Goal: Task Accomplishment & Management: Complete application form

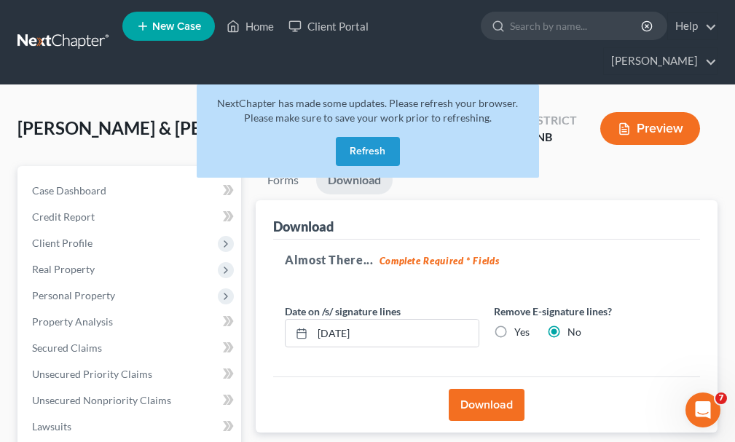
click at [361, 137] on button "Refresh" at bounding box center [368, 151] width 64 height 29
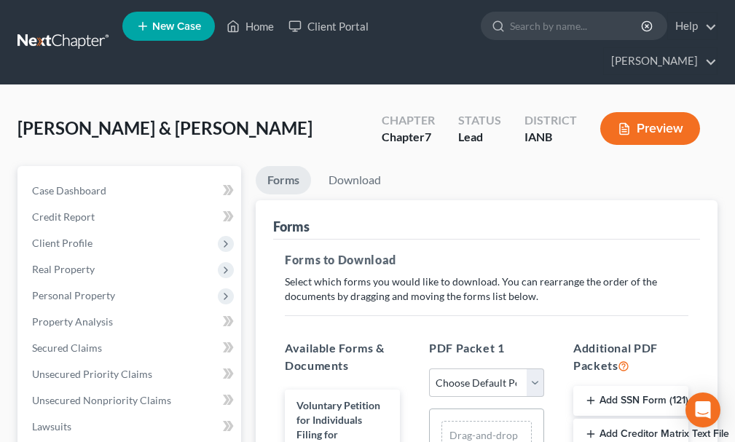
click at [175, 27] on span "New Case" at bounding box center [176, 26] width 49 height 11
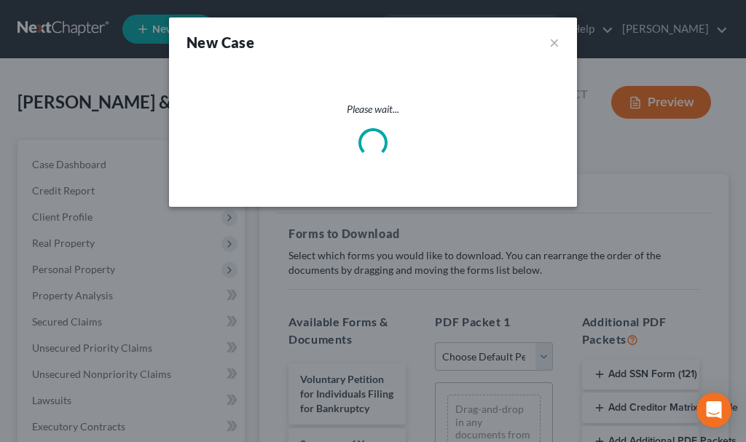
select select "29"
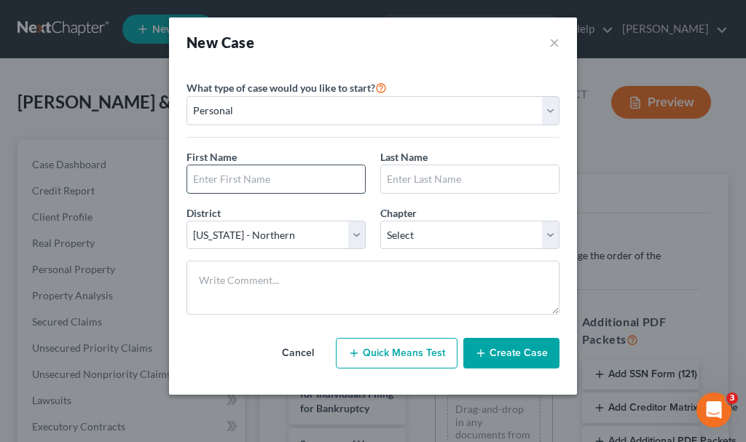
click at [325, 176] on input "text" at bounding box center [276, 179] width 178 height 28
type input "[PERSON_NAME]"
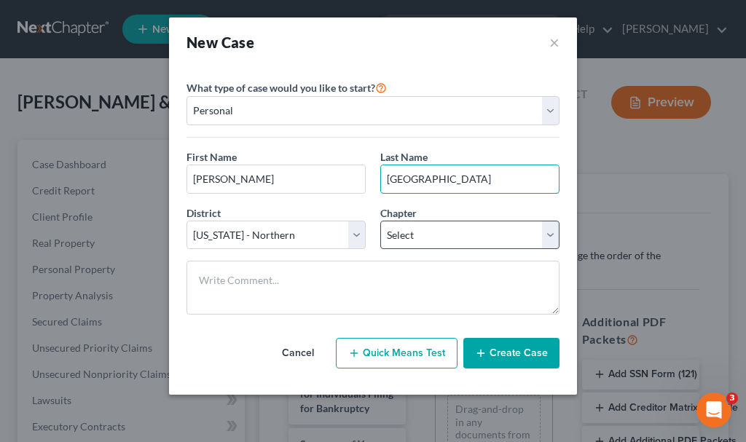
type input "[GEOGRAPHIC_DATA]"
click at [463, 228] on select "Select 7 11 12 13" at bounding box center [469, 235] width 179 height 29
select select "0"
click at [380, 221] on select "Select 7 11 12 13" at bounding box center [469, 235] width 179 height 29
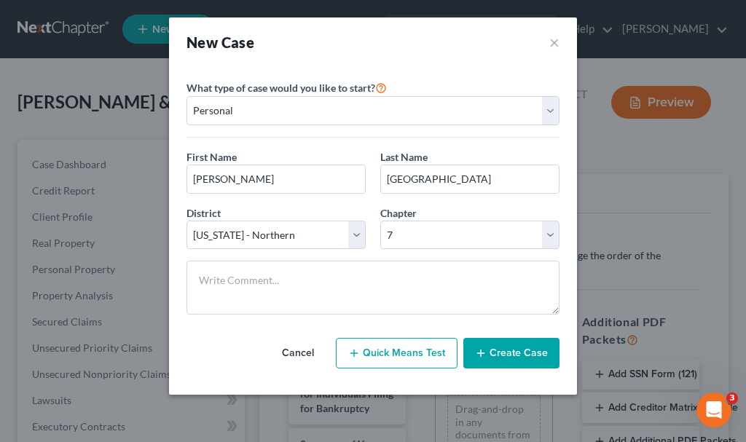
click at [504, 359] on button "Create Case" at bounding box center [511, 353] width 96 height 31
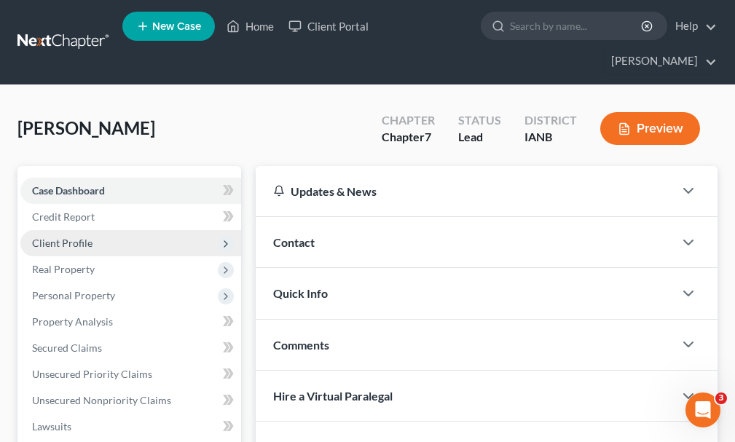
click at [70, 237] on span "Client Profile" at bounding box center [62, 243] width 60 height 12
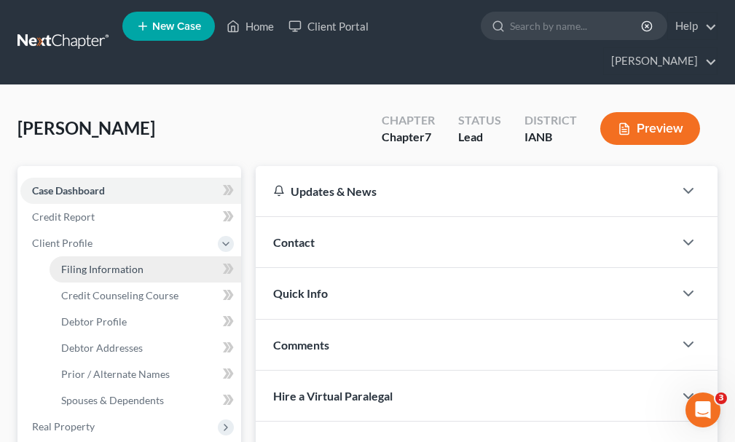
click at [112, 263] on span "Filing Information" at bounding box center [102, 269] width 82 height 12
select select "1"
select select "0"
select select "29"
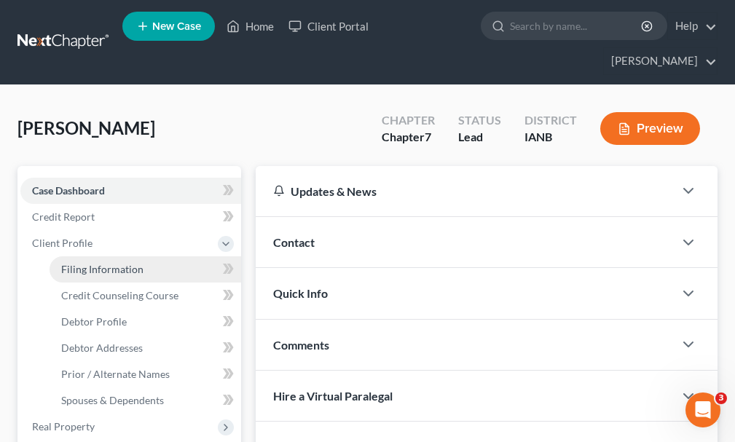
select select "16"
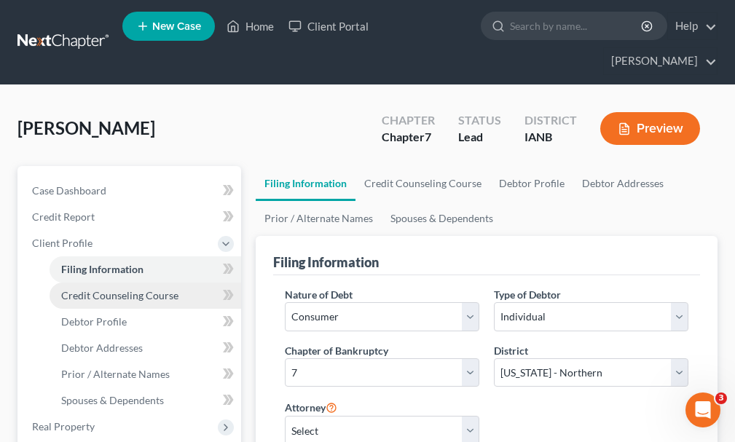
click at [94, 289] on span "Credit Counseling Course" at bounding box center [119, 295] width 117 height 12
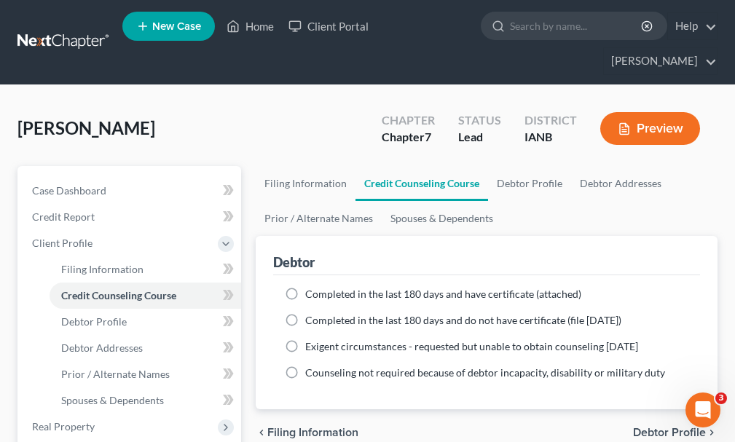
click at [305, 287] on label "Completed in the last 180 days and have certificate (attached)" at bounding box center [443, 294] width 276 height 15
click at [311, 287] on input "Completed in the last 180 days and have certificate (attached)" at bounding box center [315, 291] width 9 height 9
radio input "true"
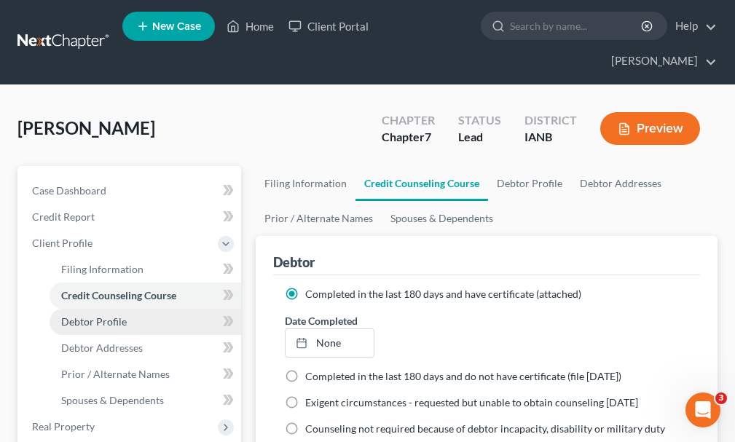
click at [93, 315] on span "Debtor Profile" at bounding box center [94, 321] width 66 height 12
select select "0"
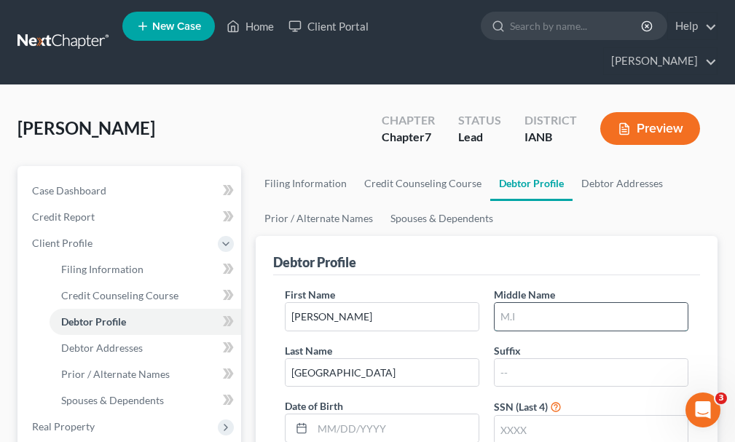
click at [554, 303] on input "text" at bounding box center [590, 317] width 193 height 28
click at [550, 303] on input "text" at bounding box center [590, 317] width 193 height 28
click at [539, 416] on input "text" at bounding box center [590, 430] width 193 height 28
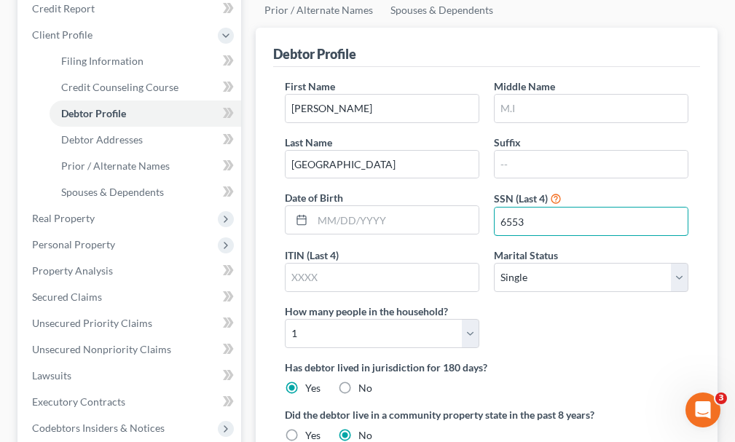
scroll to position [218, 0]
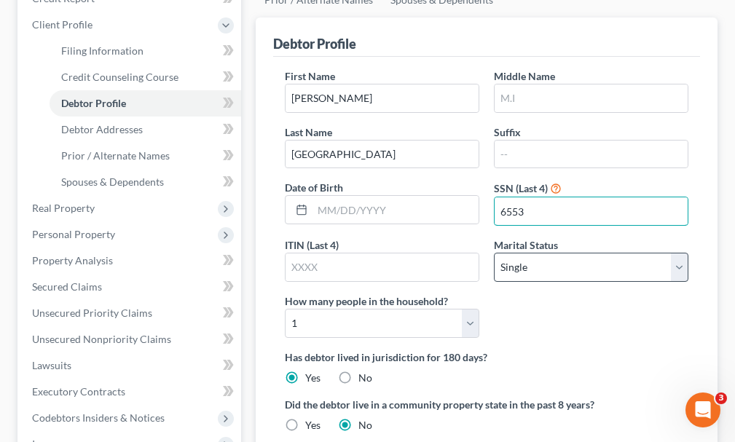
type input "6553"
click at [535, 253] on select "Select Single Married Separated Divorced Widowed" at bounding box center [591, 267] width 194 height 29
select select "1"
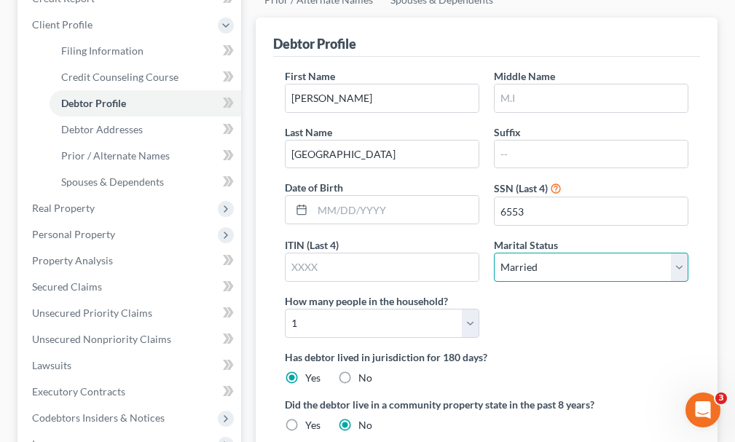
click at [494, 253] on select "Select Single Married Separated Divorced Widowed" at bounding box center [591, 267] width 194 height 29
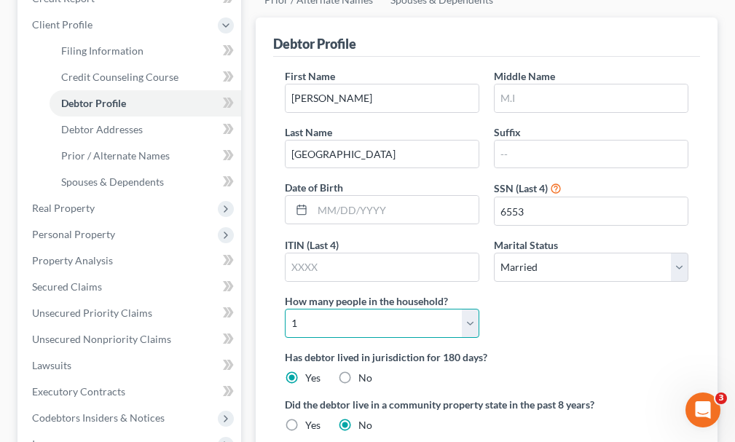
click at [409, 309] on select "Select 1 2 3 4 5 6 7 8 9 10 11 12 13 14 15 16 17 18 19 20" at bounding box center [382, 323] width 194 height 29
select select "6"
click at [285, 309] on select "Select 1 2 3 4 5 6 7 8 9 10 11 12 13 14 15 16 17 18 19 20" at bounding box center [382, 323] width 194 height 29
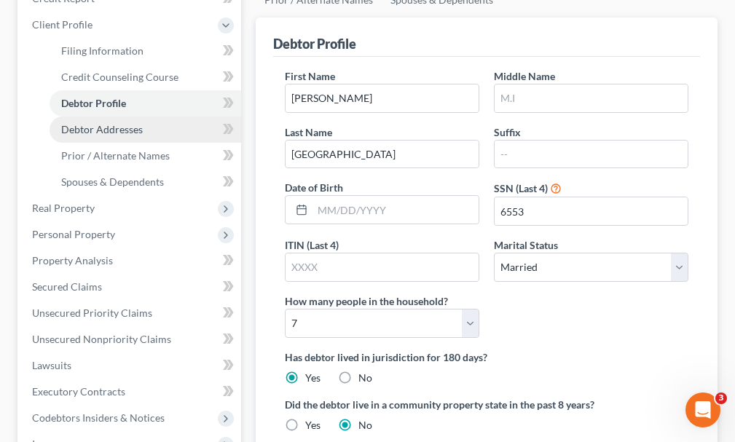
click at [125, 123] on span "Debtor Addresses" at bounding box center [102, 129] width 82 height 12
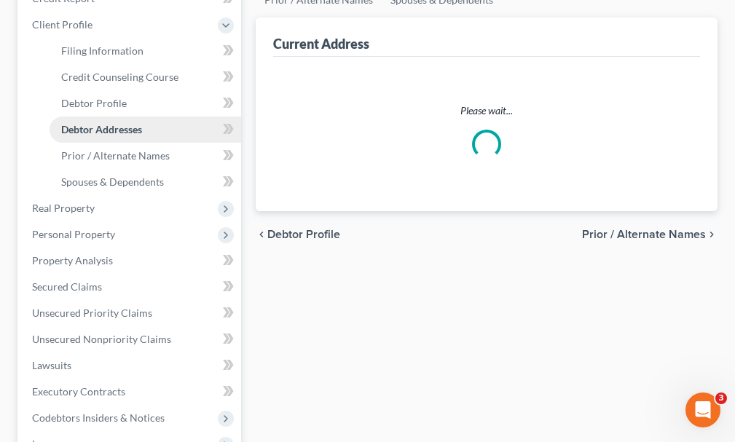
scroll to position [12, 0]
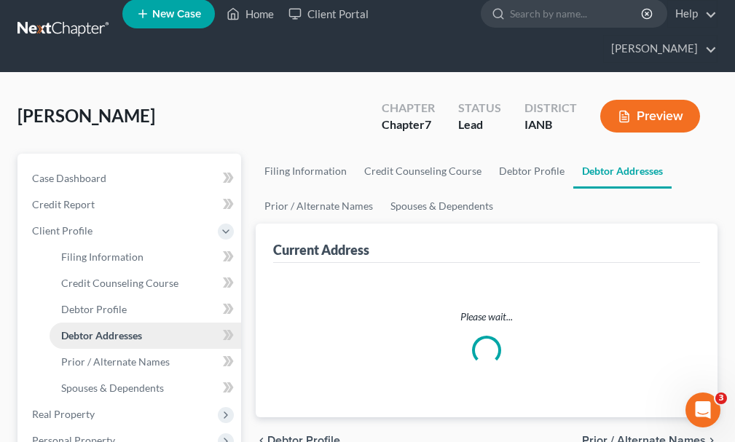
select select "0"
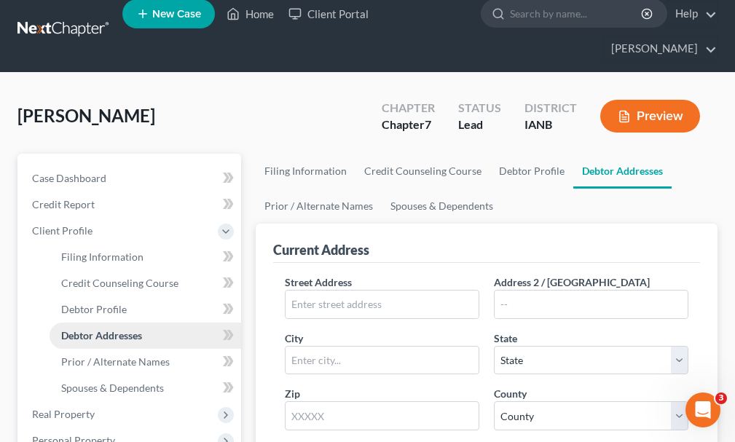
scroll to position [0, 0]
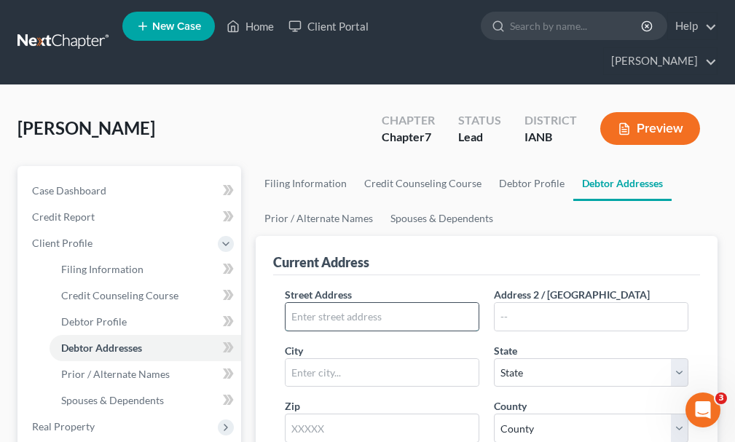
click at [416, 303] on input "text" at bounding box center [381, 317] width 193 height 28
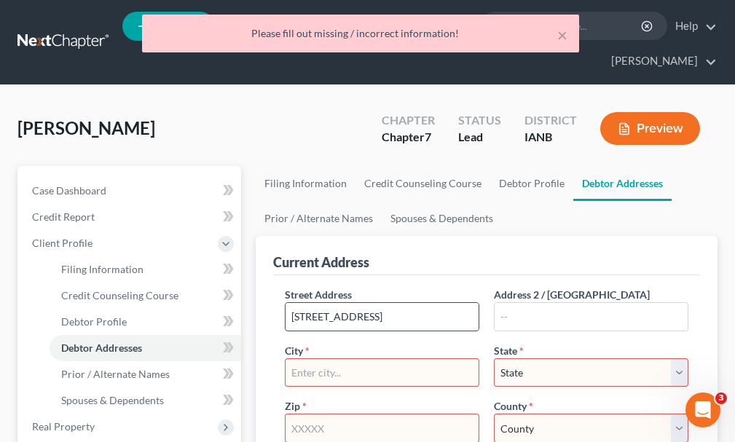
type input "[STREET_ADDRESS]"
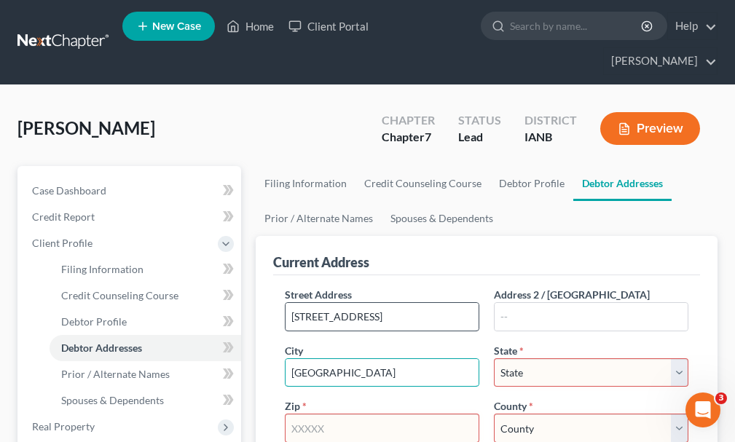
type input "[GEOGRAPHIC_DATA]"
select select "16"
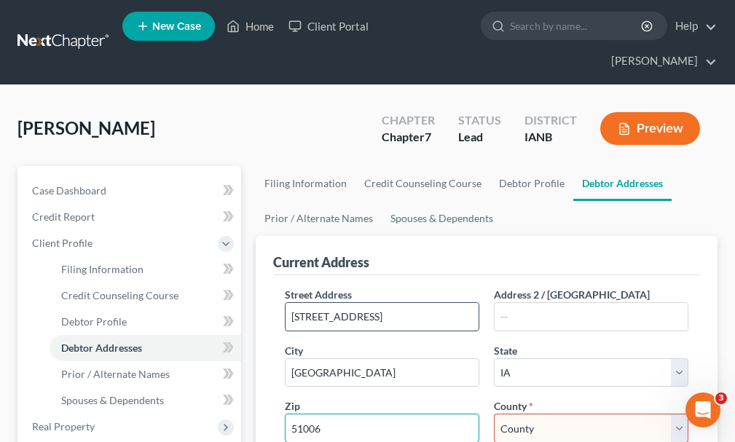
type input "51006"
select select "46"
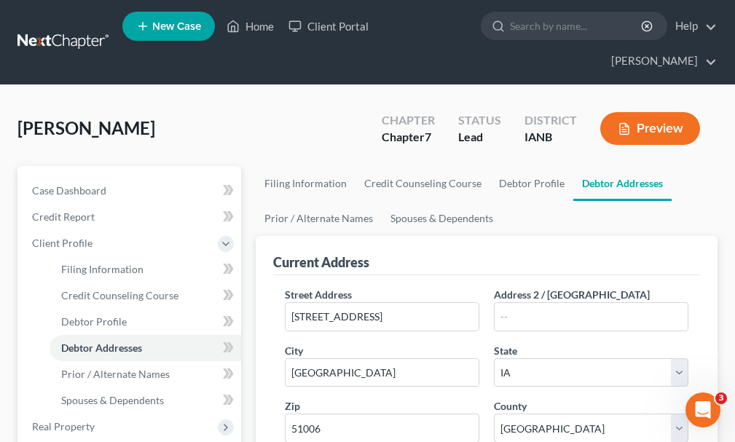
scroll to position [237, 0]
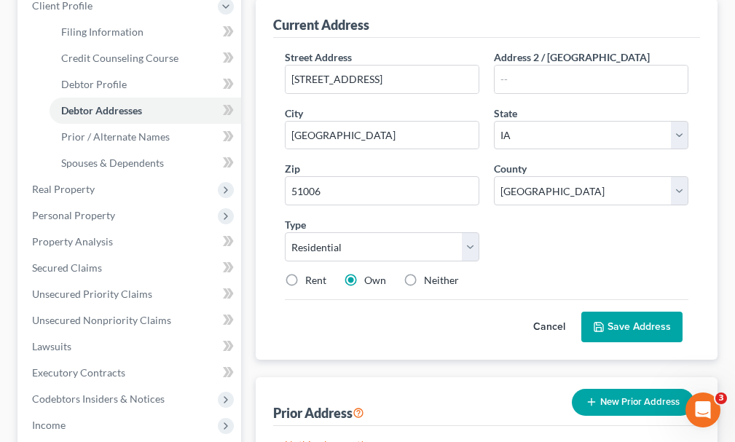
click at [305, 273] on label "Rent" at bounding box center [315, 280] width 21 height 15
click at [311, 273] on input "Rent" at bounding box center [315, 277] width 9 height 9
radio input "true"
click at [661, 312] on button "Save Address" at bounding box center [631, 327] width 101 height 31
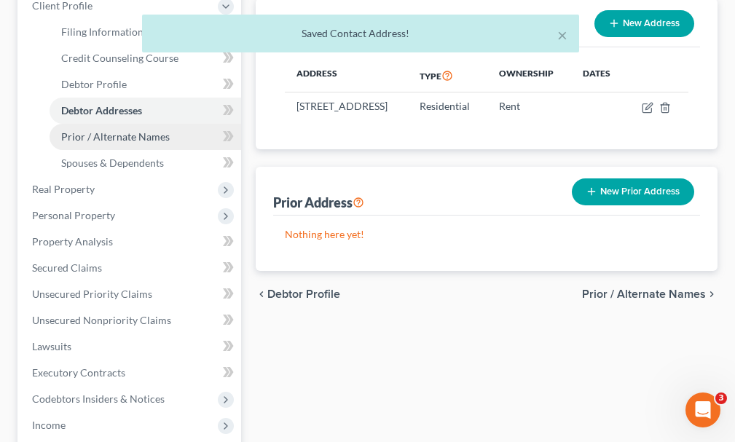
click at [145, 130] on span "Prior / Alternate Names" at bounding box center [115, 136] width 109 height 12
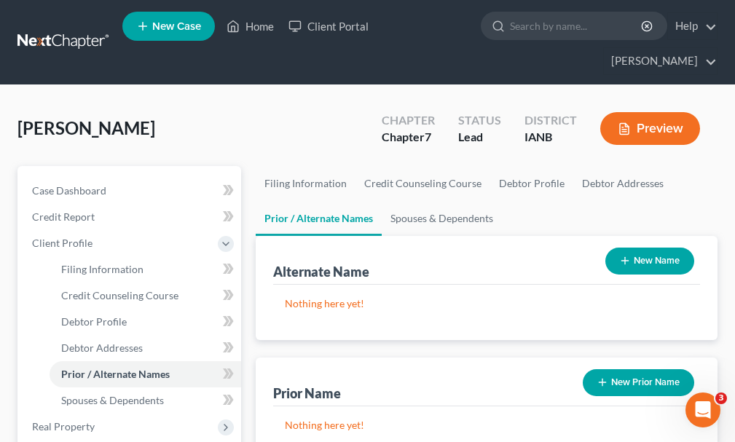
click at [650, 248] on button "New Name" at bounding box center [649, 261] width 89 height 27
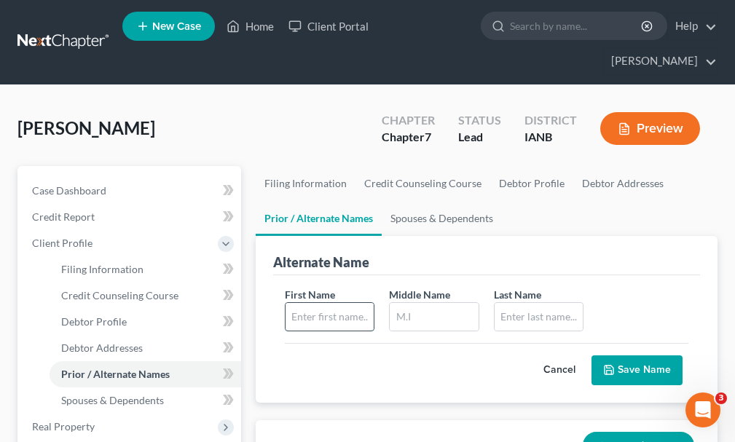
click at [327, 303] on input "text" at bounding box center [329, 317] width 88 height 28
type input "[PERSON_NAME]"
type input "Kenzy"
click at [639, 355] on button "Save Name" at bounding box center [636, 370] width 91 height 31
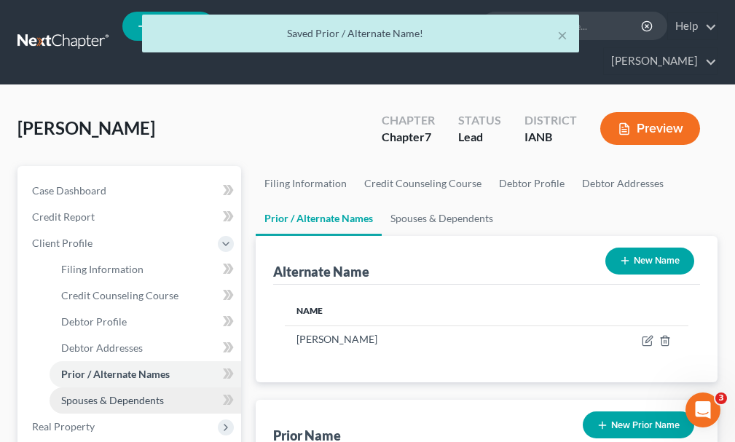
click at [138, 394] on span "Spouses & Dependents" at bounding box center [112, 400] width 103 height 12
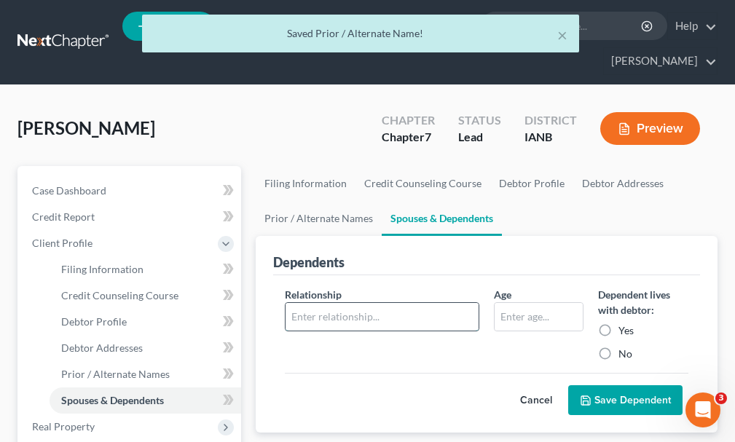
click at [352, 303] on input "text" at bounding box center [381, 317] width 193 height 28
type input "child"
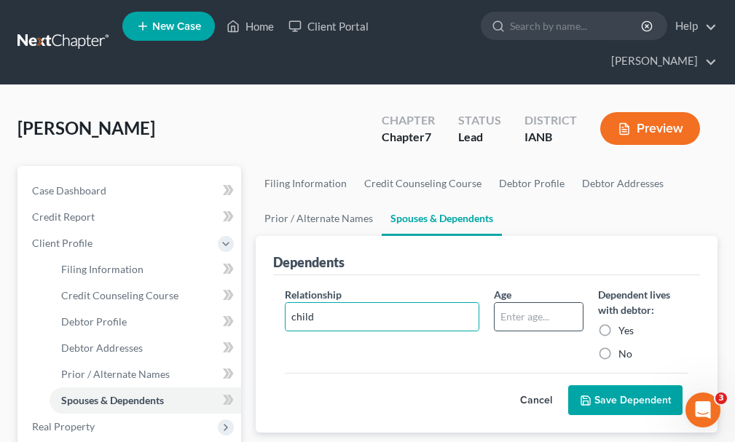
click at [516, 303] on input "text" at bounding box center [538, 317] width 88 height 28
click at [521, 303] on input "text" at bounding box center [538, 317] width 88 height 28
type input "11"
click at [632, 385] on button "Save Dependent" at bounding box center [625, 400] width 114 height 31
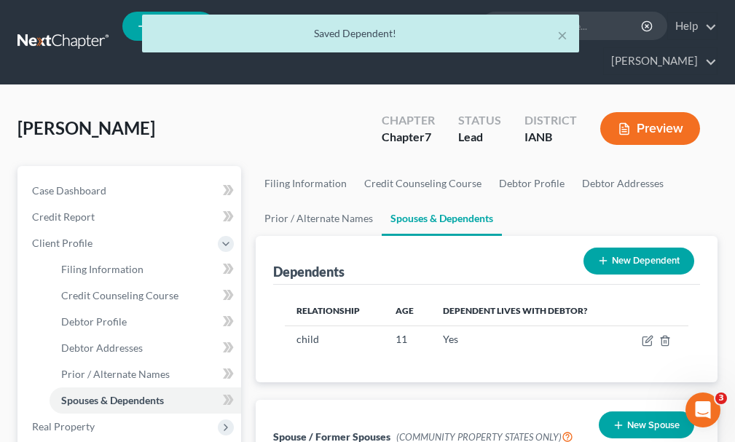
click at [623, 248] on button "New Dependent" at bounding box center [638, 261] width 111 height 27
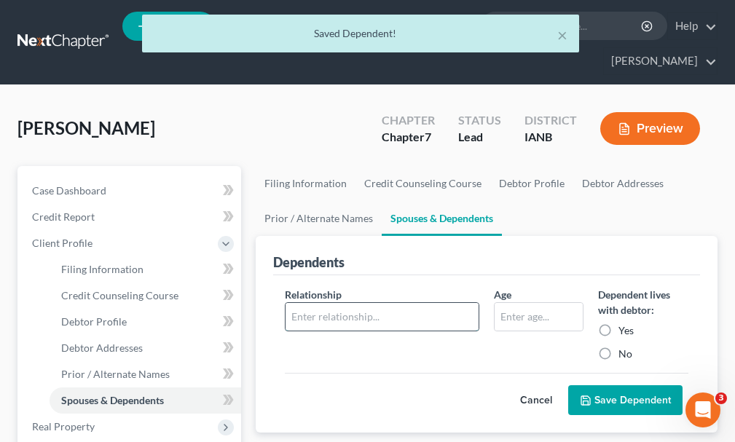
click at [378, 303] on input "text" at bounding box center [381, 317] width 193 height 28
type input "child"
click at [516, 303] on input "text" at bounding box center [538, 317] width 88 height 28
type input "11"
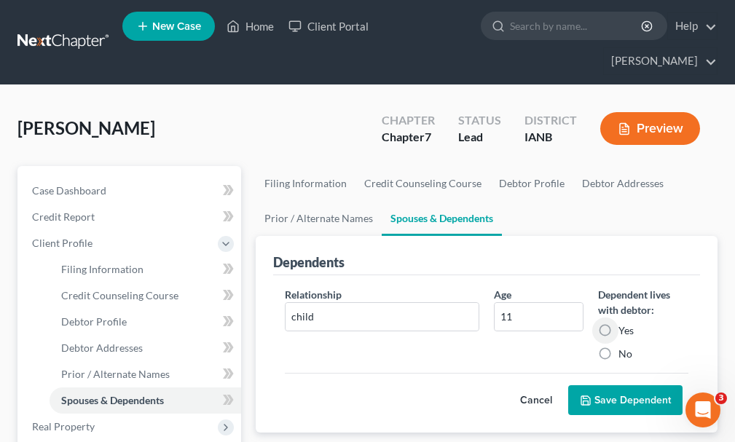
click at [610, 385] on button "Save Dependent" at bounding box center [625, 400] width 114 height 31
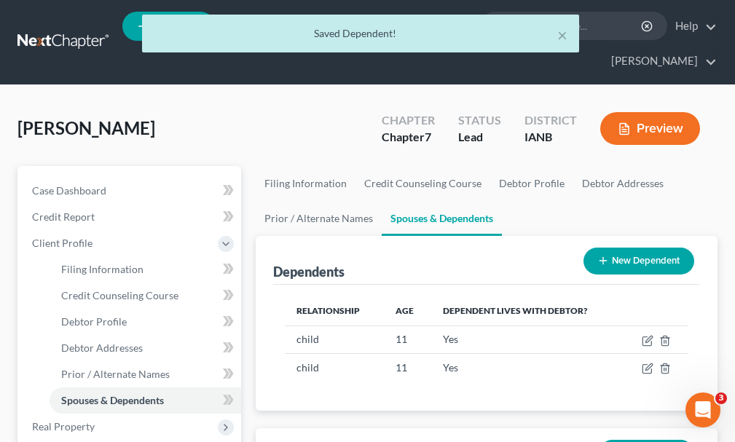
click at [632, 248] on button "New Dependent" at bounding box center [638, 261] width 111 height 27
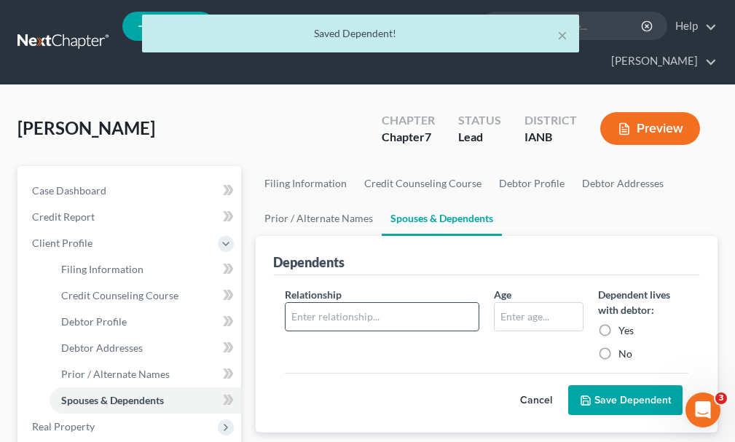
click at [354, 303] on input "text" at bounding box center [381, 317] width 193 height 28
type input "child"
click at [522, 303] on input "text" at bounding box center [538, 317] width 88 height 28
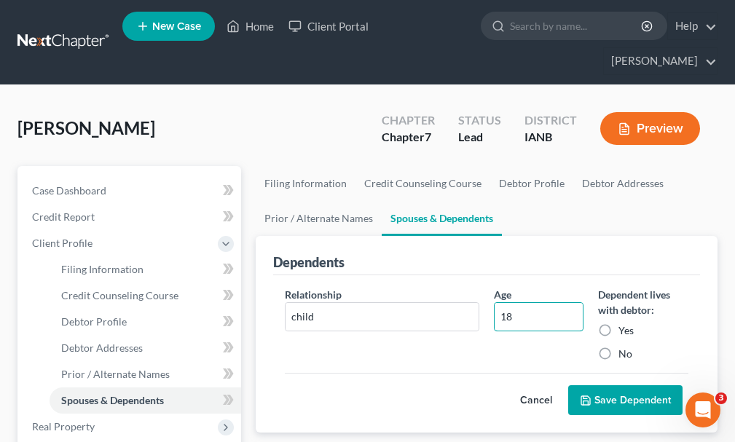
type input "18"
click at [610, 385] on button "Save Dependent" at bounding box center [625, 400] width 114 height 31
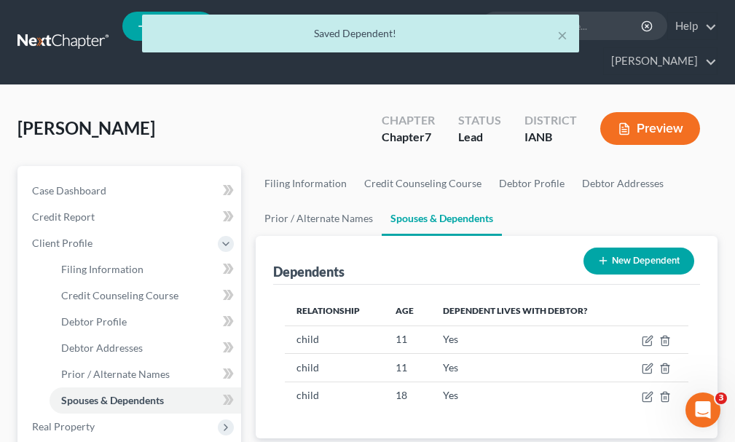
click at [644, 248] on button "New Dependent" at bounding box center [638, 261] width 111 height 27
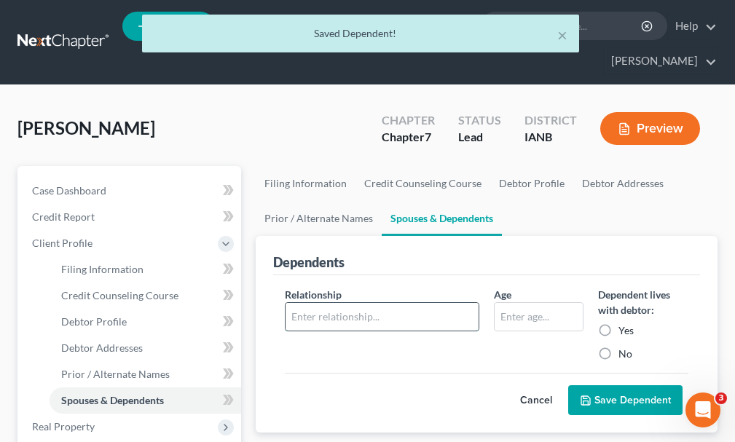
click at [376, 303] on input "text" at bounding box center [381, 317] width 193 height 28
type input "child"
click at [524, 303] on input "text" at bounding box center [538, 317] width 88 height 28
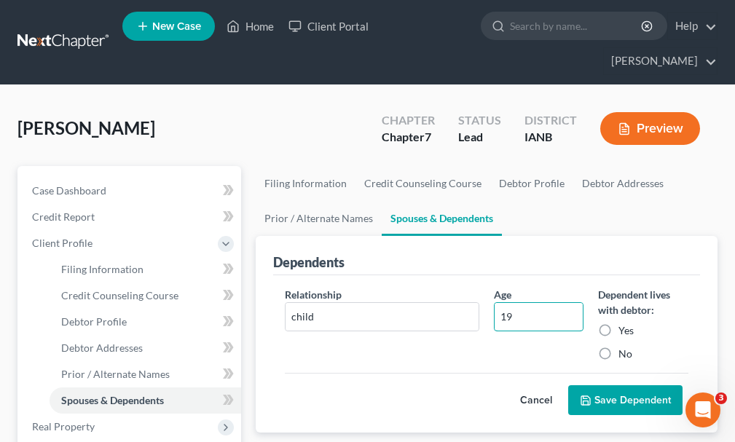
type input "19"
click at [632, 385] on button "Save Dependent" at bounding box center [625, 400] width 114 height 31
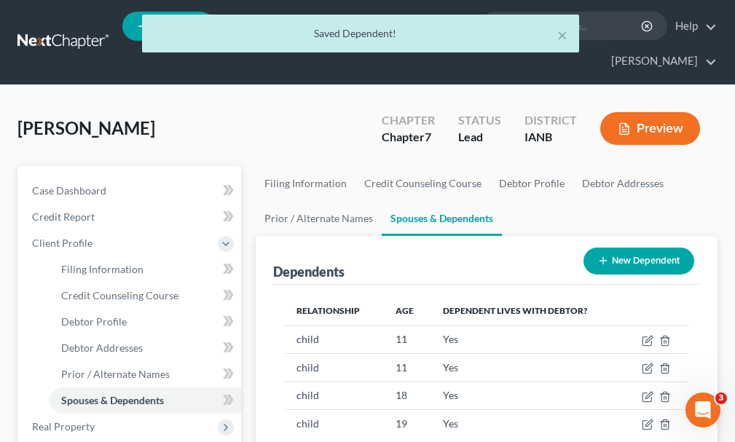
click at [625, 248] on button "New Dependent" at bounding box center [638, 261] width 111 height 27
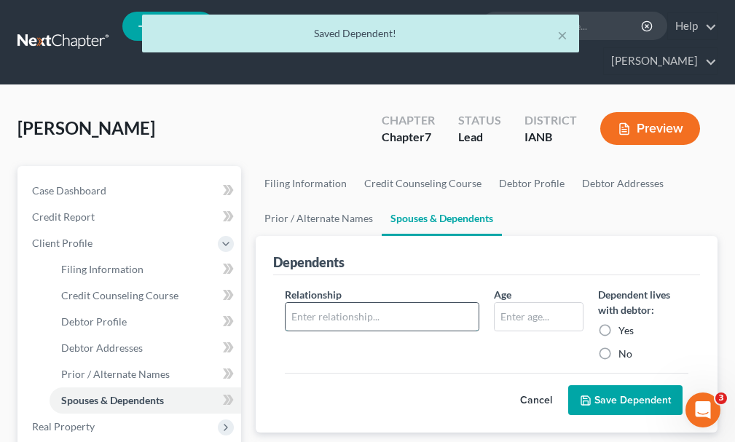
click at [342, 303] on input "text" at bounding box center [381, 317] width 193 height 28
type input "child"
click at [531, 303] on input "text" at bounding box center [538, 317] width 88 height 28
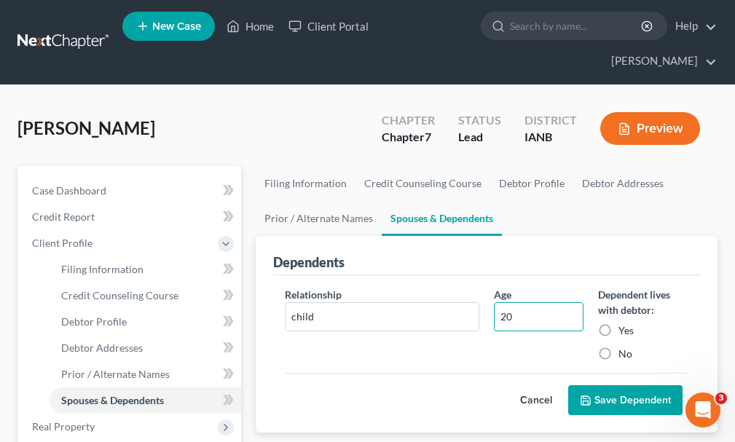
type input "20"
click at [623, 385] on button "Save Dependent" at bounding box center [625, 400] width 114 height 31
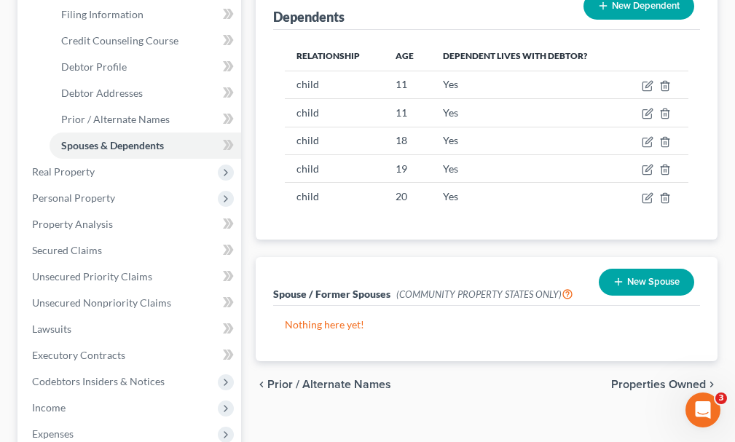
scroll to position [489, 0]
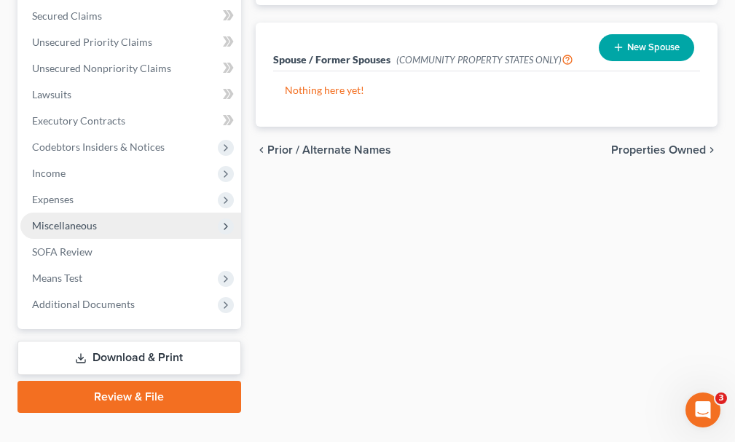
click at [66, 219] on span "Miscellaneous" at bounding box center [64, 225] width 65 height 12
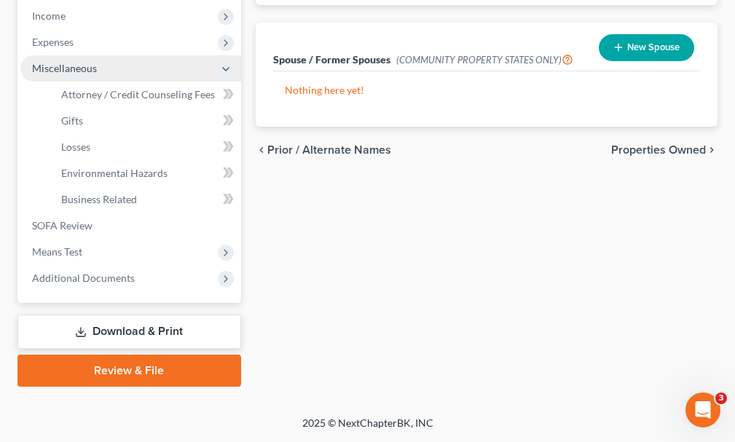
scroll to position [332, 0]
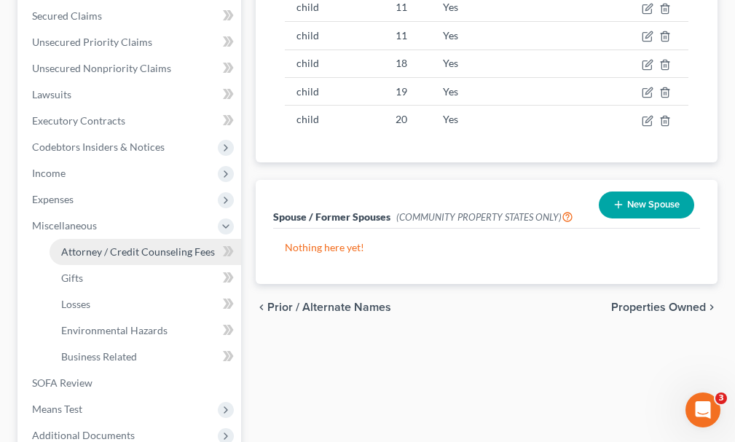
click at [105, 245] on span "Attorney / Credit Counseling Fees" at bounding box center [138, 251] width 154 height 12
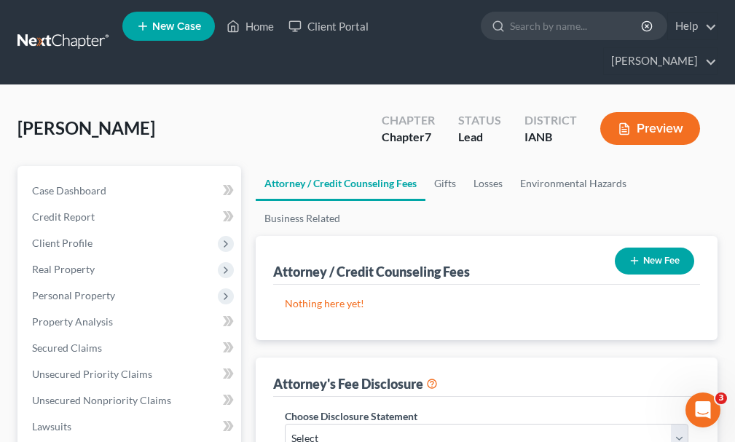
click at [666, 248] on button "New Fee" at bounding box center [654, 261] width 79 height 27
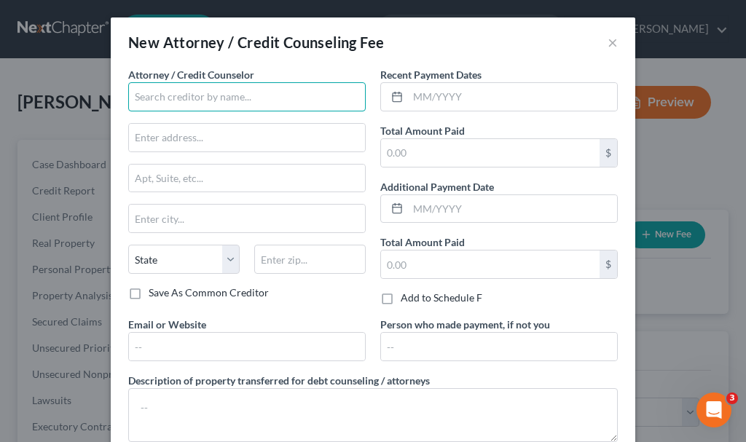
click at [193, 95] on input "text" at bounding box center [246, 96] width 237 height 29
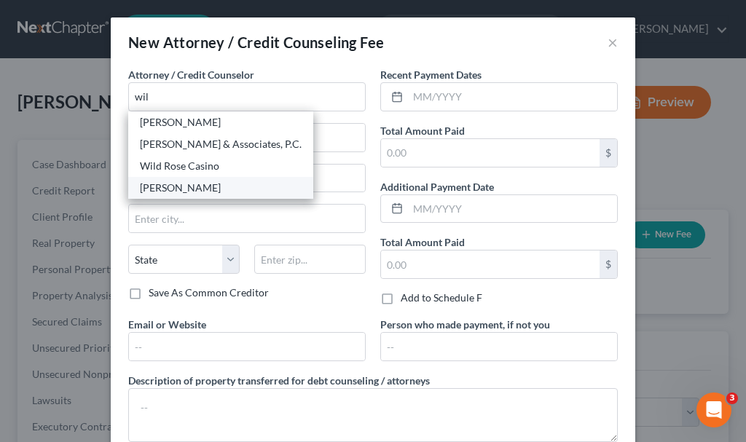
click at [168, 184] on div "[PERSON_NAME]" at bounding box center [221, 188] width 162 height 15
type input "[PERSON_NAME]"
type input "[STREET_ADDRESS][PERSON_NAME]"
type input "[GEOGRAPHIC_DATA]"
select select "16"
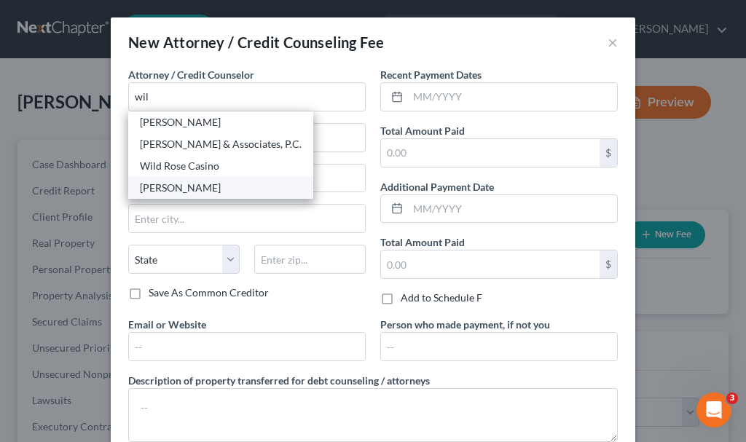
type input "51101"
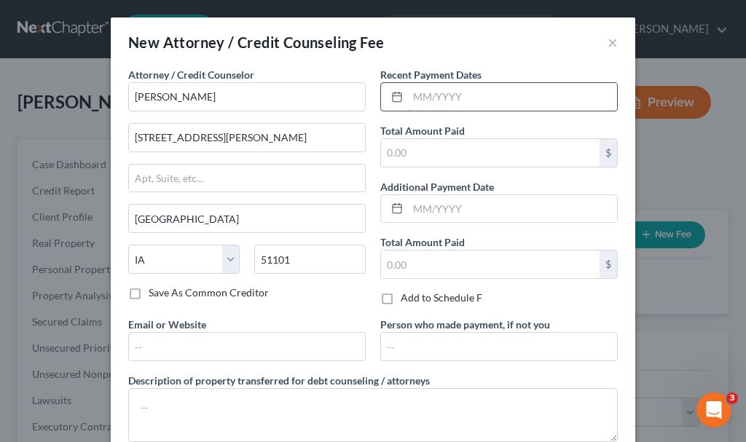
click at [457, 96] on input "text" at bounding box center [512, 97] width 209 height 28
type input "07/2025"
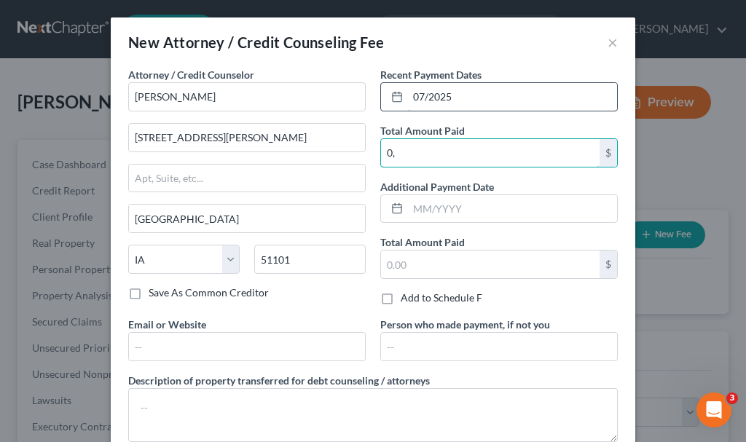
type input "0"
type input "1,262"
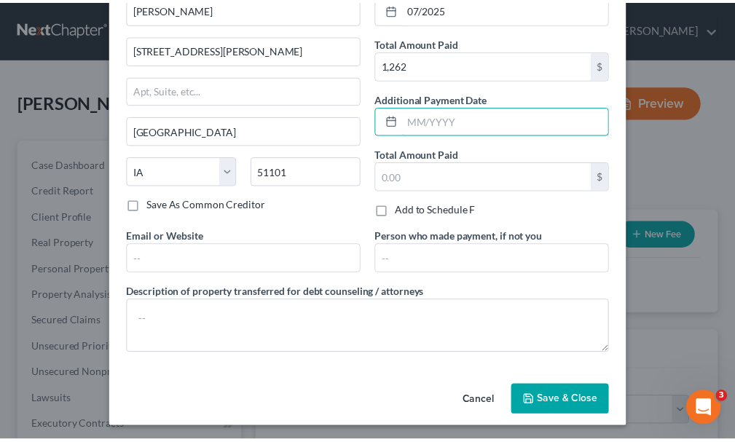
scroll to position [92, 0]
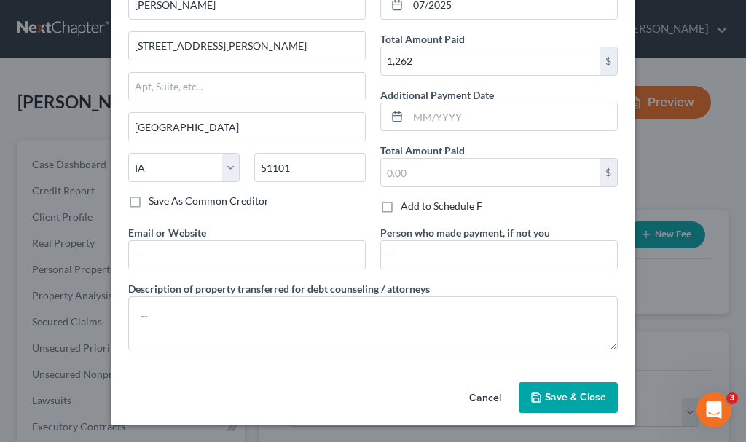
click at [553, 396] on span "Save & Close" at bounding box center [575, 397] width 61 height 12
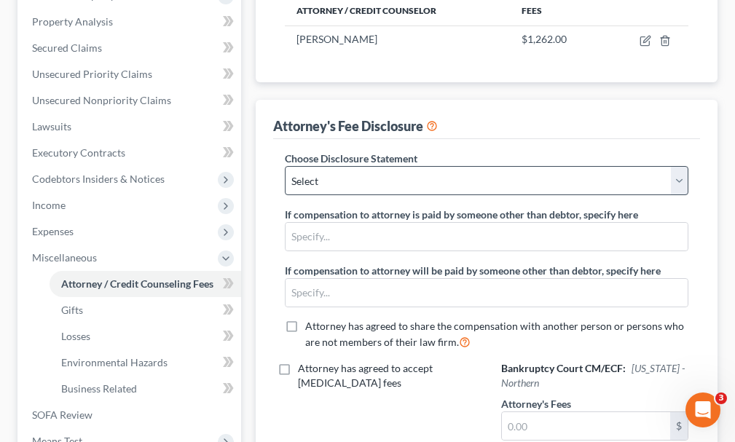
scroll to position [364, 0]
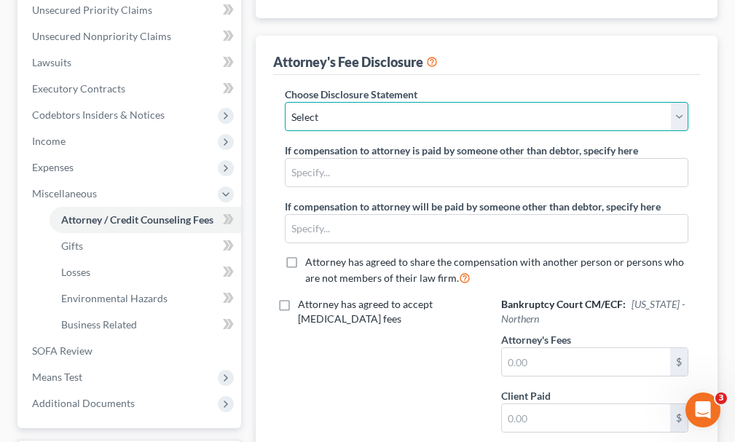
click at [400, 102] on select "Select Attorney" at bounding box center [486, 116] width 403 height 29
select select "0"
click at [285, 102] on select "Select Attorney" at bounding box center [486, 116] width 403 height 29
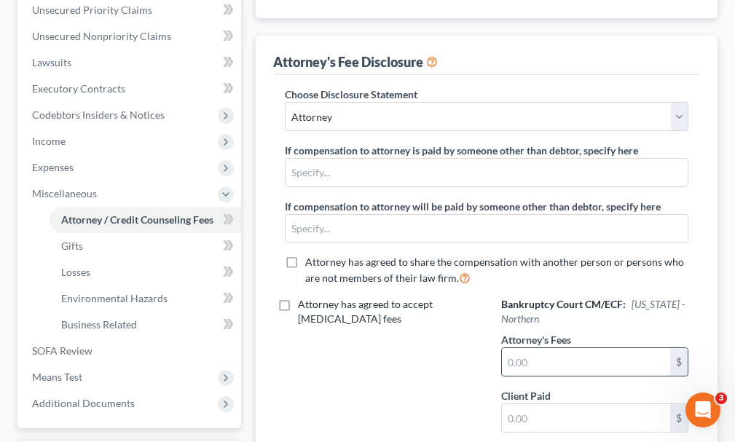
click at [539, 348] on input "text" at bounding box center [586, 362] width 168 height 28
type input "1,262"
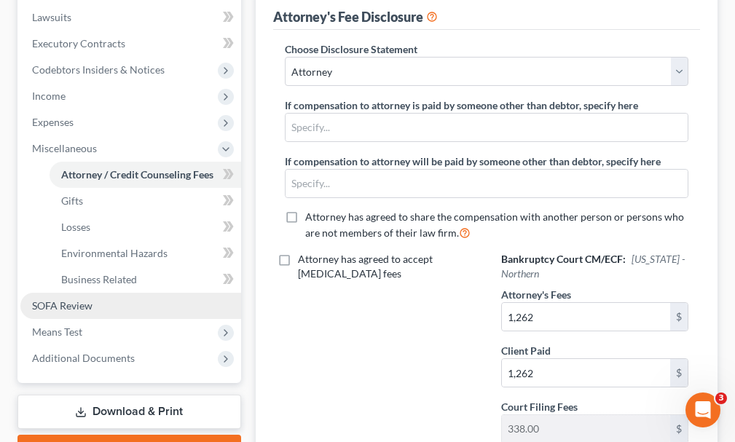
scroll to position [6, 0]
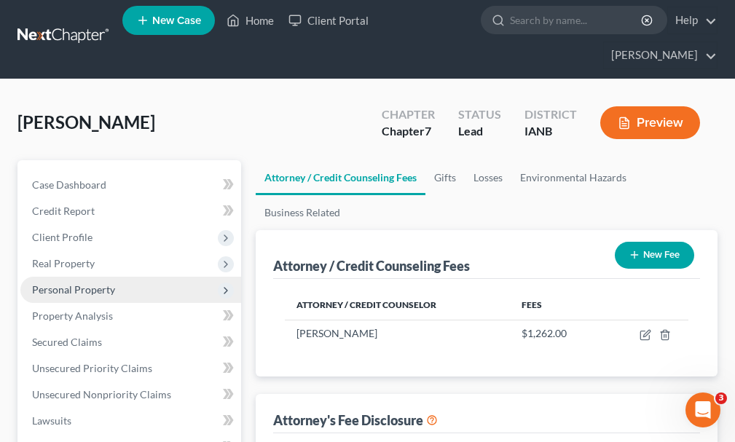
click at [80, 283] on span "Personal Property" at bounding box center [73, 289] width 83 height 12
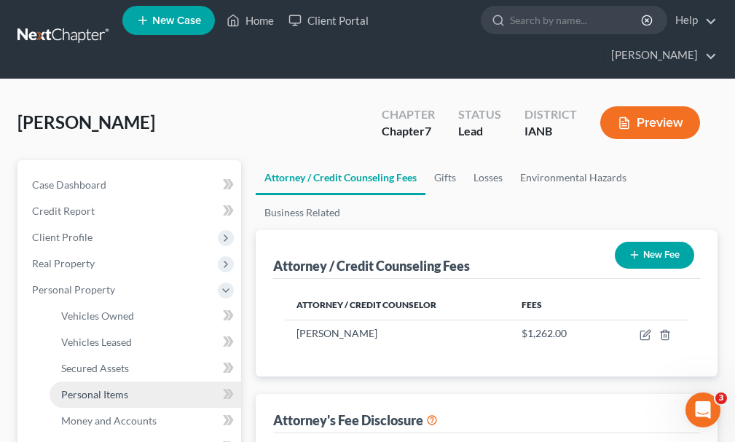
click at [114, 388] on span "Personal Items" at bounding box center [94, 394] width 67 height 12
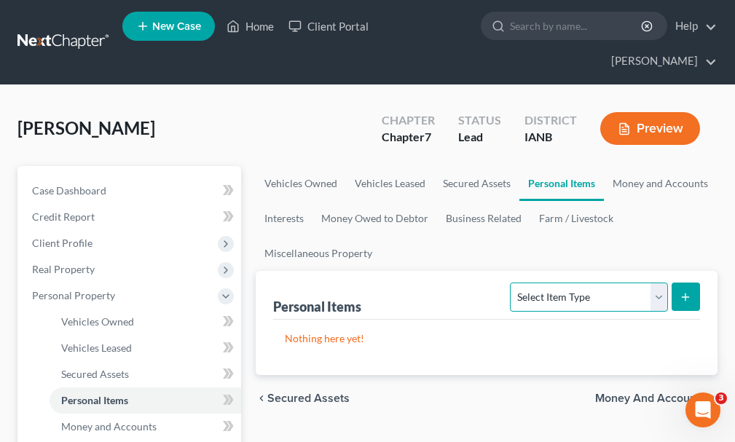
click at [575, 283] on select "Select Item Type Clothing Collectibles Of Value Electronics Firearms Household …" at bounding box center [588, 297] width 157 height 29
select select "clothing"
click at [512, 283] on select "Select Item Type Clothing Collectibles Of Value Electronics Firearms Household …" at bounding box center [588, 297] width 157 height 29
click at [693, 283] on button "submit" at bounding box center [685, 297] width 28 height 28
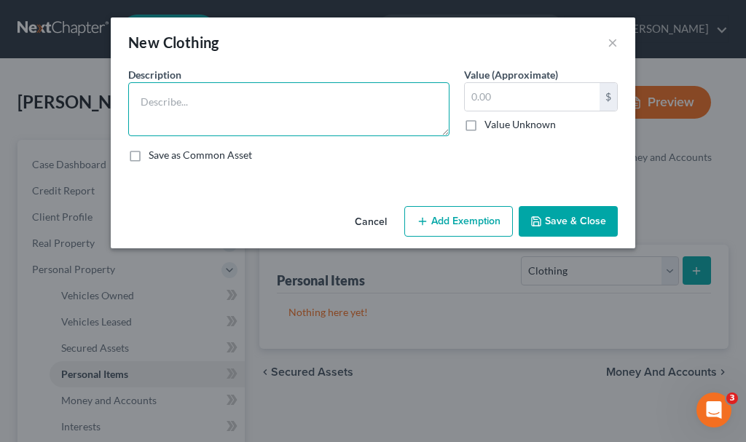
click at [244, 111] on textarea at bounding box center [288, 109] width 321 height 54
type textarea "Clothing"
type input "300"
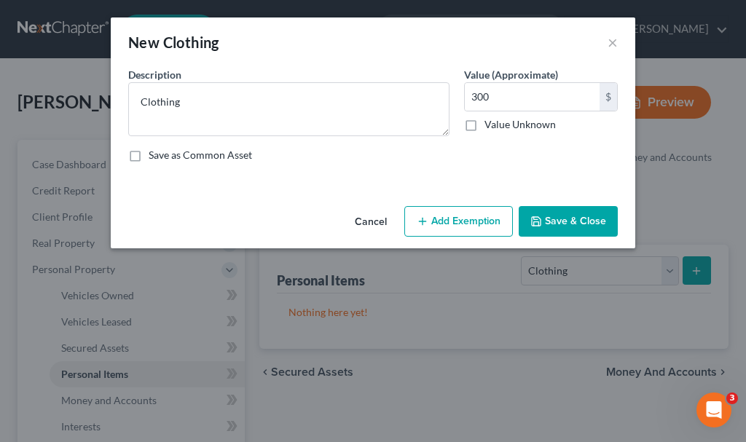
click at [474, 220] on button "Add Exemption" at bounding box center [458, 221] width 109 height 31
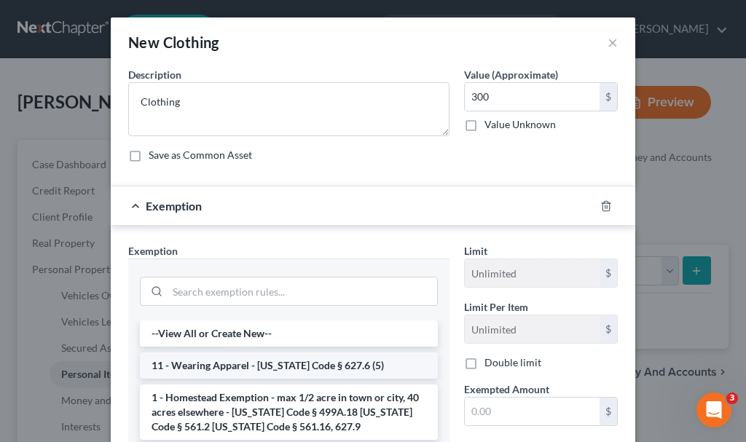
click at [224, 369] on li "11 - Wearing Apparel - [US_STATE] Code § 627.6 (5)" at bounding box center [289, 365] width 298 height 26
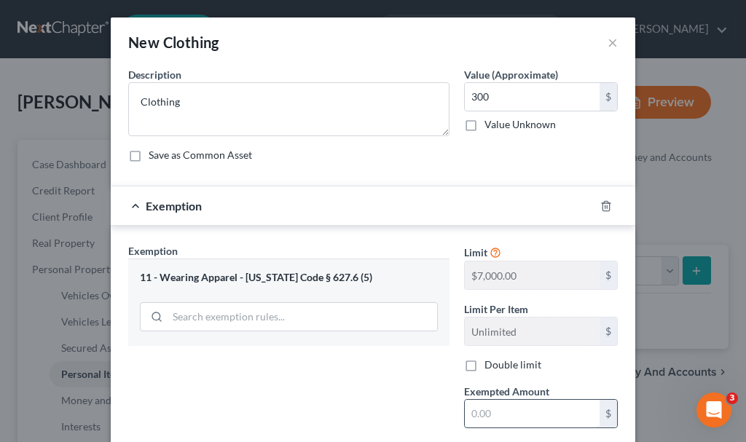
drag, startPoint x: 497, startPoint y: 419, endPoint x: 494, endPoint y: 411, distance: 8.3
click at [494, 412] on input "text" at bounding box center [532, 414] width 135 height 28
type input "300"
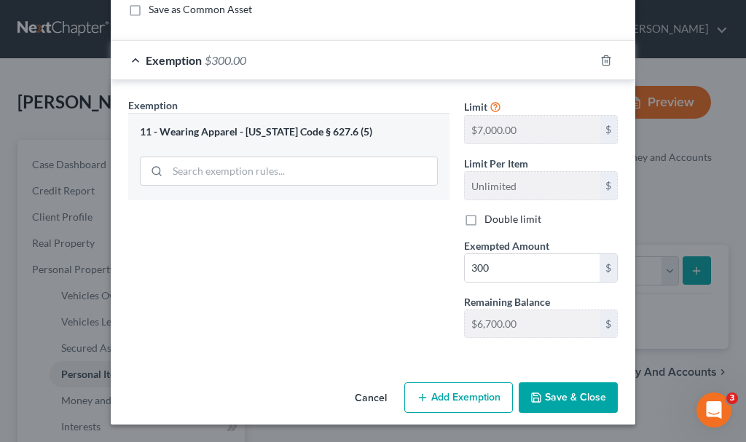
click at [556, 398] on button "Save & Close" at bounding box center [568, 397] width 99 height 31
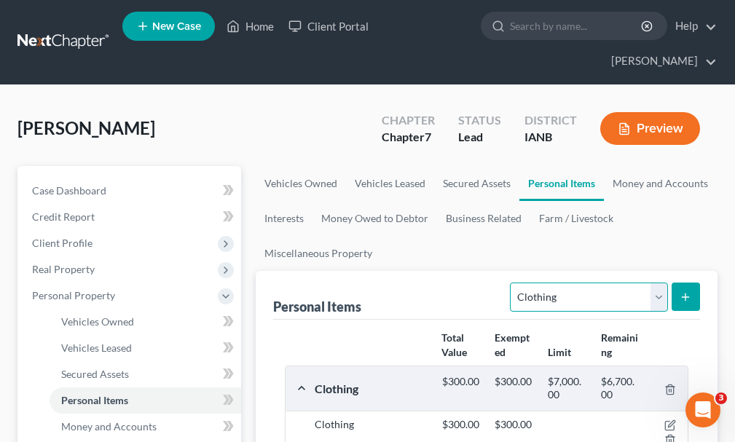
click at [568, 283] on select "Select Item Type Clothing Collectibles Of Value Electronics Firearms Household …" at bounding box center [588, 297] width 157 height 29
select select "jewelry"
click at [512, 283] on select "Select Item Type Clothing Collectibles Of Value Electronics Firearms Household …" at bounding box center [588, 297] width 157 height 29
click at [688, 291] on icon "submit" at bounding box center [685, 297] width 12 height 12
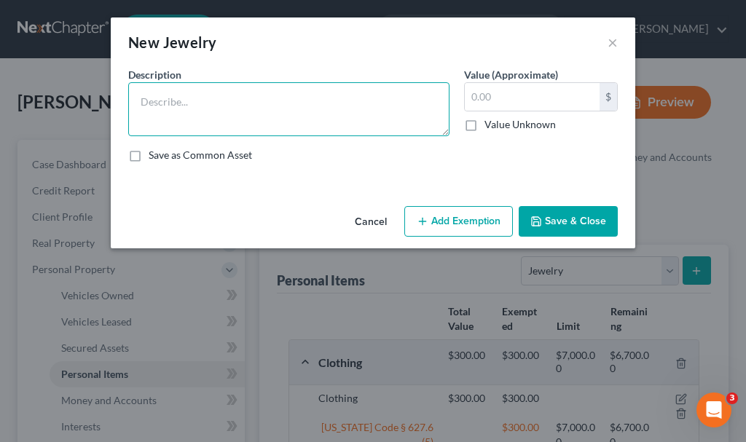
click at [213, 111] on textarea at bounding box center [288, 109] width 321 height 54
type textarea "Wedding ring"
type input "80"
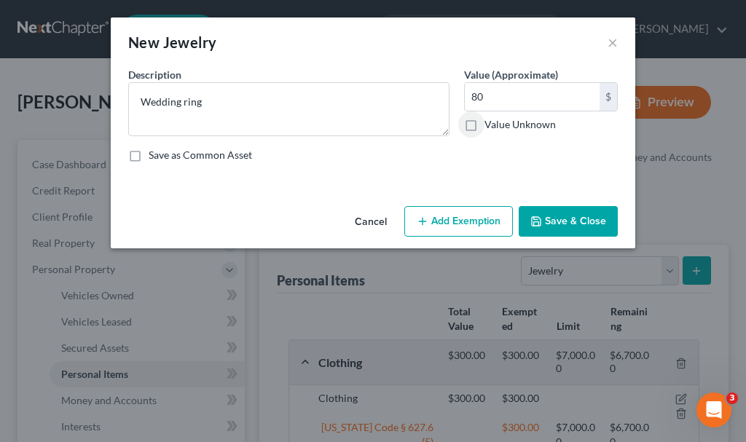
click at [445, 216] on button "Add Exemption" at bounding box center [458, 221] width 109 height 31
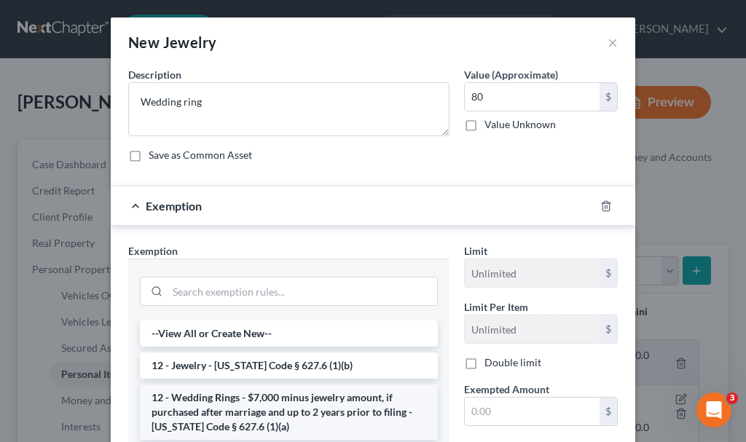
click at [245, 406] on li "12 - Wedding Rings - $7,000 minus jewelry amount, if purchased after marriage a…" at bounding box center [289, 412] width 298 height 55
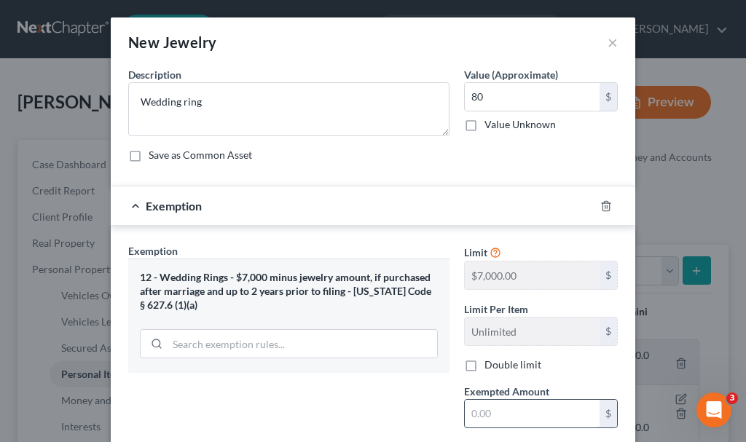
click at [487, 411] on input "text" at bounding box center [532, 414] width 135 height 28
type input "80"
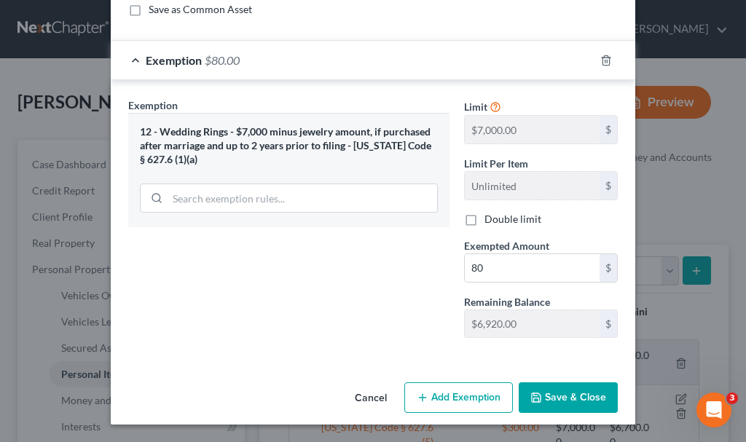
click at [582, 390] on button "Save & Close" at bounding box center [568, 397] width 99 height 31
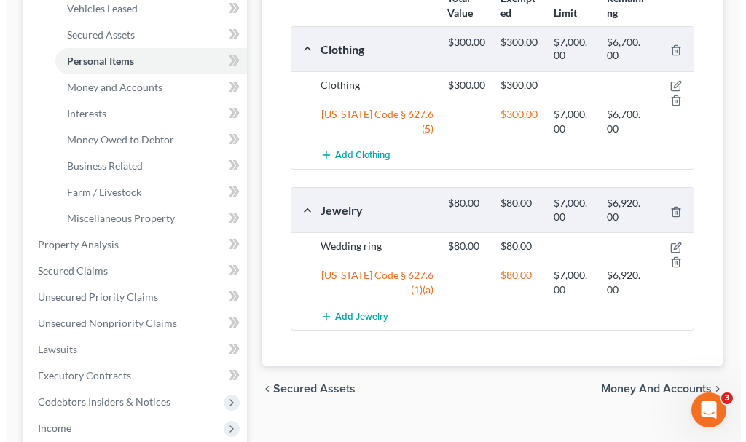
scroll to position [364, 0]
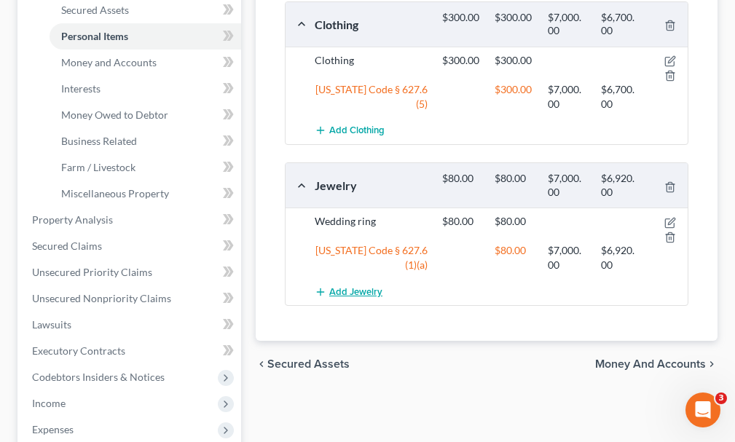
click at [363, 286] on span "Add Jewelry" at bounding box center [355, 292] width 53 height 12
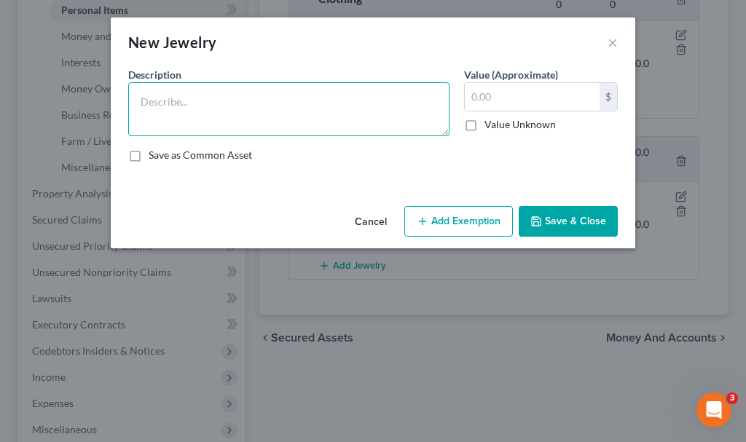
click at [247, 109] on textarea at bounding box center [288, 109] width 321 height 54
type textarea "Watch"
type input "100"
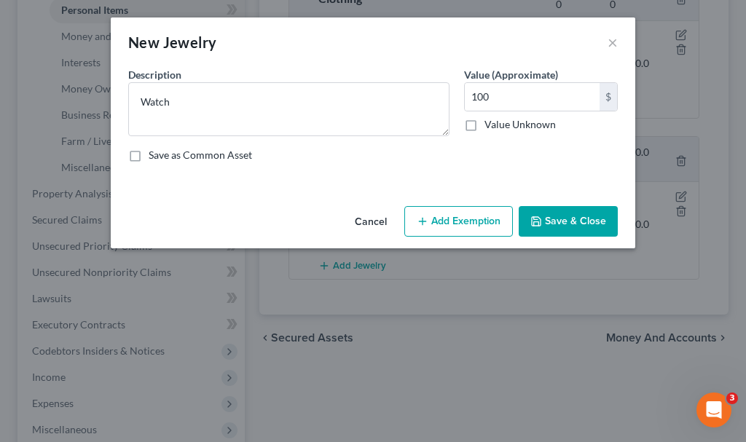
click at [497, 226] on button "Add Exemption" at bounding box center [458, 221] width 109 height 31
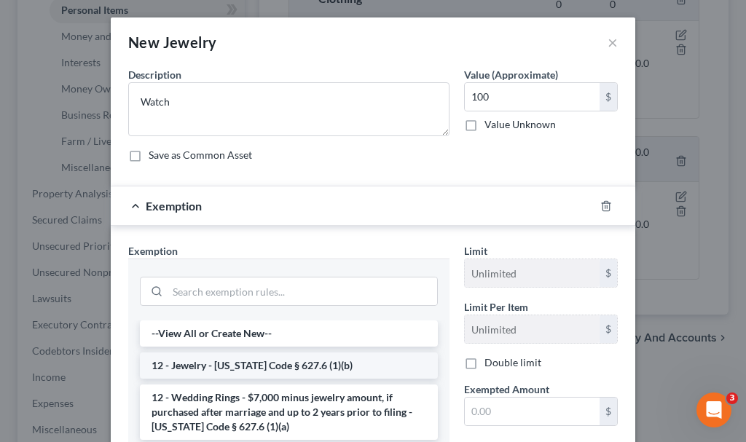
click at [246, 358] on li "12 - Jewelry - [US_STATE] Code § 627.6 (1)(b)" at bounding box center [289, 365] width 298 height 26
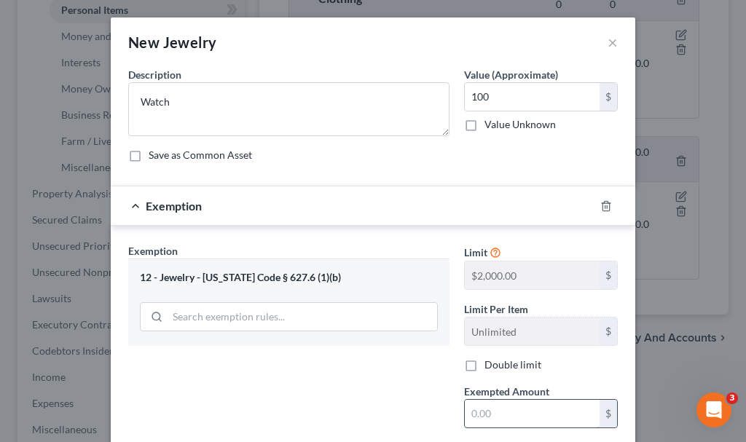
click at [478, 414] on input "text" at bounding box center [532, 414] width 135 height 28
type input "100"
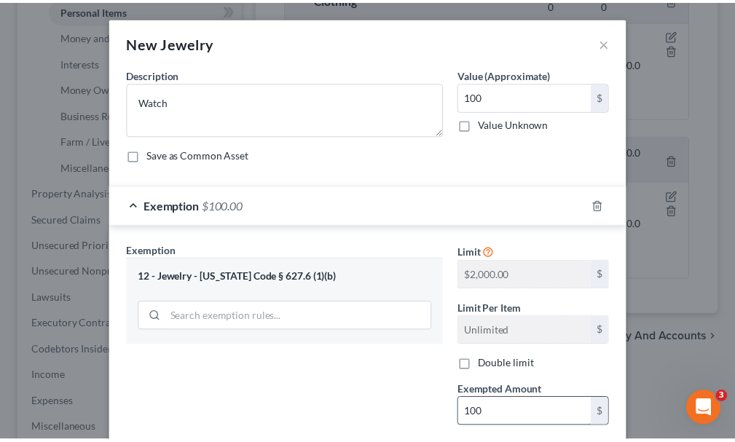
scroll to position [146, 0]
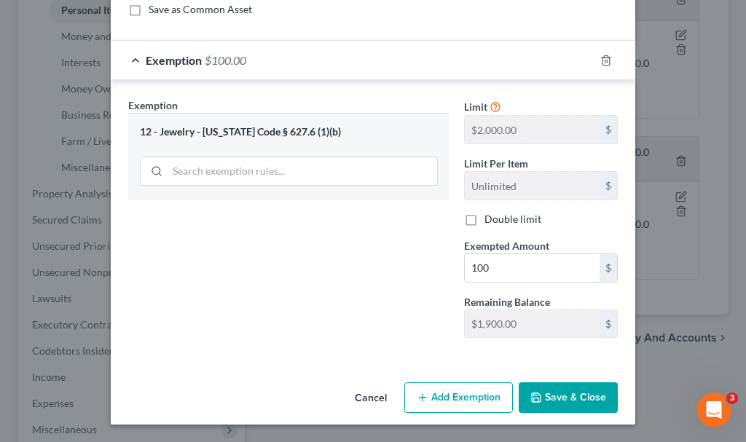
click at [567, 394] on button "Save & Close" at bounding box center [568, 397] width 99 height 31
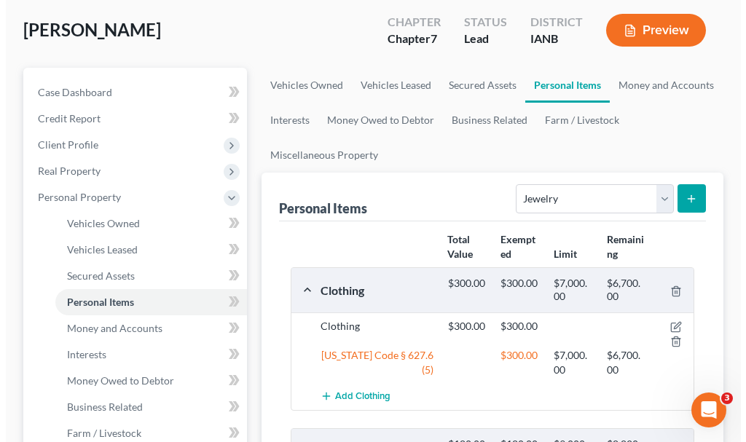
scroll to position [0, 0]
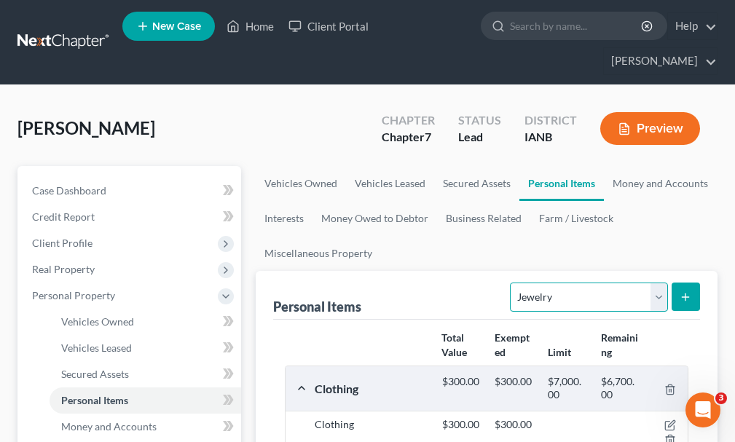
click at [557, 283] on select "Select Item Type Clothing Collectibles Of Value Electronics Firearms Household …" at bounding box center [588, 297] width 157 height 29
select select "pets"
click at [512, 283] on select "Select Item Type Clothing Collectibles Of Value Electronics Firearms Household …" at bounding box center [588, 297] width 157 height 29
click at [684, 291] on icon "submit" at bounding box center [685, 297] width 12 height 12
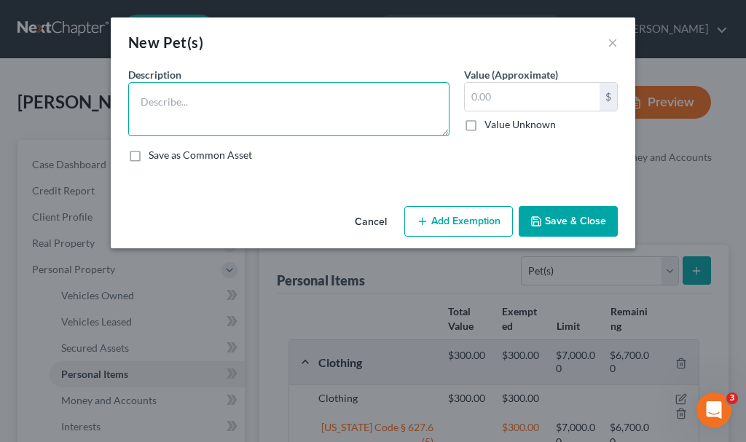
click at [239, 110] on textarea at bounding box center [288, 109] width 321 height 54
type textarea "2 dogs; 3 cats"
type input "0"
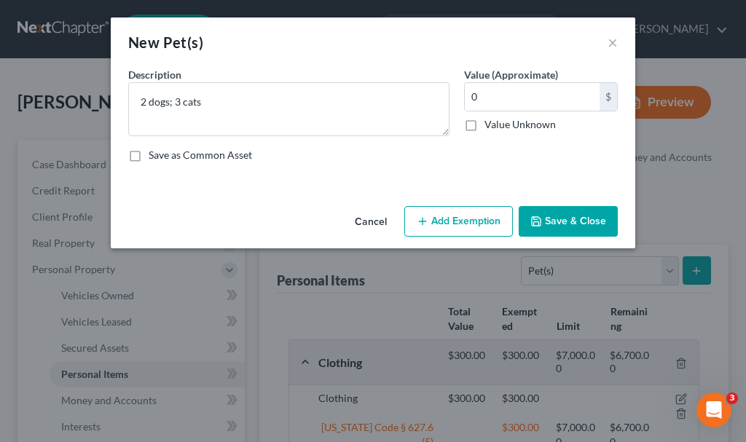
click at [572, 220] on button "Save & Close" at bounding box center [568, 221] width 99 height 31
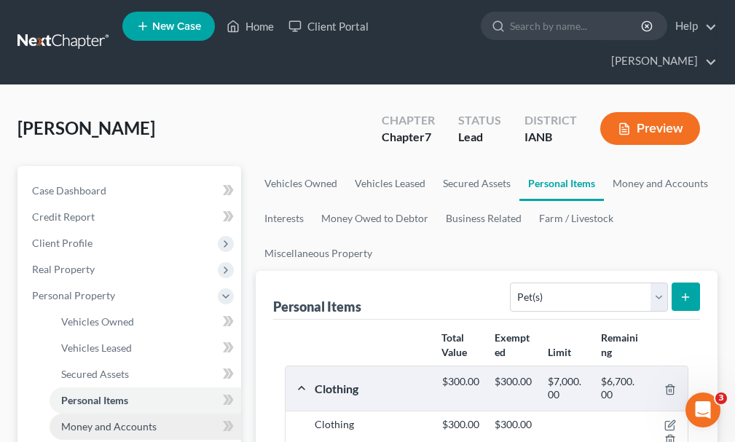
click at [119, 420] on span "Money and Accounts" at bounding box center [108, 426] width 95 height 12
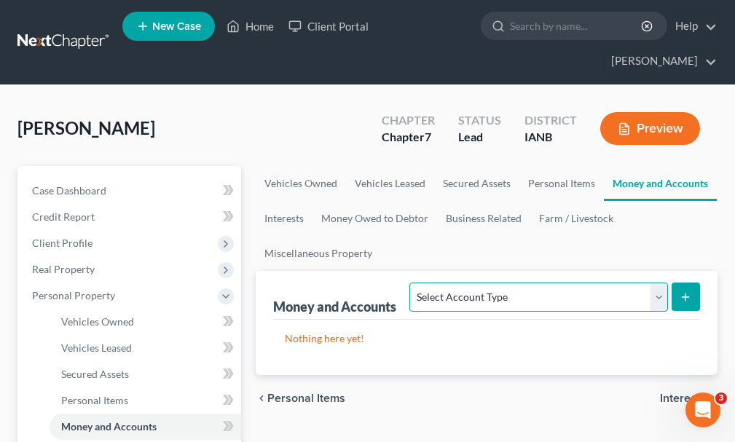
click at [496, 283] on select "Select Account Type Brokerage Cash on Hand Certificates of Deposit Checking Acc…" at bounding box center [538, 297] width 258 height 29
select select "checking"
click at [413, 283] on select "Select Account Type Brokerage Cash on Hand Certificates of Deposit Checking Acc…" at bounding box center [538, 297] width 258 height 29
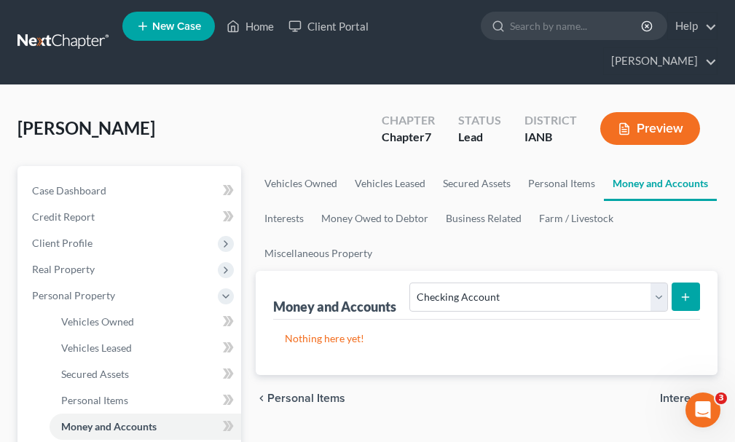
click at [689, 291] on icon "submit" at bounding box center [685, 297] width 12 height 12
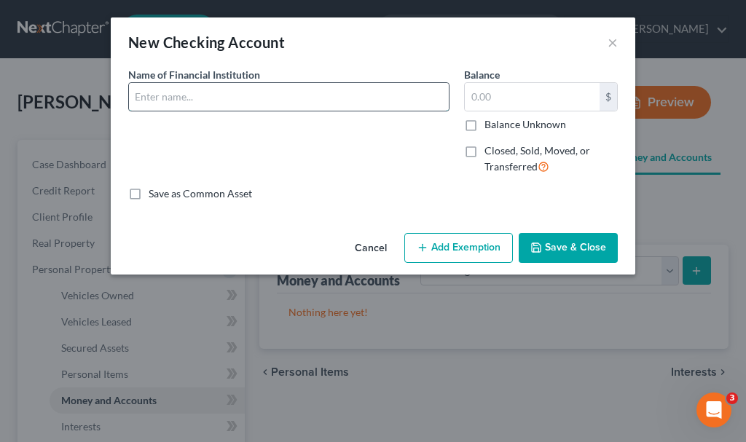
click at [235, 101] on input "text" at bounding box center [289, 97] width 320 height 28
type input "Bank West (J)"
type input "100"
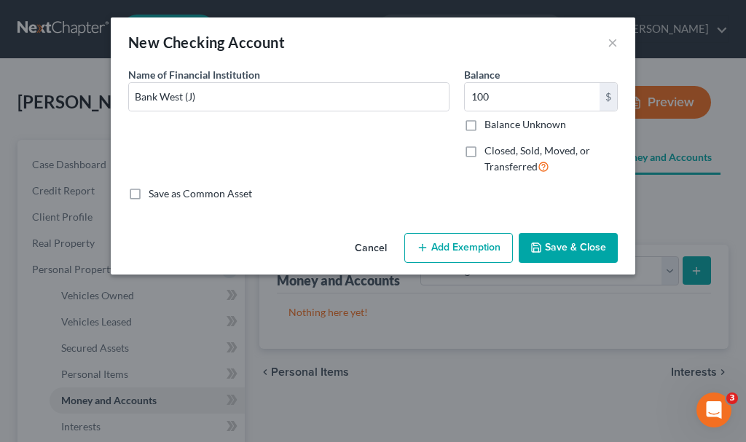
click at [461, 242] on button "Add Exemption" at bounding box center [458, 248] width 109 height 31
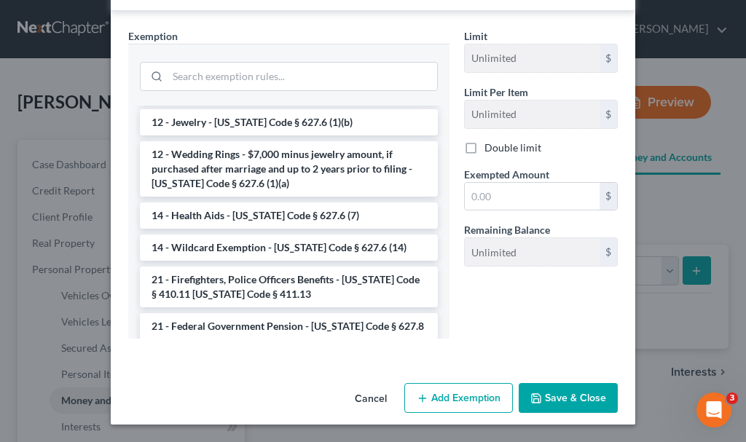
scroll to position [291, 0]
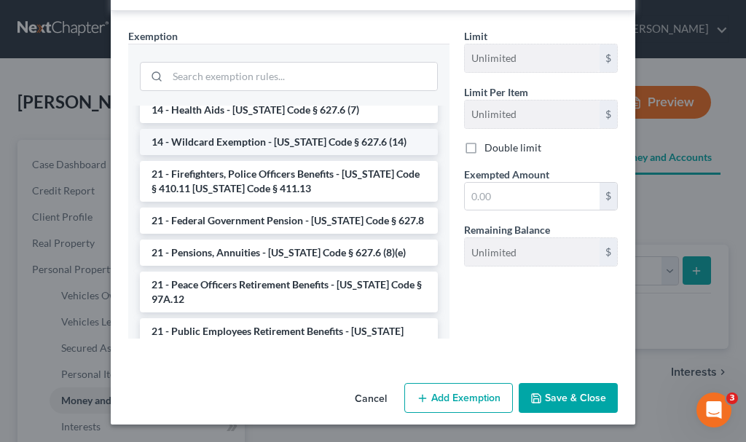
click at [216, 141] on li "14 - Wildcard Exemption - [US_STATE] Code § 627.6 (14)" at bounding box center [289, 142] width 298 height 26
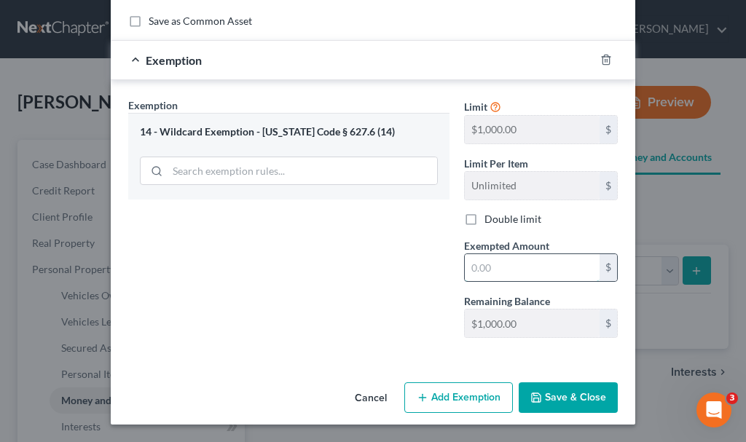
click at [491, 267] on input "text" at bounding box center [532, 268] width 135 height 28
type input "100"
click at [562, 393] on button "Save & Close" at bounding box center [568, 397] width 99 height 31
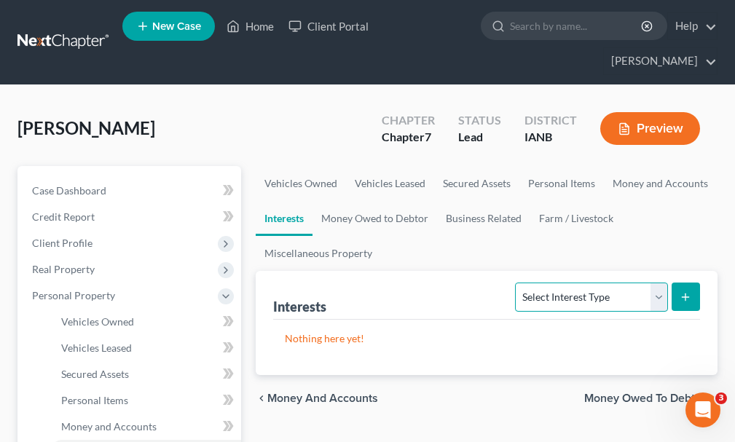
click at [564, 283] on select "Select Interest Type 401K Annuity Bond Education IRA Government Bond Government…" at bounding box center [591, 297] width 152 height 29
select select "401k"
click at [517, 283] on select "Select Interest Type 401K Annuity Bond Education IRA Government Bond Government…" at bounding box center [591, 297] width 152 height 29
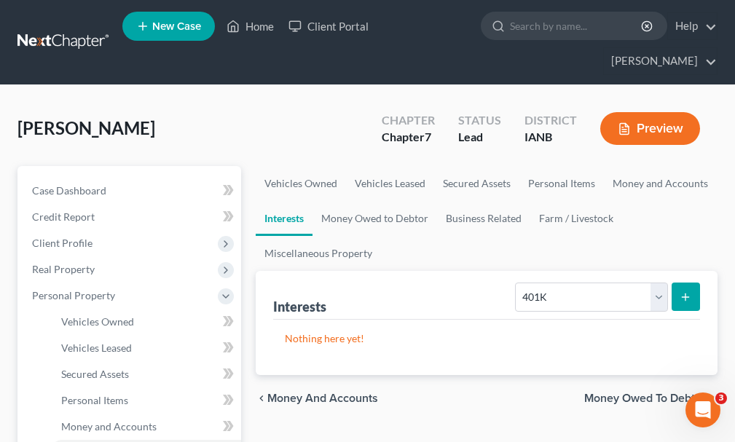
click at [679, 291] on icon "submit" at bounding box center [685, 297] width 12 height 12
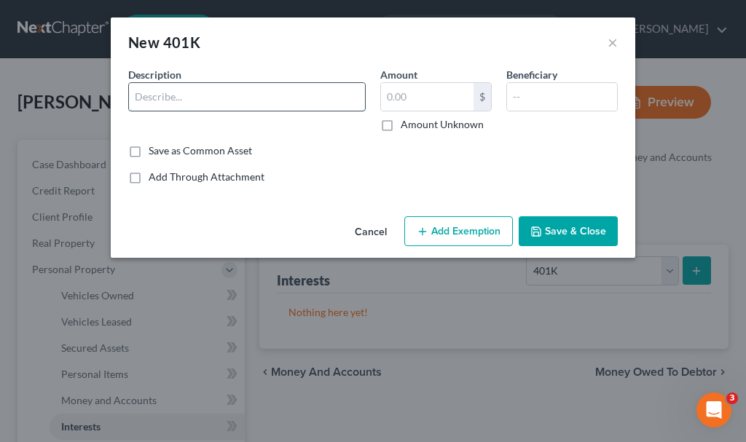
click at [237, 95] on input "text" at bounding box center [247, 97] width 236 height 28
type input "Ag State"
type input "100"
click at [456, 232] on button "Add Exemption" at bounding box center [458, 231] width 109 height 31
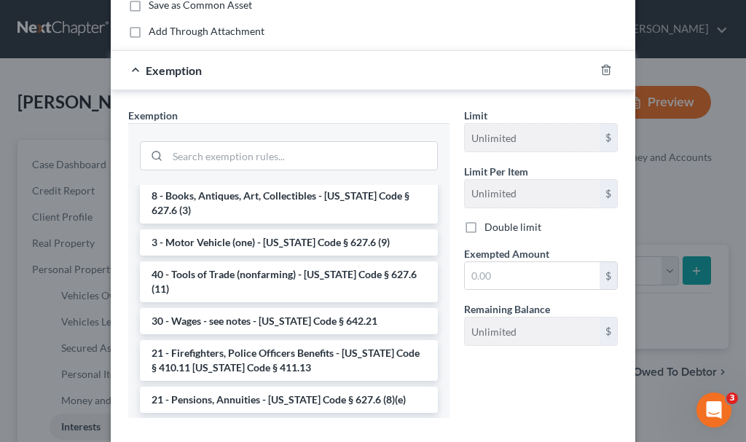
scroll to position [583, 0]
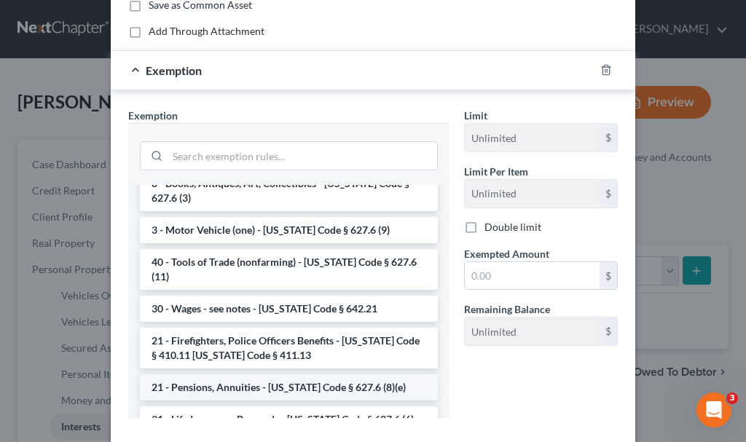
click at [269, 374] on li "21 - Pensions, Annuities - [US_STATE] Code § 627.6 (8)(e)" at bounding box center [289, 387] width 298 height 26
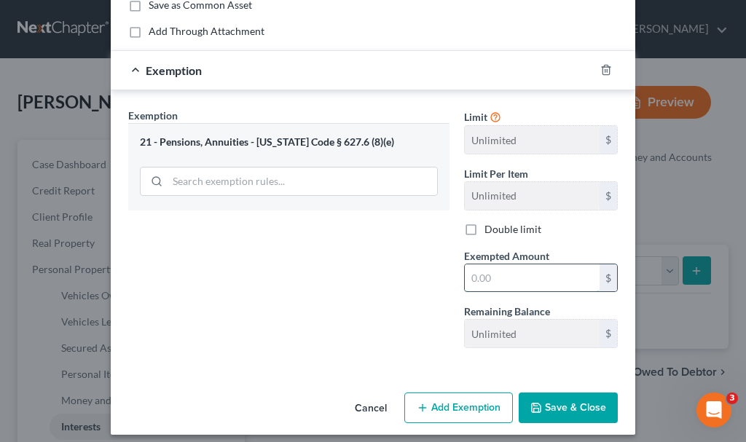
click at [501, 278] on input "text" at bounding box center [532, 278] width 135 height 28
type input "100"
click at [559, 406] on button "Save & Close" at bounding box center [568, 408] width 99 height 31
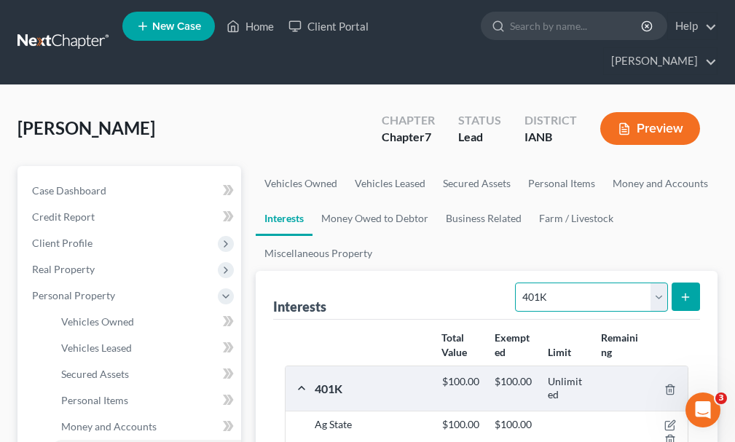
click at [554, 283] on select "Select Interest Type 401K Annuity Bond Education IRA Government Bond Government…" at bounding box center [591, 297] width 152 height 29
select select "term_life_insurance"
click at [517, 283] on select "Select Interest Type 401K Annuity Bond Education IRA Government Bond Government…" at bounding box center [591, 297] width 152 height 29
click at [681, 291] on icon "submit" at bounding box center [685, 297] width 12 height 12
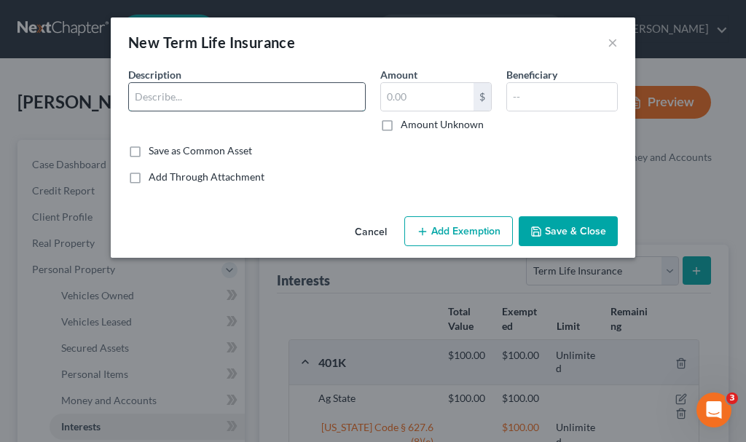
click at [203, 98] on input "text" at bounding box center [247, 97] width 236 height 28
type input "Term @ work"
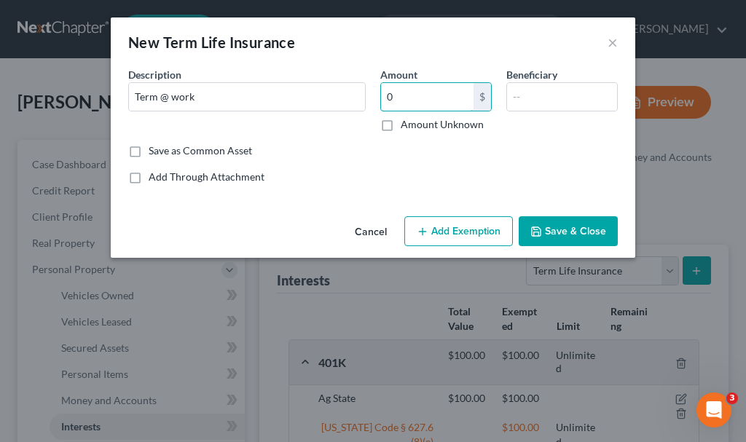
type input "0"
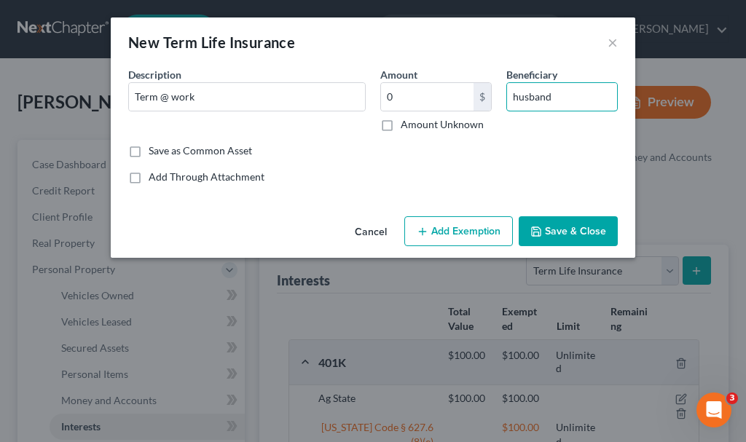
type input "husband"
click at [465, 240] on button "Add Exemption" at bounding box center [458, 231] width 109 height 31
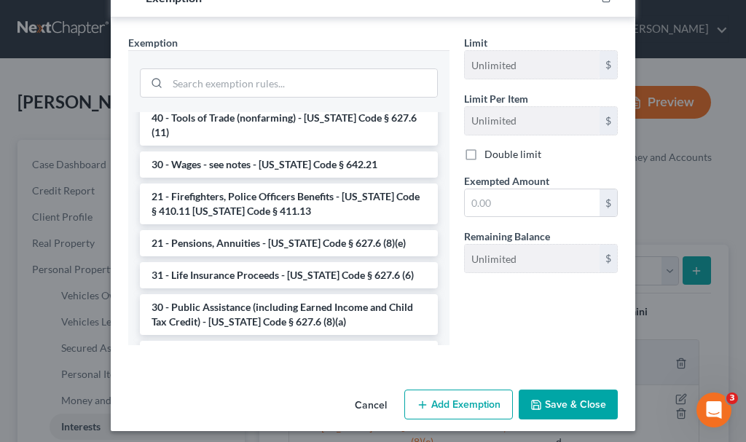
scroll to position [655, 0]
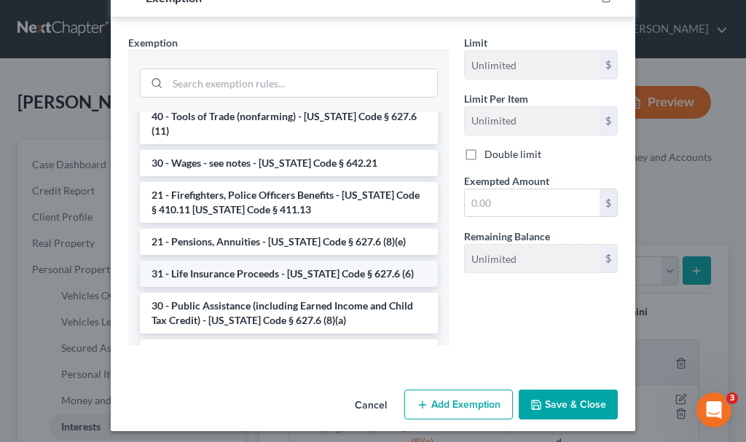
click at [250, 261] on li "31 - Life Insurance Proceeds - [US_STATE] Code § 627.6 (6)" at bounding box center [289, 274] width 298 height 26
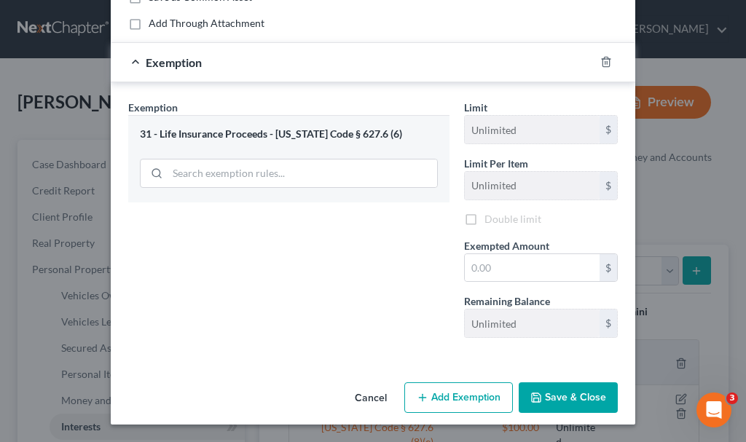
scroll to position [156, 0]
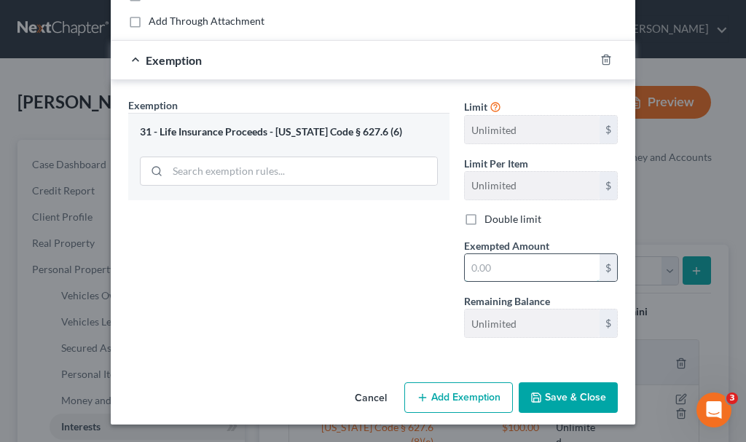
click at [494, 264] on input "text" at bounding box center [532, 268] width 135 height 28
type input "0"
click at [561, 399] on button "Save & Close" at bounding box center [568, 397] width 99 height 31
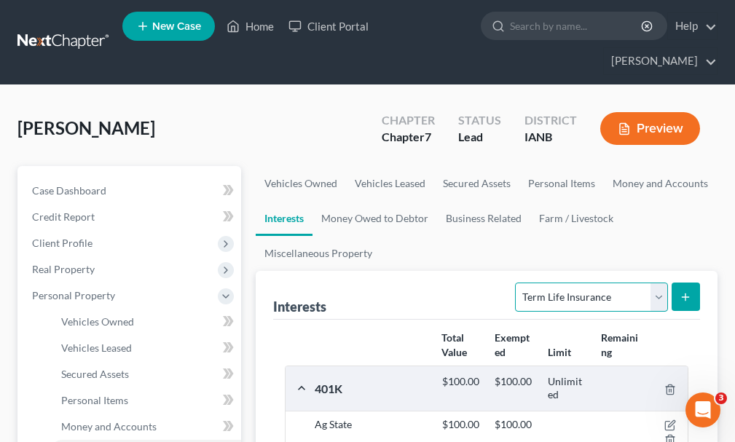
click at [555, 283] on select "Select Interest Type 401K Annuity Bond Education IRA Government Bond Government…" at bounding box center [591, 297] width 152 height 29
select select "whole_life_insurance"
click at [517, 283] on select "Select Interest Type 401K Annuity Bond Education IRA Government Bond Government…" at bounding box center [591, 297] width 152 height 29
click at [686, 291] on icon "submit" at bounding box center [685, 297] width 12 height 12
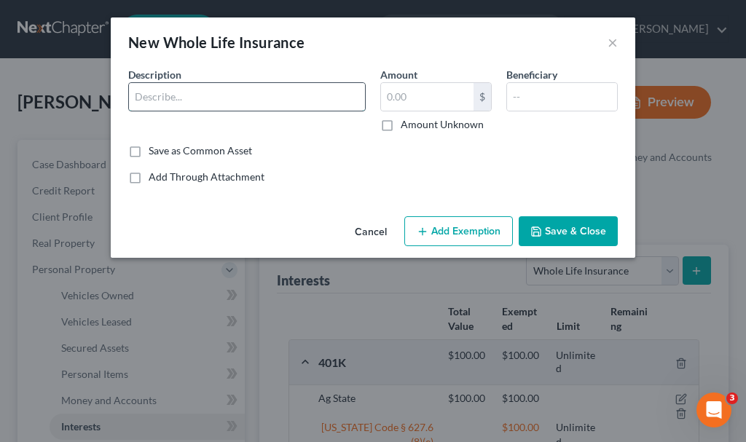
click at [229, 89] on input "text" at bounding box center [247, 97] width 236 height 28
type input "Thrivent"
type input "0"
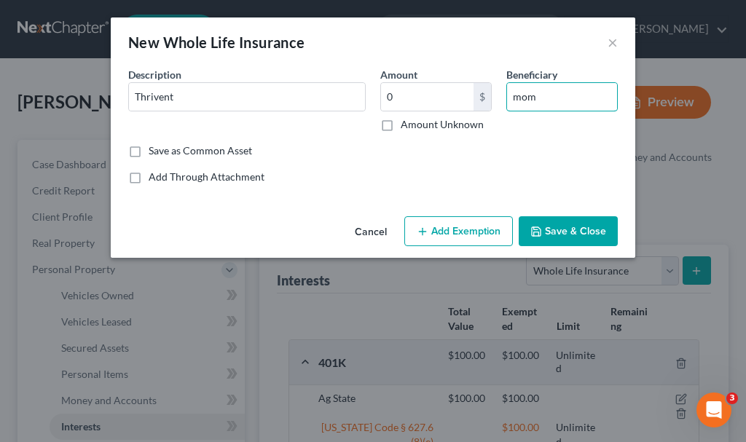
type input "mom"
click at [476, 232] on button "Add Exemption" at bounding box center [458, 231] width 109 height 31
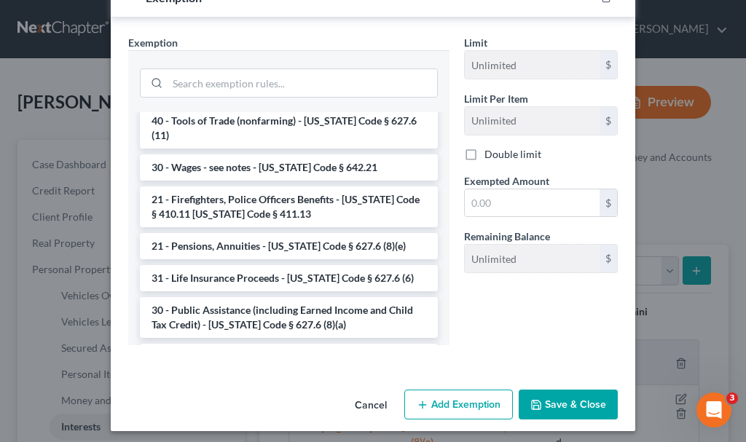
scroll to position [655, 0]
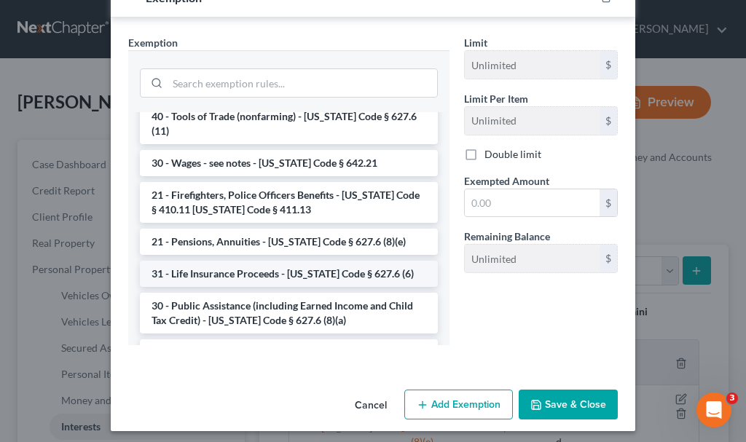
click at [236, 261] on li "31 - Life Insurance Proceeds - [US_STATE] Code § 627.6 (6)" at bounding box center [289, 274] width 298 height 26
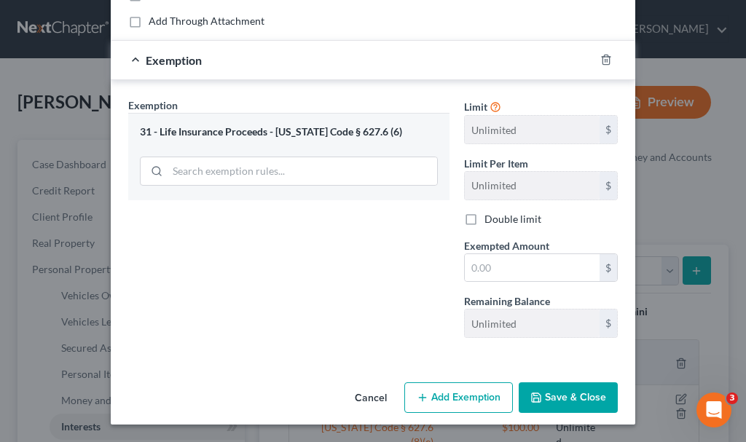
scroll to position [156, 0]
click at [483, 268] on input "text" at bounding box center [532, 268] width 135 height 28
type input "0"
click at [561, 397] on button "Save & Close" at bounding box center [568, 397] width 99 height 31
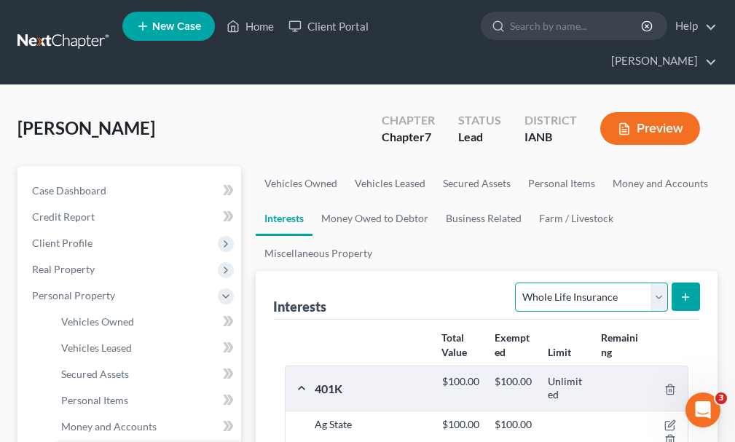
click at [649, 283] on select "Select Interest Type 401K Annuity Bond Education IRA Government Bond Government…" at bounding box center [591, 297] width 152 height 29
select select "term_life_insurance"
click at [517, 283] on select "Select Interest Type 401K Annuity Bond Education IRA Government Bond Government…" at bounding box center [591, 297] width 152 height 29
click at [682, 297] on line "submit" at bounding box center [685, 297] width 7 height 0
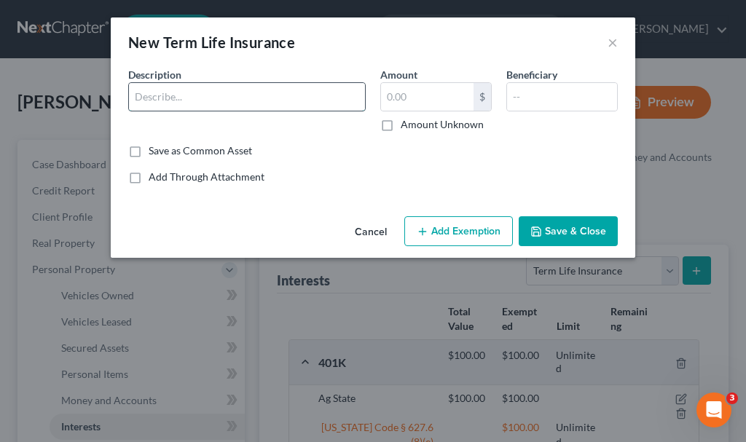
click at [203, 95] on input "text" at bounding box center [247, 97] width 236 height 28
type input "State Farm (term)"
type input "0"
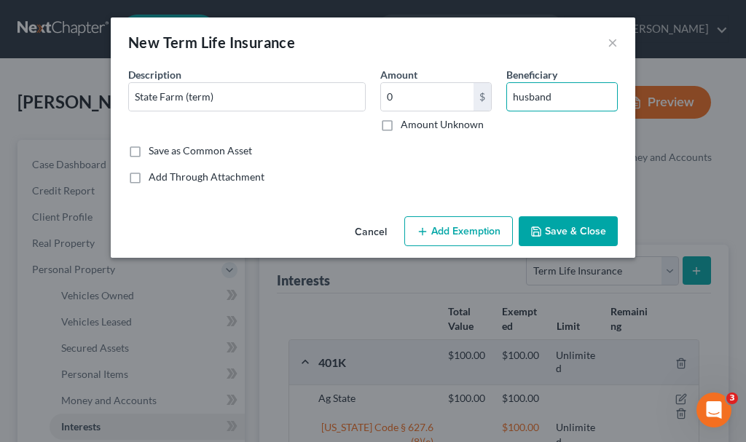
type input "husband"
click at [484, 233] on button "Add Exemption" at bounding box center [458, 231] width 109 height 31
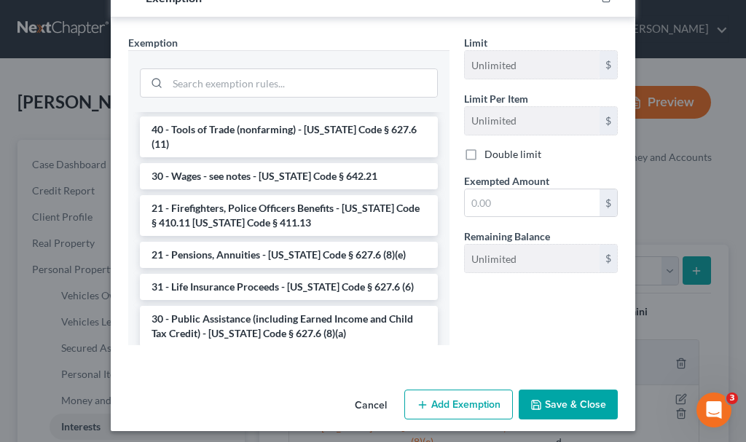
scroll to position [655, 0]
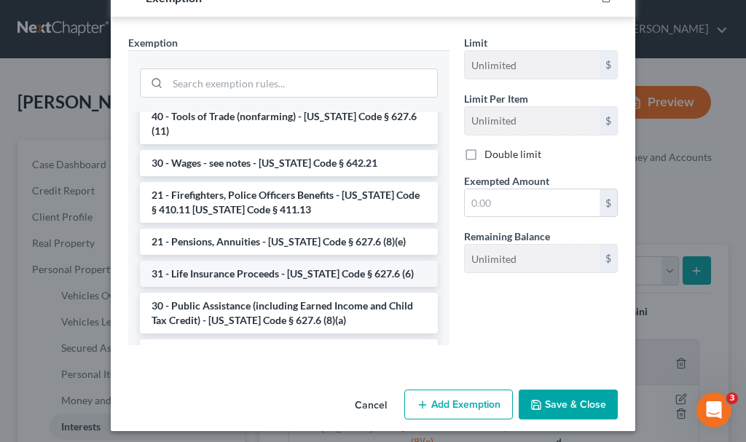
click at [257, 261] on li "31 - Life Insurance Proceeds - [US_STATE] Code § 627.6 (6)" at bounding box center [289, 274] width 298 height 26
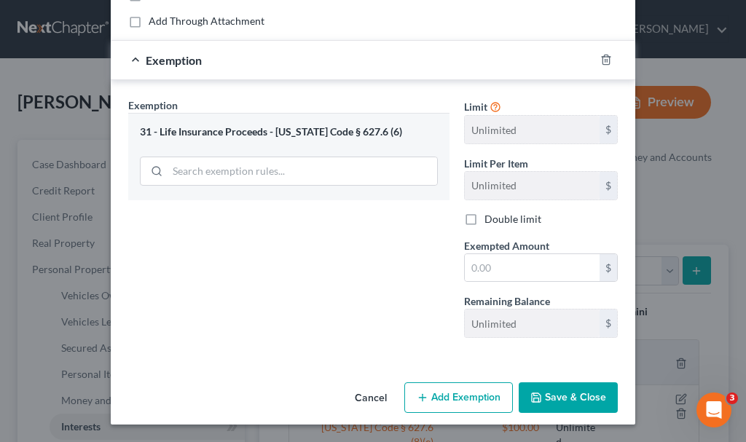
scroll to position [156, 0]
click at [524, 267] on input "text" at bounding box center [532, 268] width 135 height 28
type input "0"
click at [575, 397] on button "Save & Close" at bounding box center [568, 397] width 99 height 31
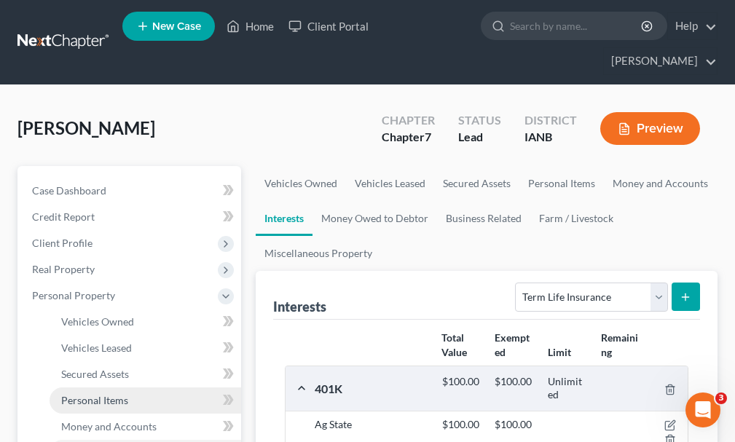
click at [89, 394] on span "Personal Items" at bounding box center [94, 400] width 67 height 12
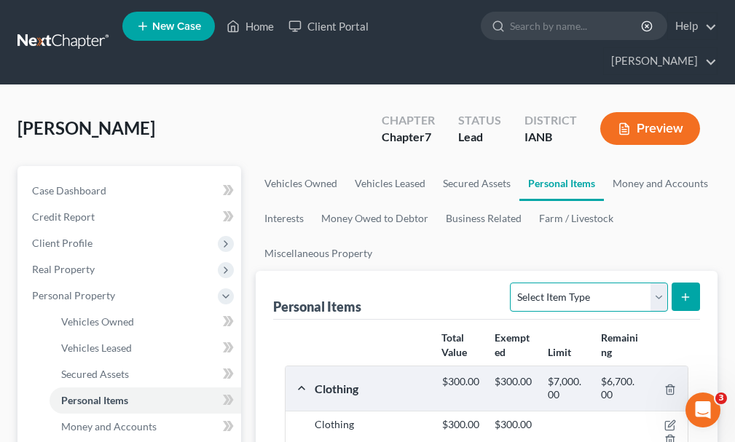
click at [583, 283] on select "Select Item Type Clothing Collectibles Of Value Electronics Firearms Household …" at bounding box center [588, 297] width 157 height 29
select select "household_goods"
click at [512, 283] on select "Select Item Type Clothing Collectibles Of Value Electronics Firearms Household …" at bounding box center [588, 297] width 157 height 29
click at [691, 291] on icon "submit" at bounding box center [685, 297] width 12 height 12
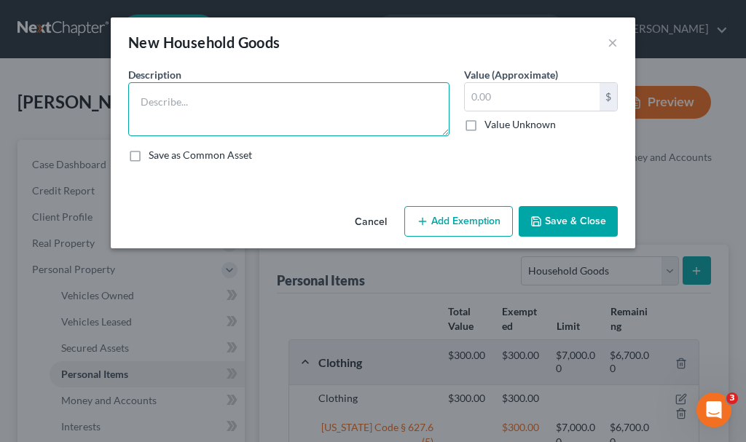
click at [226, 109] on textarea at bounding box center [288, 109] width 321 height 54
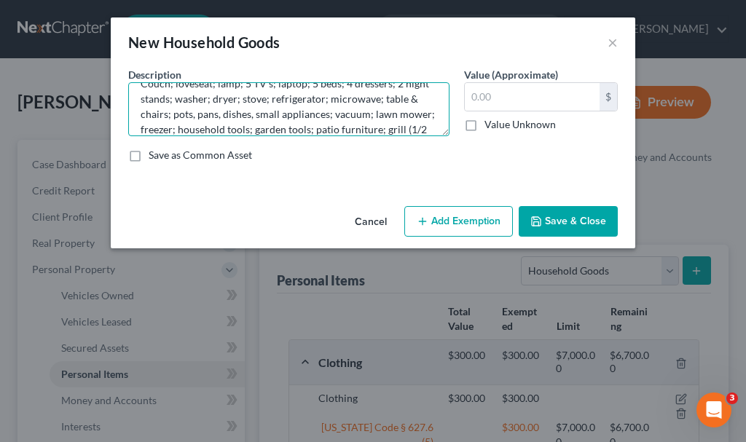
scroll to position [34, 0]
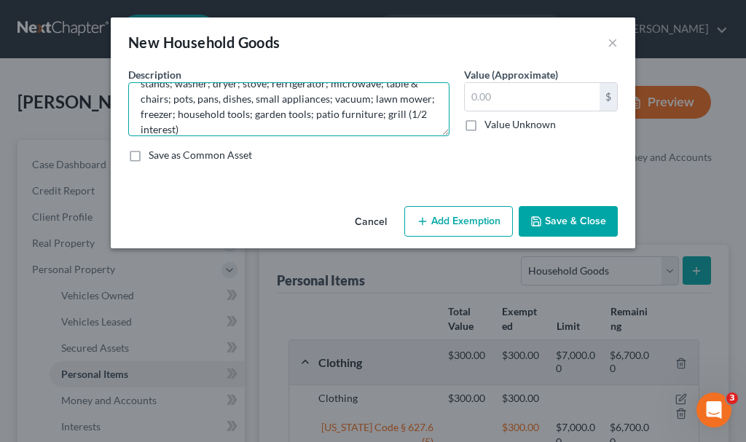
type textarea "Couch; loveseat; lamp; 5 TV's; laptop; 5 beds; 4 dressers; 2 night stands; wash…"
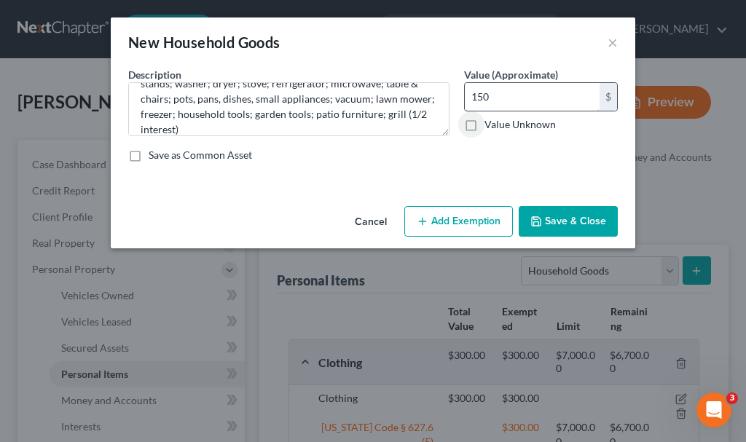
click at [523, 93] on input "150" at bounding box center [532, 97] width 135 height 28
type input "1,500"
click at [478, 218] on button "Add Exemption" at bounding box center [458, 221] width 109 height 31
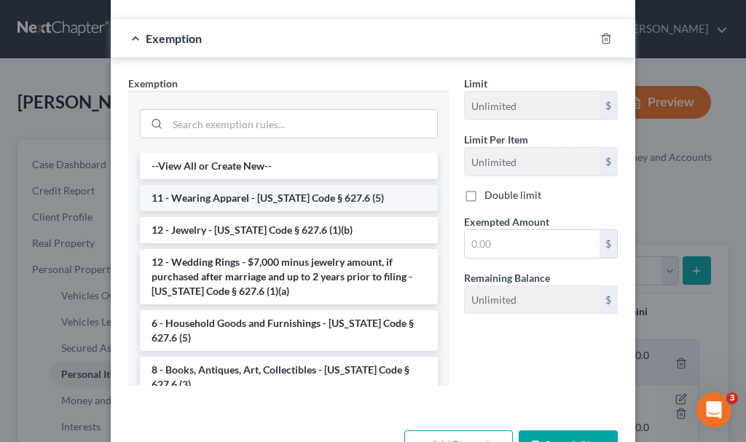
scroll to position [216, 0]
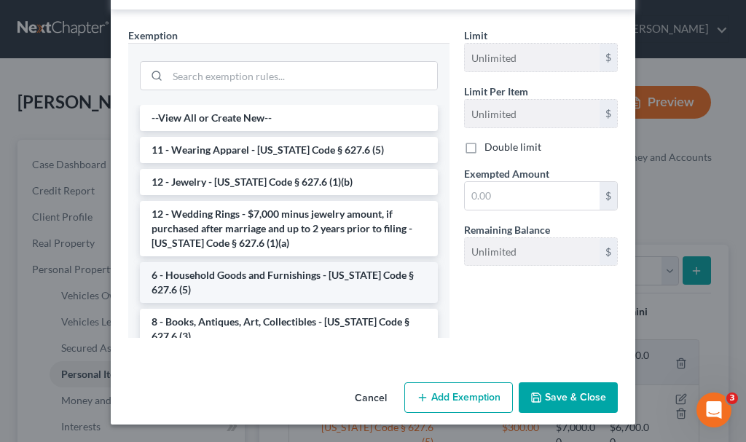
click at [266, 271] on li "6 - Household Goods and Furnishings - [US_STATE] Code § 627.6 (5)" at bounding box center [289, 282] width 298 height 41
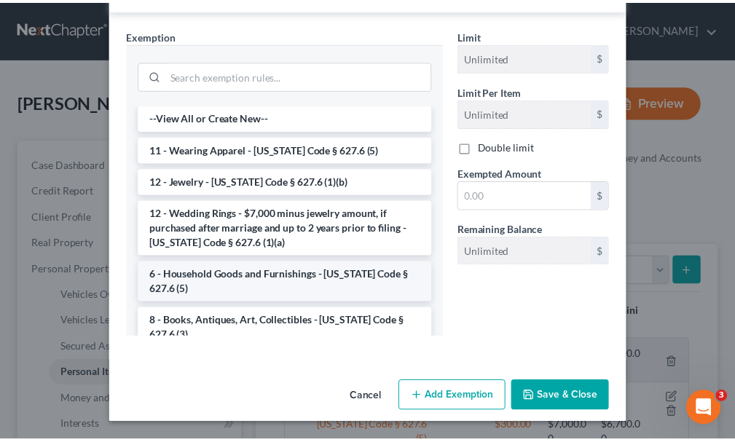
scroll to position [146, 0]
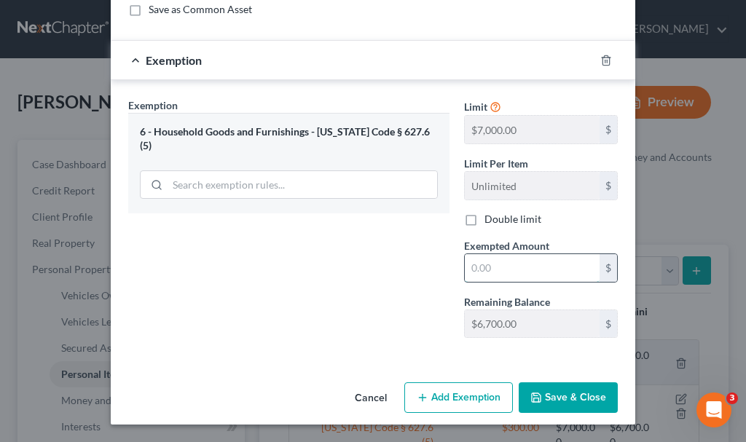
click at [504, 259] on input "text" at bounding box center [532, 268] width 135 height 28
type input "1,500"
click at [567, 398] on button "Save & Close" at bounding box center [568, 397] width 99 height 31
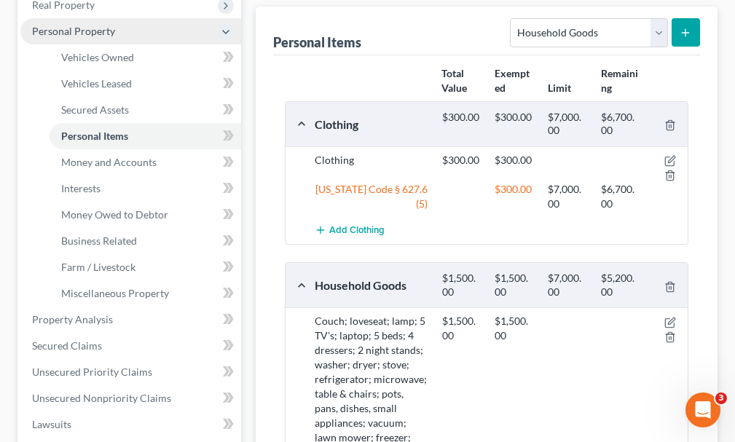
scroll to position [291, 0]
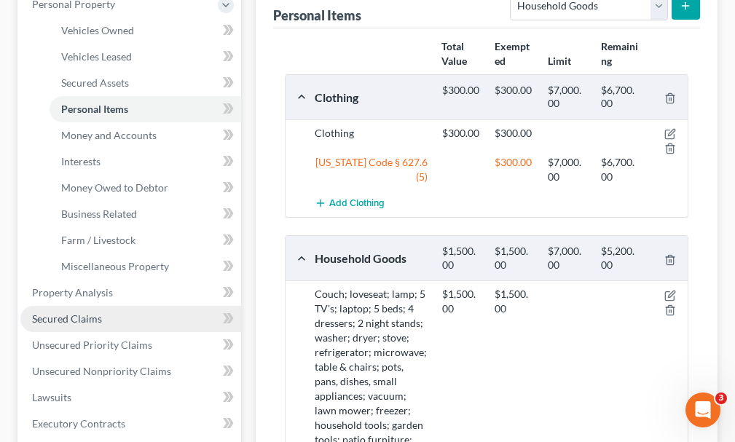
click at [84, 312] on span "Secured Claims" at bounding box center [67, 318] width 70 height 12
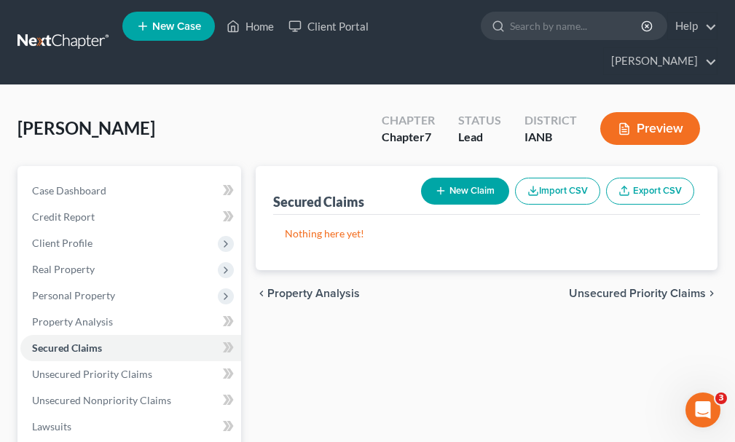
click at [477, 178] on button "New Claim" at bounding box center [465, 191] width 88 height 27
select select "0"
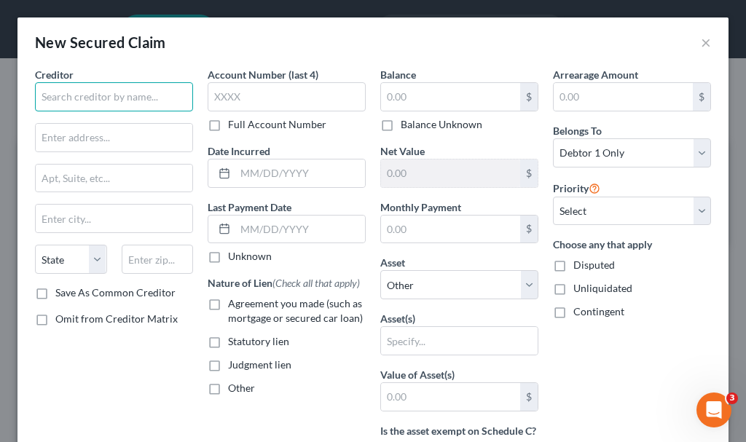
click at [110, 95] on input "text" at bounding box center [114, 96] width 158 height 29
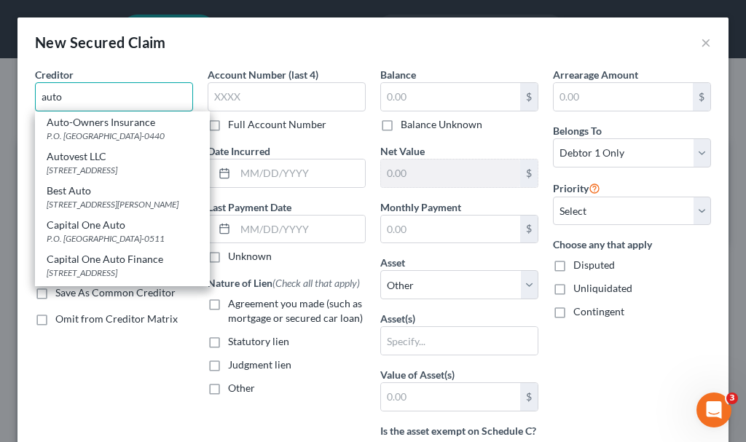
type input "auto"
click at [228, 304] on label "Agreement you made (such as mortgage or secured car loan)" at bounding box center [297, 310] width 138 height 29
click at [234, 304] on input "Agreement you made (such as mortgage or secured car loan)" at bounding box center [238, 300] width 9 height 9
checkbox input "true"
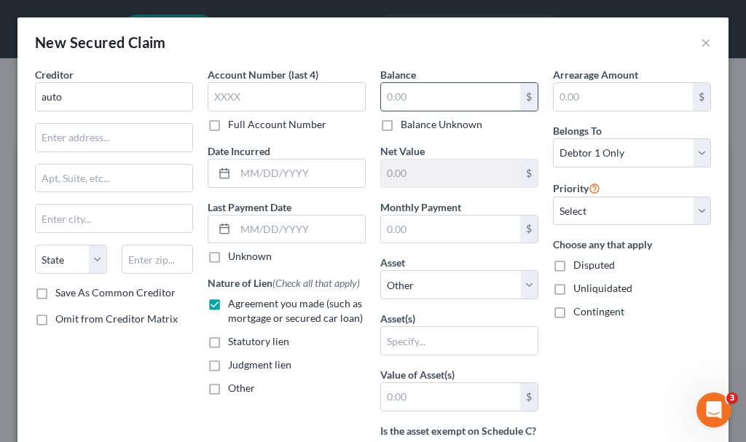
click at [414, 94] on input "text" at bounding box center [450, 97] width 139 height 28
type input "1"
click at [436, 341] on input "text" at bounding box center [459, 341] width 157 height 28
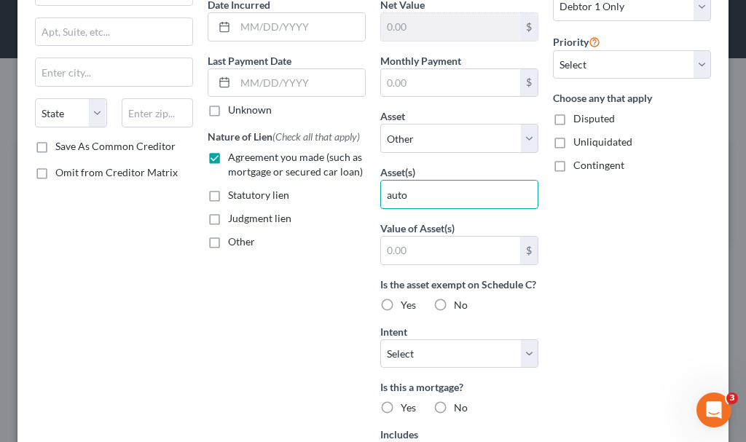
scroll to position [291, 0]
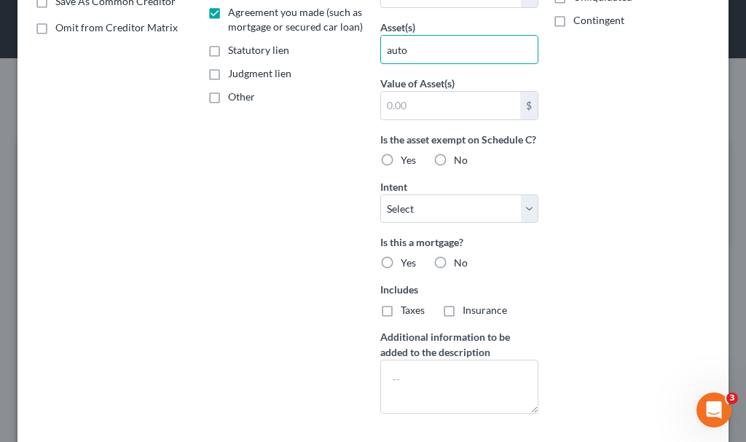
type input "auto"
click at [454, 270] on label "No" at bounding box center [461, 263] width 14 height 15
click at [460, 265] on input "No" at bounding box center [464, 260] width 9 height 9
radio input "true"
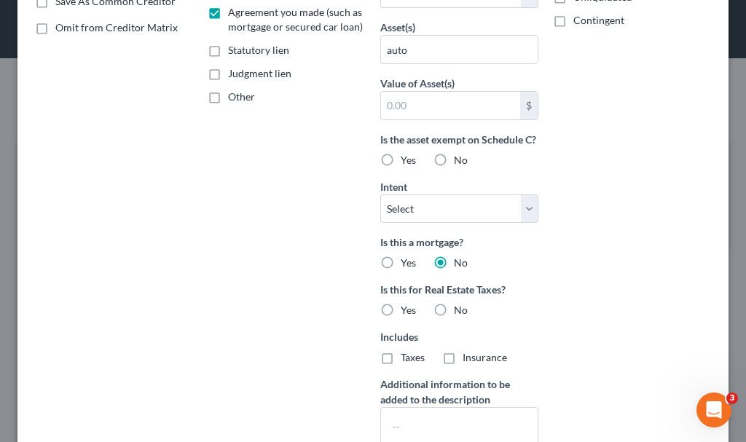
click at [454, 318] on label "No" at bounding box center [461, 310] width 14 height 15
click at [460, 312] on input "No" at bounding box center [464, 307] width 9 height 9
radio input "true"
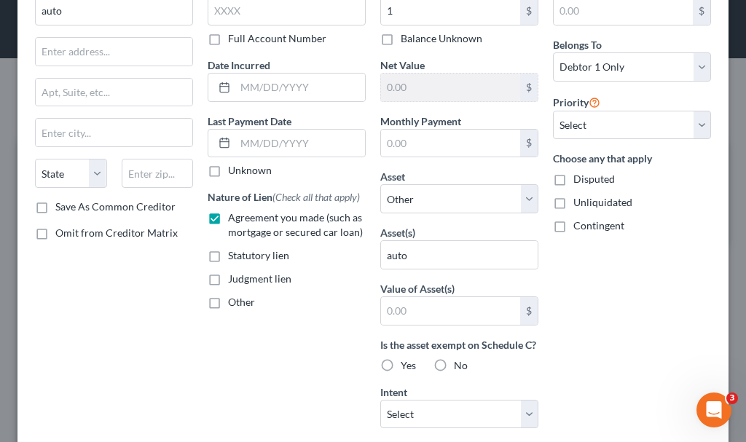
scroll to position [0, 0]
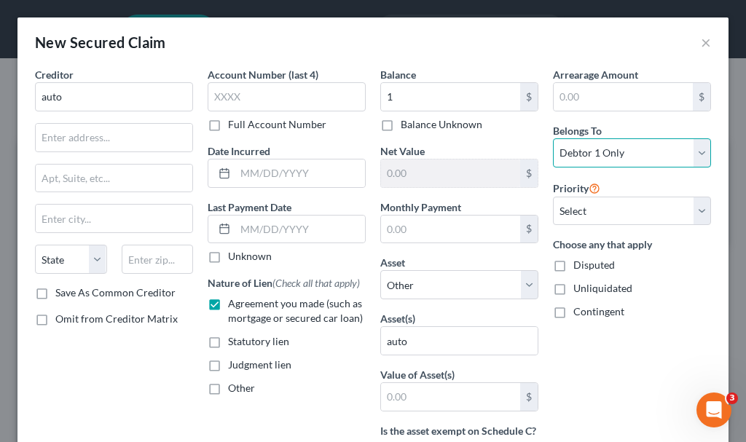
click at [629, 151] on select "Select Debtor 1 Only Debtor 2 Only Debtor 1 And Debtor 2 Only At Least One Of T…" at bounding box center [632, 152] width 158 height 29
select select "3"
click at [553, 138] on select "Select Debtor 1 Only Debtor 2 Only Debtor 1 And Debtor 2 Only At Least One Of T…" at bounding box center [632, 152] width 158 height 29
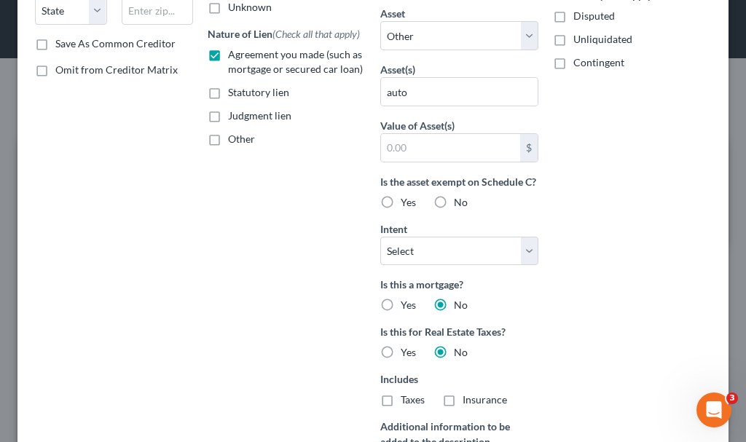
scroll to position [429, 0]
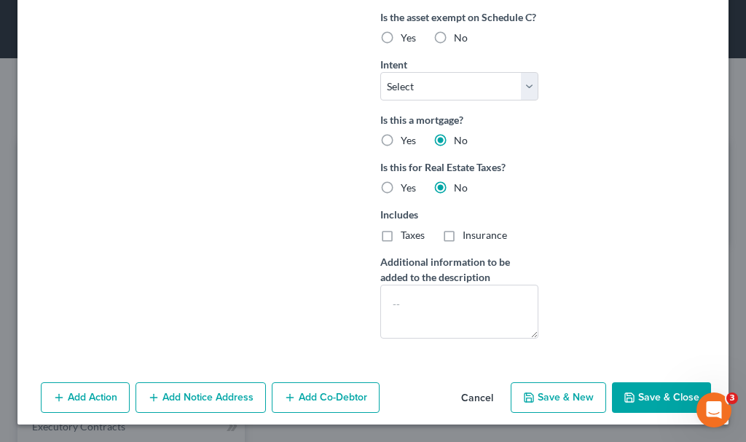
click at [342, 396] on button "Add Co-Debtor" at bounding box center [326, 397] width 108 height 31
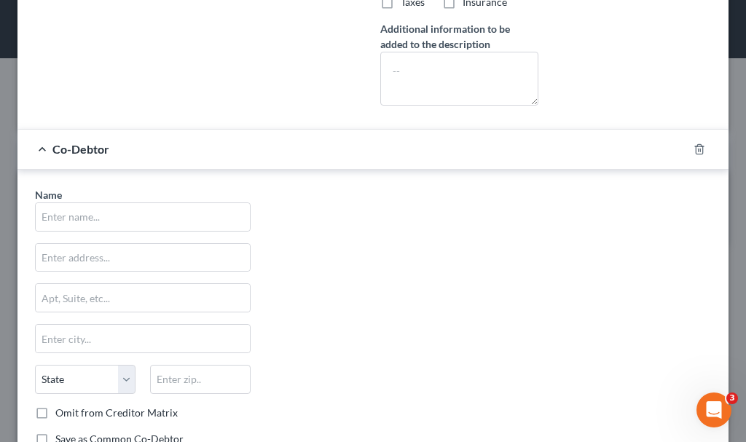
scroll to position [647, 0]
click at [196, 230] on input "text" at bounding box center [143, 216] width 214 height 28
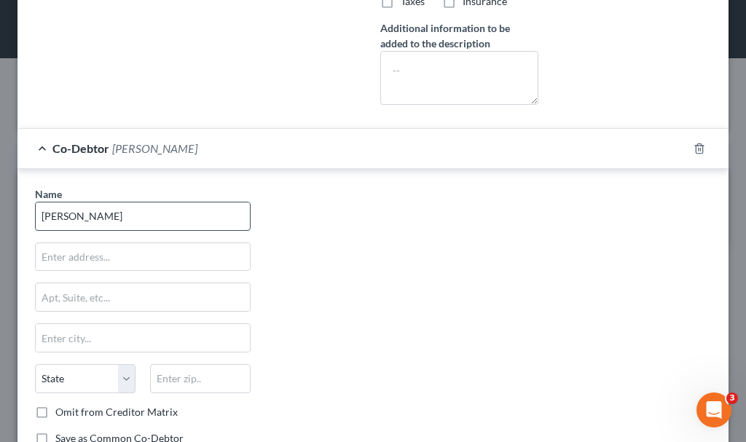
type input "[PERSON_NAME]"
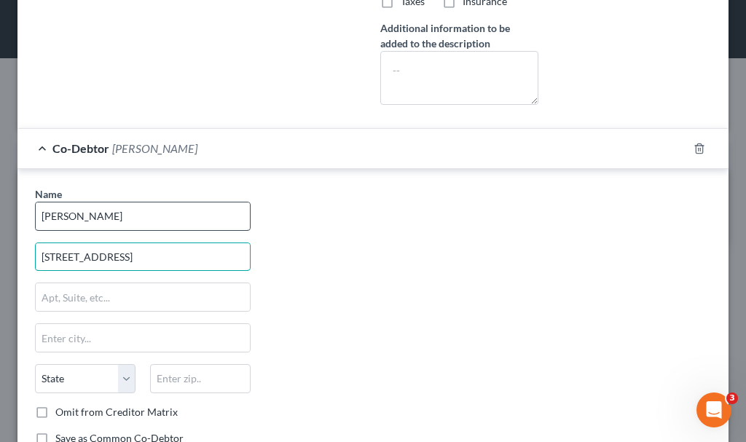
type input "[STREET_ADDRESS]"
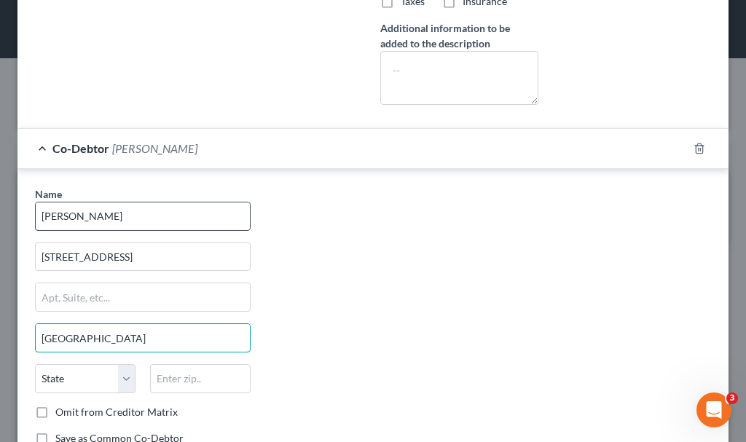
type input "[GEOGRAPHIC_DATA]"
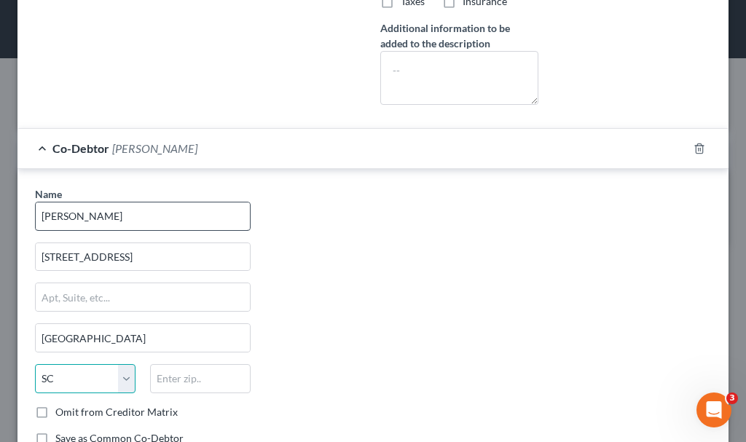
select select "43"
type input "57201"
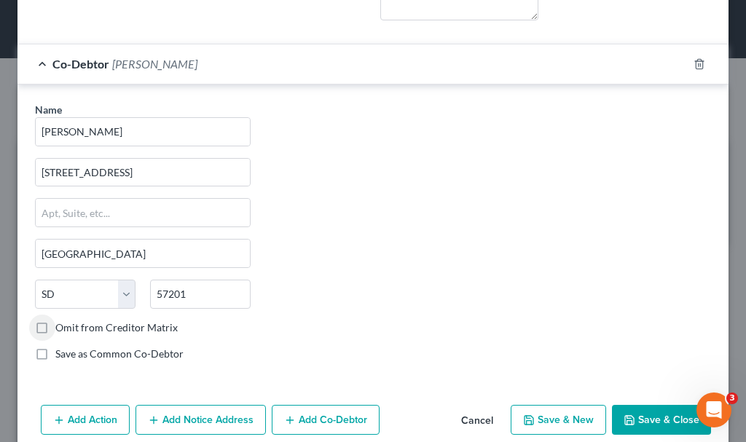
scroll to position [769, 0]
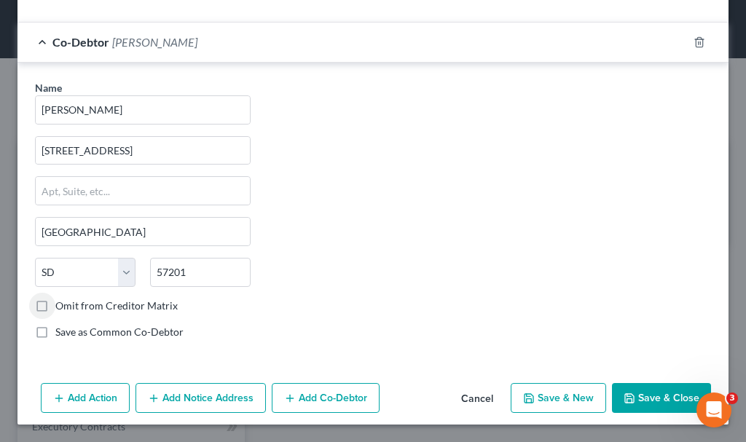
click at [667, 401] on button "Save & Close" at bounding box center [661, 398] width 99 height 31
select select
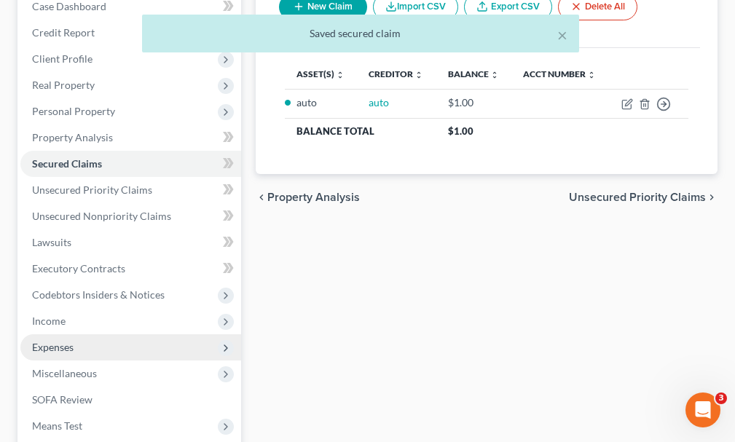
scroll to position [218, 0]
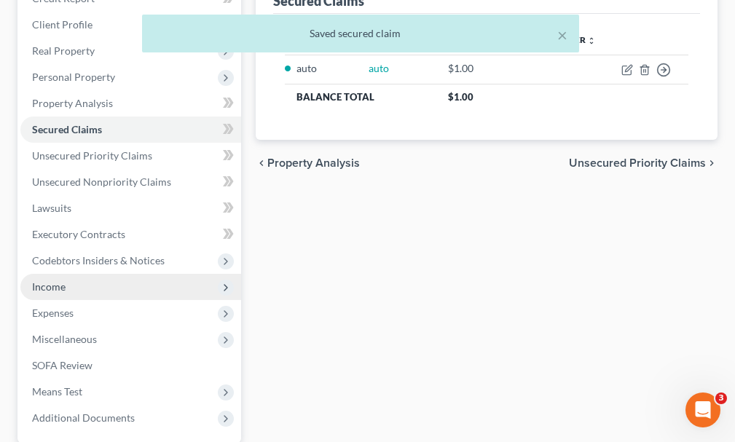
click at [55, 280] on span "Income" at bounding box center [49, 286] width 34 height 12
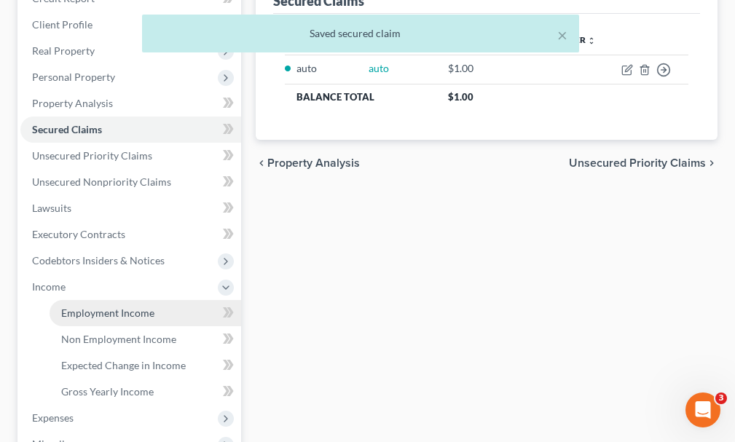
click at [97, 307] on span "Employment Income" at bounding box center [107, 313] width 93 height 12
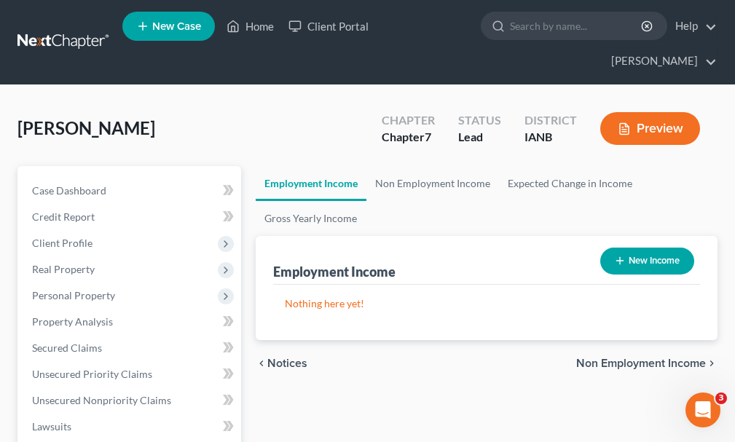
click at [666, 248] on button "New Income" at bounding box center [647, 261] width 94 height 27
select select "0"
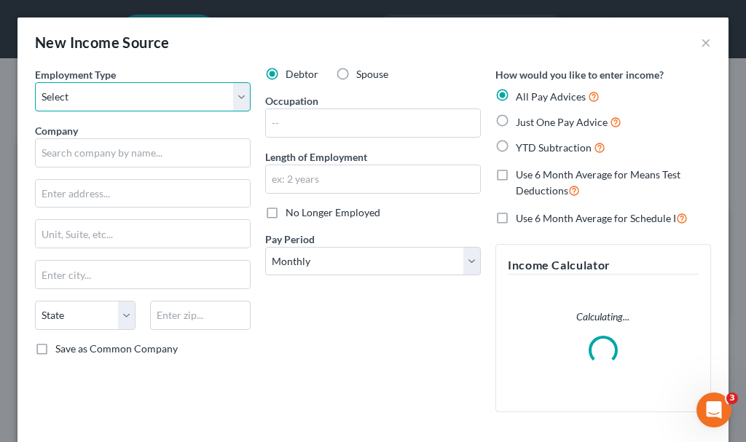
click at [107, 87] on select "Select Full or [DEMOGRAPHIC_DATA] Employment Self Employment" at bounding box center [143, 96] width 216 height 29
select select "0"
click at [35, 82] on select "Select Full or [DEMOGRAPHIC_DATA] Employment Self Employment" at bounding box center [143, 96] width 216 height 29
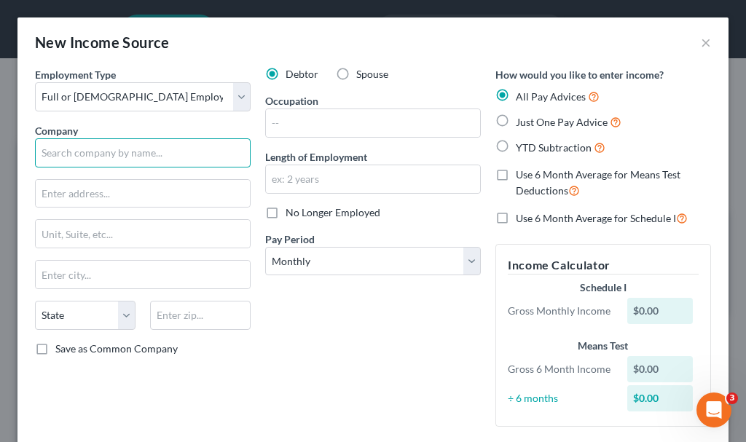
click at [141, 157] on input "text" at bounding box center [143, 152] width 216 height 29
type input "Ag State"
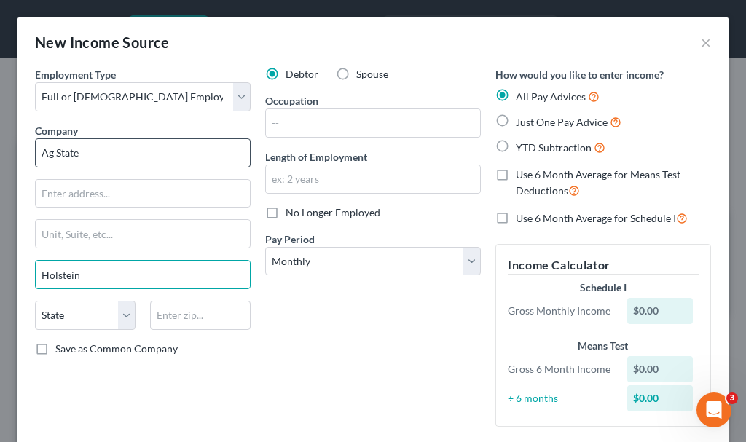
type input "Holstein"
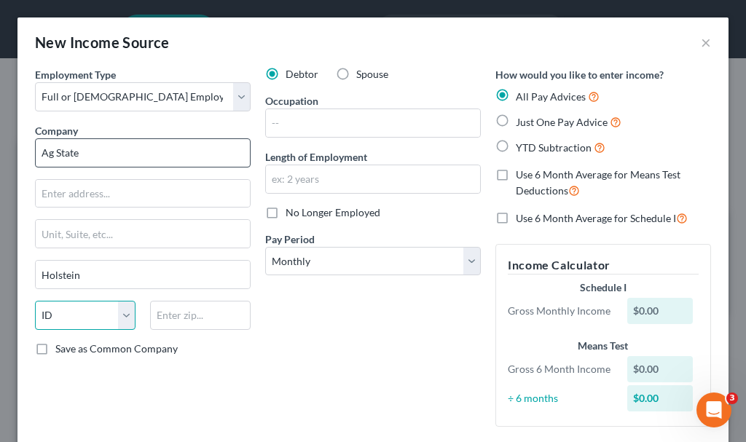
select select "16"
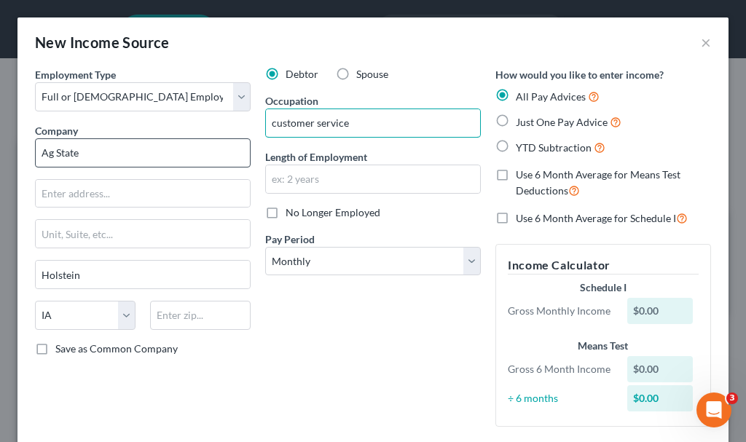
type input "customer service"
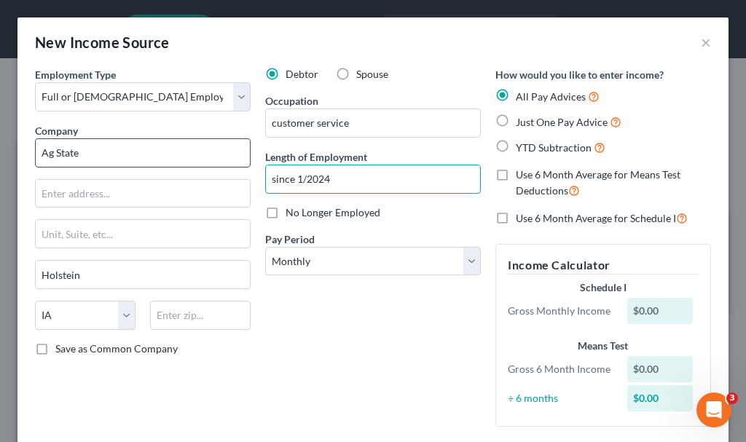
type input "since 1/2024"
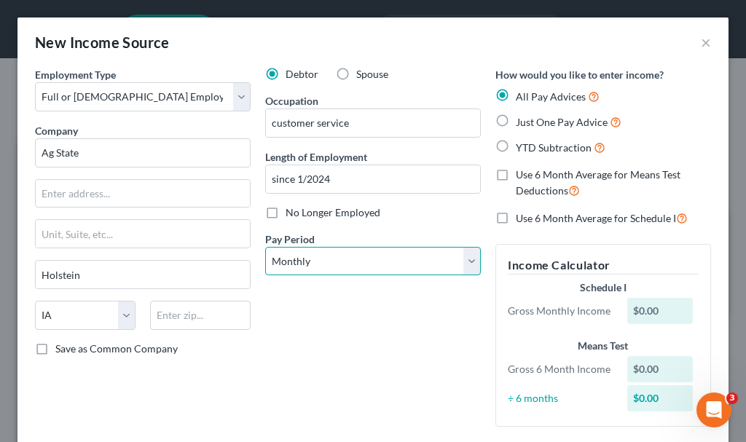
click at [360, 259] on select "Select Monthly Twice Monthly Every Other Week Weekly" at bounding box center [373, 261] width 216 height 29
select select "2"
click at [265, 247] on select "Select Monthly Twice Monthly Every Other Week Weekly" at bounding box center [373, 261] width 216 height 29
click at [516, 117] on label "Just One Pay Advice" at bounding box center [569, 122] width 106 height 17
click at [521, 117] on input "Just One Pay Advice" at bounding box center [525, 118] width 9 height 9
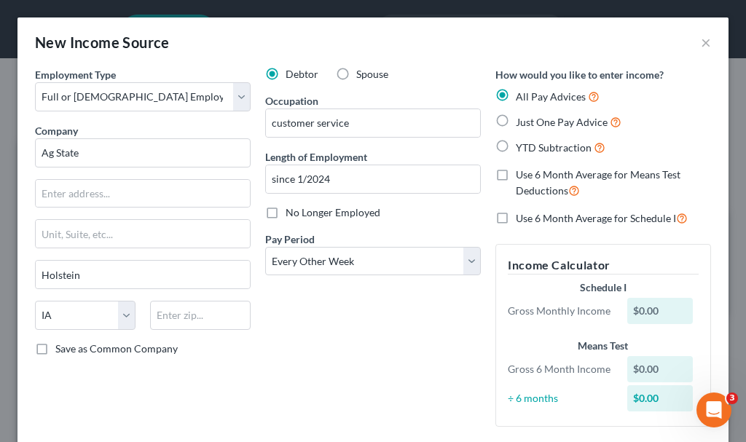
radio input "true"
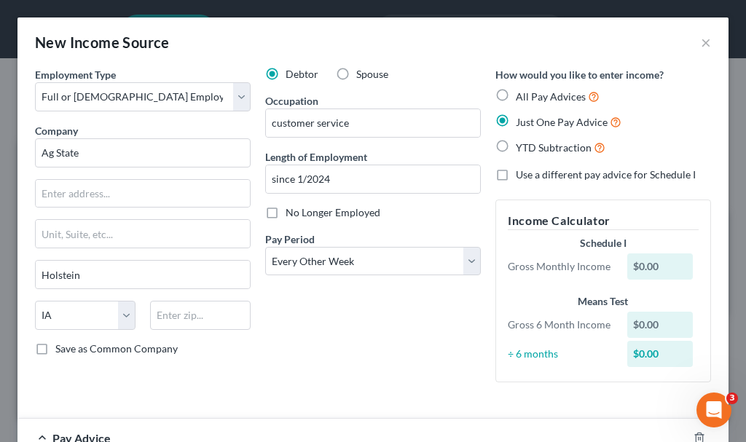
click at [516, 174] on label "Use a different pay advice for Schedule I" at bounding box center [606, 175] width 180 height 15
click at [521, 174] on input "Use a different pay advice for Schedule I" at bounding box center [525, 172] width 9 height 9
checkbox input "true"
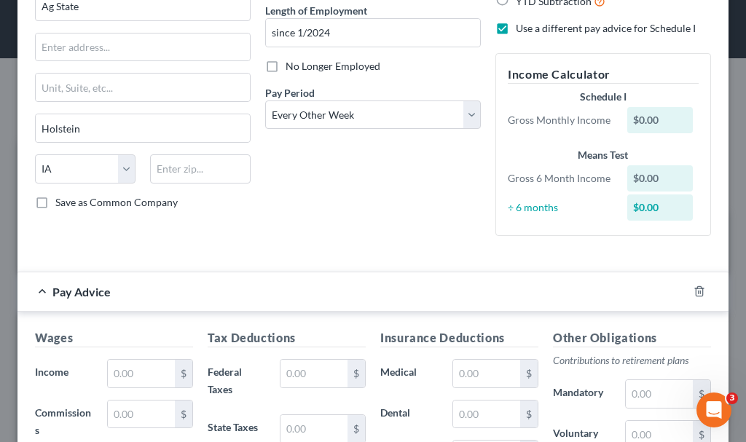
scroll to position [291, 0]
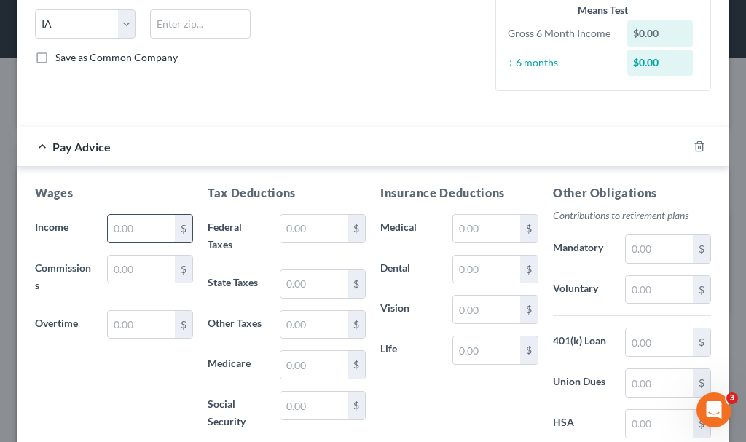
click at [150, 226] on input "text" at bounding box center [141, 229] width 67 height 28
type input "1,200"
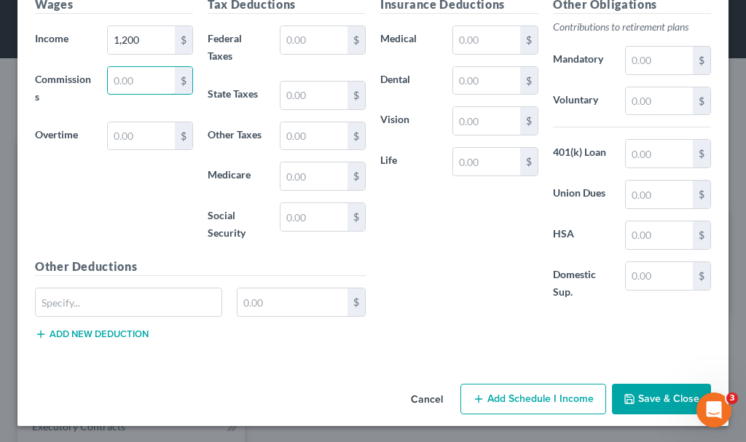
scroll to position [481, 0]
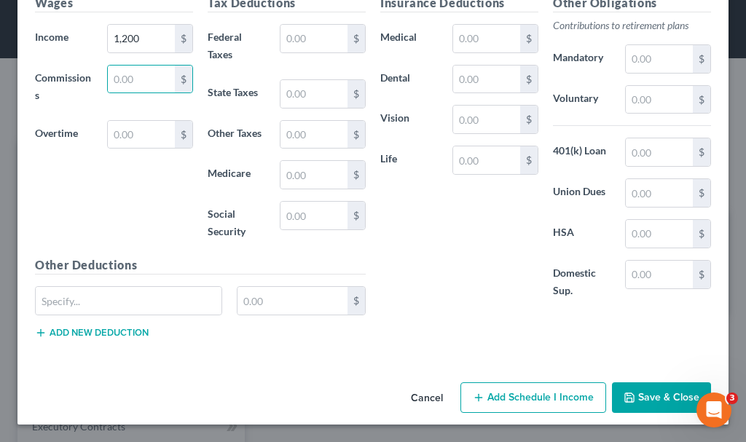
click at [503, 395] on button "Add Schedule I Income" at bounding box center [533, 397] width 146 height 31
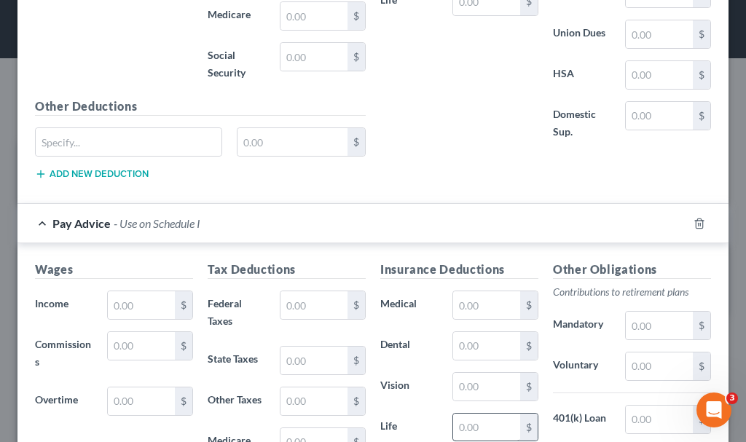
scroll to position [700, 0]
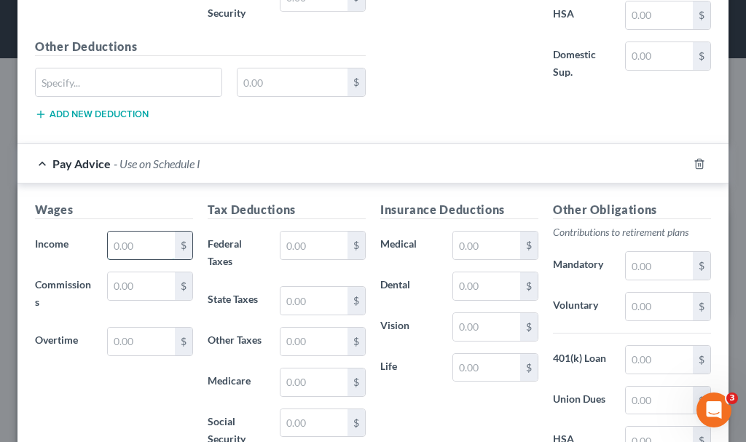
click at [129, 244] on input "text" at bounding box center [141, 246] width 67 height 28
type input "1,200"
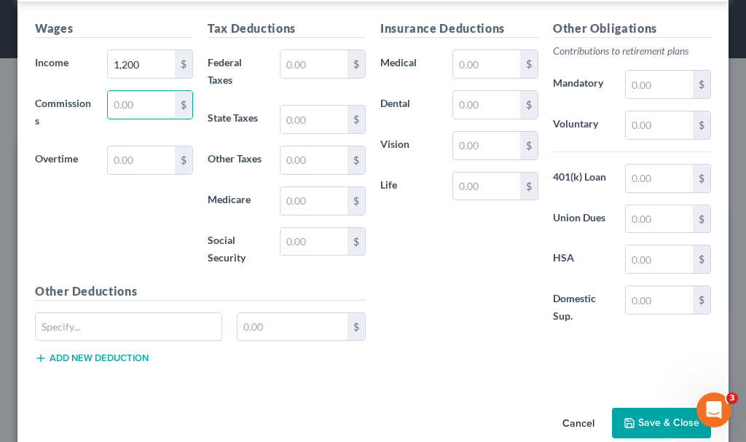
scroll to position [907, 0]
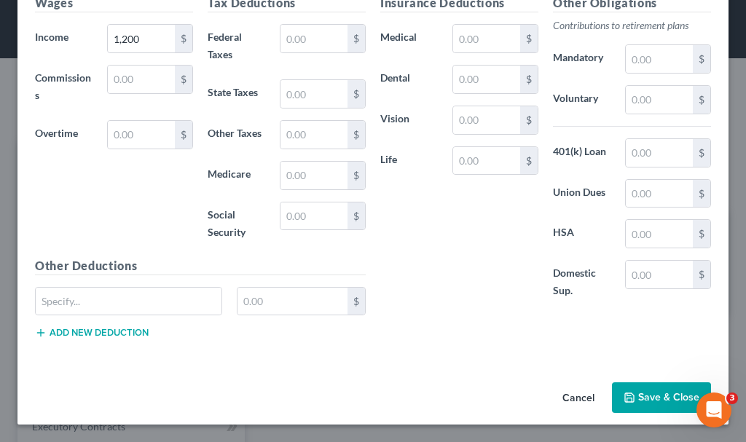
click at [645, 395] on button "Save & Close" at bounding box center [661, 397] width 99 height 31
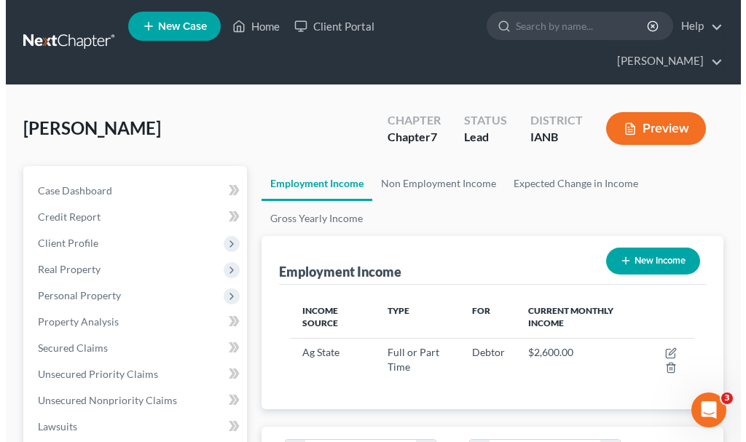
scroll to position [728068, 727837]
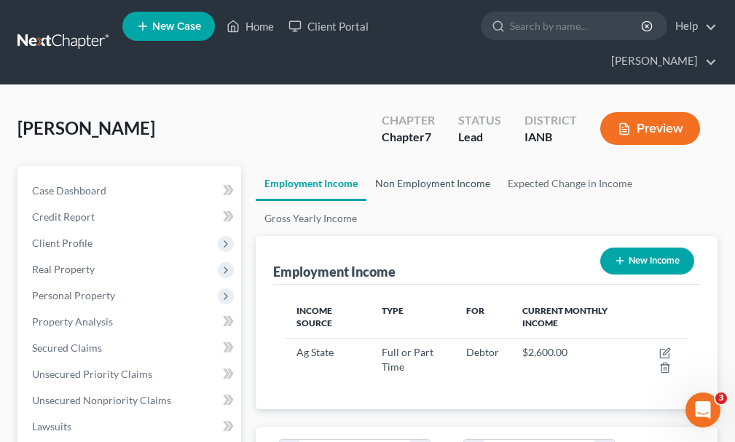
click at [457, 166] on link "Non Employment Income" at bounding box center [432, 183] width 133 height 35
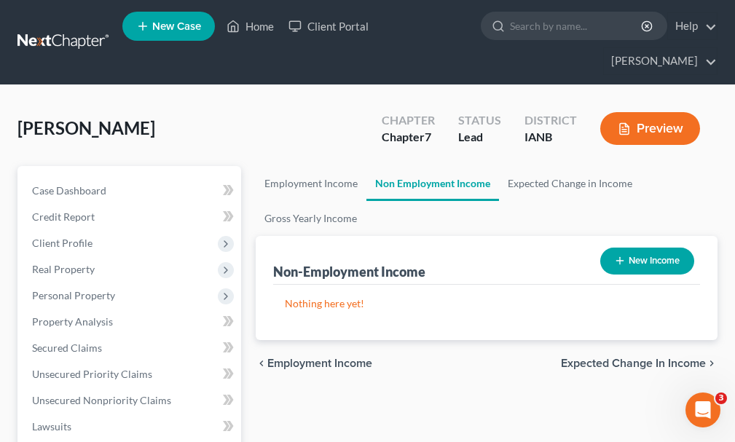
click at [657, 248] on button "New Income" at bounding box center [647, 261] width 94 height 27
select select "0"
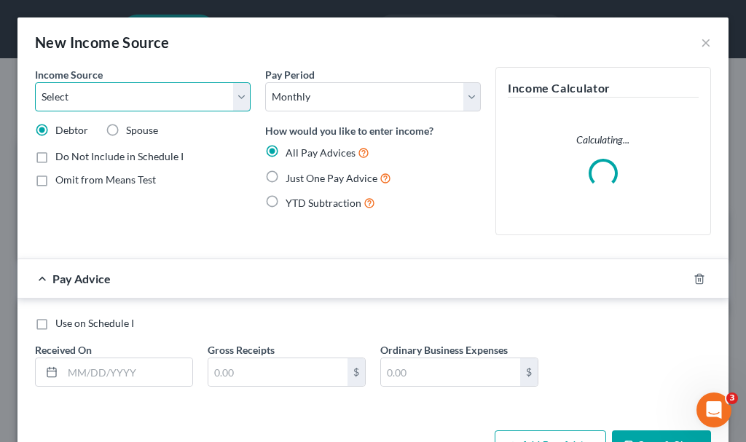
click at [99, 92] on select "Select Unemployment Disability (from employer) Pension Retirement Social Securi…" at bounding box center [143, 96] width 216 height 29
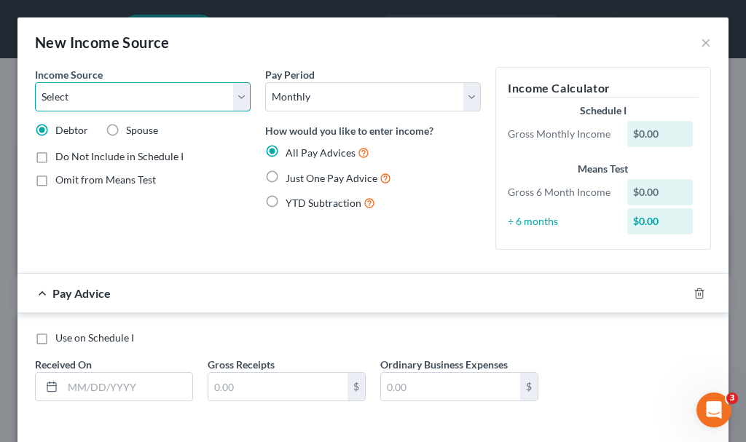
select select "13"
click at [35, 82] on select "Select Unemployment Disability (from employer) Pension Retirement Social Securi…" at bounding box center [143, 96] width 216 height 29
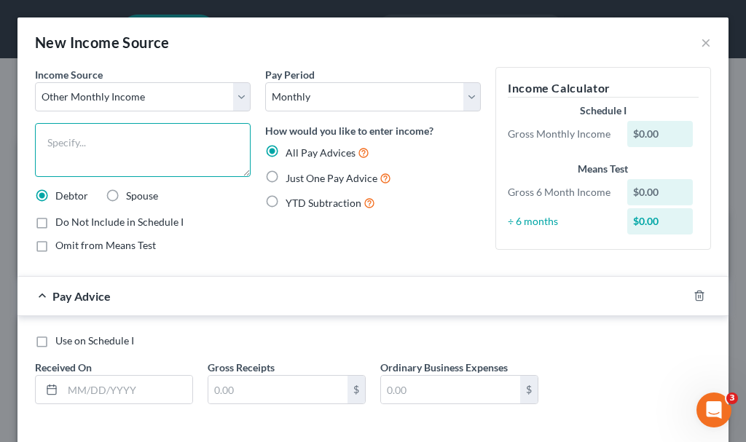
click at [103, 151] on textarea at bounding box center [143, 150] width 216 height 54
type textarea "husband"
click at [285, 175] on label "Just One Pay Advice" at bounding box center [338, 178] width 106 height 17
click at [291, 175] on input "Just One Pay Advice" at bounding box center [295, 174] width 9 height 9
radio input "true"
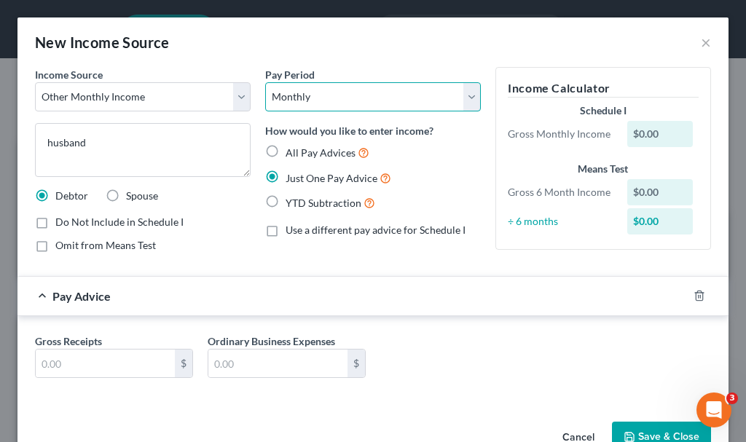
click at [348, 92] on select "Select Monthly Twice Monthly Every Other Week Weekly" at bounding box center [373, 96] width 216 height 29
select select "2"
click at [265, 82] on select "Select Monthly Twice Monthly Every Other Week Weekly" at bounding box center [373, 96] width 216 height 29
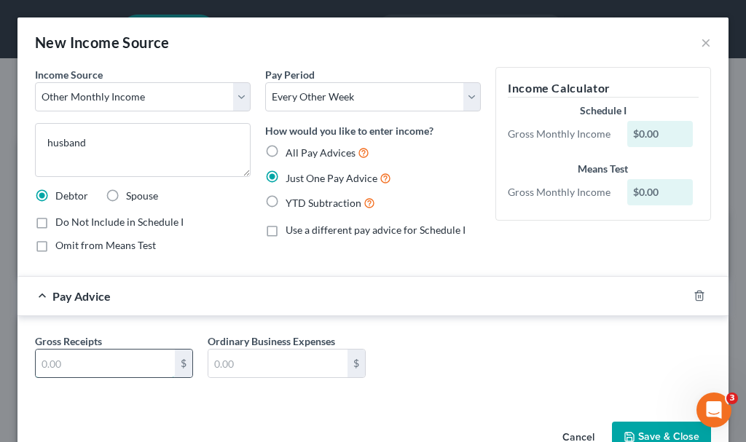
click at [137, 360] on input "text" at bounding box center [105, 364] width 139 height 28
type input "2,800"
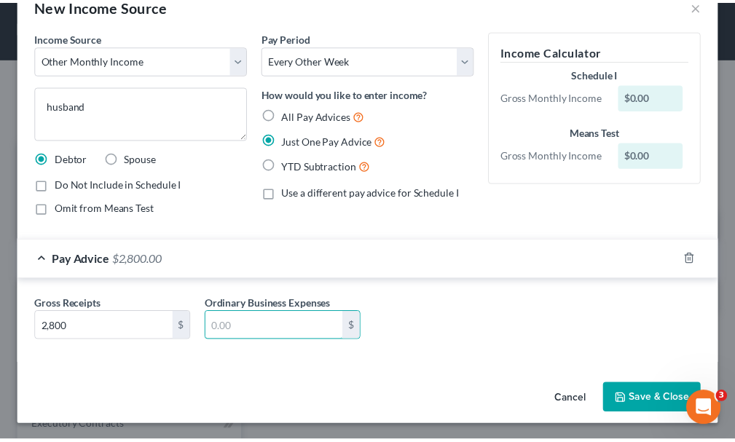
scroll to position [39, 0]
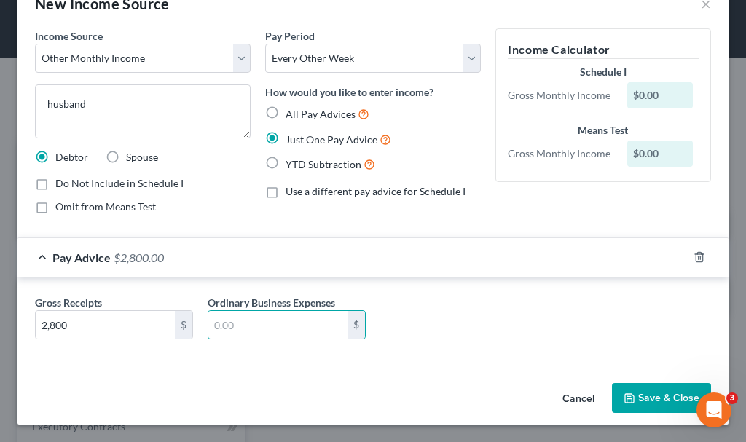
click at [644, 395] on button "Save & Close" at bounding box center [661, 398] width 99 height 31
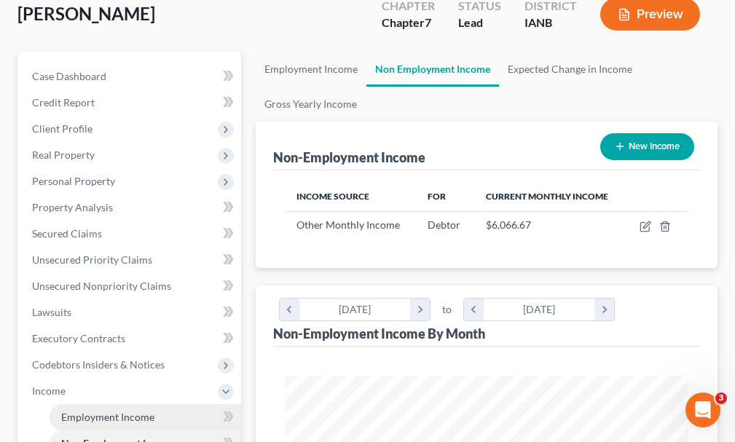
scroll to position [291, 0]
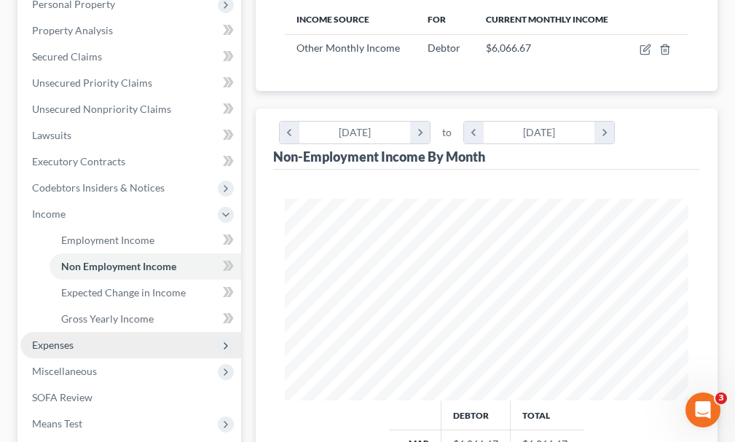
click at [52, 339] on span "Expenses" at bounding box center [53, 345] width 42 height 12
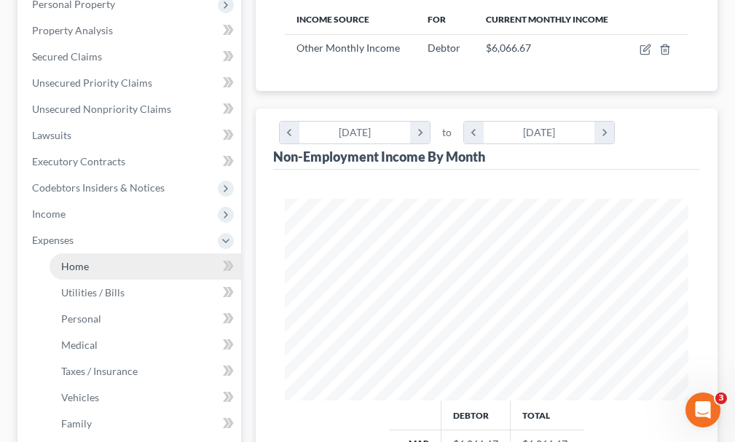
click at [73, 260] on span "Home" at bounding box center [75, 266] width 28 height 12
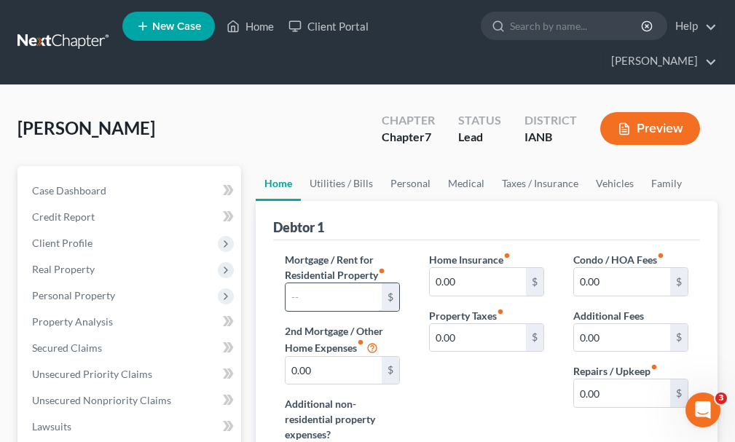
click at [350, 283] on input "text" at bounding box center [333, 297] width 96 height 28
type input "631"
type input "150"
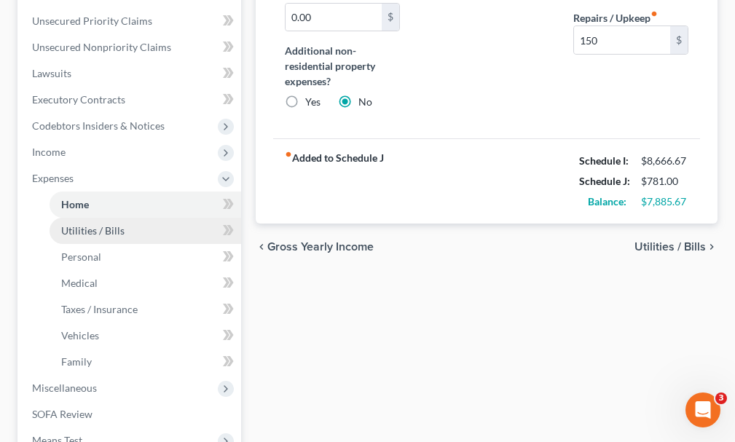
click at [99, 224] on span "Utilities / Bills" at bounding box center [92, 230] width 63 height 12
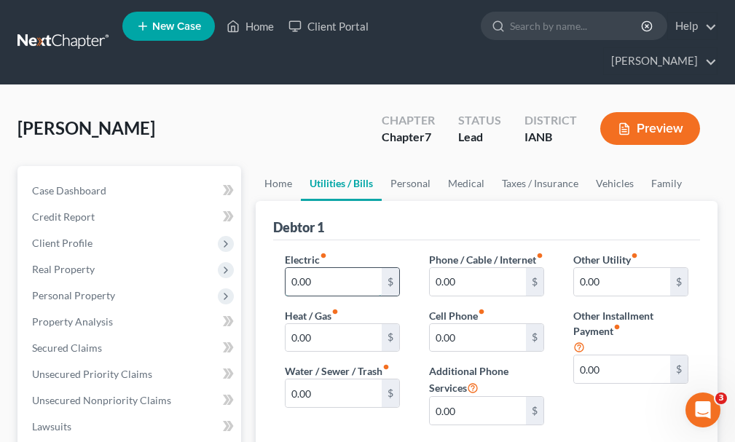
click at [347, 268] on input "0.00" at bounding box center [333, 282] width 96 height 28
type input "195"
type input "72"
type input "390"
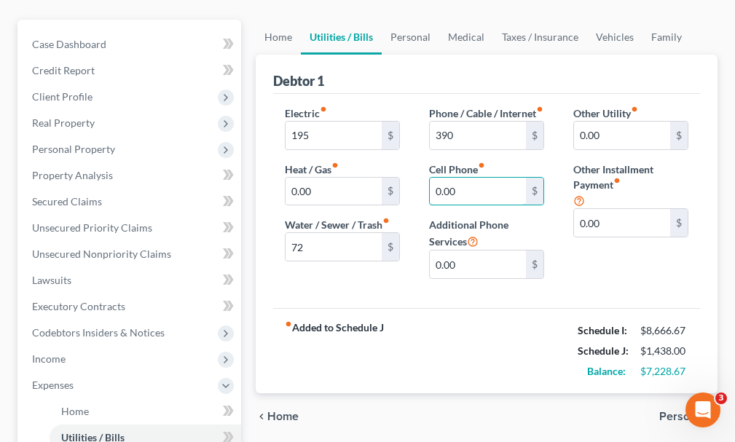
scroll to position [364, 0]
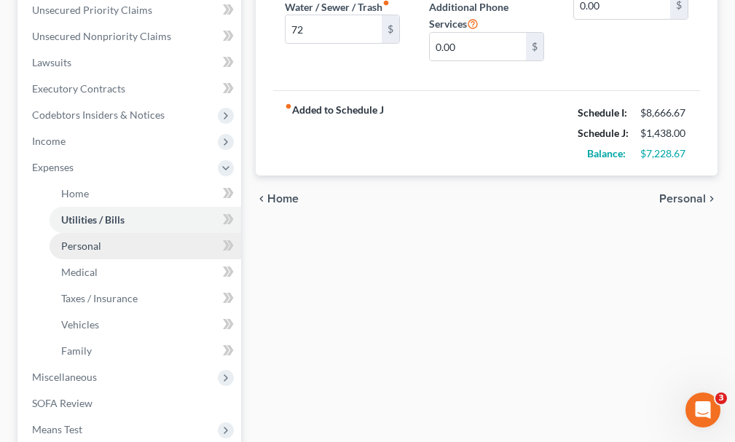
click at [83, 240] on span "Personal" at bounding box center [81, 246] width 40 height 12
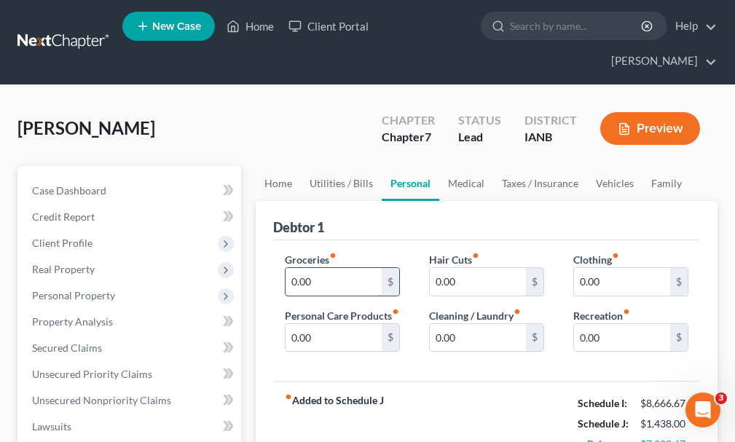
click at [336, 268] on input "0.00" at bounding box center [333, 282] width 96 height 28
type input "2,000"
type input "100"
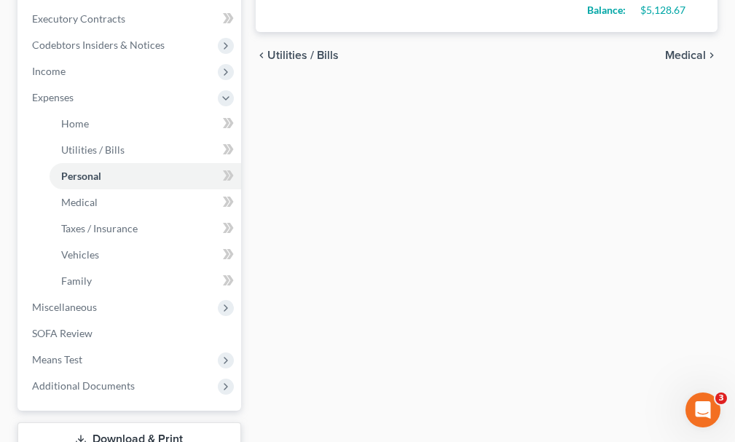
scroll to position [437, 0]
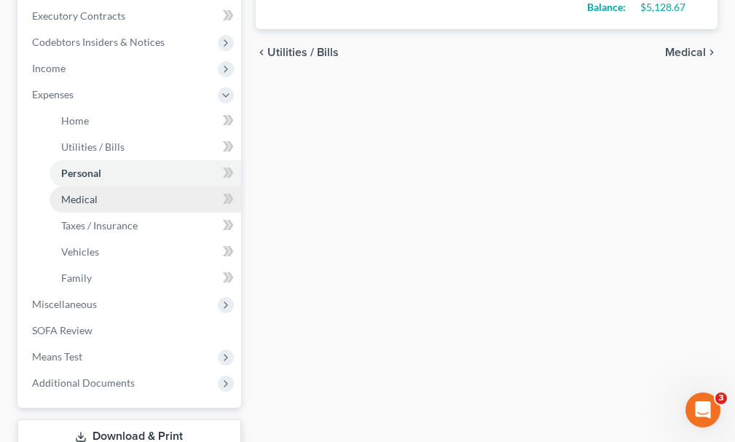
click at [74, 193] on span "Medical" at bounding box center [79, 199] width 36 height 12
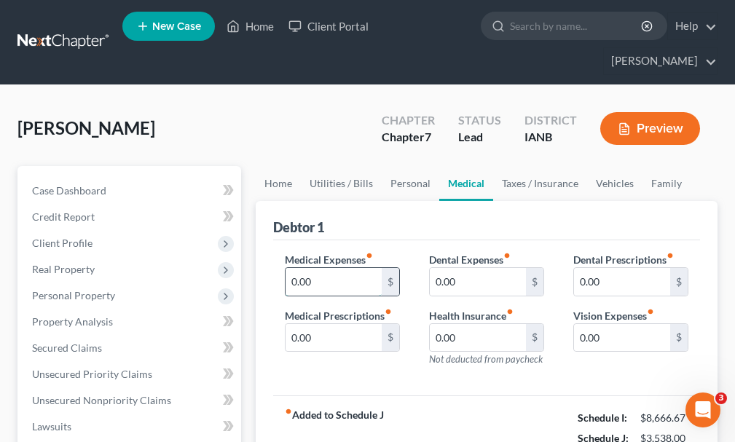
click at [331, 268] on input "0.00" at bounding box center [333, 282] width 96 height 28
type input "75"
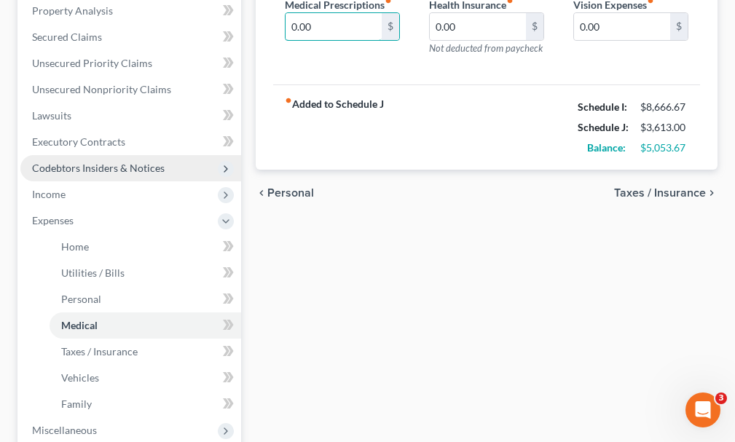
scroll to position [437, 0]
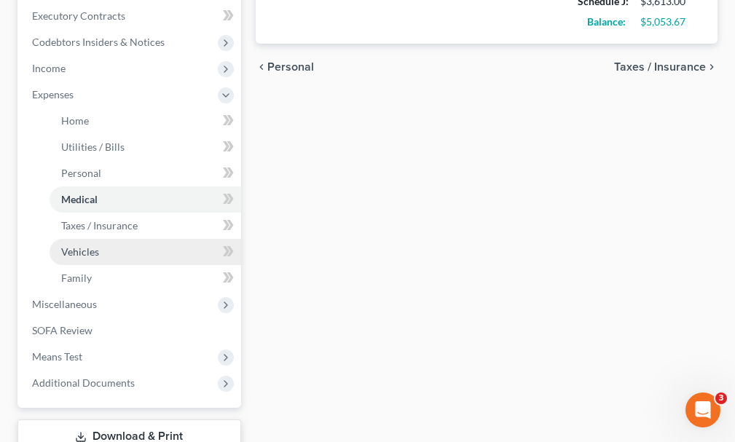
click at [85, 245] on span "Vehicles" at bounding box center [80, 251] width 38 height 12
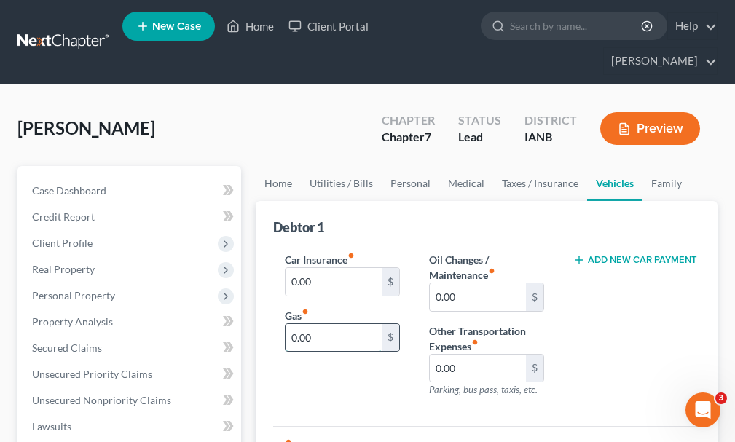
click at [328, 324] on input "0.00" at bounding box center [333, 338] width 96 height 28
type input "500"
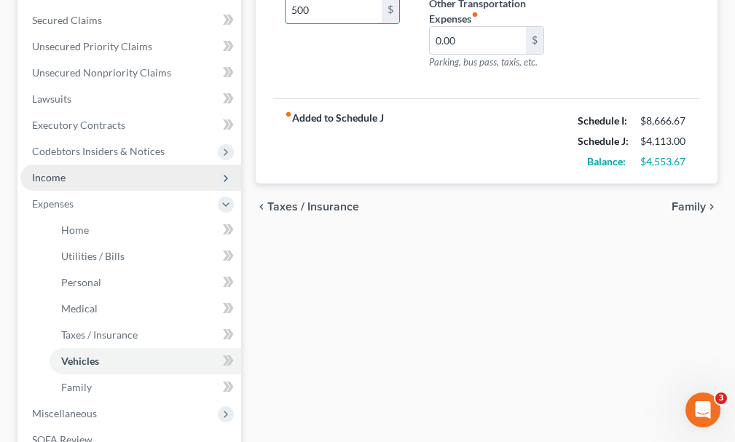
scroll to position [364, 0]
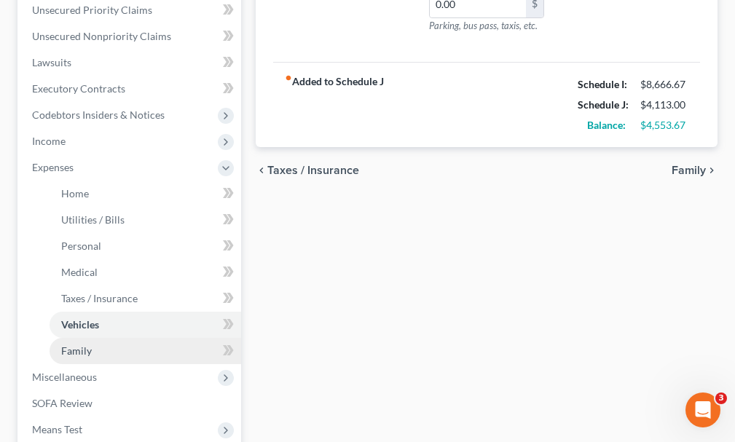
click at [82, 344] on span "Family" at bounding box center [76, 350] width 31 height 12
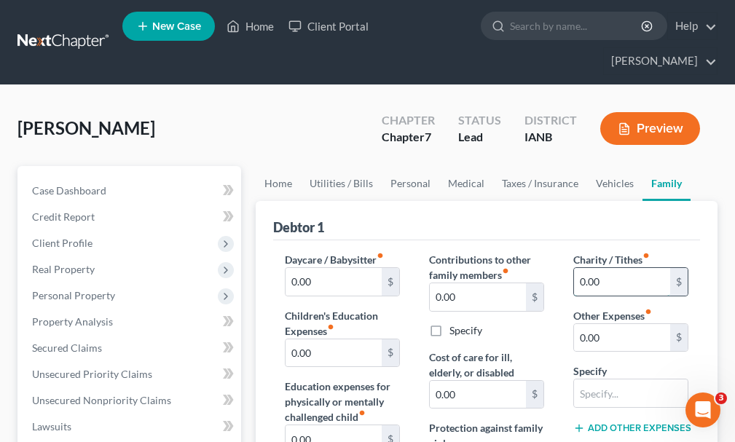
click at [612, 268] on input "0.00" at bounding box center [622, 282] width 96 height 28
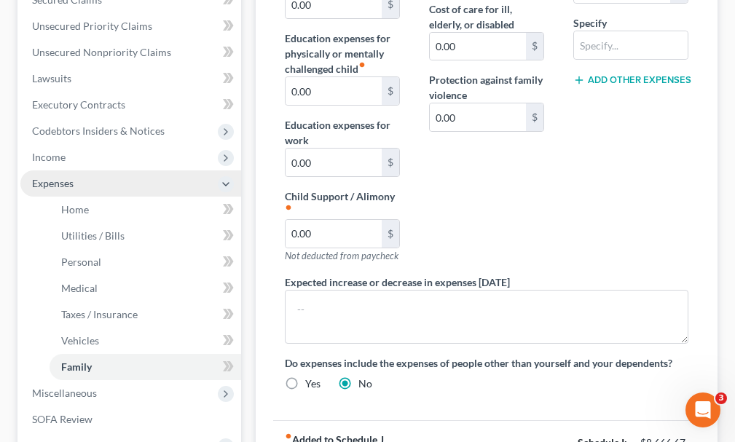
scroll to position [437, 0]
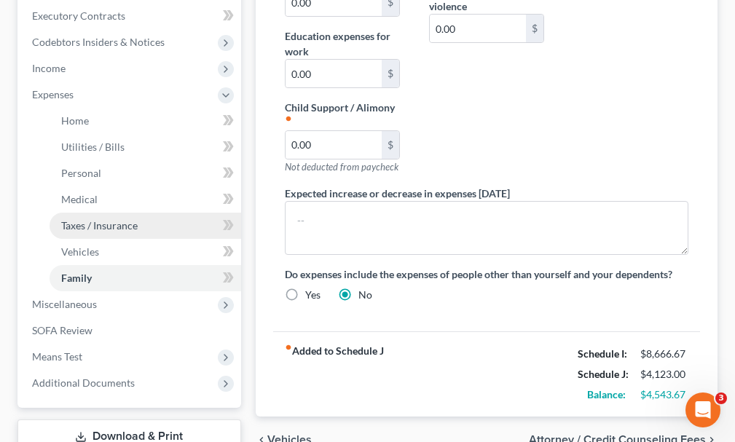
type input "10.00"
click at [96, 219] on span "Taxes / Insurance" at bounding box center [99, 225] width 76 height 12
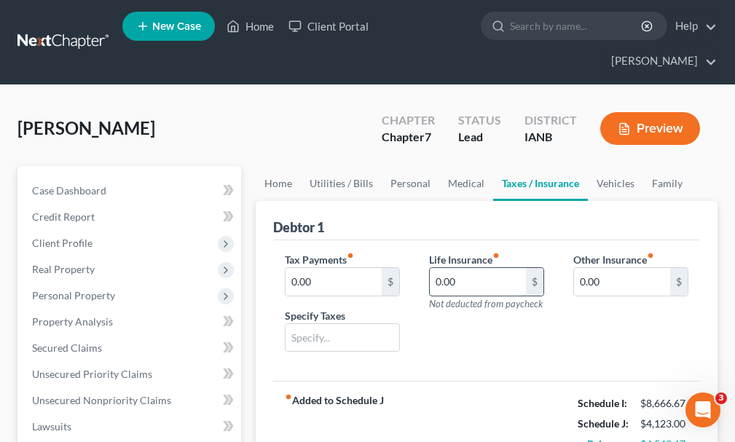
click at [470, 268] on input "0.00" at bounding box center [478, 282] width 96 height 28
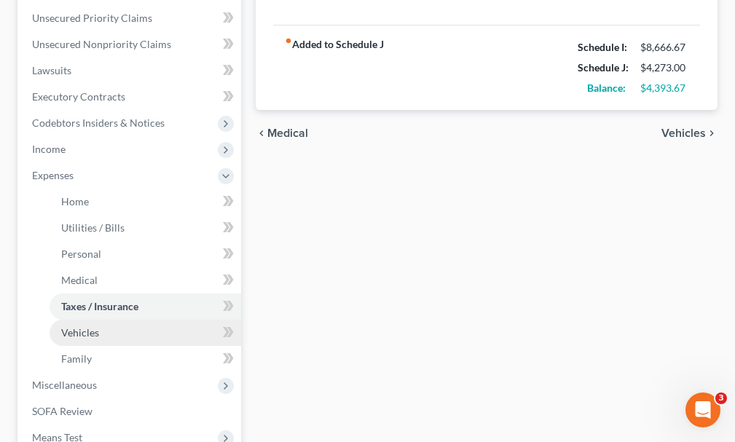
scroll to position [364, 0]
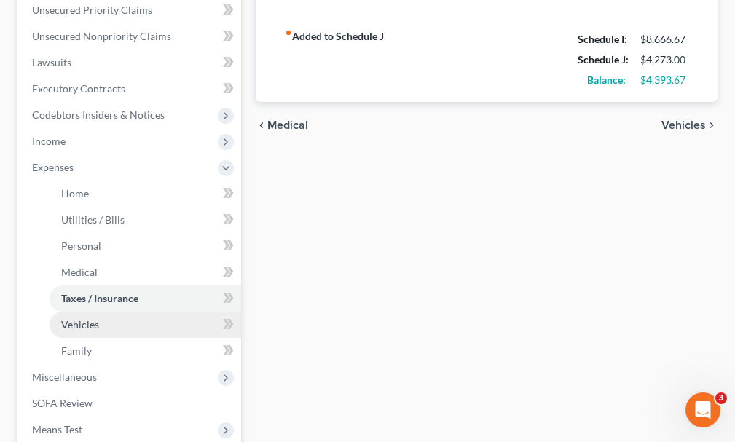
type input "150.00"
click at [84, 318] on span "Vehicles" at bounding box center [80, 324] width 38 height 12
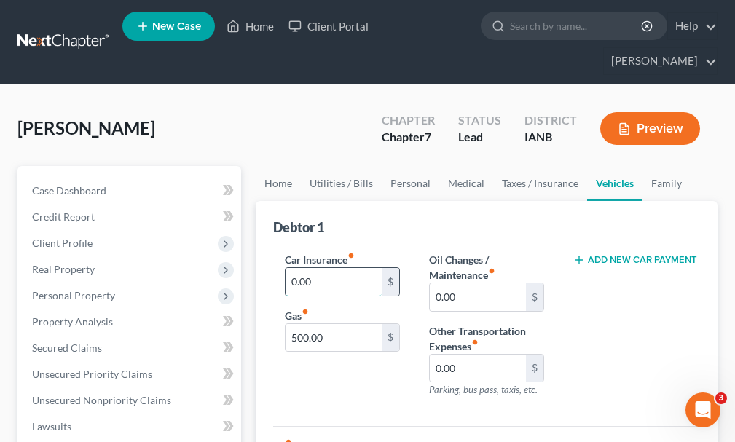
click at [342, 268] on input "0.00" at bounding box center [333, 282] width 96 height 28
type input "440.00"
click at [654, 254] on button "Add New Car Payment" at bounding box center [630, 260] width 115 height 12
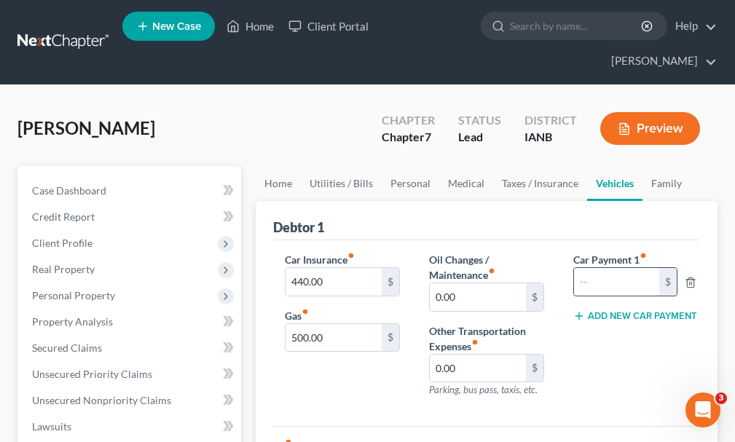
click at [604, 268] on input "text" at bounding box center [616, 282] width 85 height 28
type input "620"
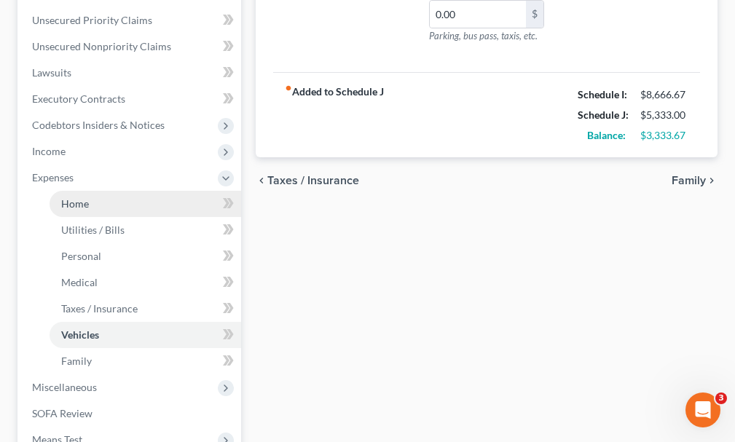
scroll to position [364, 0]
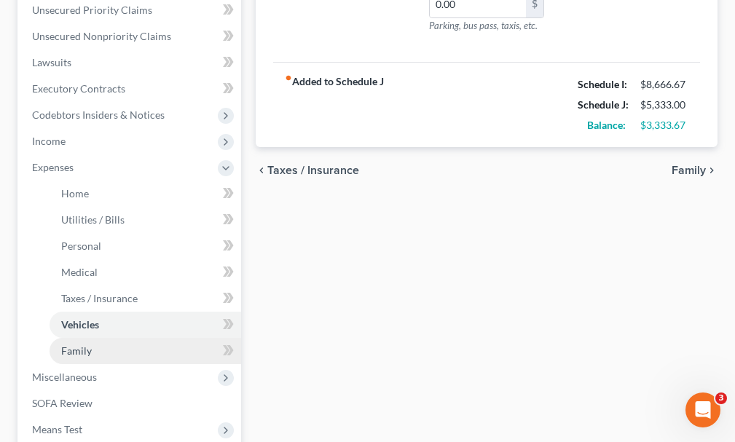
click at [78, 344] on span "Family" at bounding box center [76, 350] width 31 height 12
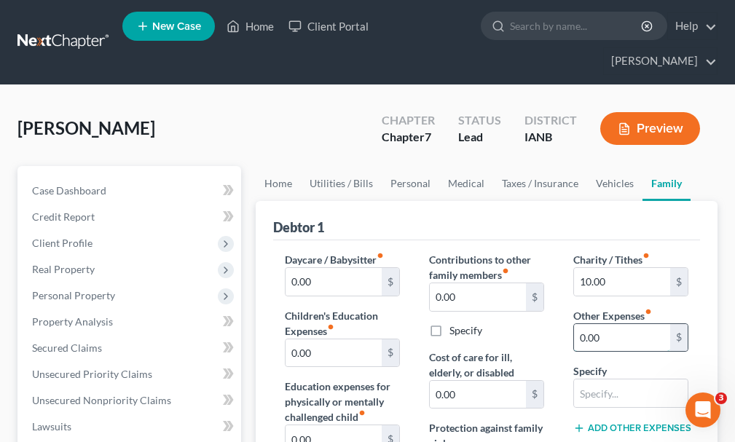
click at [610, 324] on input "0.00" at bounding box center [622, 338] width 96 height 28
type input "100"
type input "kids' activities"
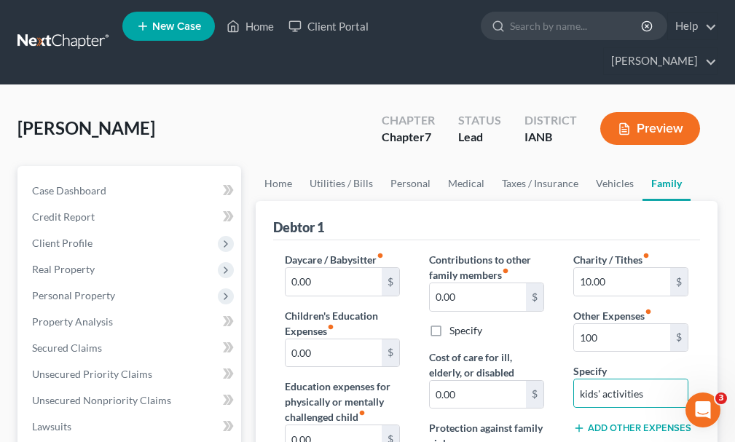
click at [610, 419] on div "Add Other Expenses" at bounding box center [630, 426] width 115 height 15
click at [612, 422] on button "Add Other Expenses" at bounding box center [630, 428] width 115 height 12
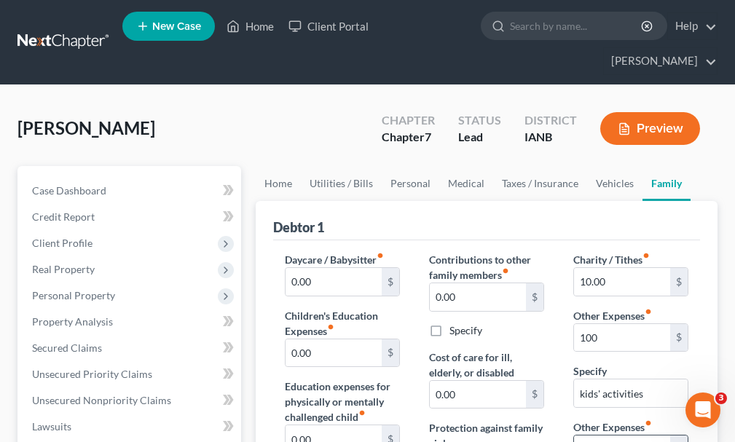
click at [616, 436] on input "0.00" at bounding box center [622, 450] width 96 height 28
type input "200.00"
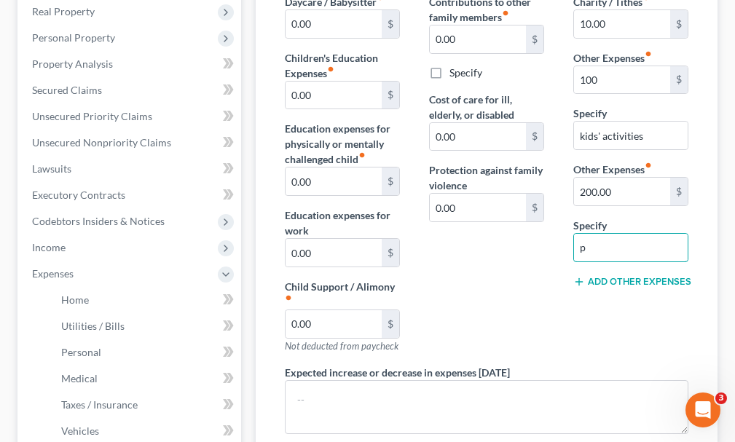
type input "pet care"
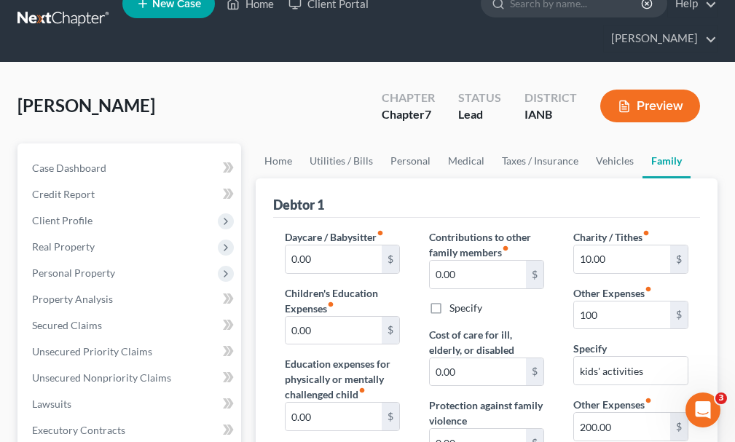
scroll to position [0, 0]
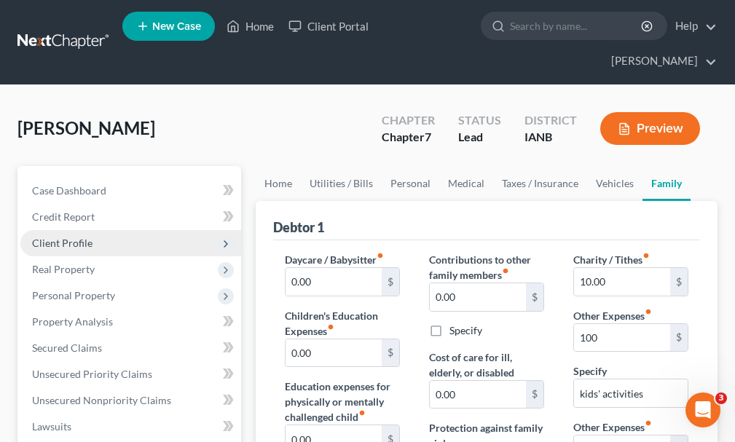
click at [61, 237] on span "Client Profile" at bounding box center [62, 243] width 60 height 12
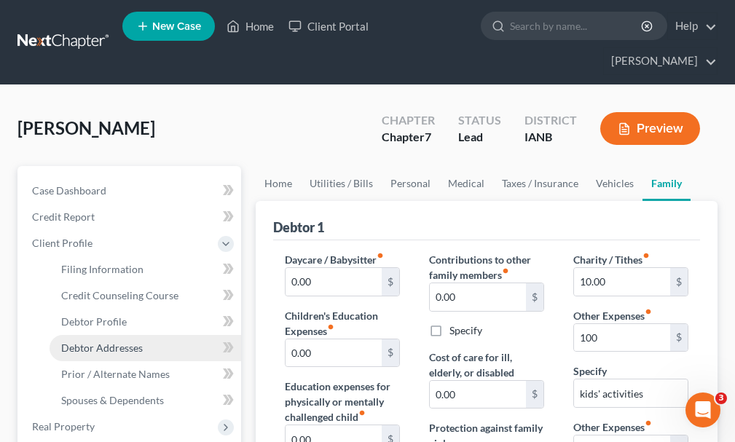
click at [108, 342] on span "Debtor Addresses" at bounding box center [102, 348] width 82 height 12
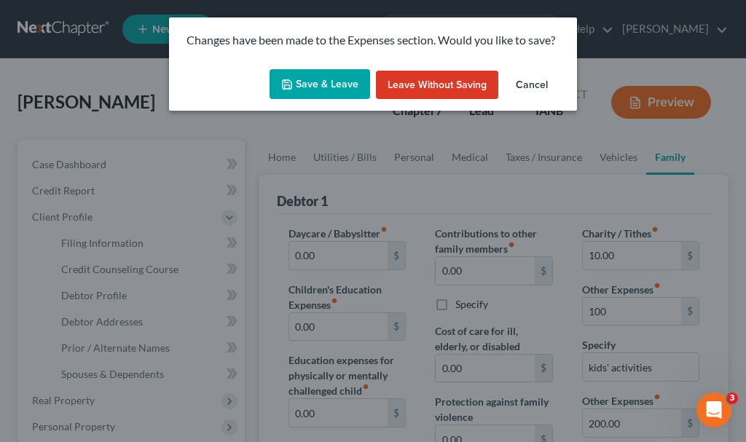
click at [336, 84] on button "Save & Leave" at bounding box center [319, 84] width 101 height 31
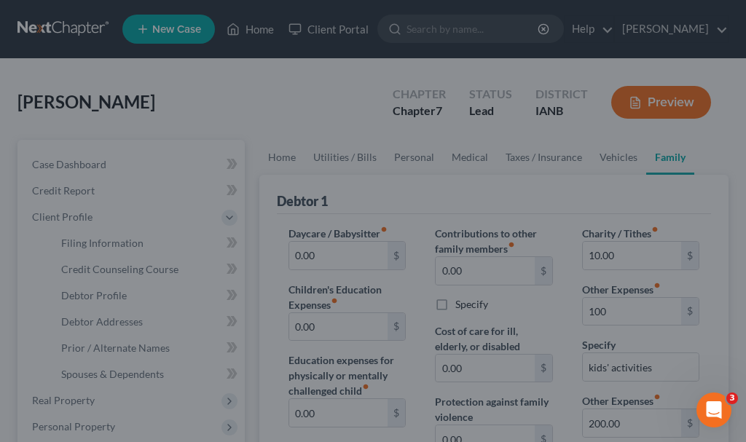
type input "100.00"
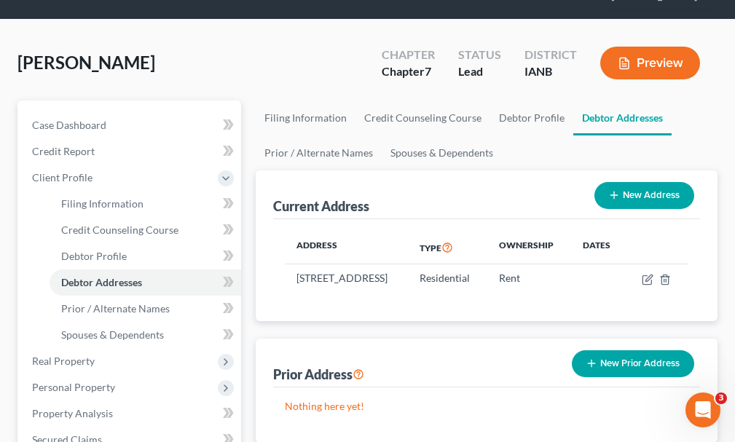
scroll to position [146, 0]
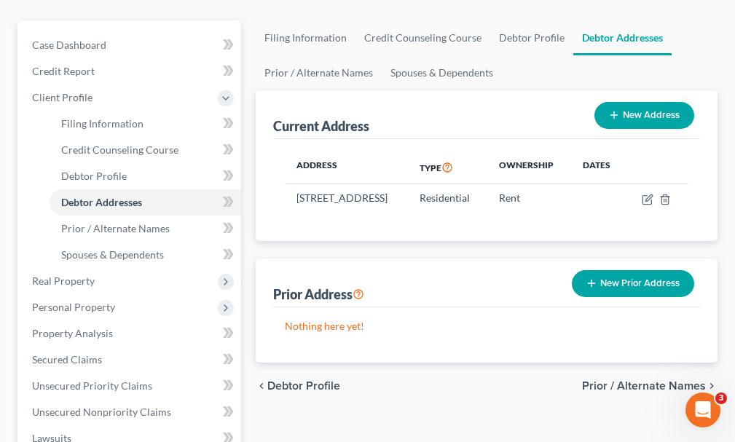
click at [638, 270] on button "New Prior Address" at bounding box center [633, 283] width 122 height 27
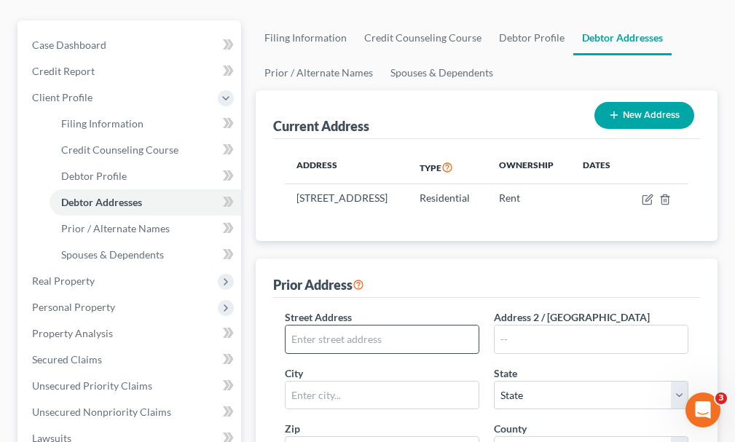
click at [409, 326] on input "text" at bounding box center [381, 340] width 193 height 28
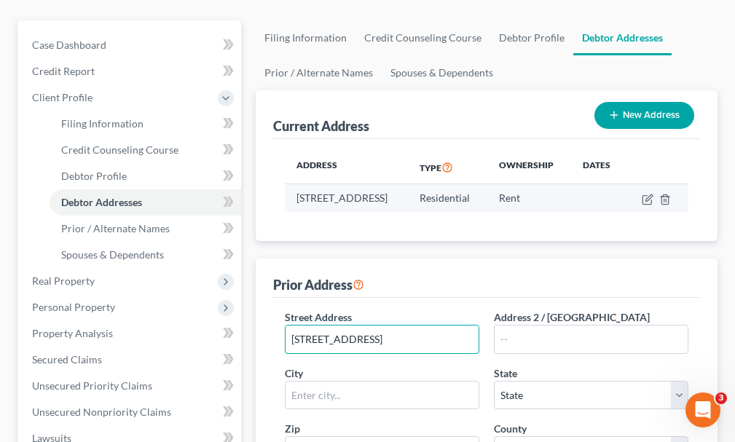
type input "[STREET_ADDRESS]"
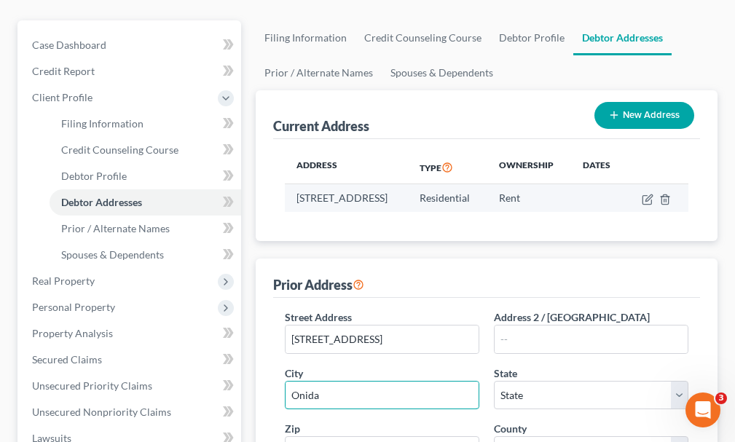
type input "Onida"
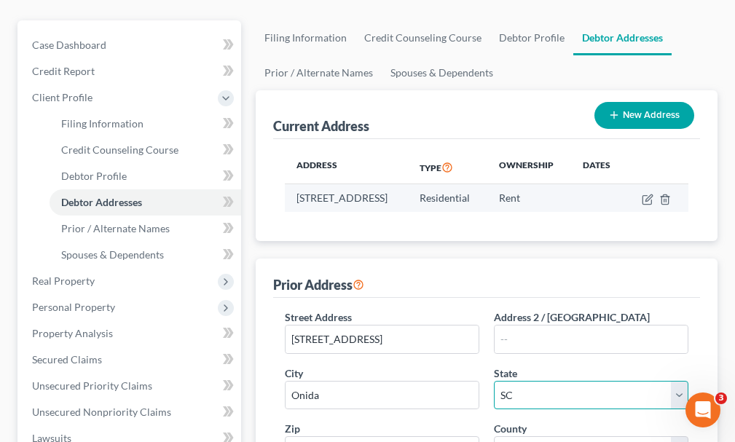
select select "43"
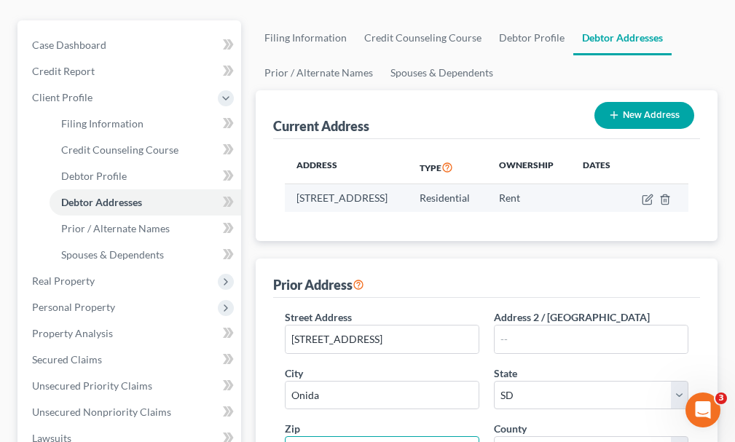
scroll to position [157, 0]
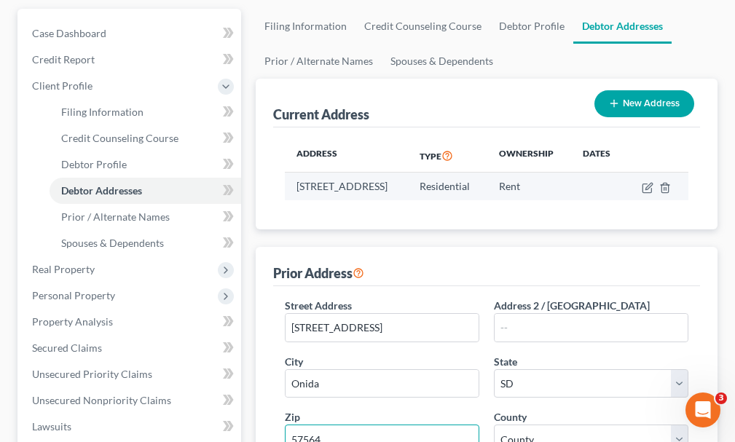
type input "57564"
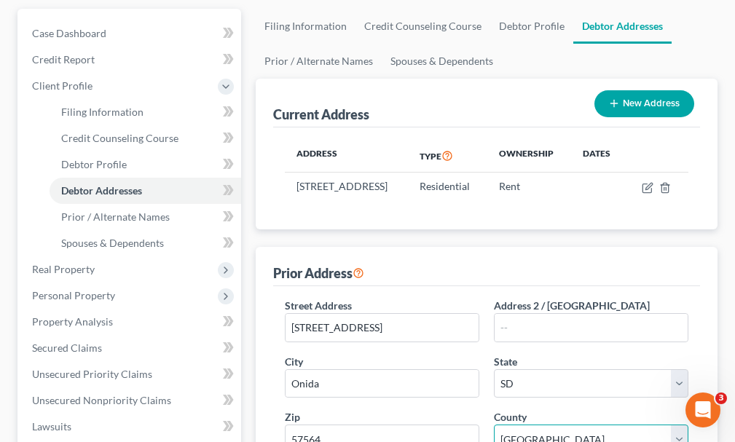
select select "58"
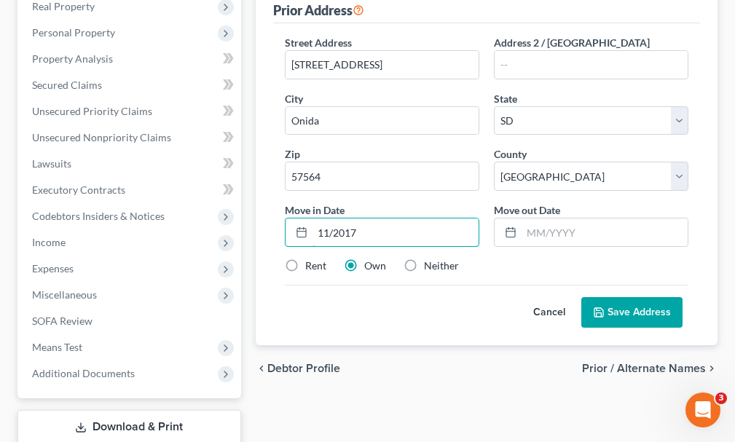
type input "11/2017"
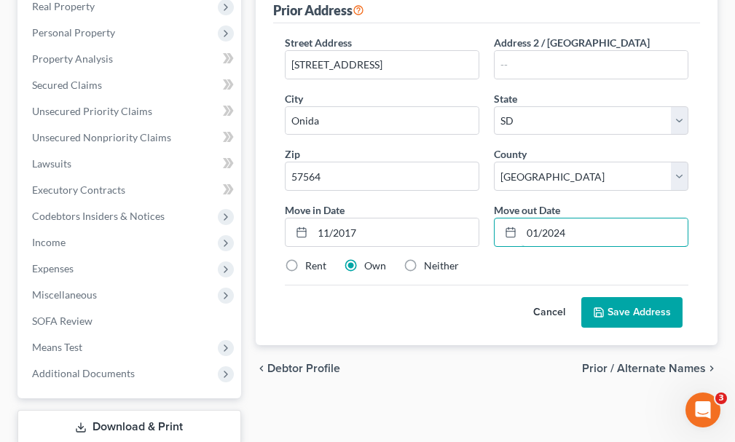
type input "01/2024"
click at [305, 259] on label "Rent" at bounding box center [315, 266] width 21 height 15
click at [311, 259] on input "Rent" at bounding box center [315, 263] width 9 height 9
radio input "true"
click at [628, 297] on button "Save Address" at bounding box center [631, 312] width 101 height 31
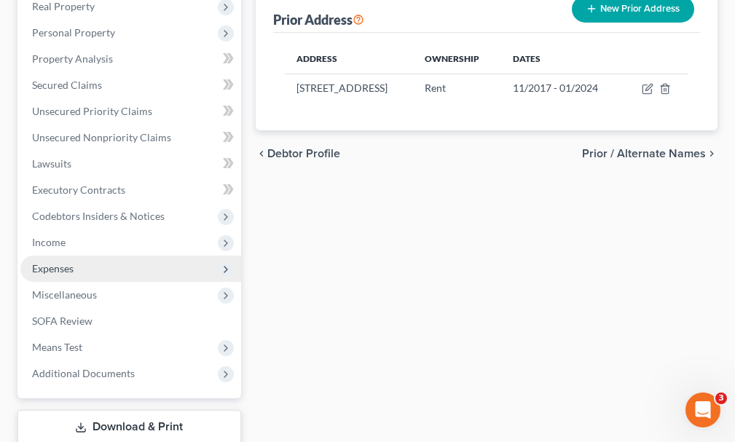
click at [58, 262] on span "Expenses" at bounding box center [53, 268] width 42 height 12
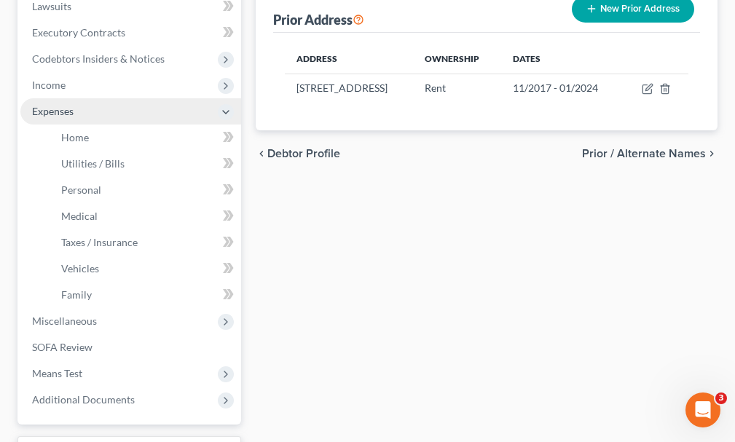
scroll to position [263, 0]
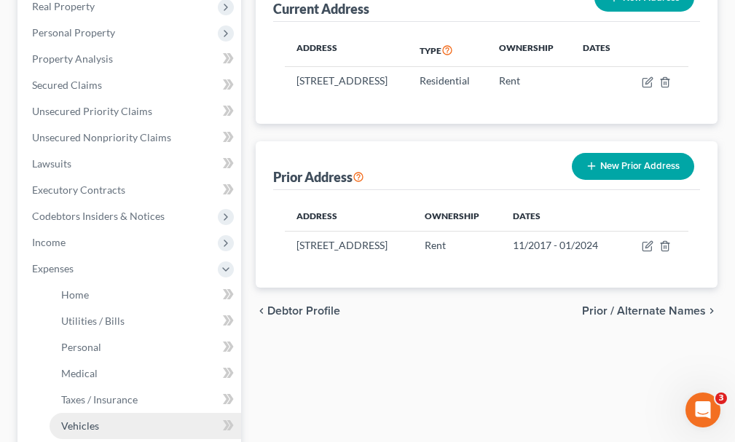
click at [82, 419] on span "Vehicles" at bounding box center [80, 425] width 38 height 12
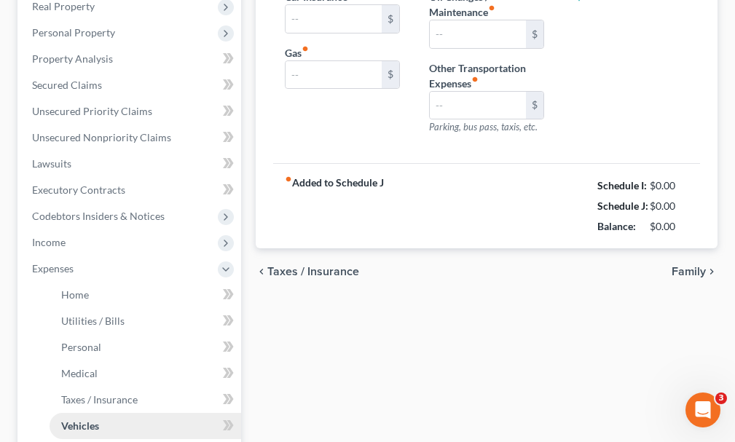
type input "440.00"
type input "500.00"
type input "0.00"
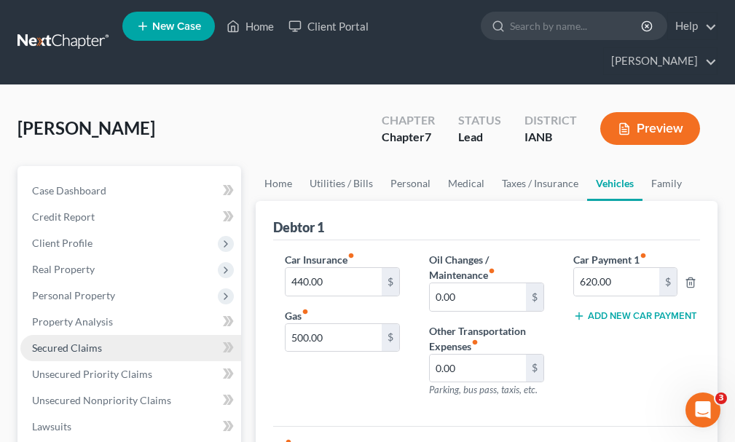
click at [84, 342] on span "Secured Claims" at bounding box center [67, 348] width 70 height 12
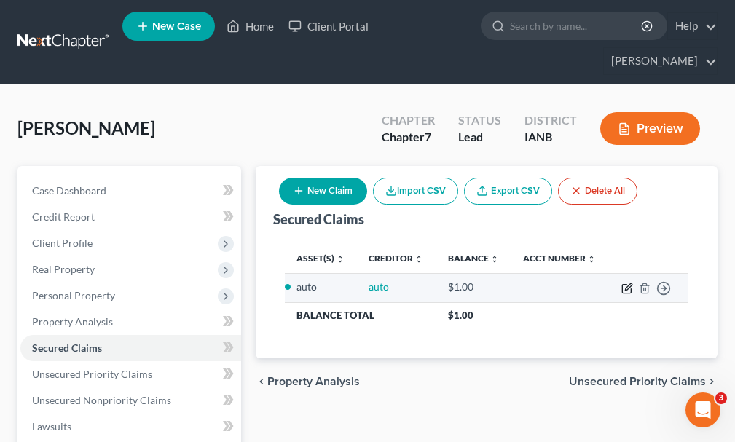
click at [626, 283] on icon "button" at bounding box center [628, 286] width 7 height 7
select select "0"
select select "3"
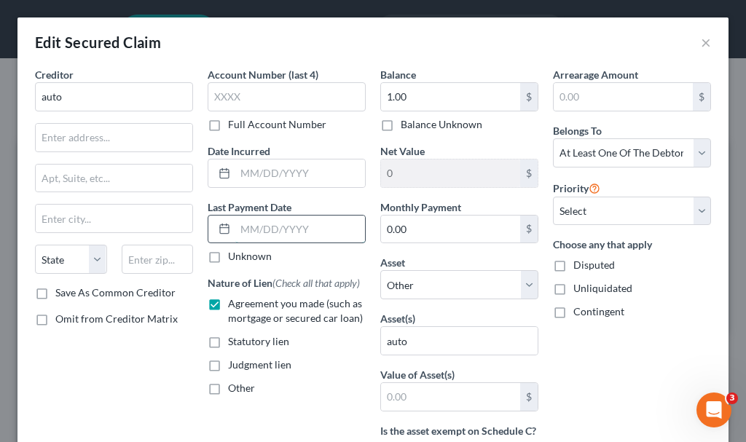
click at [325, 230] on input "text" at bounding box center [300, 230] width 130 height 28
type input "[DATE]"
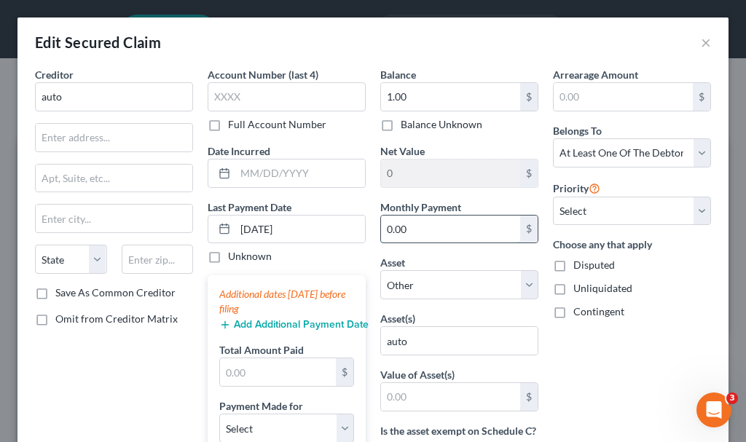
click at [424, 229] on input "0.00" at bounding box center [450, 230] width 139 height 28
type input "620"
click at [283, 323] on button "Add Additional Payment Date" at bounding box center [286, 325] width 135 height 12
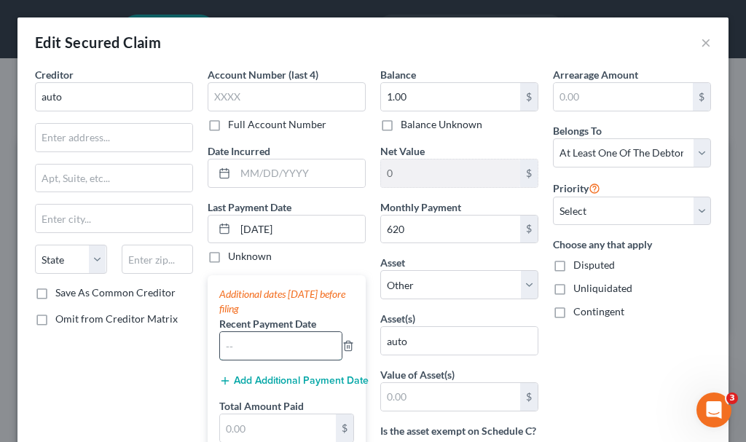
click at [274, 345] on input "text" at bounding box center [281, 346] width 122 height 28
type input "08/2025"
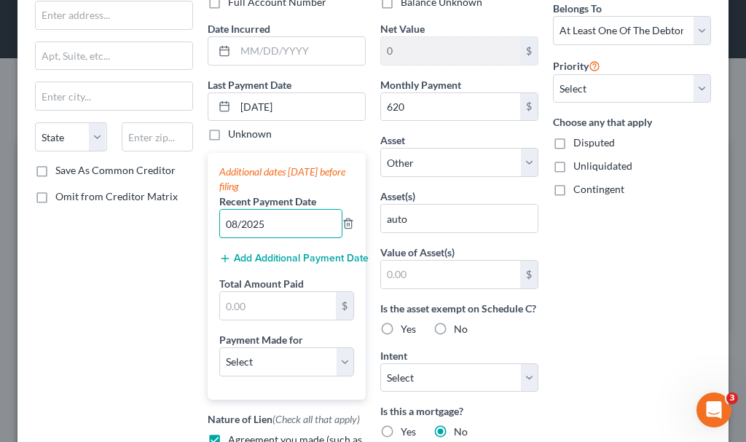
scroll to position [146, 0]
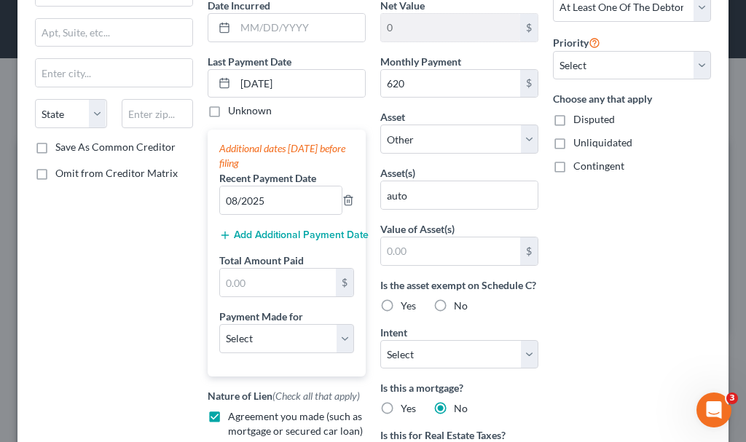
click at [287, 232] on button "Add Additional Payment Date" at bounding box center [286, 235] width 135 height 12
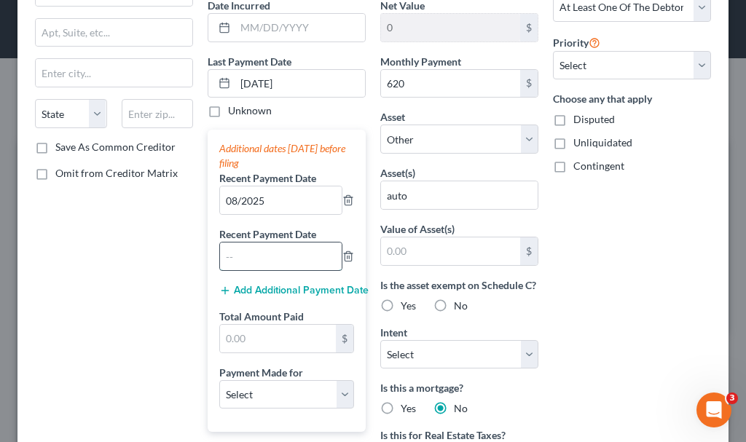
click at [285, 259] on input "text" at bounding box center [281, 257] width 122 height 28
type input "07/2025"
click at [280, 287] on button "Add Additional Payment Date" at bounding box center [286, 291] width 135 height 12
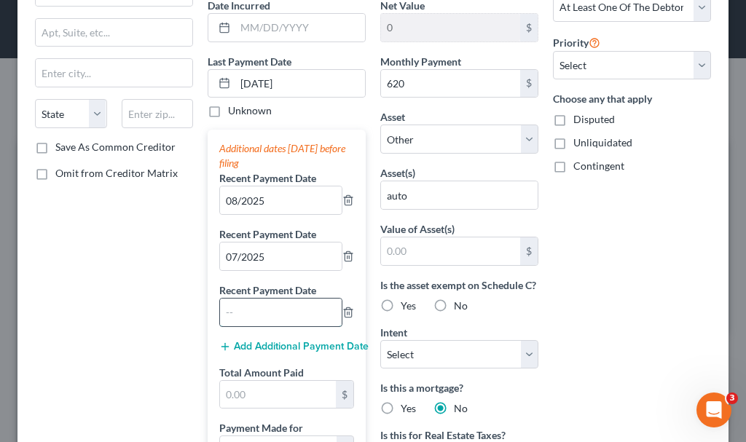
click at [279, 316] on input "text" at bounding box center [281, 313] width 122 height 28
type input "06/2025"
click at [267, 393] on input "text" at bounding box center [278, 395] width 116 height 28
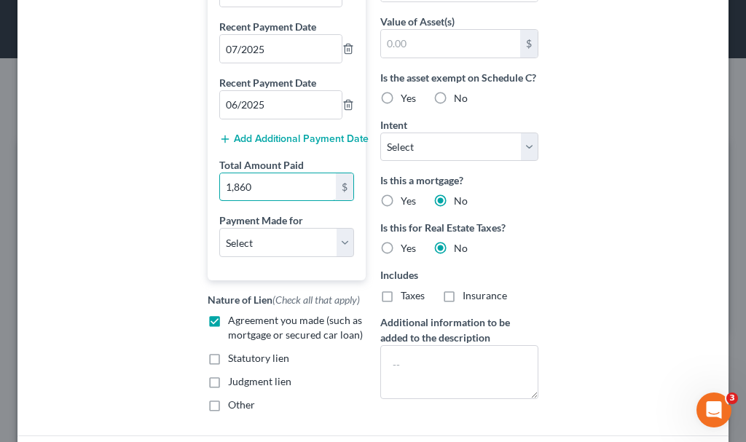
scroll to position [364, 0]
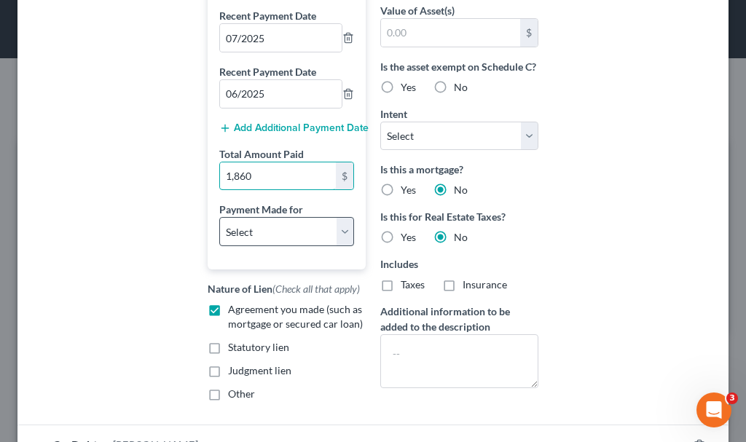
type input "1,860"
click at [278, 223] on select "Select Car Credit Card Loan Repayment Mortgage Other Suppliers Or Vendors" at bounding box center [286, 231] width 135 height 29
select select "0"
click at [219, 217] on select "Select Car Credit Card Loan Repayment Mortgage Other Suppliers Or Vendors" at bounding box center [286, 231] width 135 height 29
click at [401, 95] on label "Yes" at bounding box center [408, 87] width 15 height 15
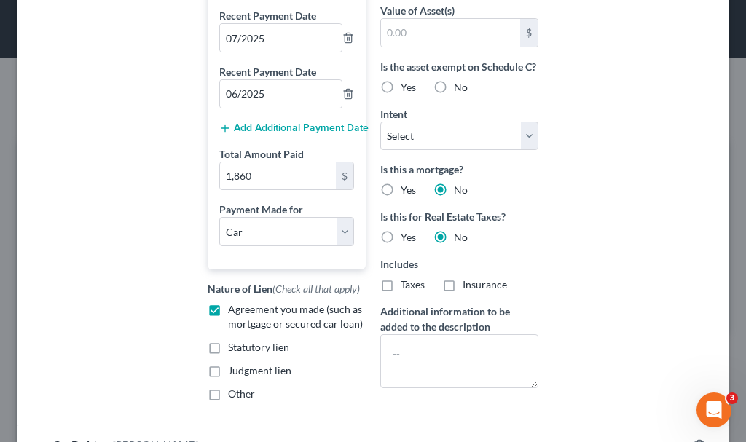
click at [406, 90] on input "Yes" at bounding box center [410, 84] width 9 height 9
radio input "true"
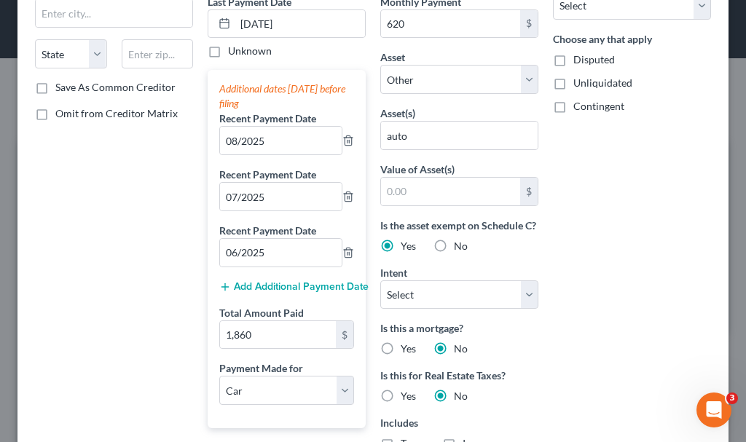
scroll to position [481, 0]
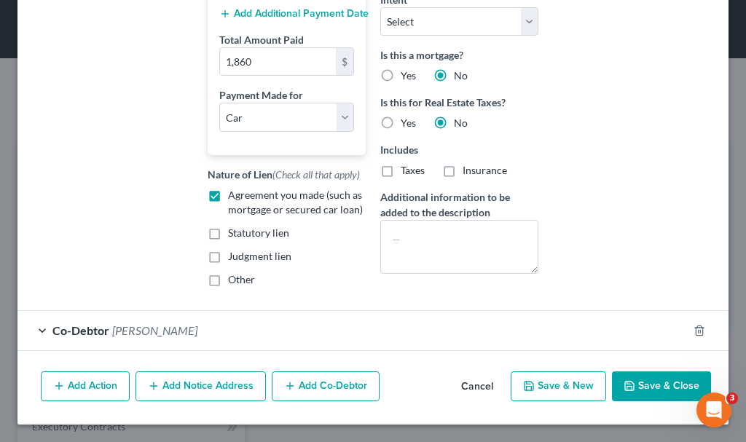
click at [642, 387] on button "Save & Close" at bounding box center [661, 386] width 99 height 31
select select
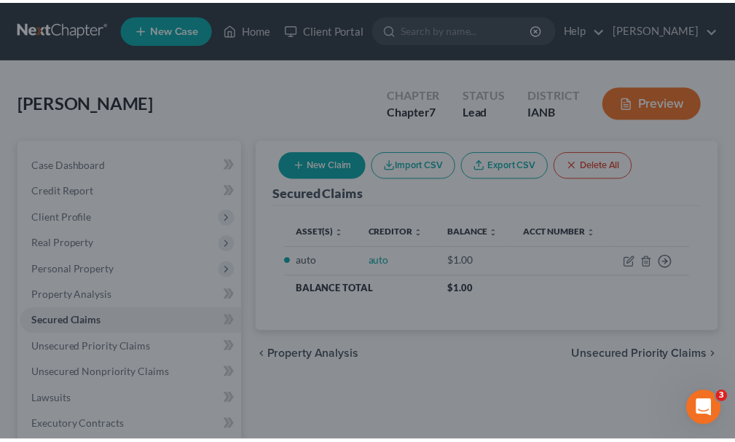
scroll to position [478, 0]
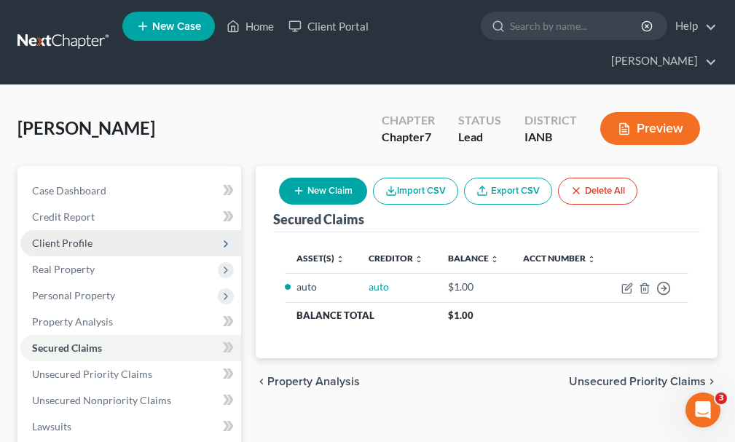
click at [60, 237] on span "Client Profile" at bounding box center [62, 243] width 60 height 12
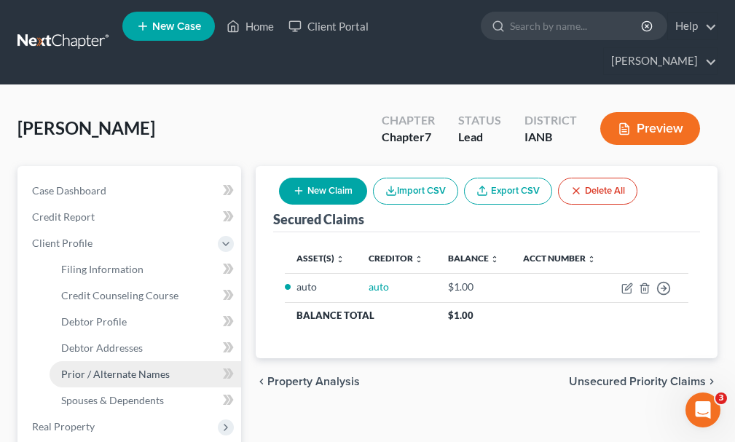
click at [117, 368] on span "Prior / Alternate Names" at bounding box center [115, 374] width 109 height 12
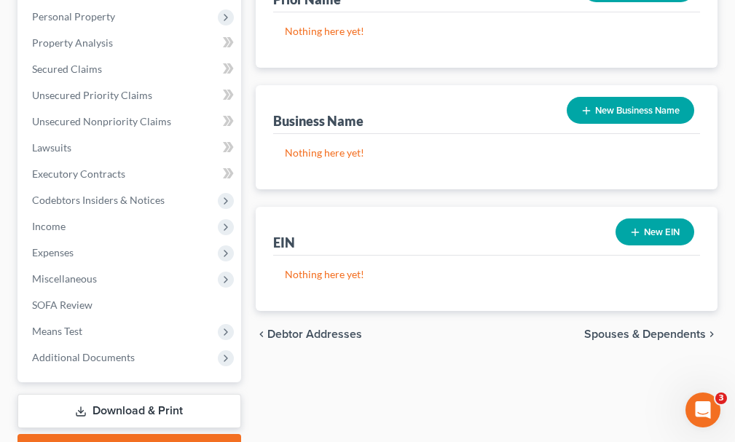
scroll to position [437, 0]
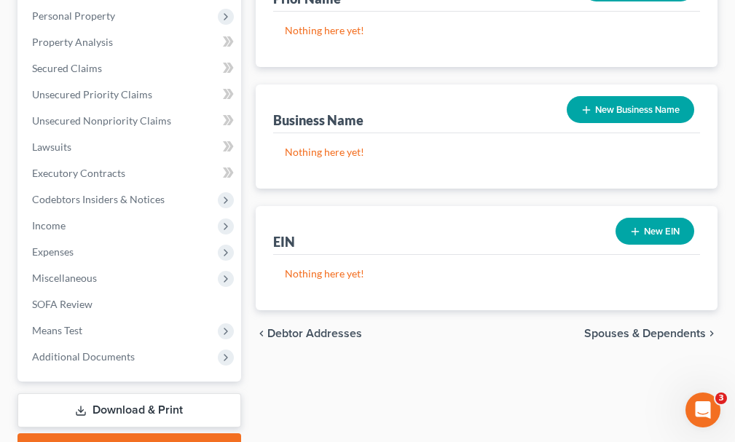
click at [635, 96] on button "New Business Name" at bounding box center [630, 109] width 127 height 27
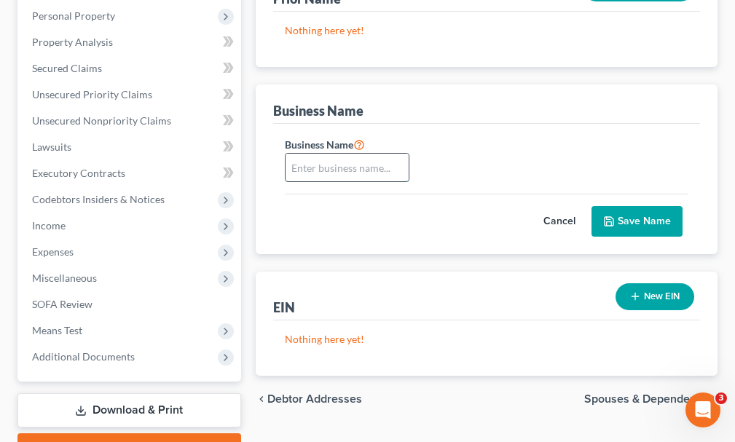
click at [338, 154] on input "text" at bounding box center [346, 168] width 123 height 28
type input "fdba 258 Coffee LLC"
click at [644, 206] on button "Save Name" at bounding box center [636, 221] width 91 height 31
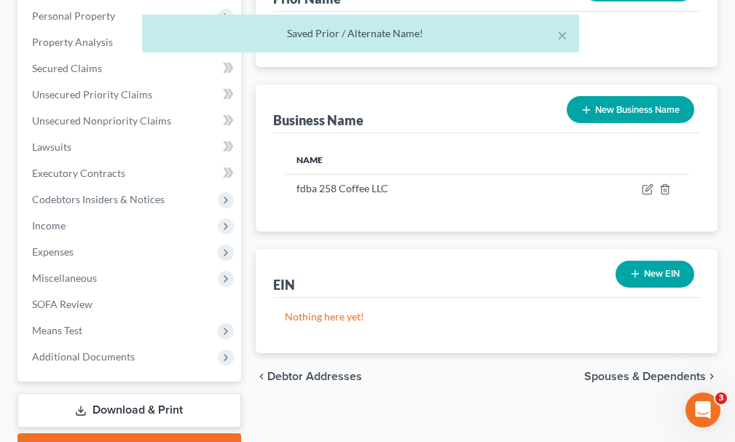
click at [641, 96] on button "New Business Name" at bounding box center [630, 109] width 127 height 27
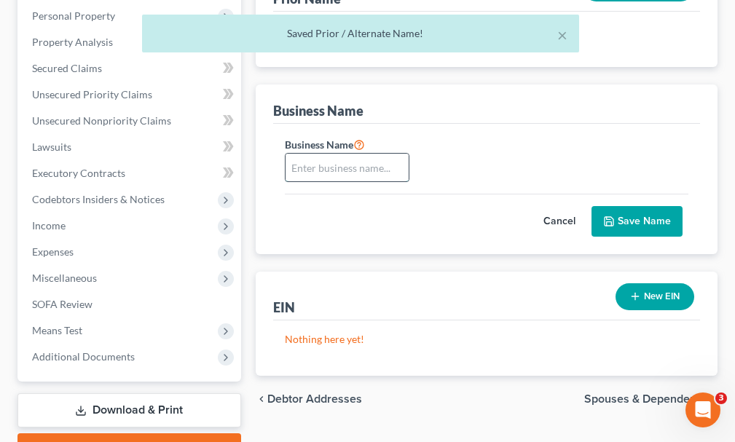
click at [358, 154] on input "text" at bounding box center [346, 168] width 123 height 28
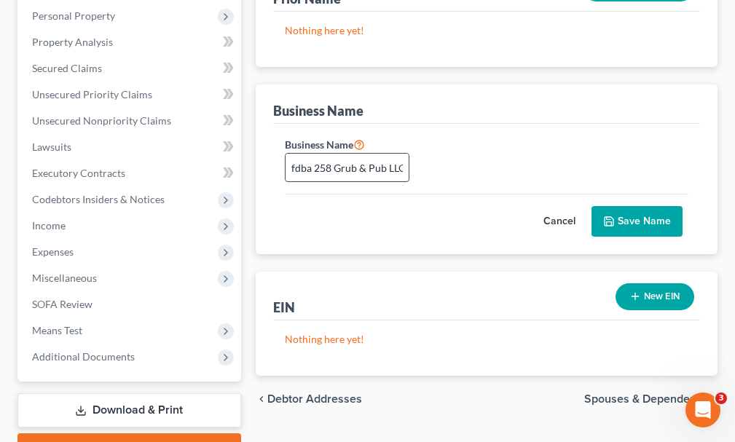
scroll to position [0, 1]
type input "fdba 258 Grub & Pub LLC"
click at [634, 206] on button "Save Name" at bounding box center [636, 221] width 91 height 31
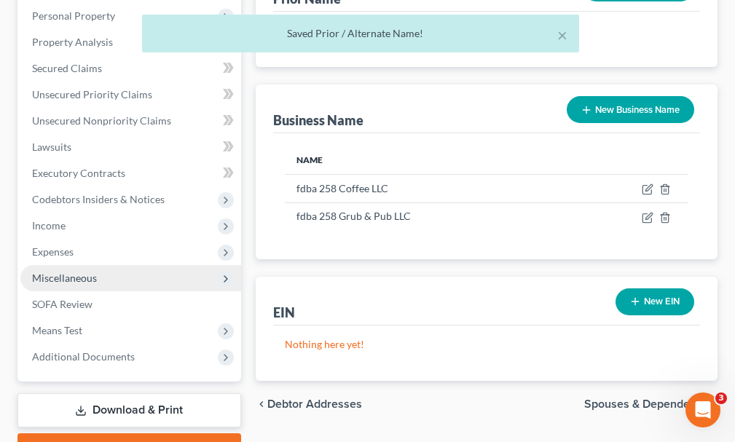
click at [76, 272] on span "Miscellaneous" at bounding box center [64, 278] width 65 height 12
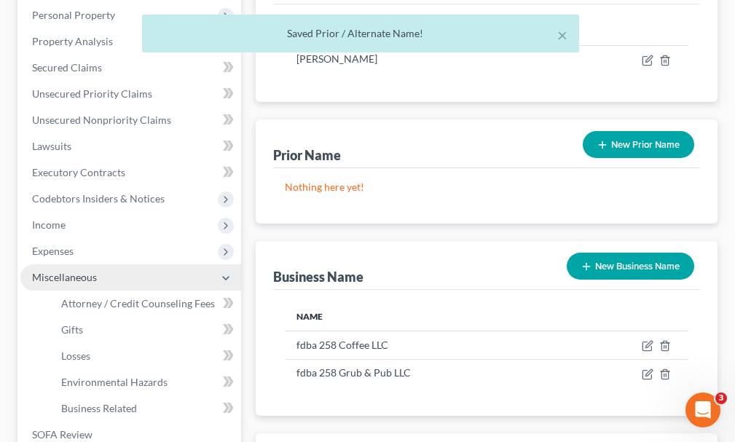
scroll to position [280, 0]
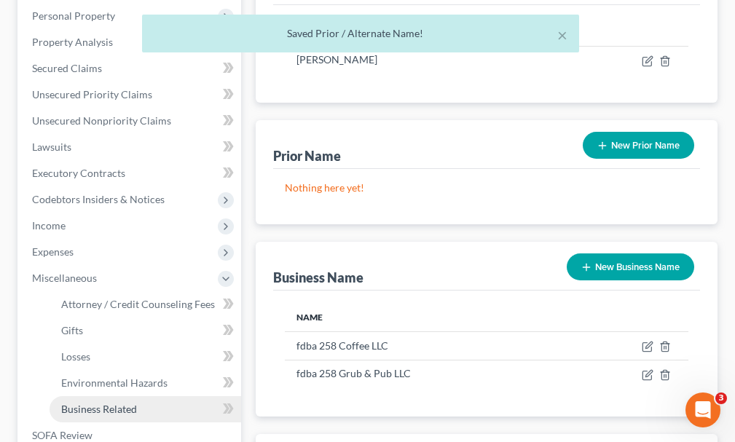
click at [98, 403] on span "Business Related" at bounding box center [99, 409] width 76 height 12
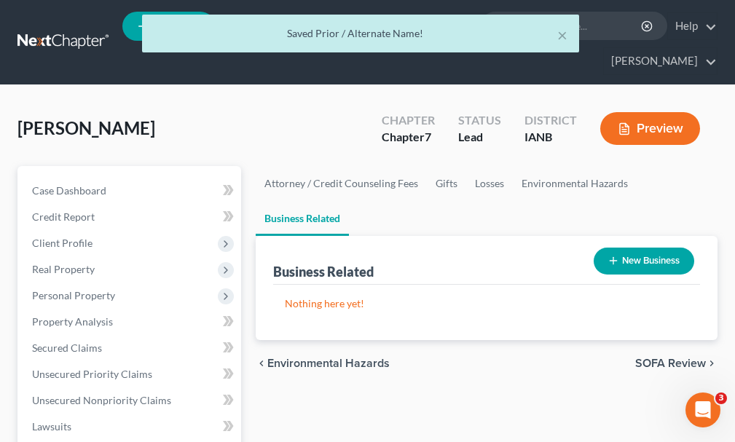
click at [653, 248] on button "New Business" at bounding box center [644, 261] width 101 height 27
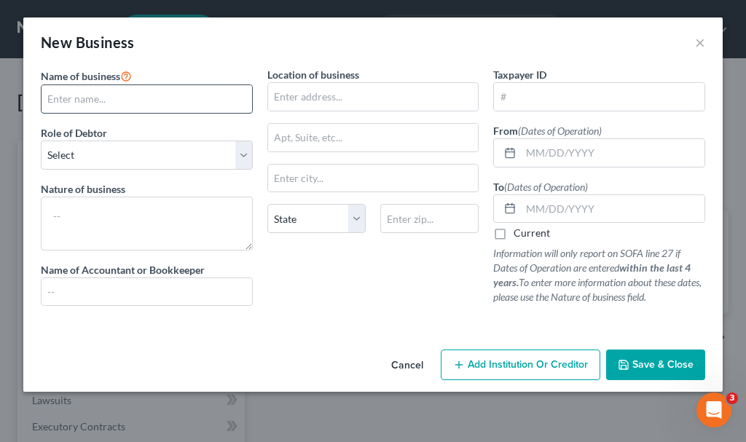
click at [121, 98] on input "text" at bounding box center [147, 99] width 210 height 28
type input "fdba 258 Coffee LLC"
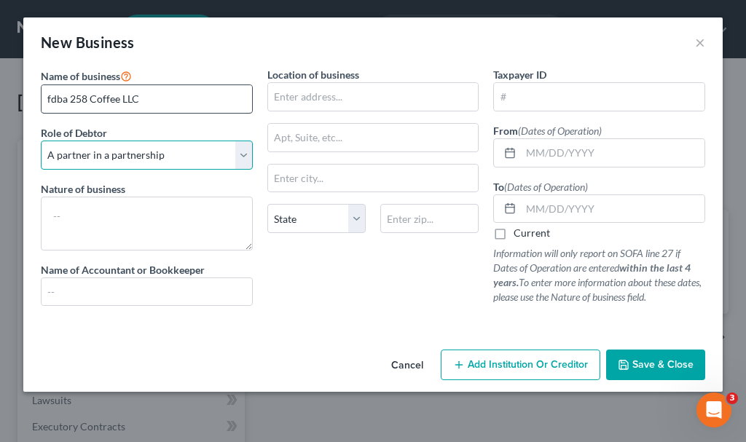
select select "sole_proprietor"
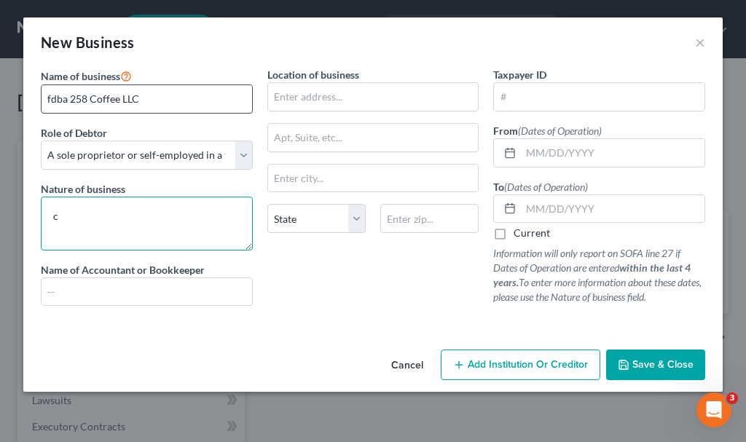
type textarea "c"
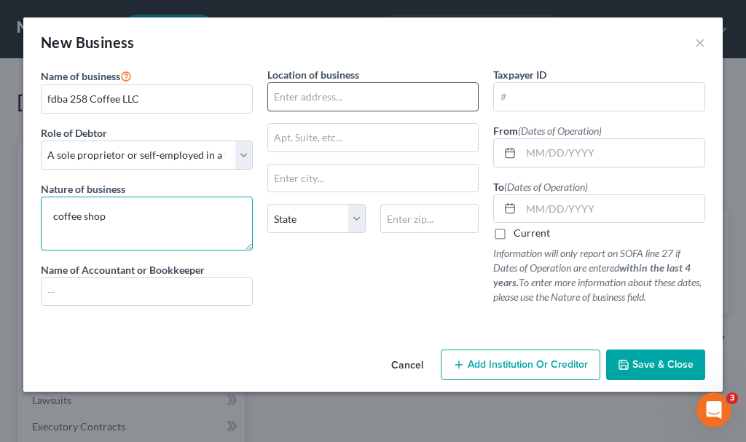
type textarea "coffee shop"
click at [343, 95] on input "text" at bounding box center [373, 97] width 210 height 28
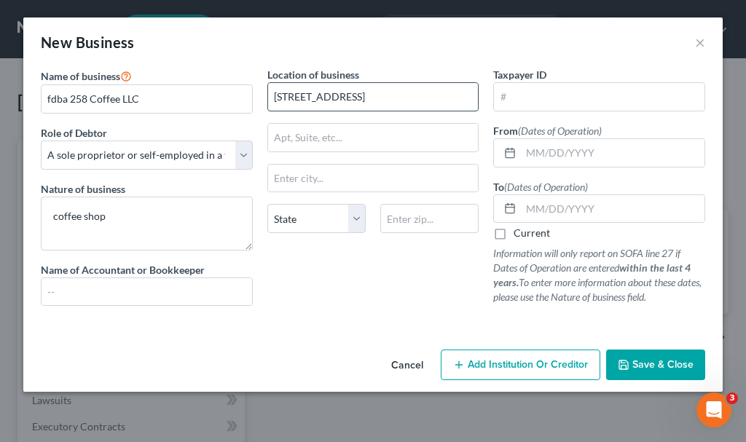
type input "[STREET_ADDRESS]"
type input "Onida"
select select "43"
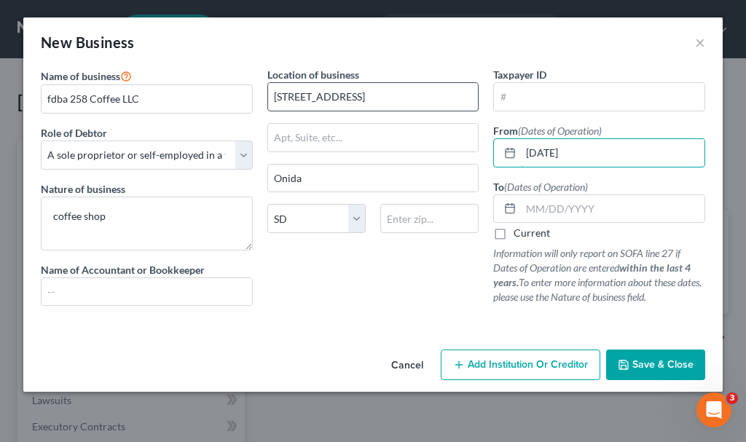
type input "[DATE]"
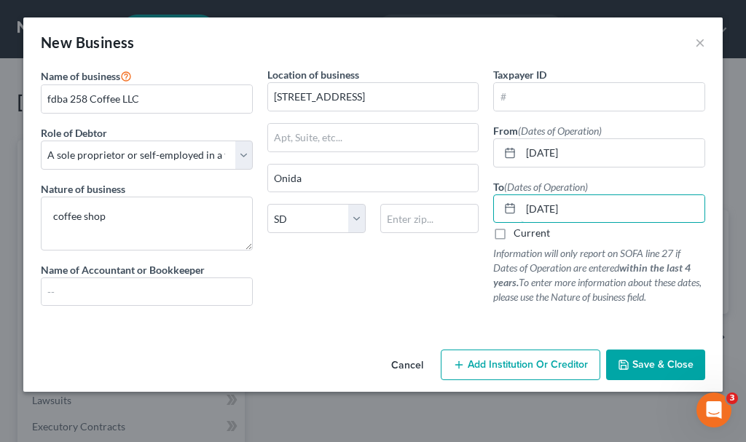
type input "[DATE]"
click at [663, 356] on button "Save & Close" at bounding box center [655, 365] width 99 height 31
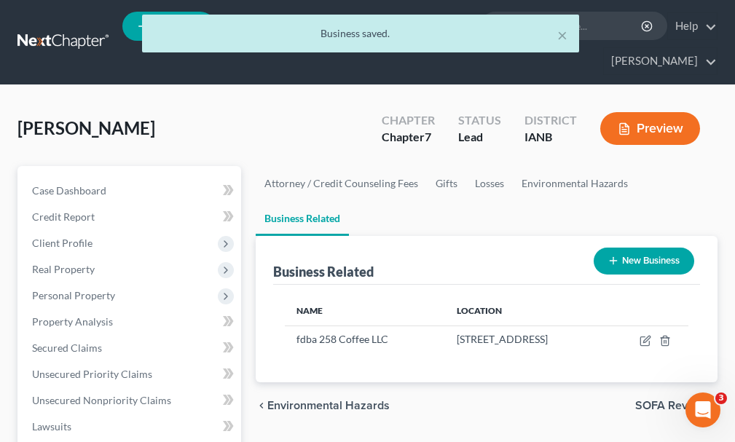
click at [642, 248] on button "New Business" at bounding box center [644, 261] width 101 height 27
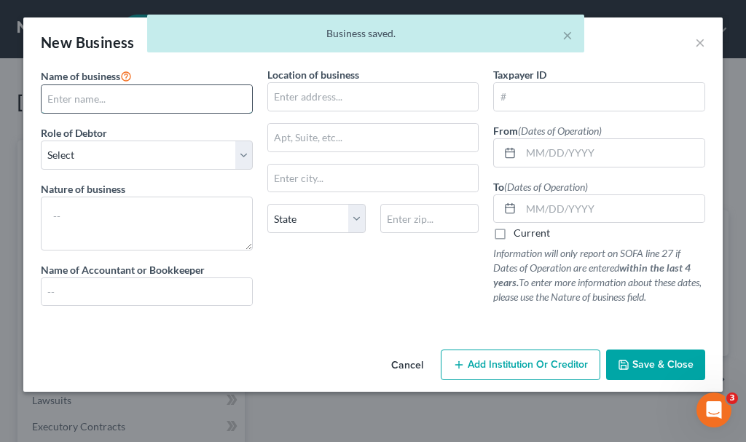
click at [93, 98] on input "text" at bounding box center [147, 99] width 210 height 28
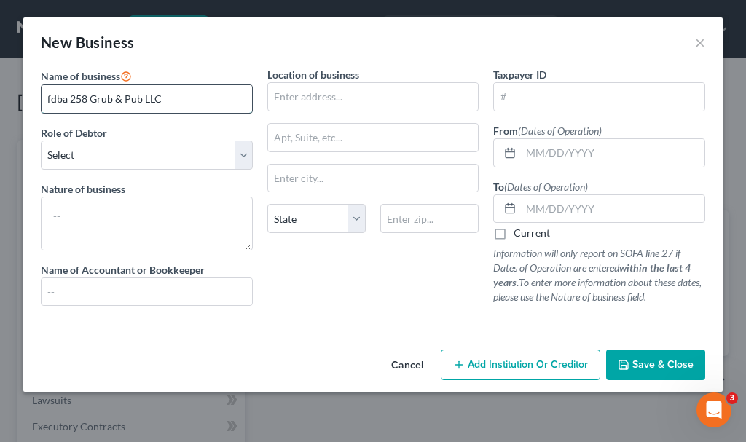
type input "fdba 258 Grub & Pub LLC"
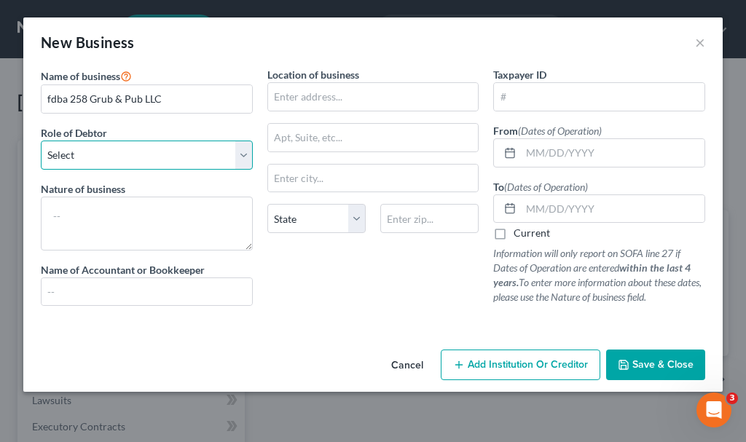
click at [102, 151] on select "Select A member of a limited liability company (LLC) or limited liability partn…" at bounding box center [147, 155] width 212 height 29
select select "member"
click at [41, 141] on select "Select A member of a limited liability company (LLC) or limited liability partn…" at bounding box center [147, 155] width 212 height 29
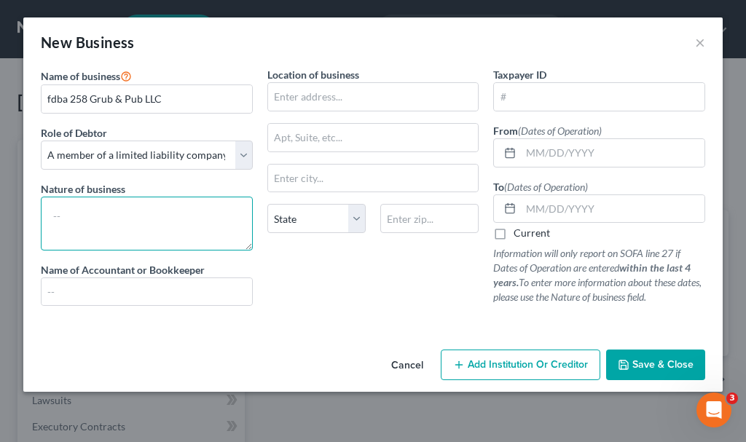
click at [111, 222] on textarea at bounding box center [147, 224] width 212 height 54
type textarea "bar & restaurant"
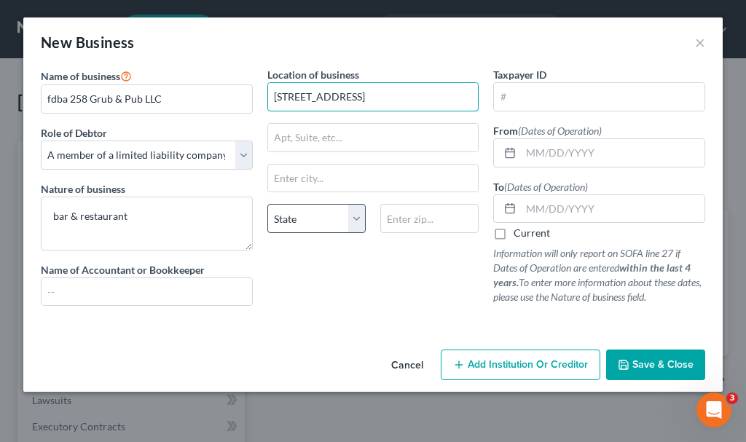
type input "[STREET_ADDRESS]"
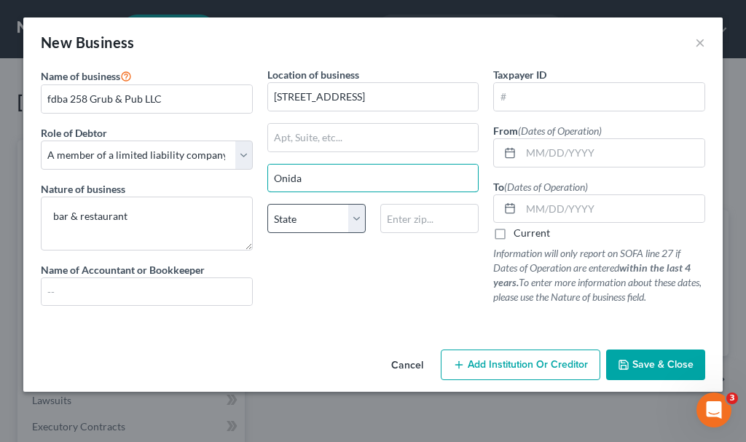
type input "Onida"
select select "43"
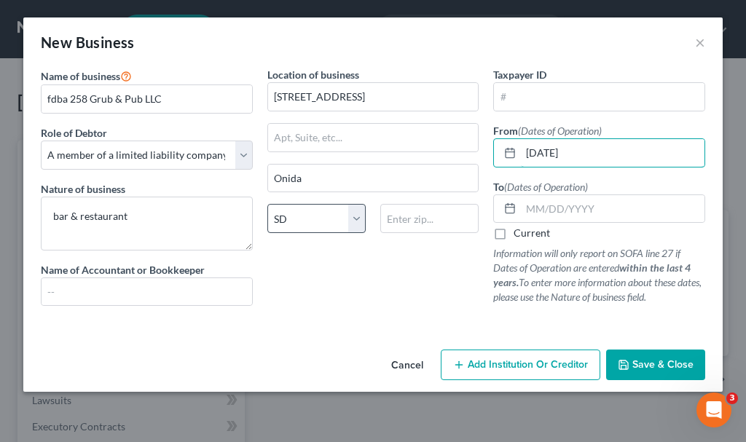
type input "[DATE]"
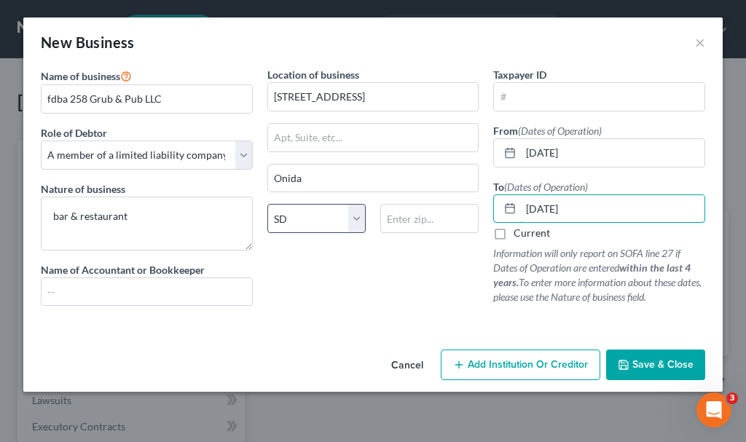
type input "[DATE]"
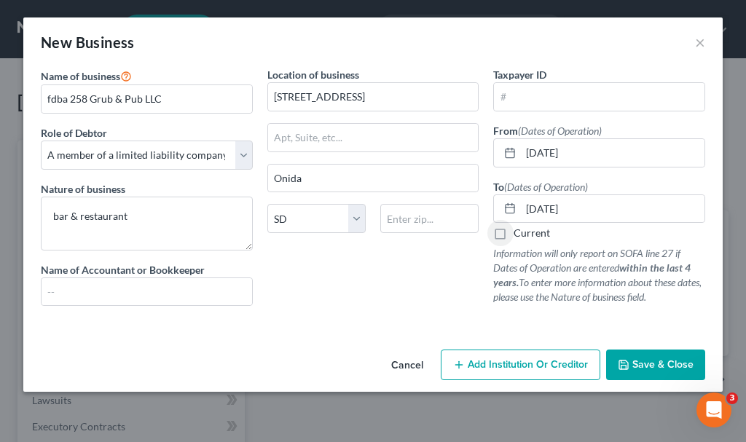
click at [649, 361] on span "Save & Close" at bounding box center [662, 364] width 61 height 12
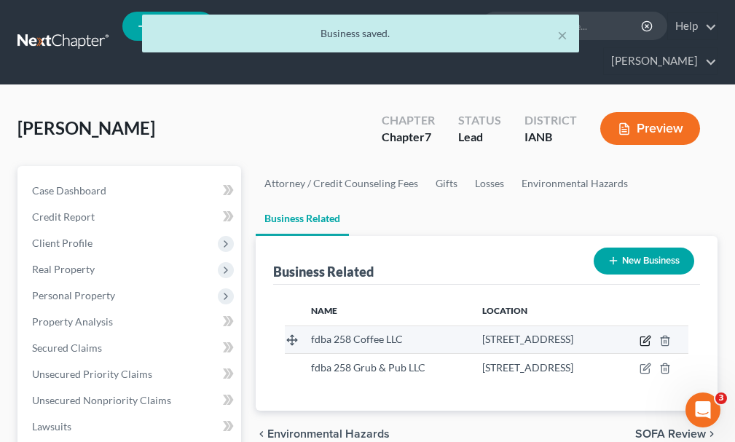
click at [642, 335] on icon "button" at bounding box center [645, 341] width 12 height 12
select select "sole_proprietor"
select select "43"
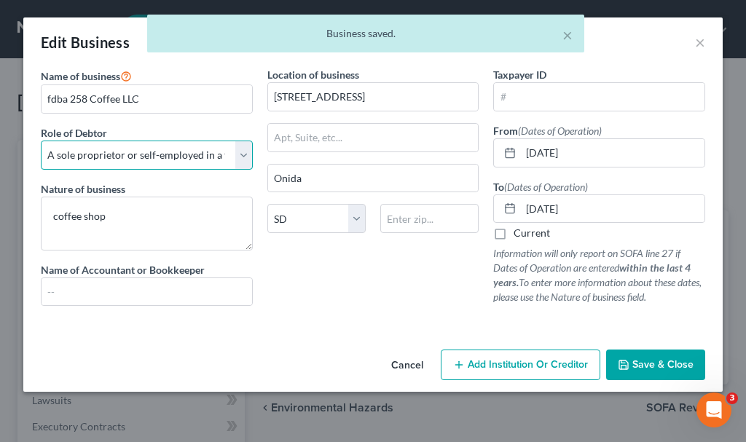
click at [127, 150] on select "Select A member of a limited liability company (LLC) or limited liability partn…" at bounding box center [147, 155] width 212 height 29
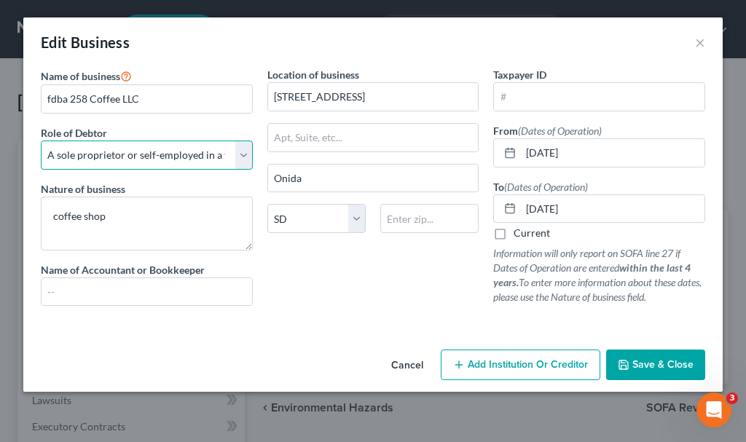
select select "member"
click at [41, 141] on select "Select A member of a limited liability company (LLC) or limited liability partn…" at bounding box center [147, 155] width 212 height 29
click at [638, 365] on span "Save & Close" at bounding box center [662, 364] width 61 height 12
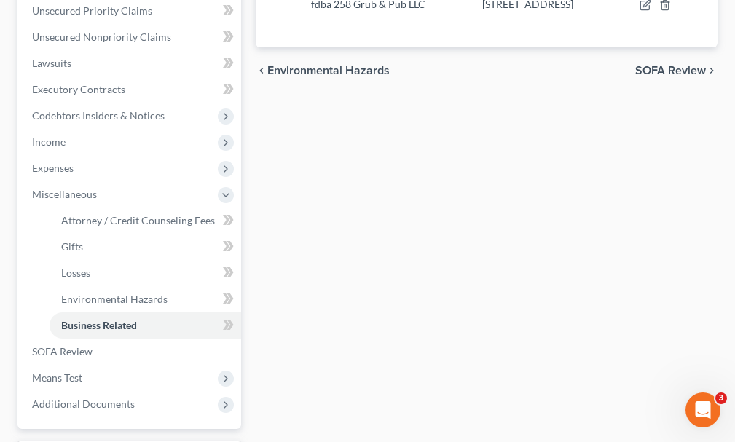
scroll to position [364, 0]
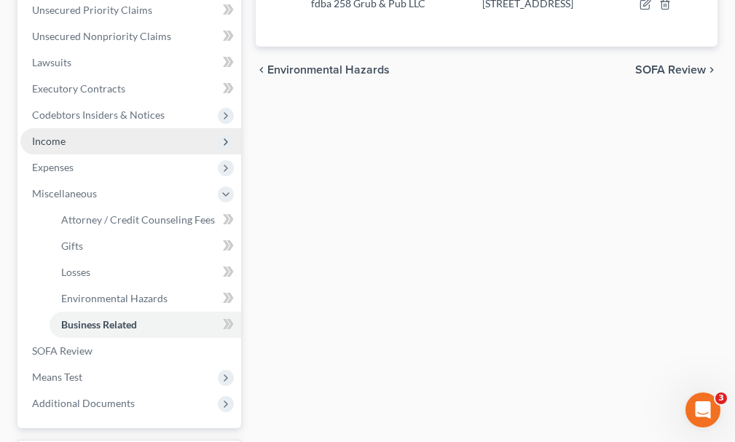
click at [51, 135] on span "Income" at bounding box center [49, 141] width 34 height 12
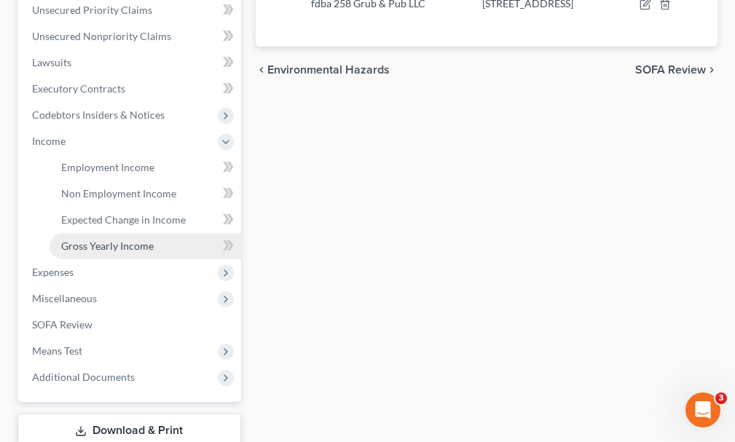
click at [106, 240] on span "Gross Yearly Income" at bounding box center [107, 246] width 92 height 12
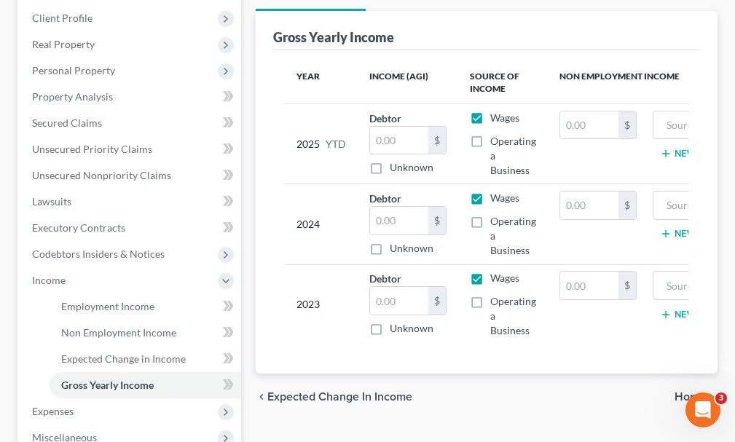
scroll to position [291, 0]
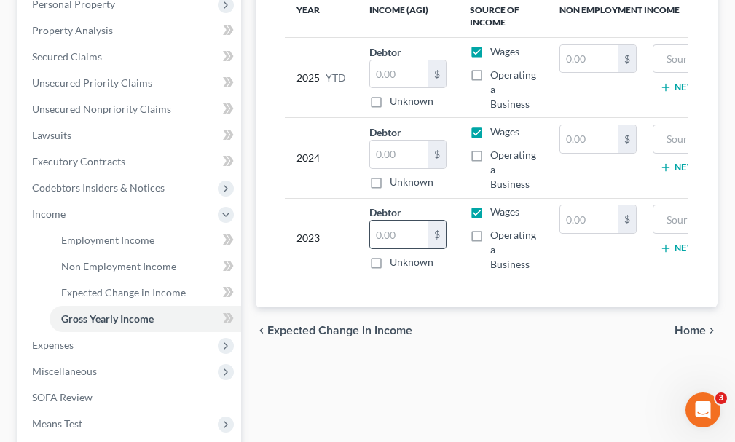
click at [395, 221] on input "text" at bounding box center [399, 235] width 58 height 28
type input "98,240"
click at [588, 205] on input "text" at bounding box center [589, 219] width 58 height 28
type input "53,538"
click at [664, 205] on input "text" at bounding box center [727, 219] width 132 height 28
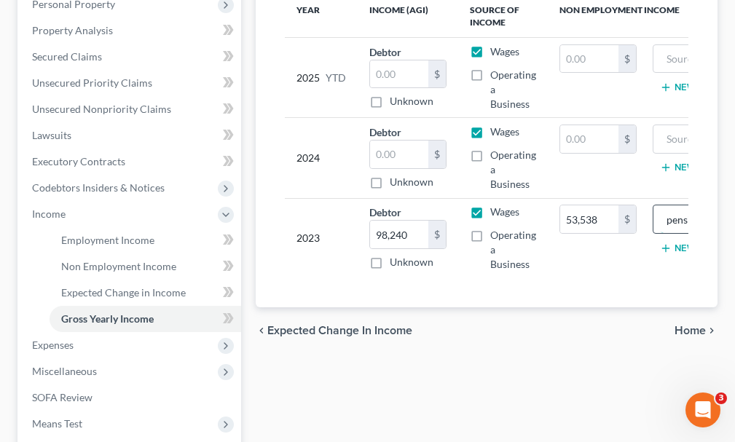
scroll to position [0, 14]
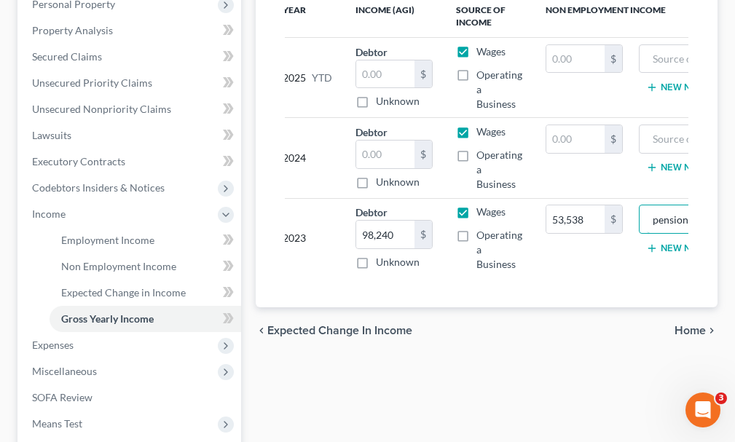
type input "pension"
click at [669, 243] on button "New Non Employment Income" at bounding box center [727, 249] width 162 height 12
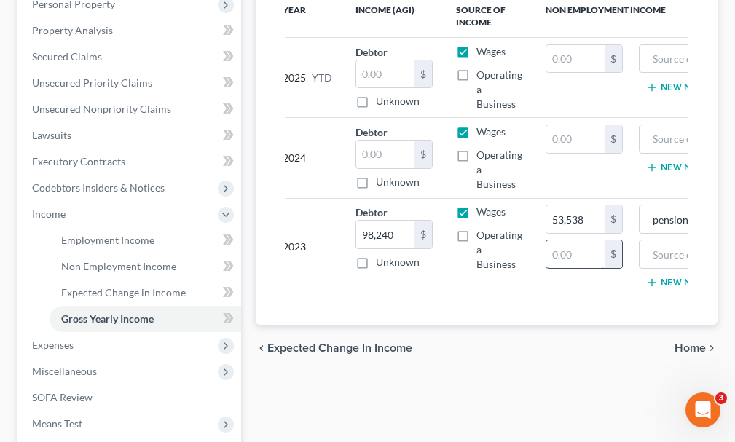
click at [566, 240] on input "text" at bounding box center [575, 254] width 58 height 28
type input "790"
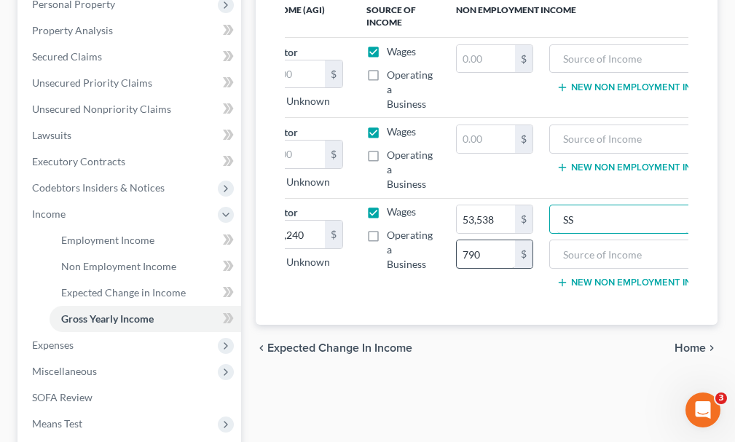
type input "S"
type input "pension"
click at [594, 240] on input "text" at bounding box center [623, 254] width 132 height 28
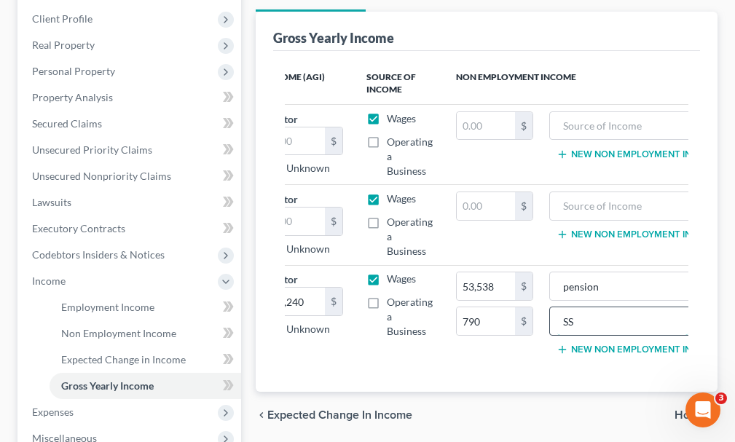
scroll to position [218, 0]
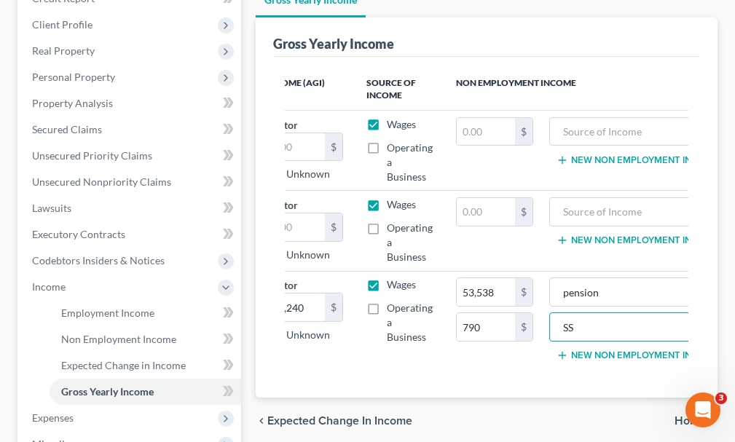
click at [606, 350] on button "New Non Employment Income" at bounding box center [637, 356] width 162 height 12
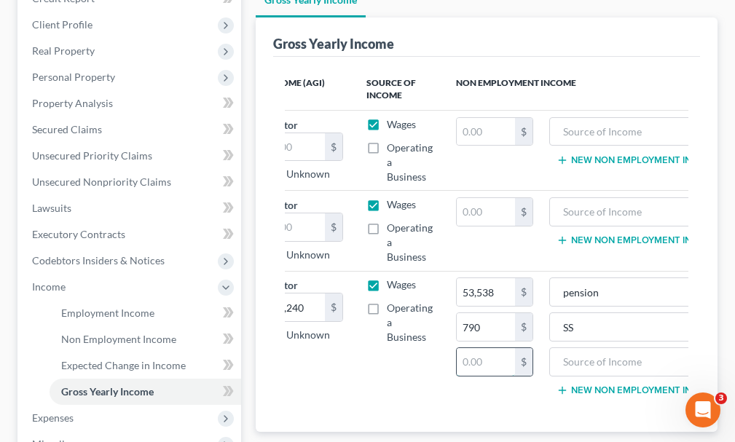
click at [489, 348] on input "text" at bounding box center [486, 362] width 58 height 28
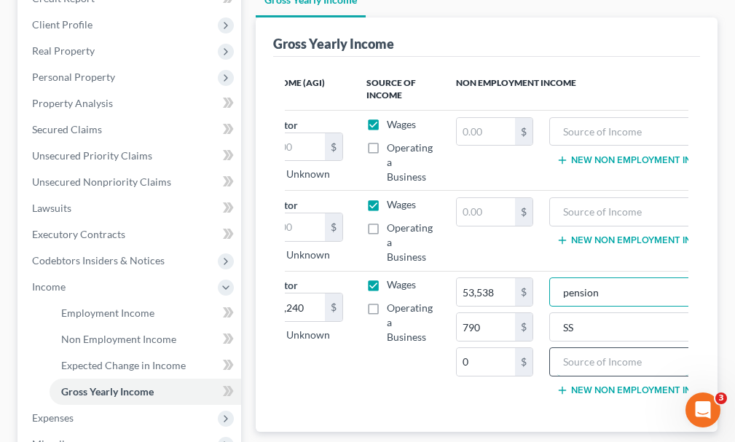
click at [591, 348] on input "text" at bounding box center [623, 362] width 132 height 28
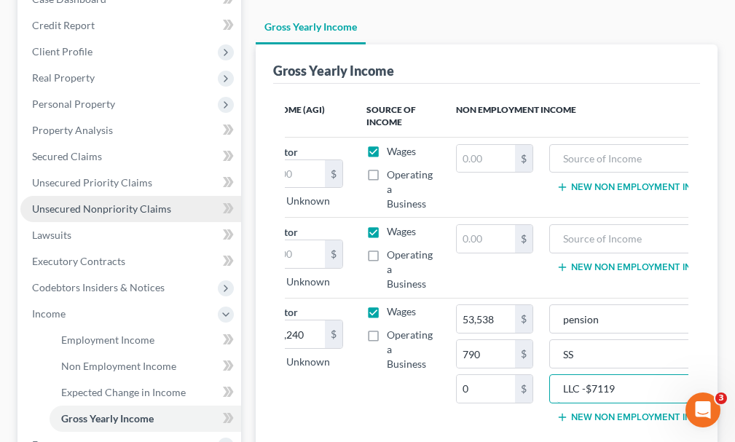
scroll to position [73, 0]
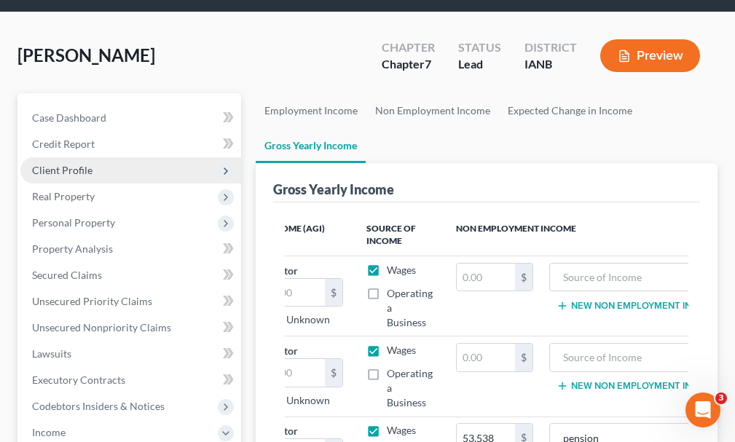
click at [69, 157] on span "Client Profile" at bounding box center [130, 170] width 221 height 26
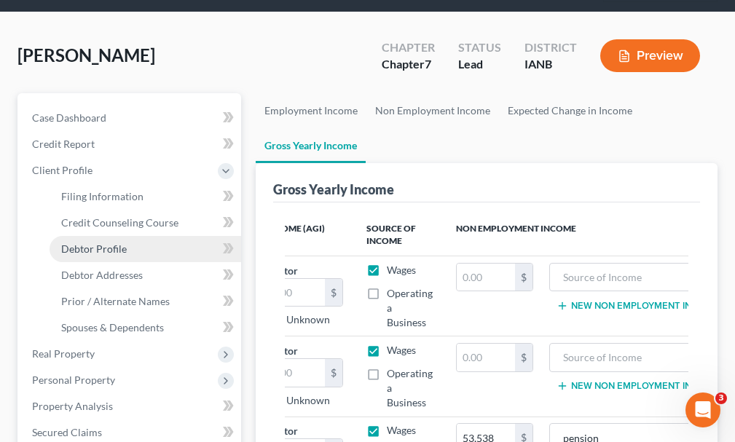
click at [102, 243] on span "Debtor Profile" at bounding box center [94, 249] width 66 height 12
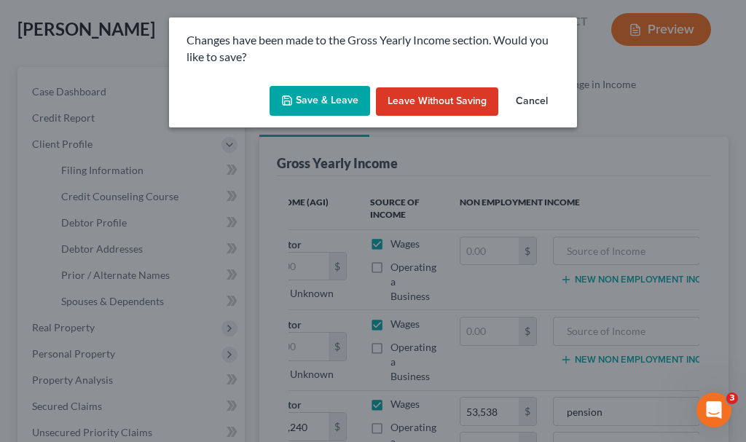
click at [328, 98] on button "Save & Leave" at bounding box center [319, 101] width 101 height 31
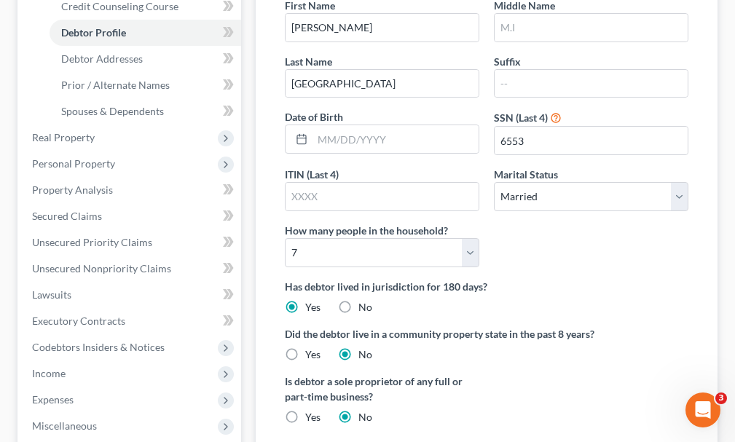
scroll to position [291, 0]
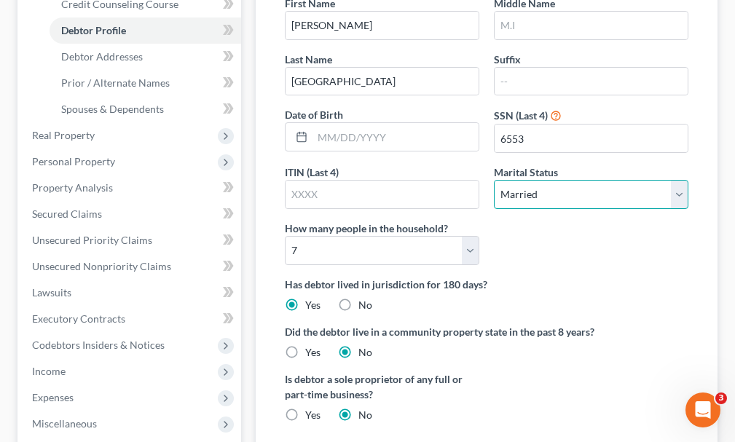
click at [573, 180] on select "Select Single Married Separated Divorced Widowed" at bounding box center [591, 194] width 194 height 29
click at [494, 180] on select "Select Single Married Separated Divorced Widowed" at bounding box center [591, 194] width 194 height 29
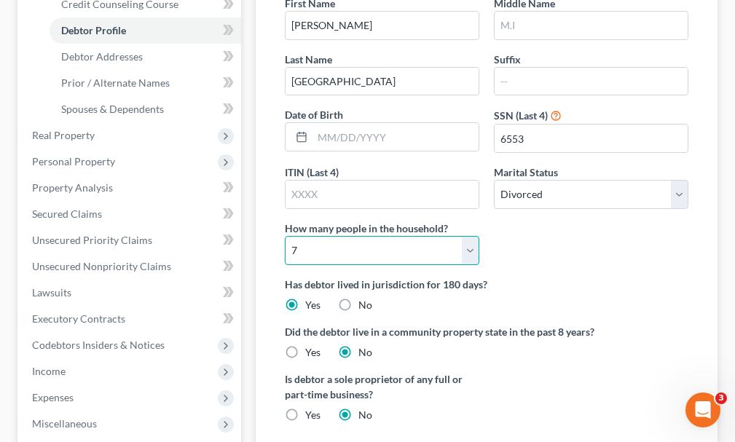
click at [390, 236] on select "Select 1 2 3 4 5 6 7 8 9 10 11 12 13 14 15 16 17 18 19 20" at bounding box center [382, 250] width 194 height 29
click at [285, 236] on select "Select 1 2 3 4 5 6 7 8 9 10 11 12 13 14 15 16 17 18 19 20" at bounding box center [382, 250] width 194 height 29
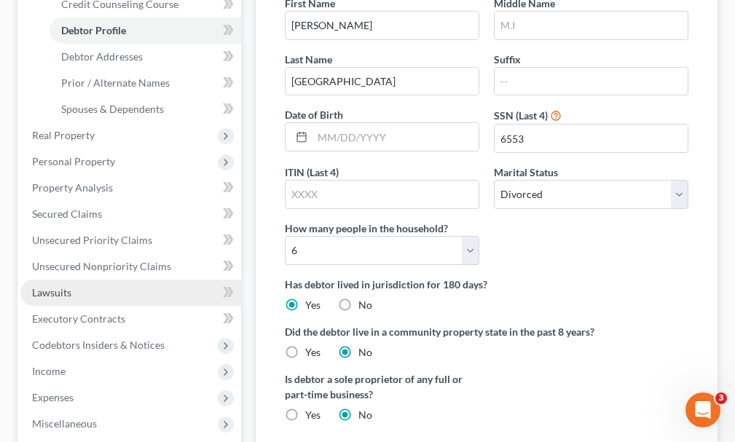
click at [54, 286] on span "Lawsuits" at bounding box center [51, 292] width 39 height 12
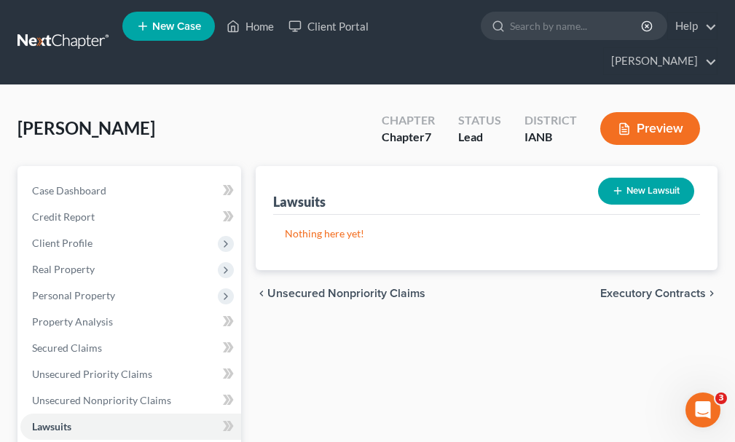
click at [651, 178] on button "New Lawsuit" at bounding box center [646, 191] width 96 height 27
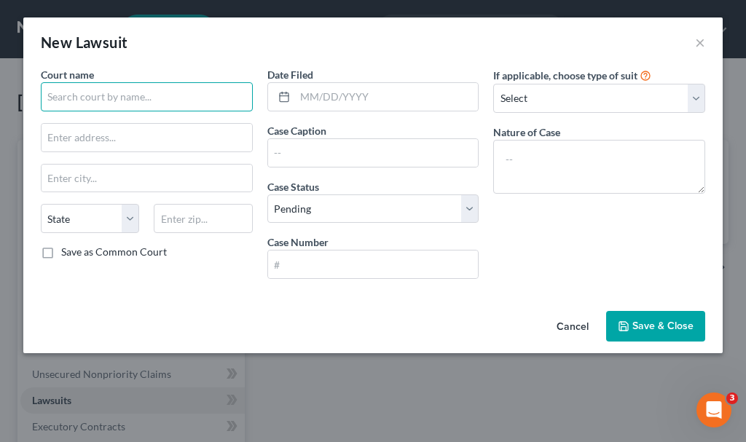
click at [103, 91] on input "text" at bounding box center [147, 96] width 212 height 29
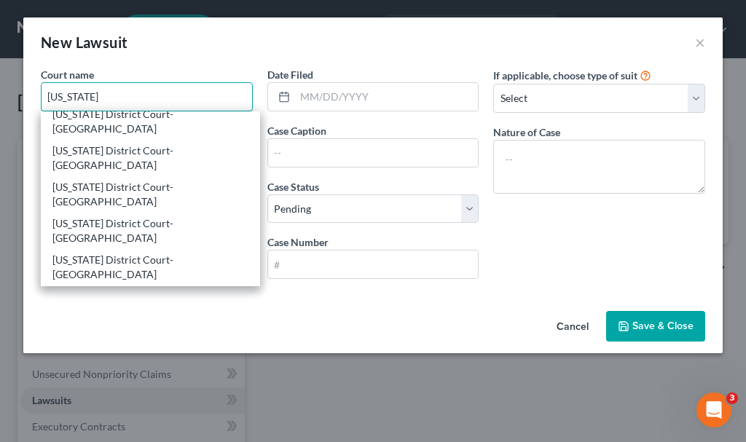
scroll to position [146, 0]
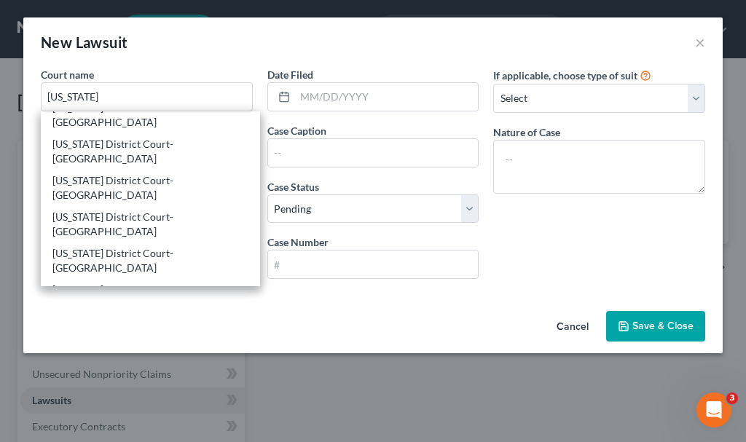
click at [109, 341] on div "[US_STATE] District Court-[PERSON_NAME]" at bounding box center [150, 355] width 196 height 29
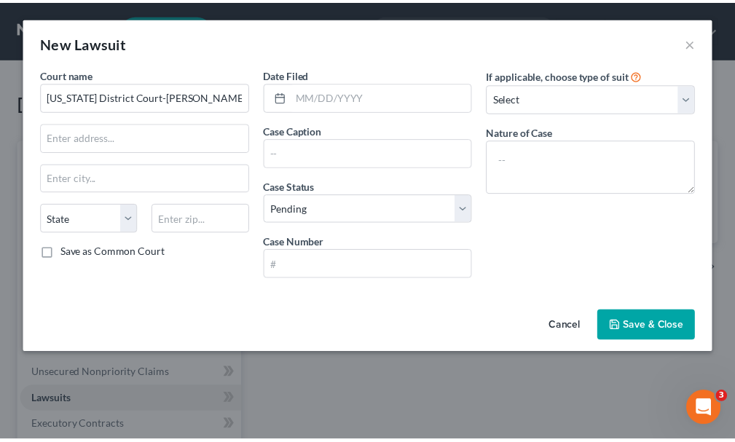
scroll to position [0, 0]
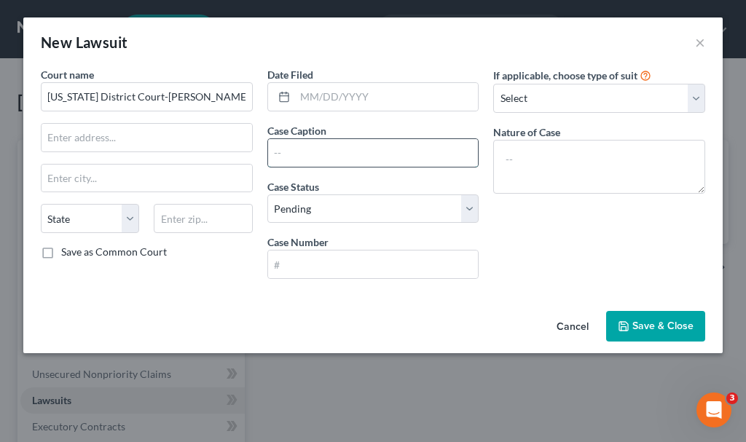
click at [312, 151] on input "text" at bounding box center [373, 153] width 210 height 28
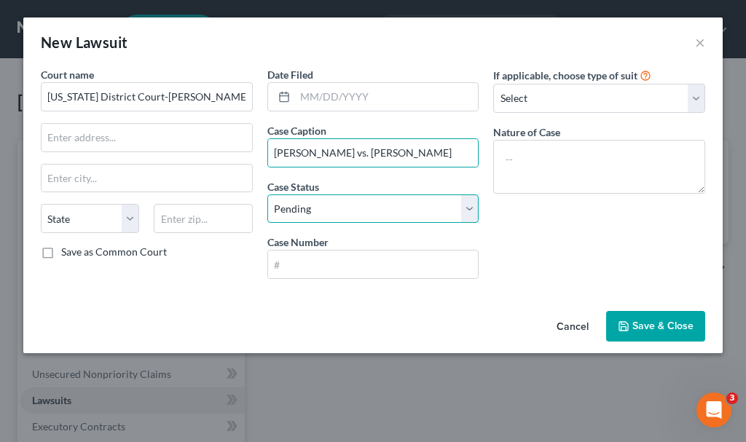
click at [331, 206] on select "Select Pending On Appeal Concluded" at bounding box center [373, 208] width 212 height 29
click at [267, 194] on select "Select Pending On Appeal Concluded" at bounding box center [373, 208] width 212 height 29
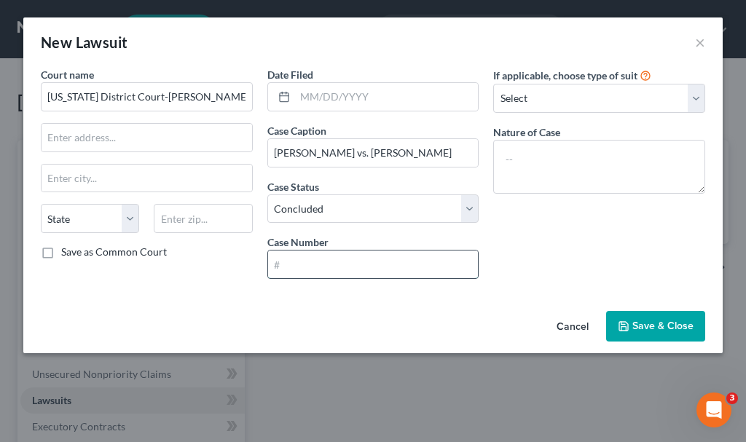
click at [313, 264] on input "text" at bounding box center [373, 265] width 210 height 28
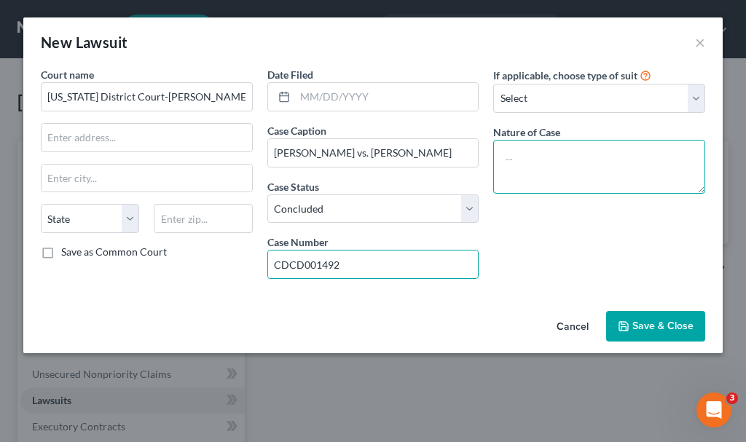
click at [586, 161] on textarea at bounding box center [599, 167] width 212 height 54
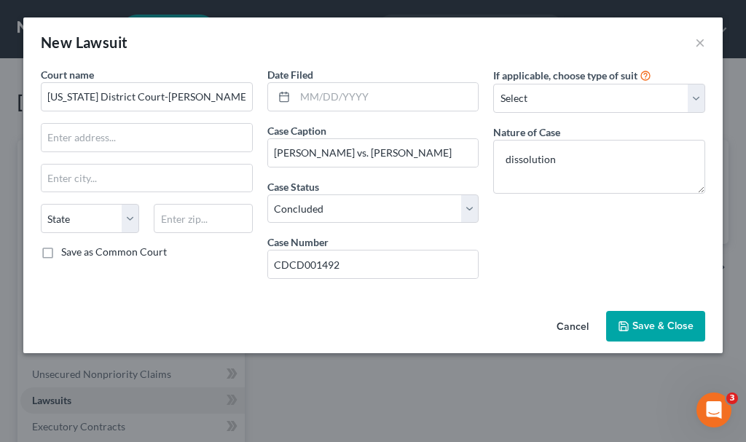
click at [661, 323] on span "Save & Close" at bounding box center [662, 326] width 61 height 12
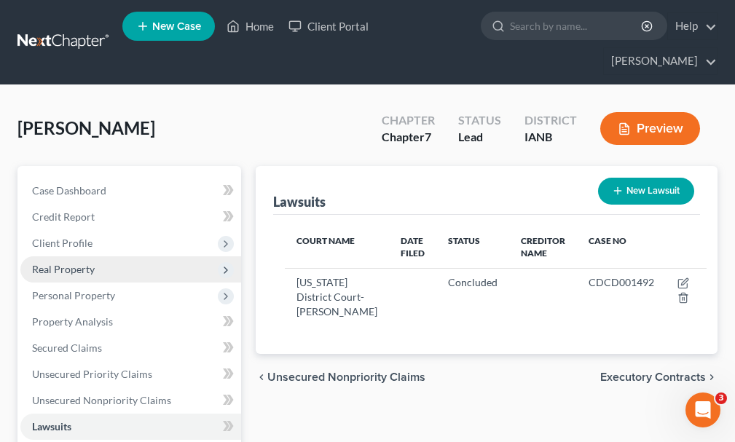
click at [48, 263] on span "Real Property" at bounding box center [63, 269] width 63 height 12
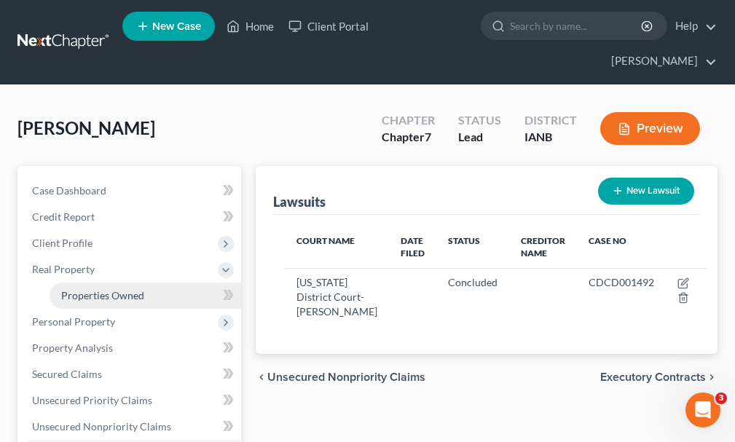
click at [92, 289] on span "Properties Owned" at bounding box center [102, 295] width 83 height 12
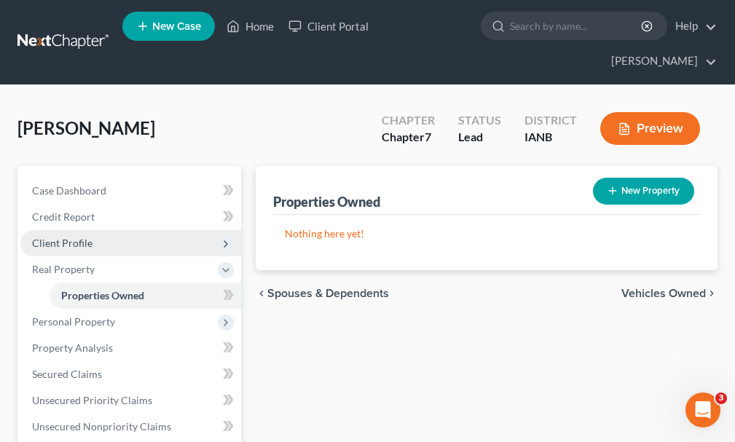
click at [74, 237] on span "Client Profile" at bounding box center [62, 243] width 60 height 12
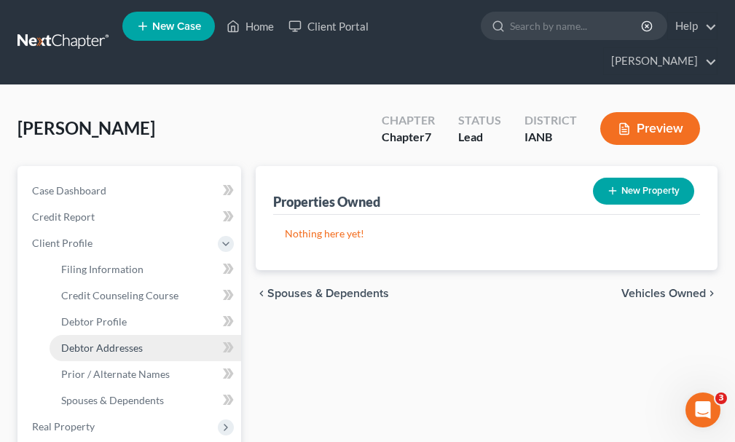
click at [101, 342] on span "Debtor Addresses" at bounding box center [102, 348] width 82 height 12
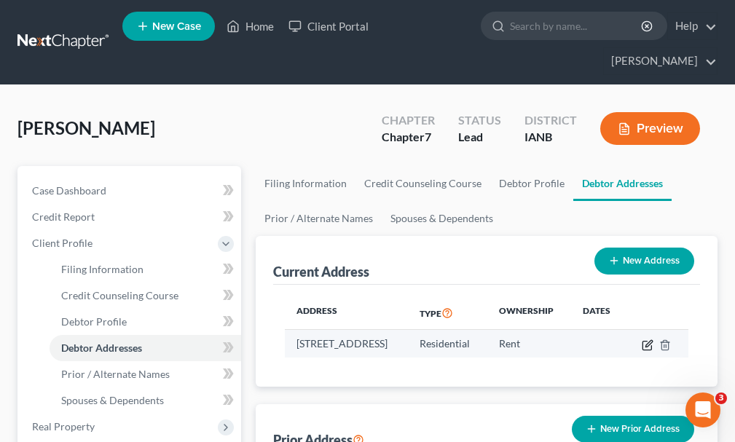
click at [652, 340] on icon "button" at bounding box center [648, 343] width 7 height 7
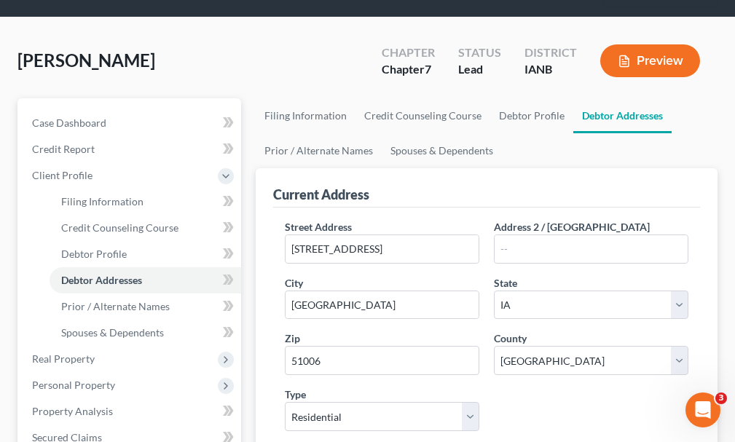
scroll to position [218, 0]
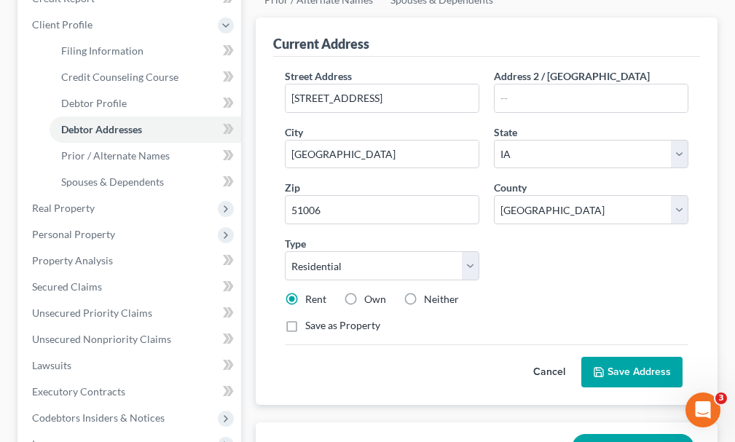
click at [364, 292] on label "Own" at bounding box center [375, 299] width 22 height 15
click at [370, 292] on input "Own" at bounding box center [374, 296] width 9 height 9
click at [631, 357] on button "Save Address" at bounding box center [631, 372] width 101 height 31
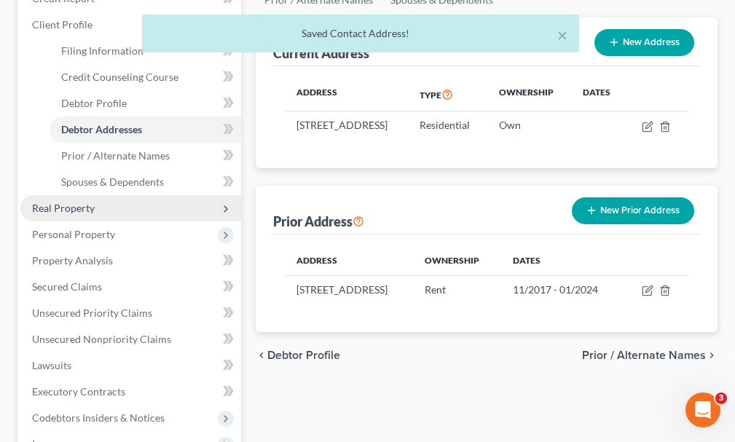
click at [75, 202] on span "Real Property" at bounding box center [63, 208] width 63 height 12
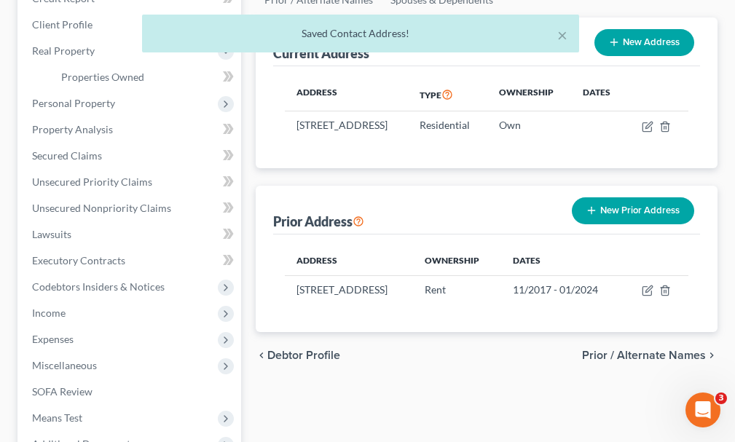
click at [89, 50] on div "× Saved Contact Address!" at bounding box center [360, 37] width 735 height 45
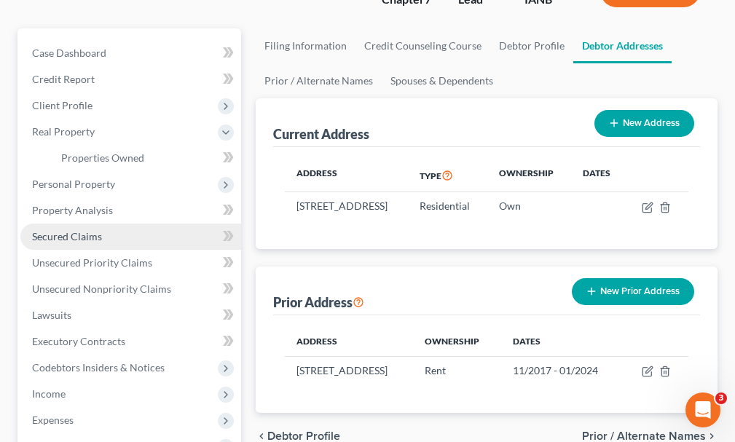
scroll to position [73, 0]
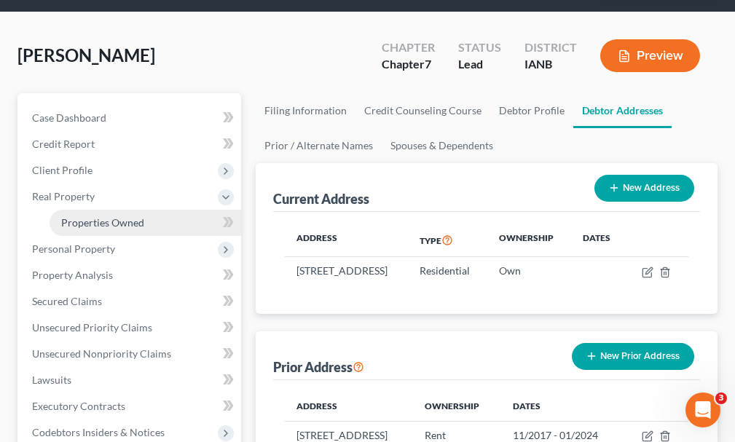
click at [105, 216] on span "Properties Owned" at bounding box center [102, 222] width 83 height 12
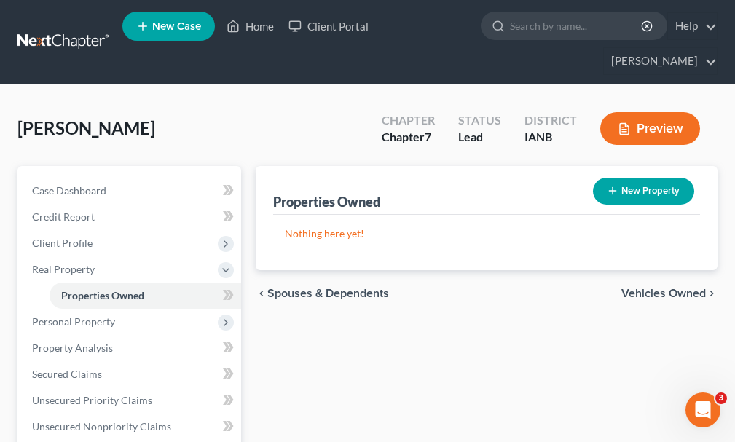
click at [638, 178] on button "New Property" at bounding box center [643, 191] width 101 height 27
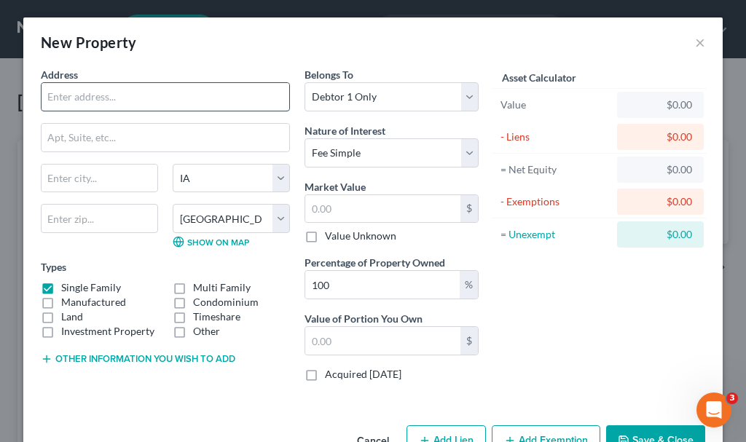
click at [112, 90] on input "text" at bounding box center [166, 97] width 248 height 28
click at [88, 178] on input "text" at bounding box center [100, 179] width 116 height 28
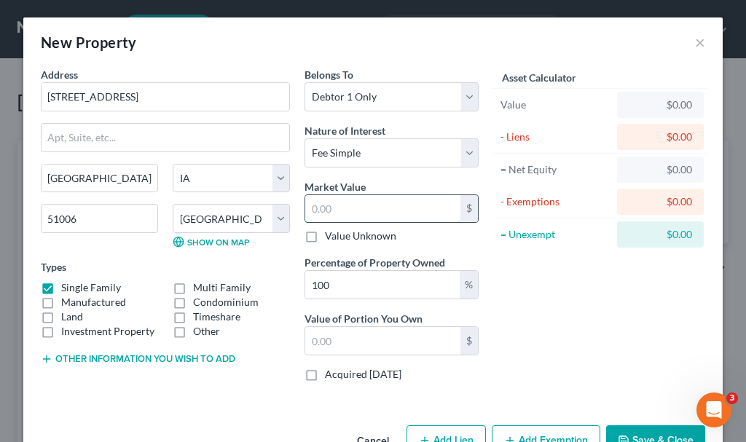
click at [369, 208] on input "text" at bounding box center [382, 209] width 155 height 28
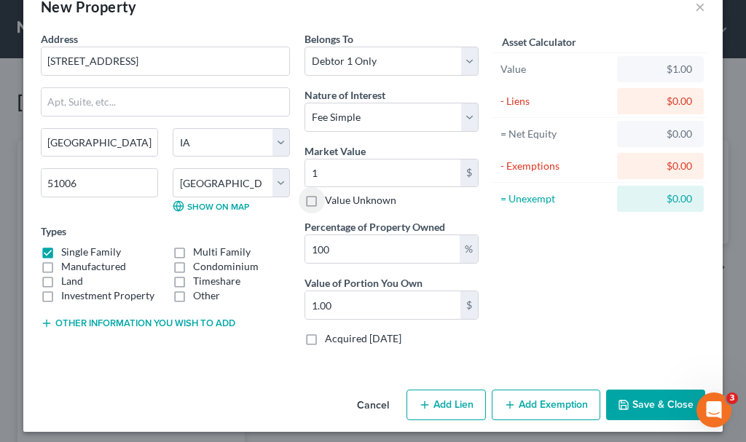
scroll to position [43, 0]
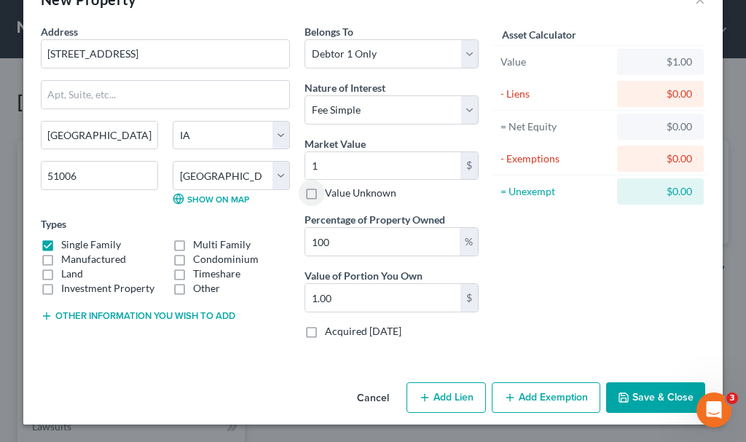
click at [543, 390] on button "Add Exemption" at bounding box center [546, 397] width 109 height 31
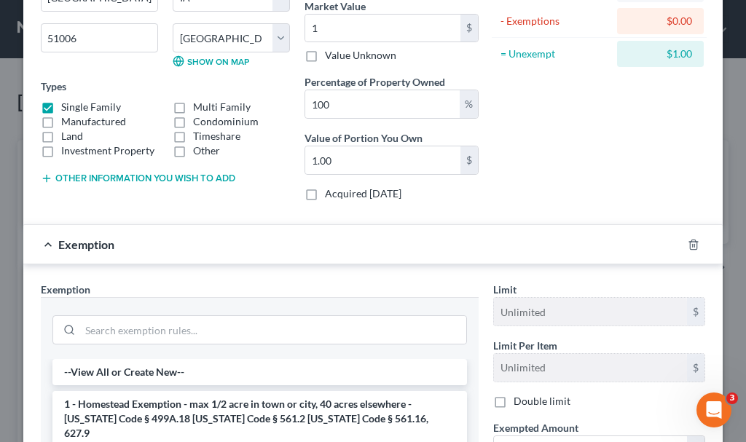
scroll to position [407, 0]
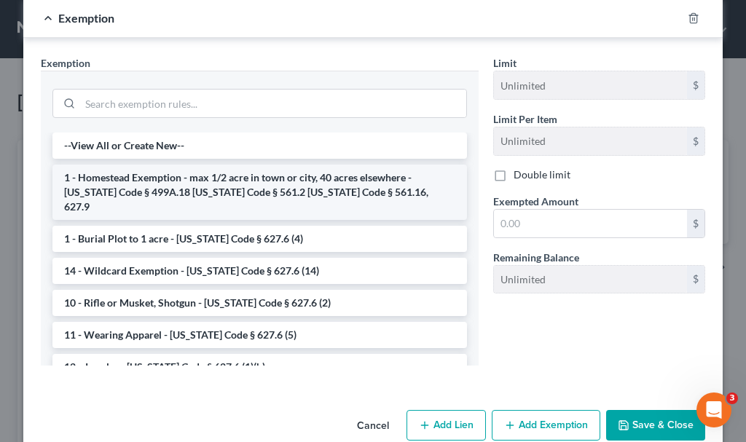
click at [111, 173] on li "1 - Homestead Exemption - max 1/2 acre in town or city, 40 acres elsewhere - [U…" at bounding box center [259, 192] width 414 height 55
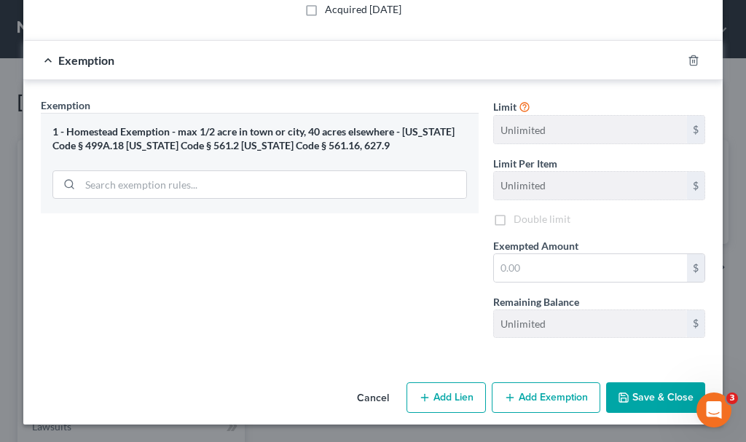
scroll to position [365, 0]
click at [540, 264] on input "text" at bounding box center [590, 268] width 193 height 28
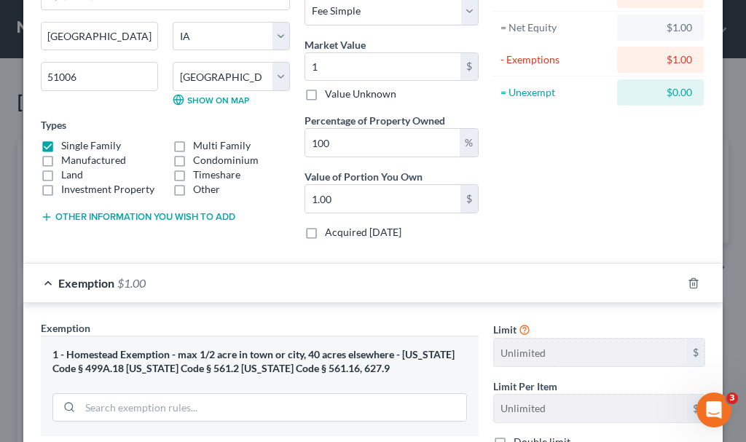
scroll to position [1, 0]
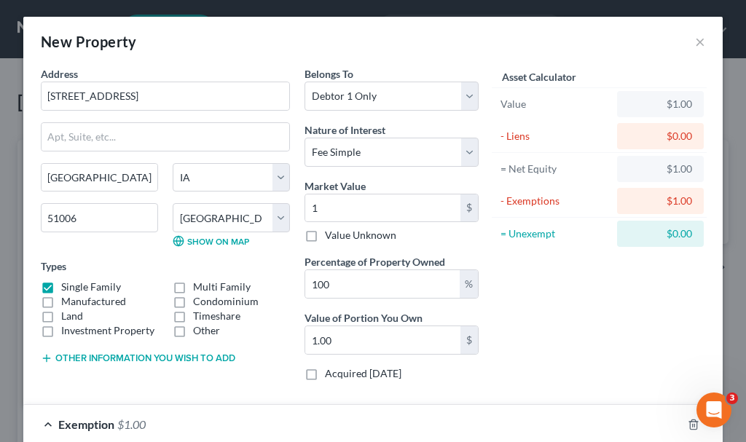
click at [184, 356] on button "Other information you wish to add" at bounding box center [138, 358] width 194 height 12
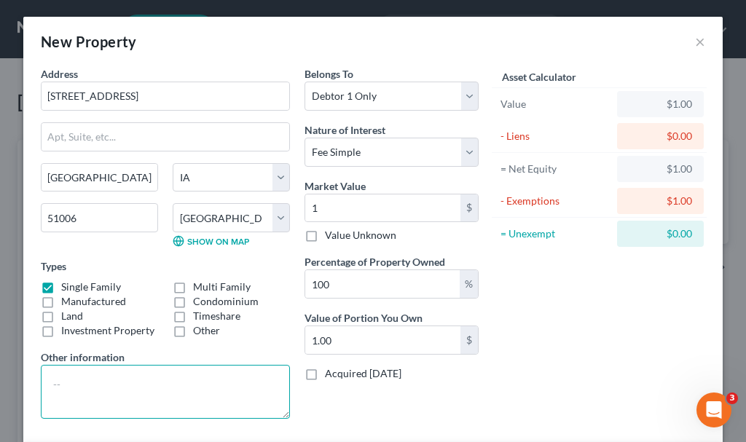
click at [176, 393] on textarea at bounding box center [165, 392] width 249 height 54
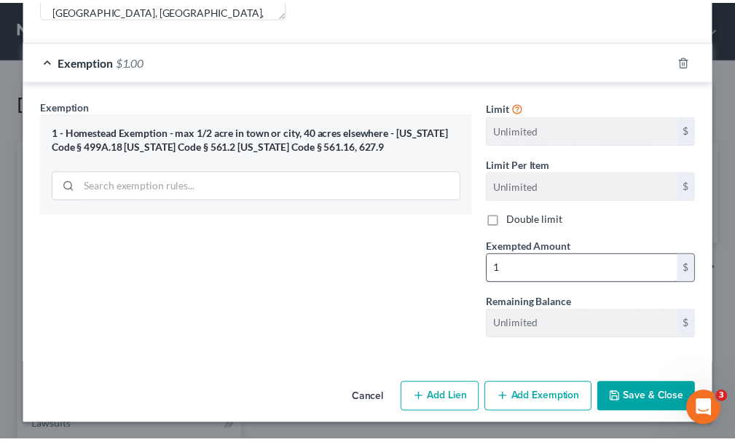
scroll to position [403, 0]
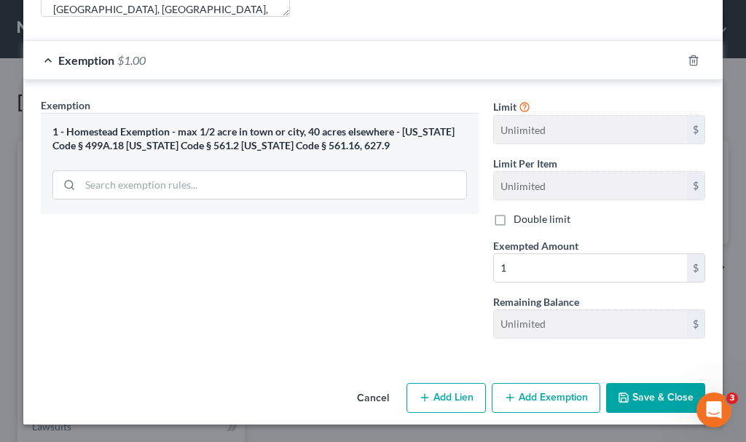
click at [649, 393] on button "Save & Close" at bounding box center [655, 398] width 99 height 31
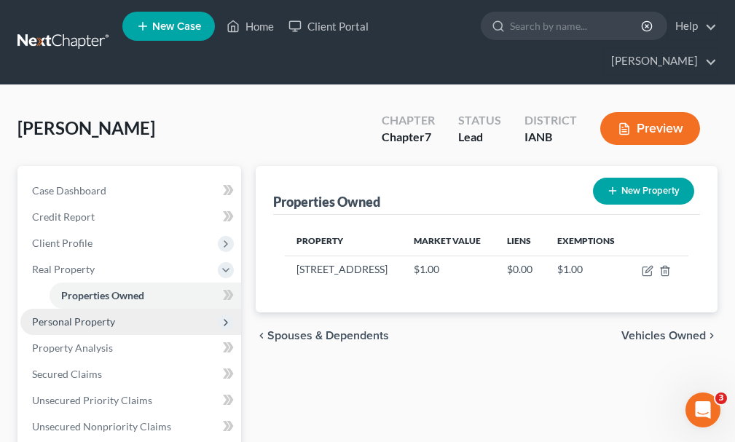
click at [55, 315] on span "Personal Property" at bounding box center [73, 321] width 83 height 12
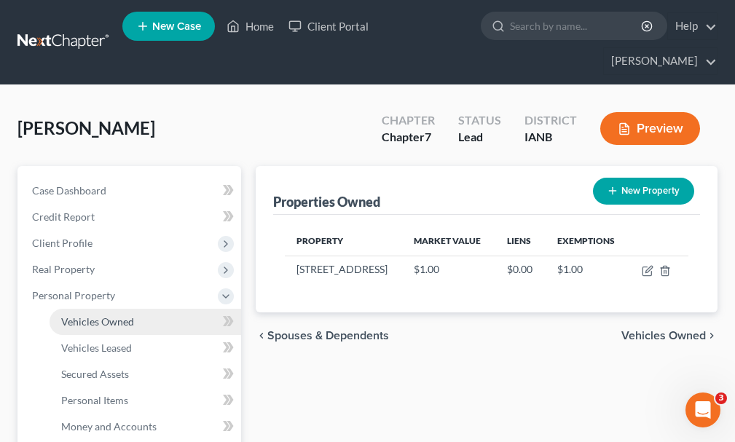
click at [109, 315] on span "Vehicles Owned" at bounding box center [97, 321] width 73 height 12
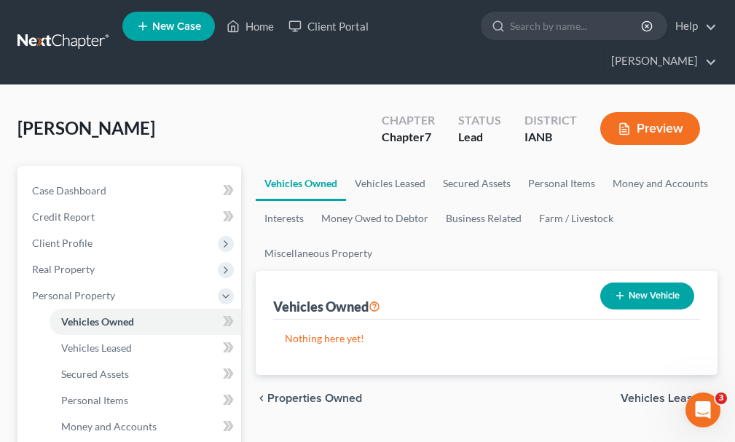
click at [663, 283] on button "New Vehicle" at bounding box center [647, 296] width 94 height 27
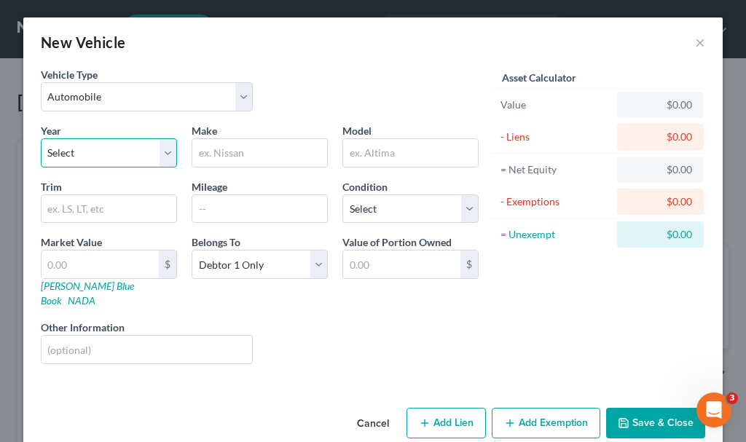
click at [87, 151] on select "Select 2026 2025 2024 2023 2022 2021 2020 2019 2018 2017 2016 2015 2014 2013 20…" at bounding box center [109, 152] width 136 height 29
click at [41, 138] on select "Select 2026 2025 2024 2023 2022 2021 2020 2019 2018 2017 2016 2015 2014 2013 20…" at bounding box center [109, 152] width 136 height 29
click at [228, 147] on input "text" at bounding box center [259, 153] width 135 height 28
click at [376, 157] on input "text" at bounding box center [410, 153] width 135 height 28
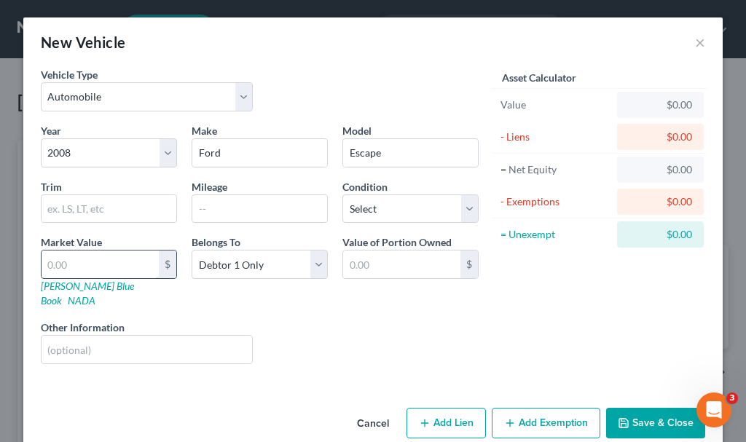
click at [90, 264] on input "text" at bounding box center [100, 265] width 117 height 28
click at [631, 408] on button "Save & Close" at bounding box center [655, 423] width 99 height 31
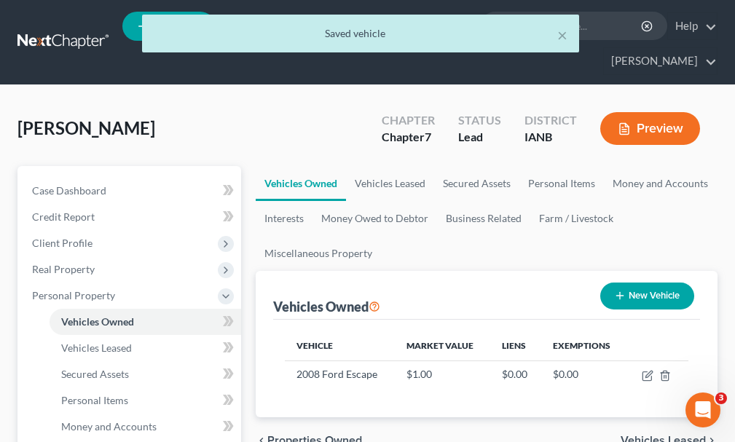
click at [656, 283] on button "New Vehicle" at bounding box center [647, 296] width 94 height 27
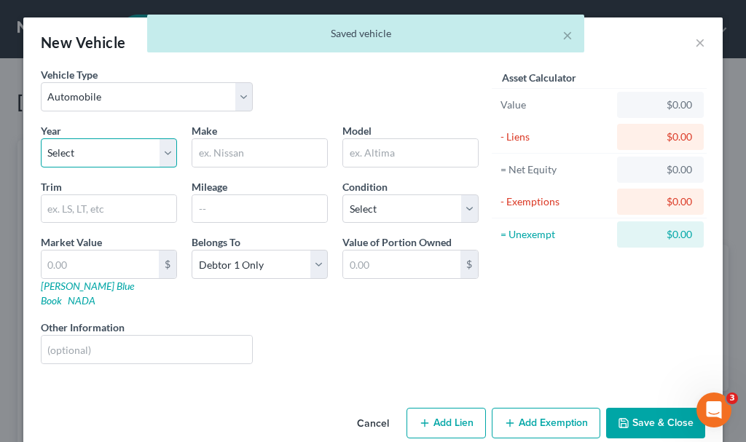
click at [94, 154] on select "Select 2026 2025 2024 2023 2022 2021 2020 2019 2018 2017 2016 2015 2014 2013 20…" at bounding box center [109, 152] width 136 height 29
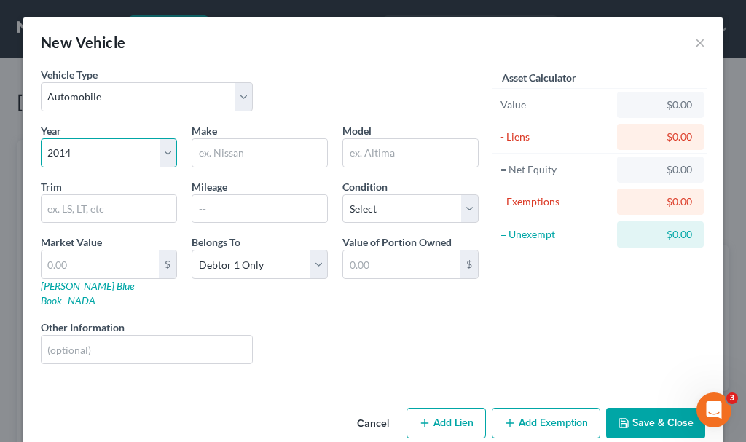
click at [41, 138] on select "Select 2026 2025 2024 2023 2022 2021 2020 2019 2018 2017 2016 2015 2014 2013 20…" at bounding box center [109, 152] width 136 height 29
click at [246, 153] on input "text" at bounding box center [259, 153] width 135 height 28
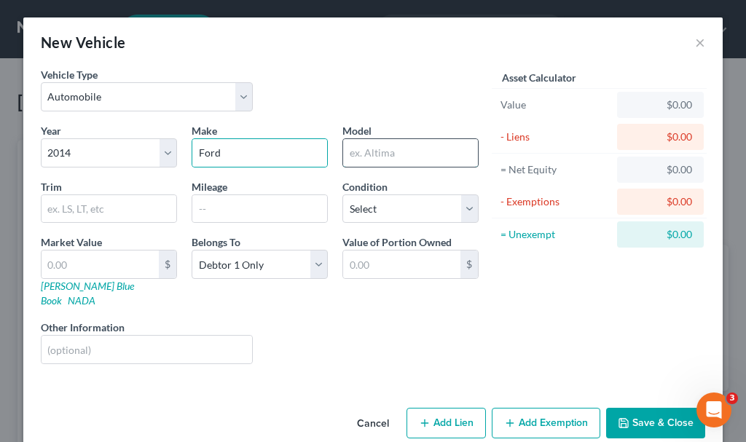
click at [357, 152] on input "text" at bounding box center [410, 153] width 135 height 28
click at [62, 261] on input "text" at bounding box center [100, 265] width 117 height 28
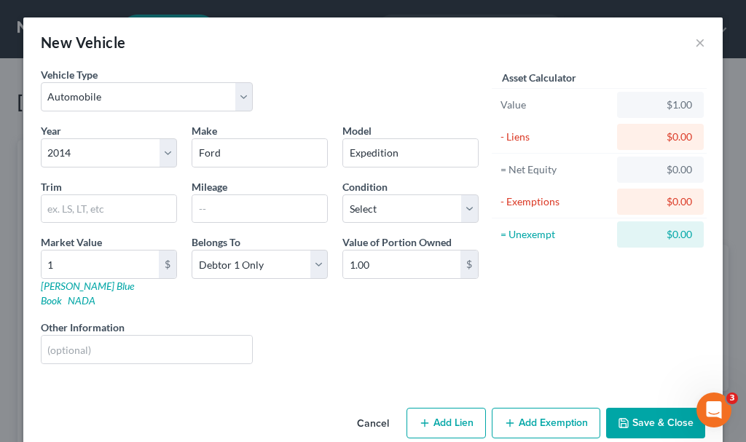
click at [650, 408] on button "Save & Close" at bounding box center [655, 423] width 99 height 31
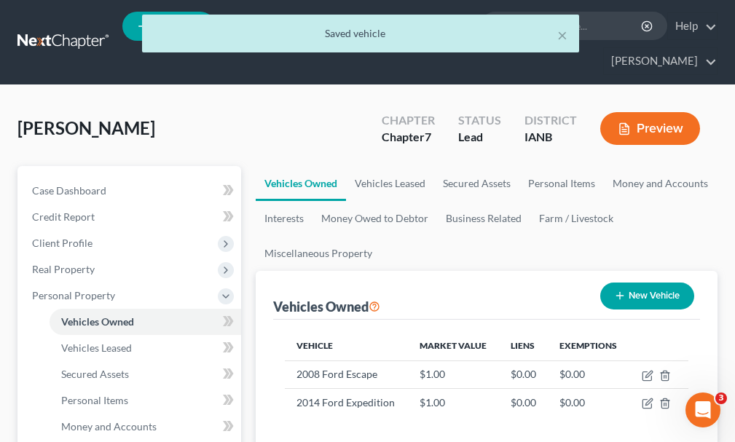
click at [655, 283] on button "New Vehicle" at bounding box center [647, 296] width 94 height 27
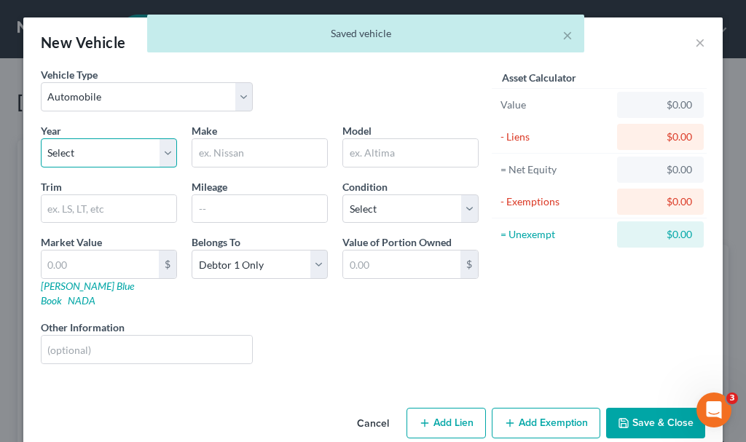
click at [90, 144] on select "Select 2026 2025 2024 2023 2022 2021 2020 2019 2018 2017 2016 2015 2014 2013 20…" at bounding box center [109, 152] width 136 height 29
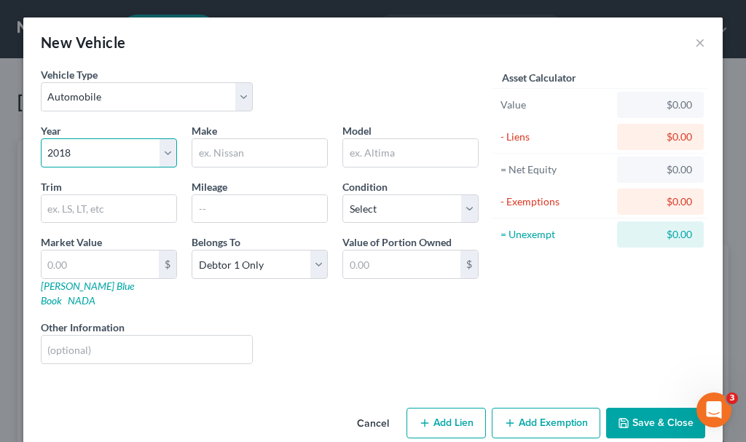
click at [41, 138] on select "Select 2026 2025 2024 2023 2022 2021 2020 2019 2018 2017 2016 2015 2014 2013 20…" at bounding box center [109, 152] width 136 height 29
click at [208, 154] on input "text" at bounding box center [259, 153] width 135 height 28
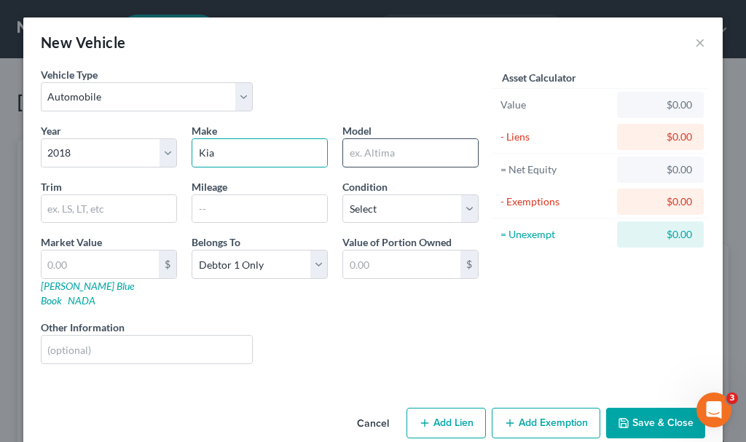
click at [375, 157] on input "text" at bounding box center [410, 153] width 135 height 28
click at [68, 263] on input "text" at bounding box center [100, 265] width 117 height 28
click at [650, 408] on button "Save & Close" at bounding box center [655, 423] width 99 height 31
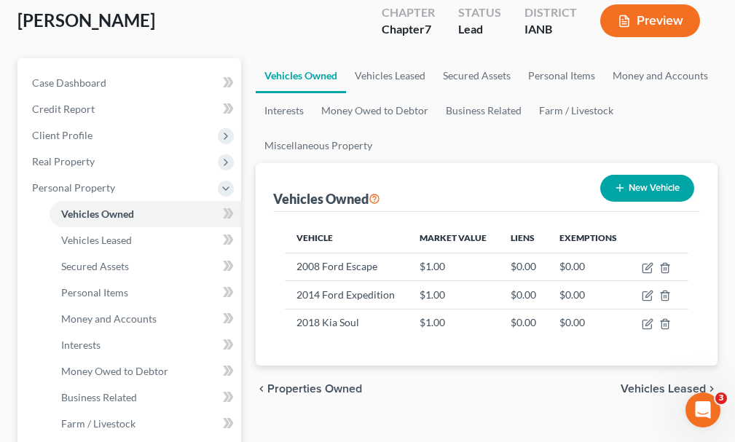
scroll to position [364, 0]
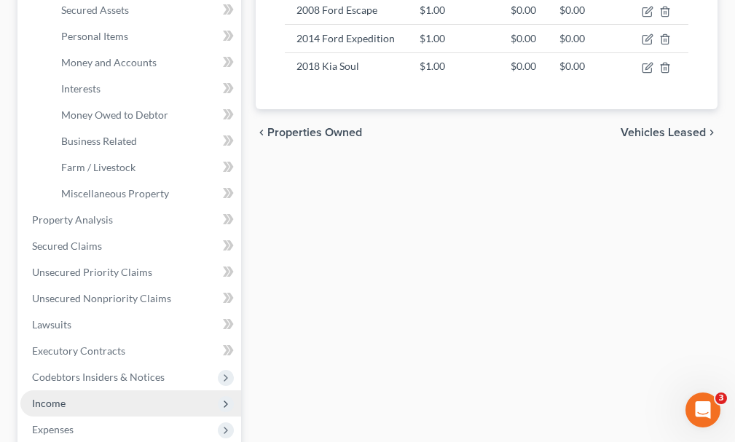
click at [54, 397] on span "Income" at bounding box center [49, 403] width 34 height 12
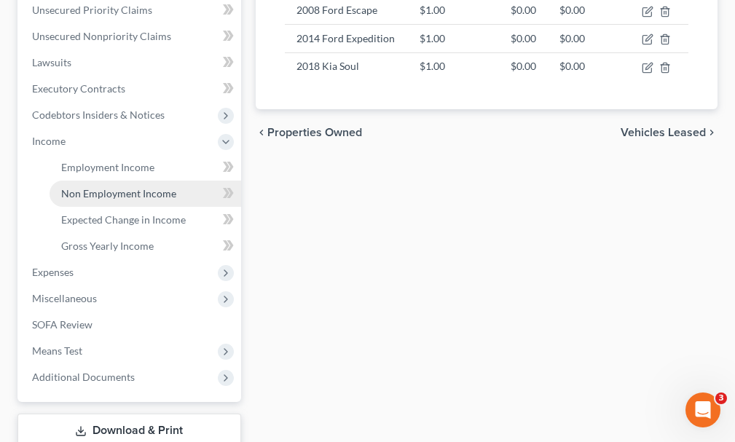
click at [122, 181] on link "Non Employment Income" at bounding box center [146, 194] width 192 height 26
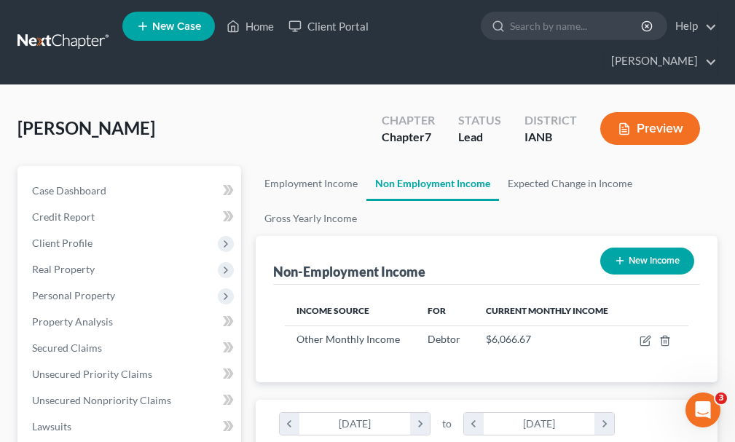
scroll to position [202, 433]
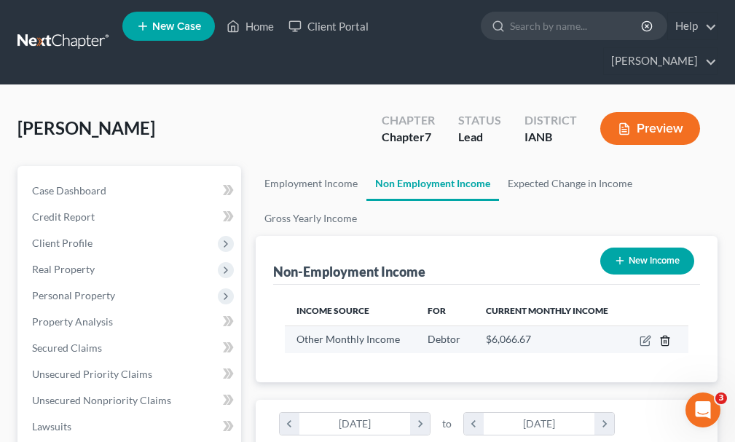
click at [666, 335] on icon "button" at bounding box center [665, 341] width 12 height 12
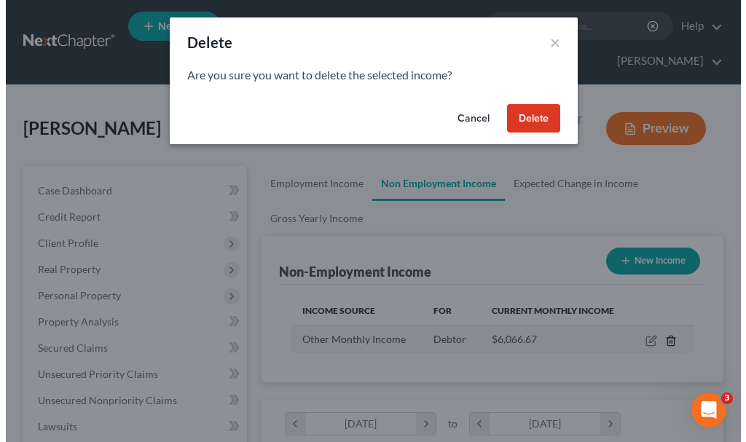
scroll to position [205, 440]
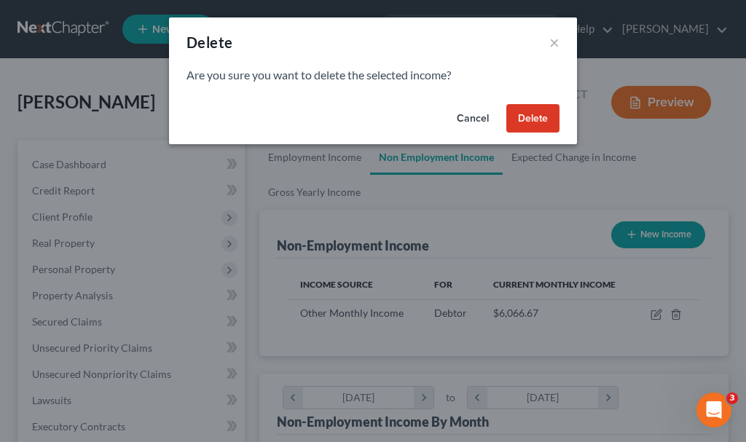
click at [536, 115] on button "Delete" at bounding box center [532, 118] width 53 height 29
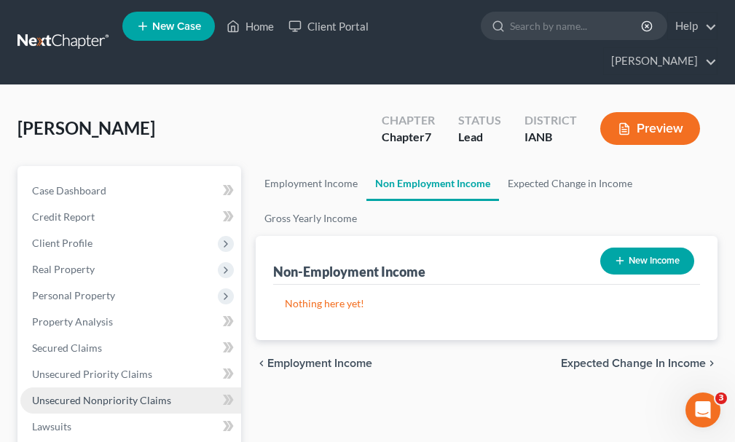
click at [96, 387] on link "Unsecured Nonpriority Claims" at bounding box center [130, 400] width 221 height 26
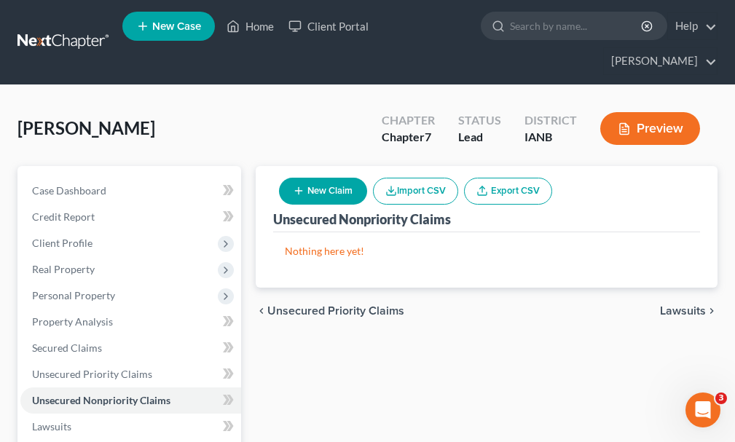
click at [342, 178] on button "New Claim" at bounding box center [323, 191] width 88 height 27
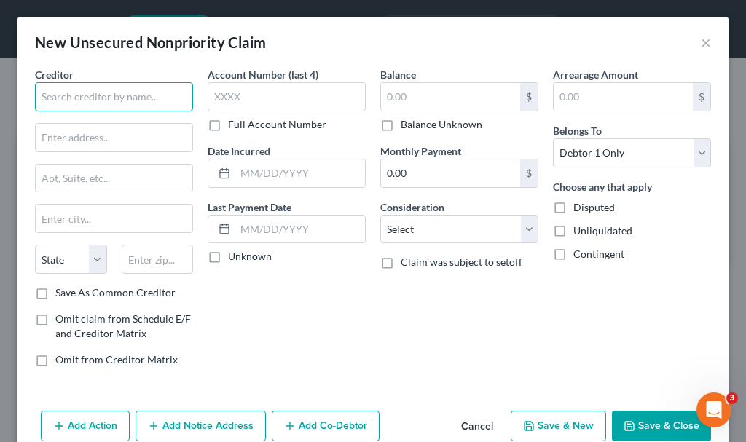
click at [125, 96] on input "text" at bounding box center [114, 96] width 158 height 29
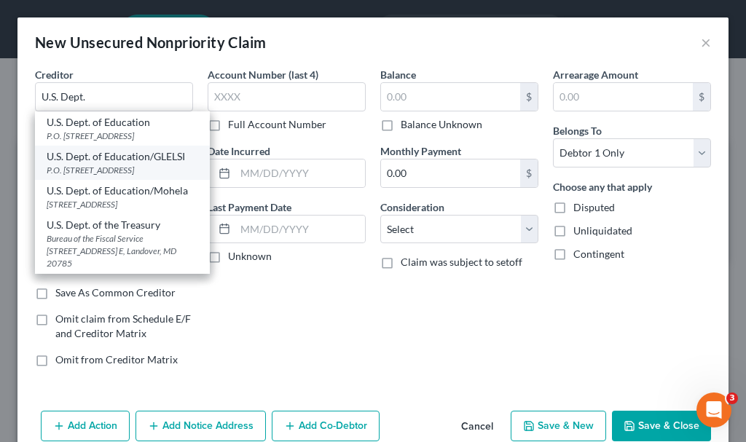
click at [110, 176] on div "P.O. [STREET_ADDRESS]" at bounding box center [122, 170] width 151 height 12
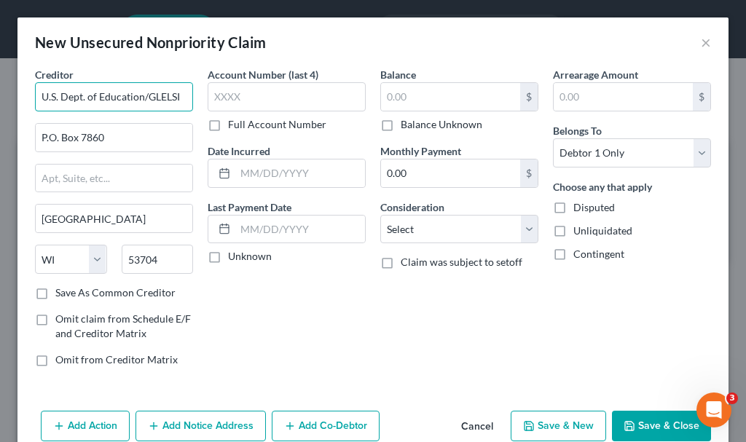
click at [157, 96] on input "U.S. Dept. of Education/GLELSI" at bounding box center [114, 96] width 158 height 29
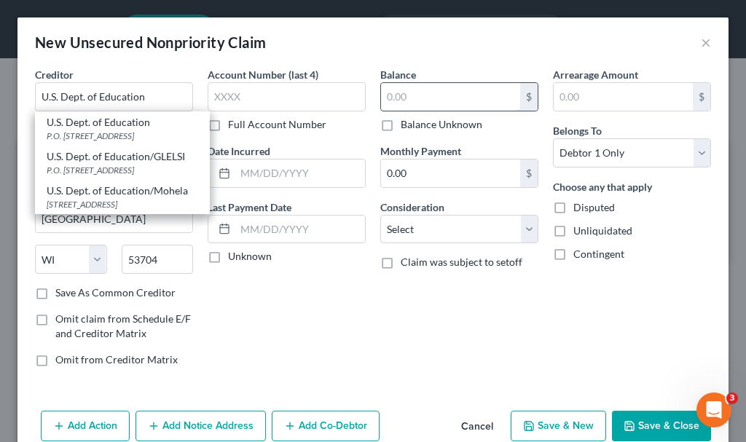
click at [410, 99] on input "text" at bounding box center [450, 97] width 139 height 28
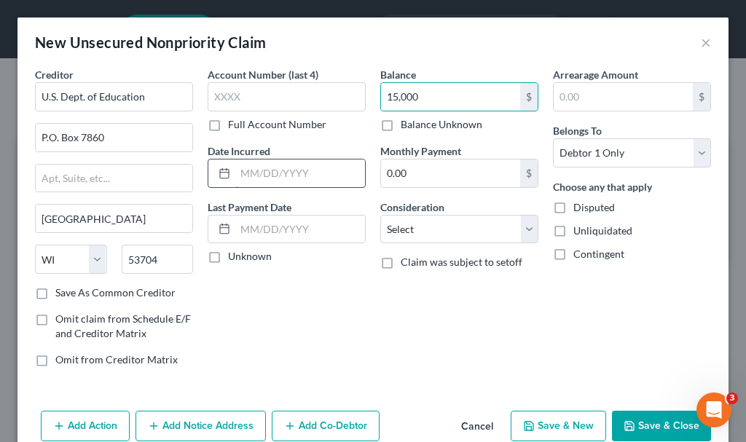
click at [307, 176] on input "text" at bounding box center [300, 173] width 130 height 28
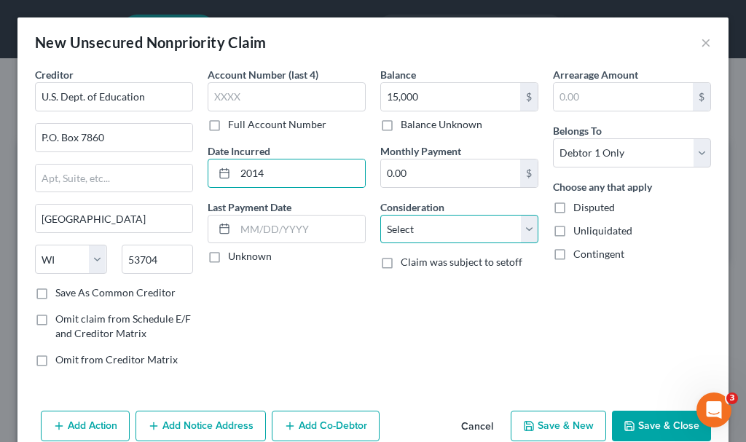
click at [417, 228] on select "Select Cable / Satellite Services Collection Agency Credit Card Debt Debt Couns…" at bounding box center [459, 229] width 158 height 29
click at [380, 215] on select "Select Cable / Satellite Services Collection Agency Credit Card Debt Debt Couns…" at bounding box center [459, 229] width 158 height 29
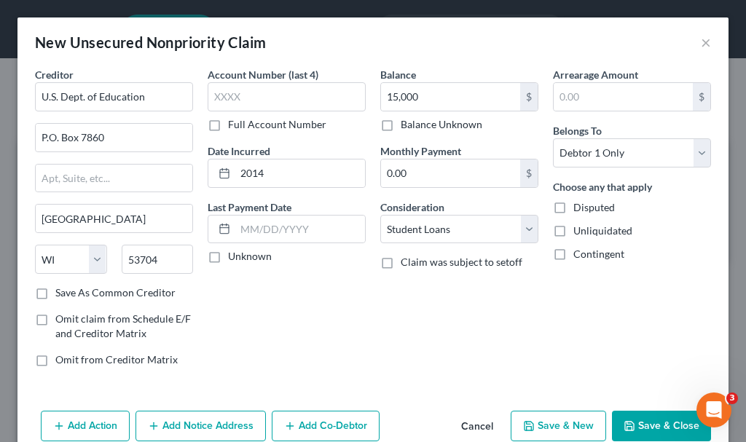
click at [229, 419] on button "Add Notice Address" at bounding box center [200, 426] width 130 height 31
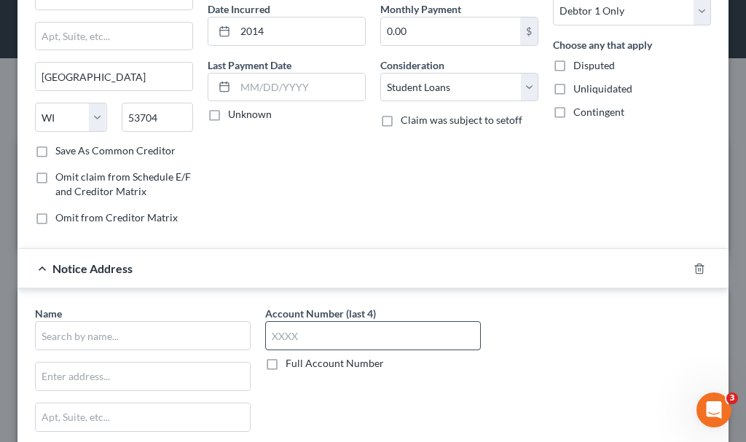
scroll to position [146, 0]
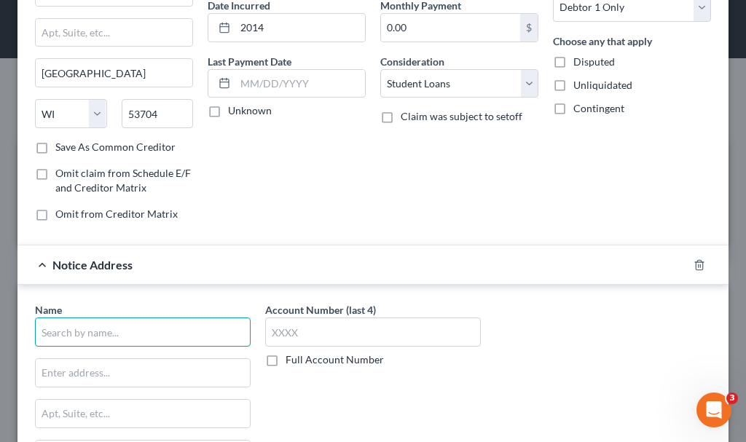
click at [194, 332] on input "text" at bounding box center [143, 332] width 216 height 29
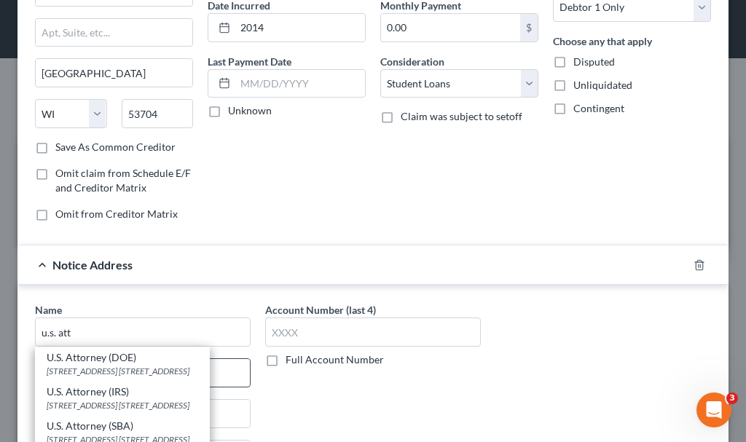
click at [126, 358] on div "U.S. Attorney (DOE)" at bounding box center [122, 357] width 151 height 15
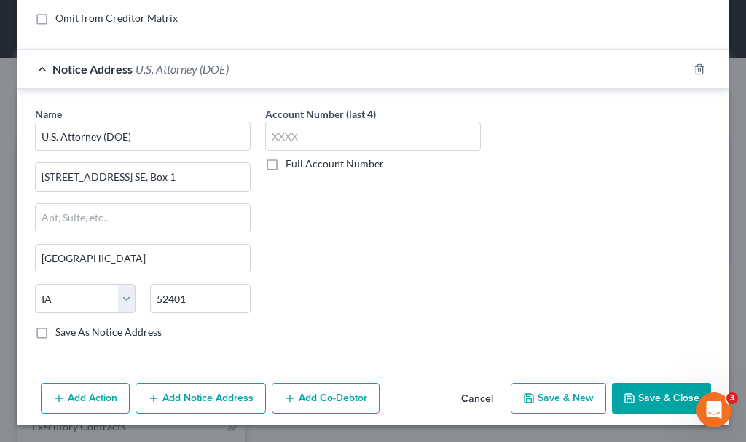
scroll to position [342, 0]
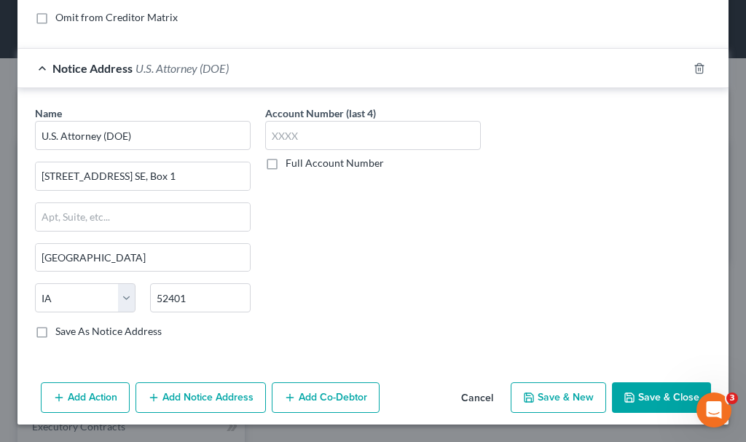
click at [646, 395] on button "Save & Close" at bounding box center [661, 397] width 99 height 31
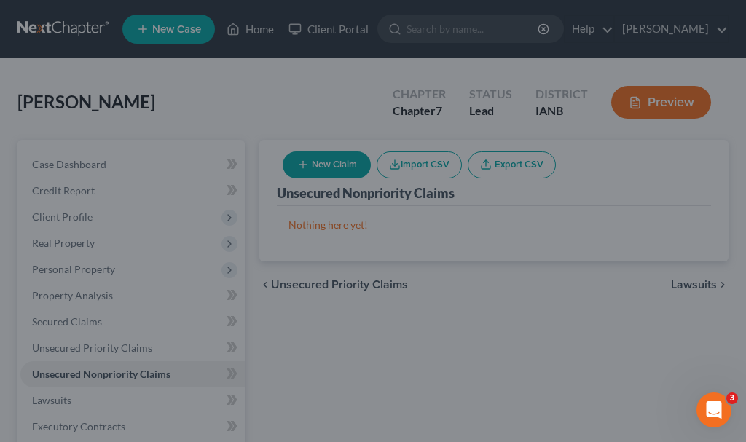
scroll to position [0, 0]
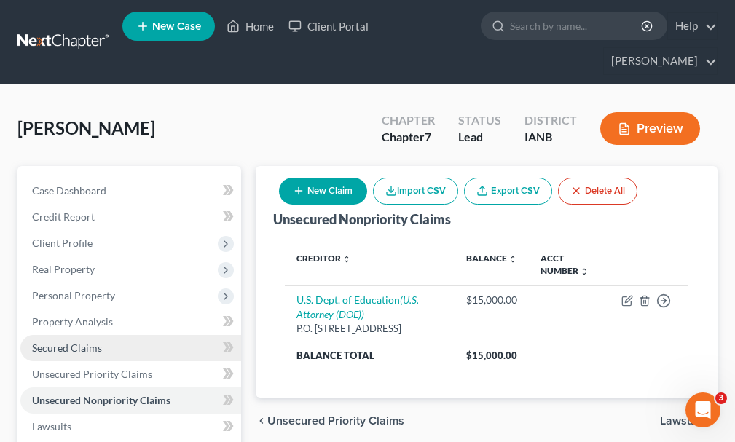
click at [68, 342] on span "Secured Claims" at bounding box center [67, 348] width 70 height 12
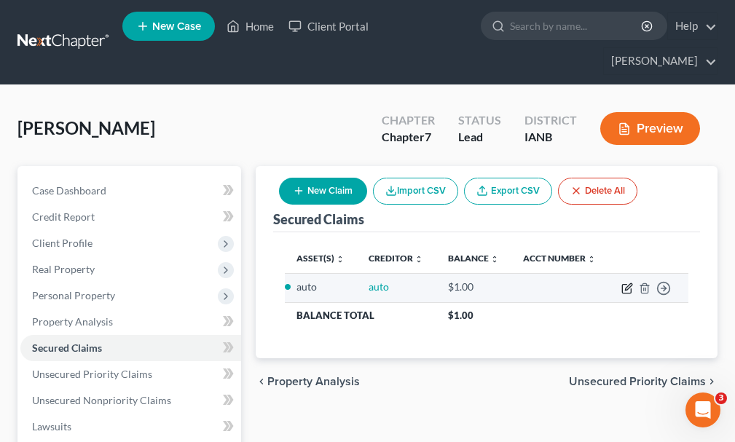
click at [623, 283] on icon "button" at bounding box center [627, 289] width 12 height 12
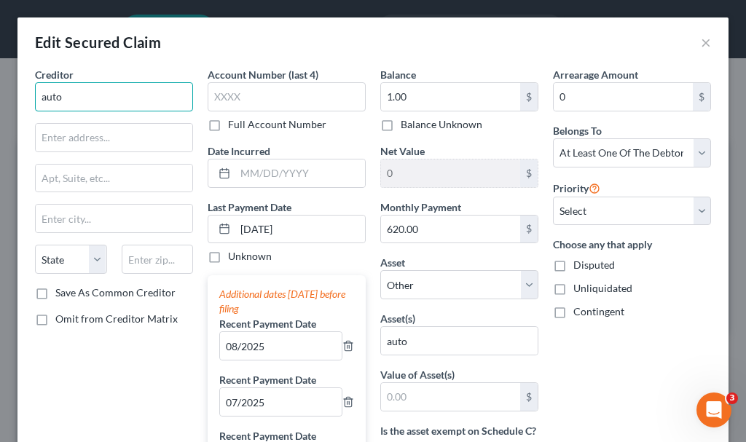
drag, startPoint x: 95, startPoint y: 90, endPoint x: 4, endPoint y: 90, distance: 91.0
click at [4, 90] on div "Edit Secured Claim × Creditor * auto State [US_STATE] AK AR AZ [GEOGRAPHIC_DATA…" at bounding box center [373, 221] width 746 height 442
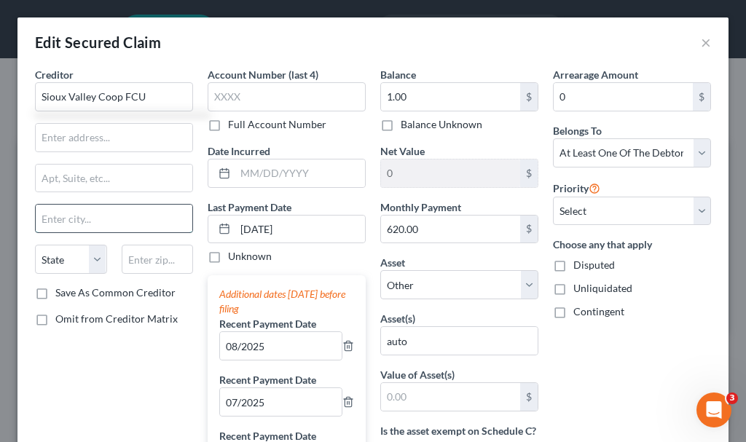
click at [55, 218] on input "text" at bounding box center [114, 219] width 157 height 28
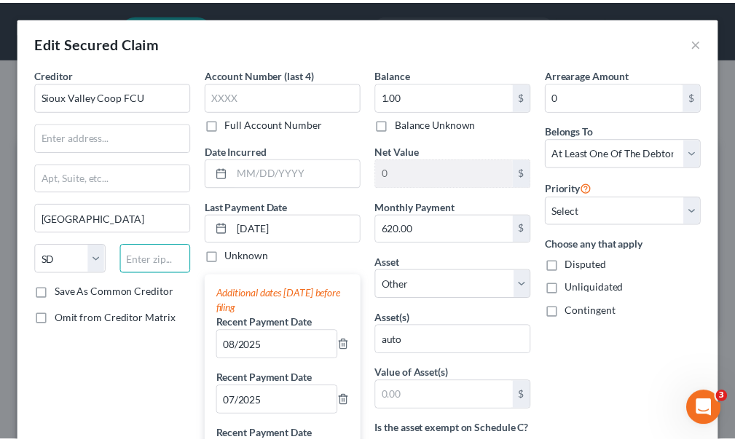
scroll to position [481, 0]
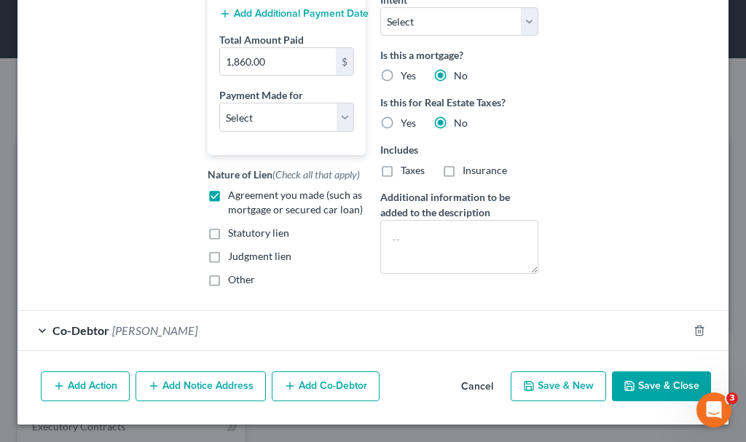
click at [663, 385] on button "Save & Close" at bounding box center [661, 386] width 99 height 31
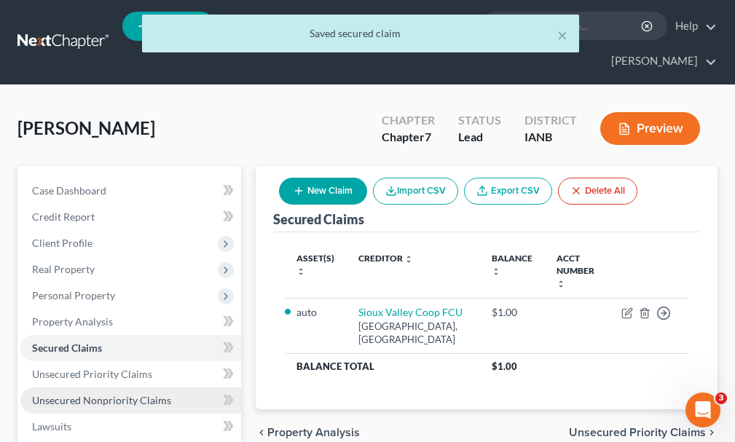
click at [98, 394] on span "Unsecured Nonpriority Claims" at bounding box center [101, 400] width 139 height 12
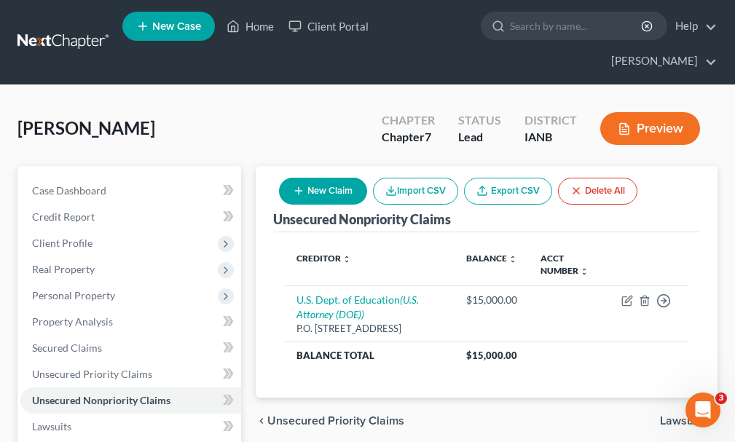
click at [340, 178] on button "New Claim" at bounding box center [323, 191] width 88 height 27
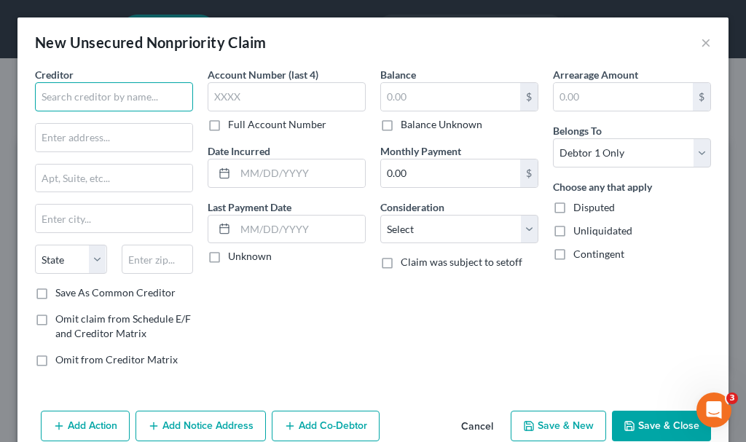
click at [136, 96] on input "text" at bounding box center [114, 96] width 158 height 29
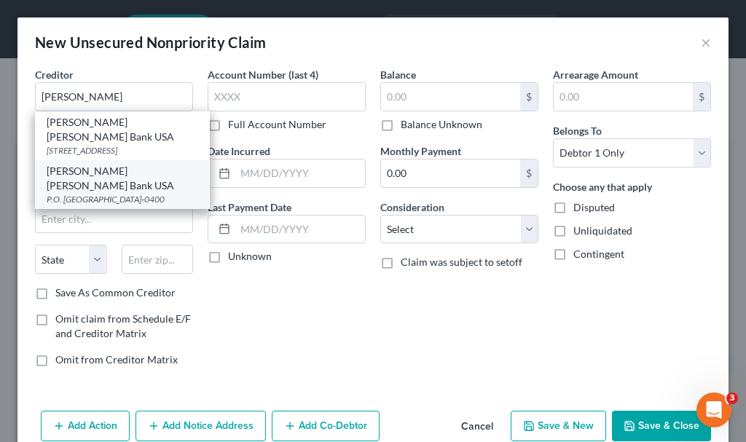
click at [92, 193] on div "P.O. [GEOGRAPHIC_DATA]-0400" at bounding box center [122, 199] width 151 height 12
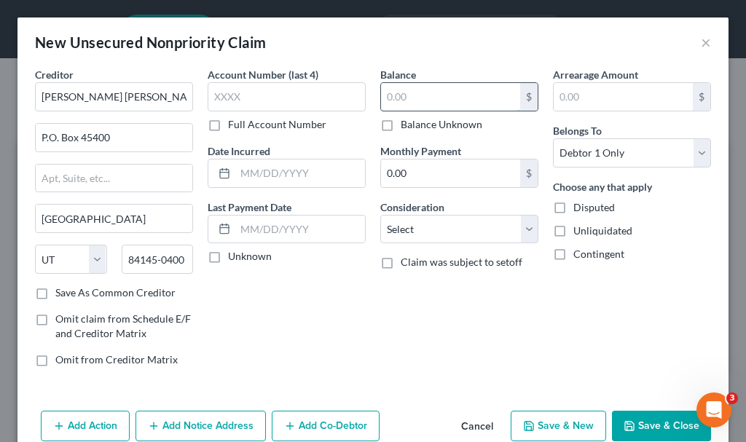
click at [414, 98] on input "text" at bounding box center [450, 97] width 139 height 28
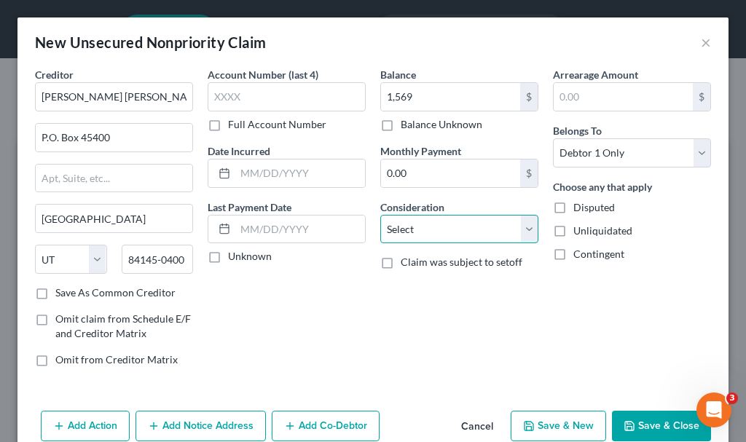
click at [452, 234] on select "Select Cable / Satellite Services Collection Agency Credit Card Debt Debt Couns…" at bounding box center [459, 229] width 158 height 29
click at [380, 215] on select "Select Cable / Satellite Services Collection Agency Credit Card Debt Debt Couns…" at bounding box center [459, 229] width 158 height 29
click at [551, 420] on button "Save & New" at bounding box center [558, 426] width 95 height 31
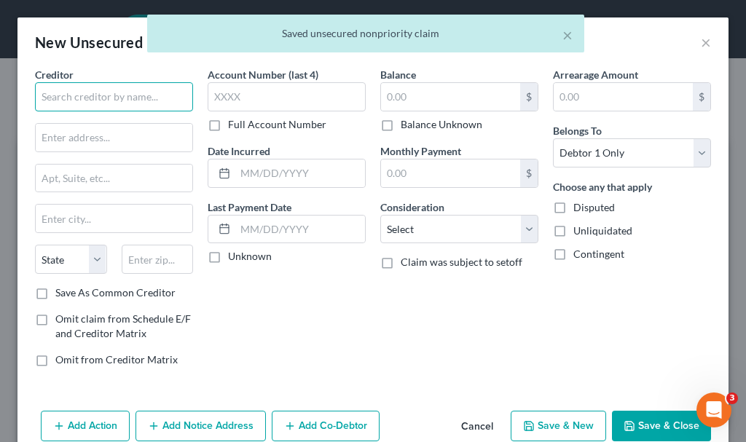
click at [124, 92] on input "text" at bounding box center [114, 96] width 158 height 29
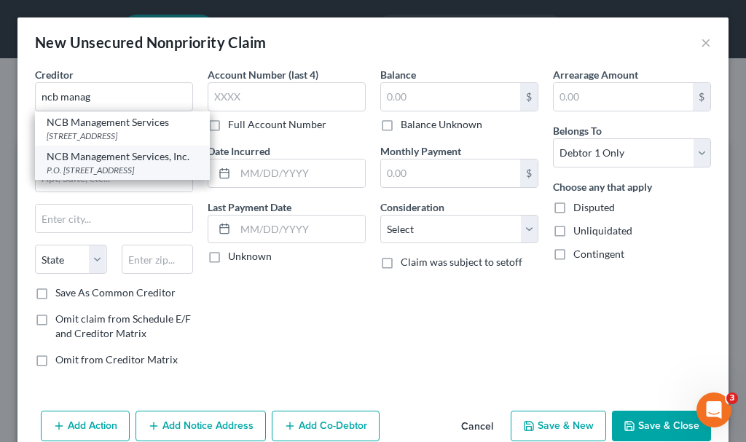
click at [99, 164] on div "NCB Management Services, Inc." at bounding box center [122, 156] width 151 height 15
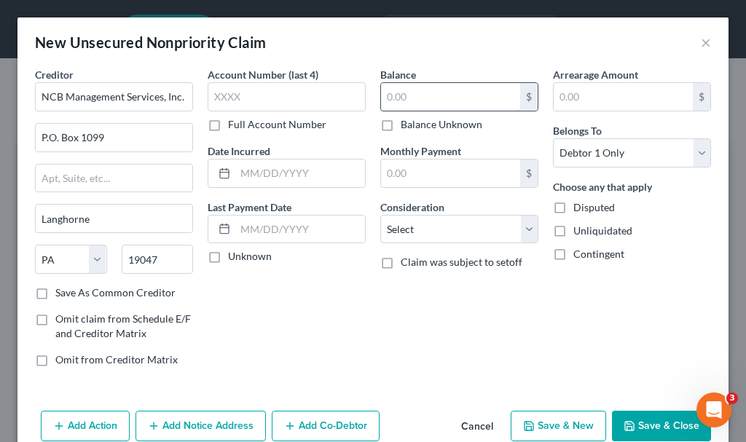
click at [402, 98] on input "text" at bounding box center [450, 97] width 139 height 28
click at [441, 229] on select "Select Cable / Satellite Services Collection Agency Credit Card Debt Debt Couns…" at bounding box center [459, 229] width 158 height 29
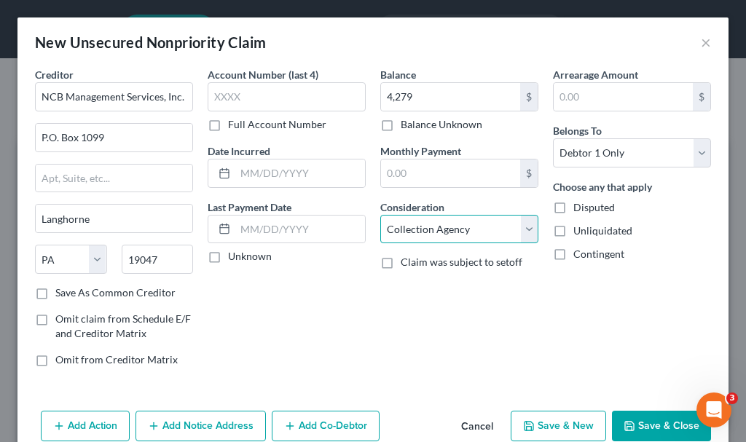
click at [380, 215] on select "Select Cable / Satellite Services Collection Agency Credit Card Debt Debt Couns…" at bounding box center [459, 229] width 158 height 29
click at [539, 420] on button "Save & New" at bounding box center [558, 426] width 95 height 31
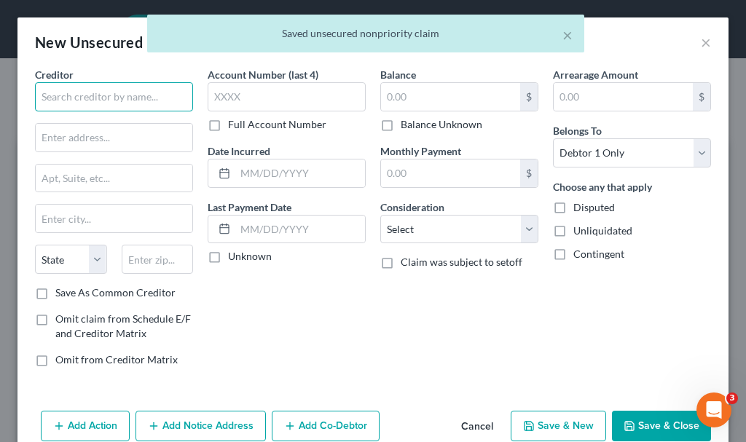
click at [138, 101] on input "text" at bounding box center [114, 96] width 158 height 29
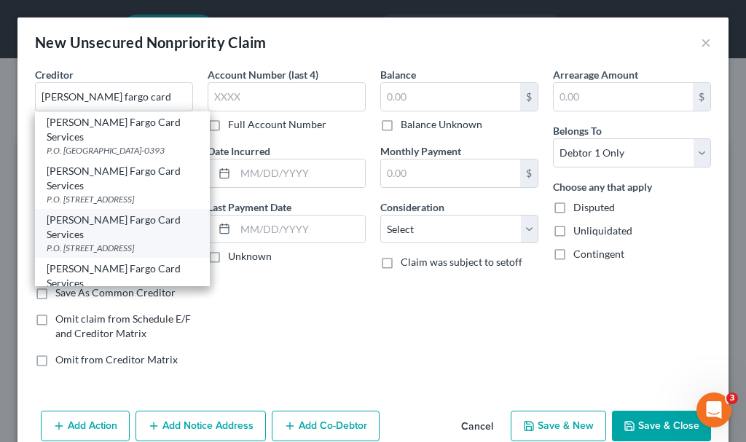
click at [101, 221] on div "[PERSON_NAME] Fargo Card Services" at bounding box center [122, 227] width 151 height 29
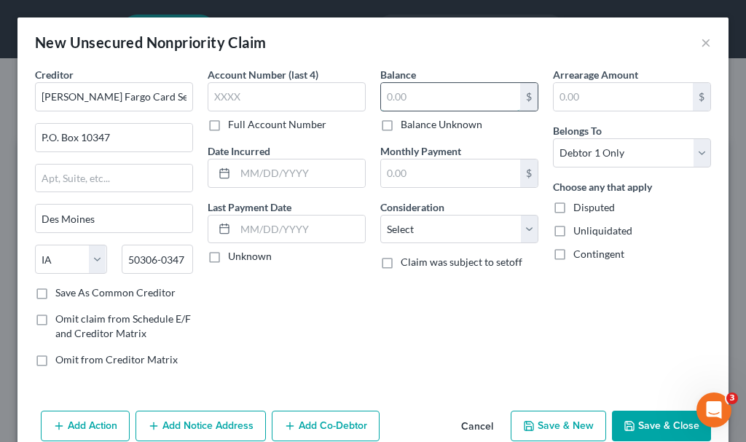
click at [395, 95] on input "text" at bounding box center [450, 97] width 139 height 28
click at [407, 224] on select "Select Cable / Satellite Services Collection Agency Credit Card Debt Debt Couns…" at bounding box center [459, 229] width 158 height 29
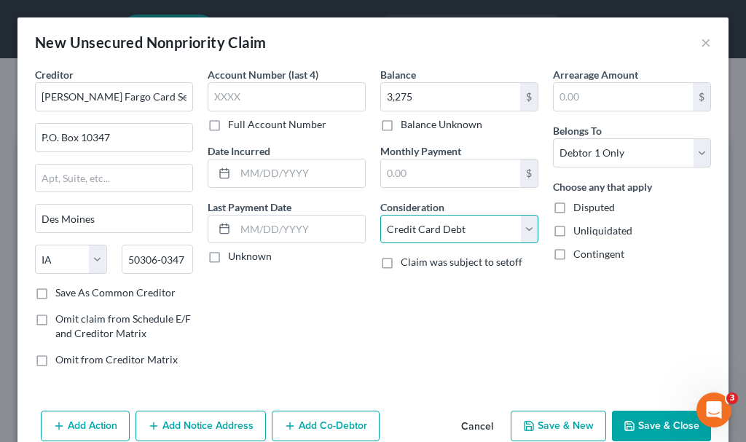
click at [380, 215] on select "Select Cable / Satellite Services Collection Agency Credit Card Debt Debt Couns…" at bounding box center [459, 229] width 158 height 29
click at [550, 419] on button "Save & New" at bounding box center [558, 426] width 95 height 31
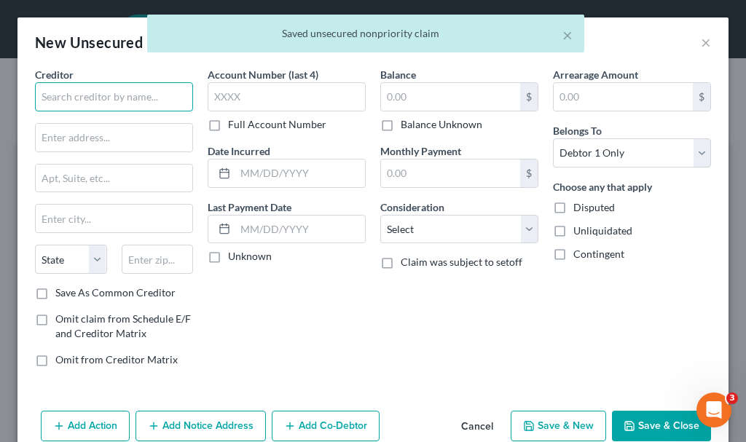
click at [126, 94] on input "text" at bounding box center [114, 96] width 158 height 29
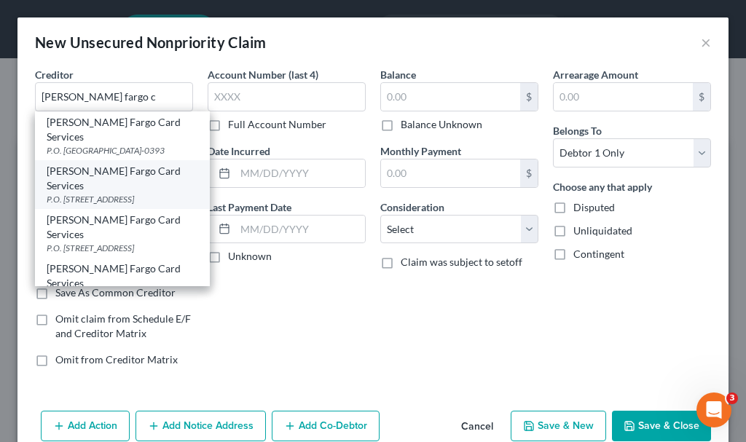
click at [88, 175] on div "[PERSON_NAME] Fargo Card Services" at bounding box center [122, 178] width 151 height 29
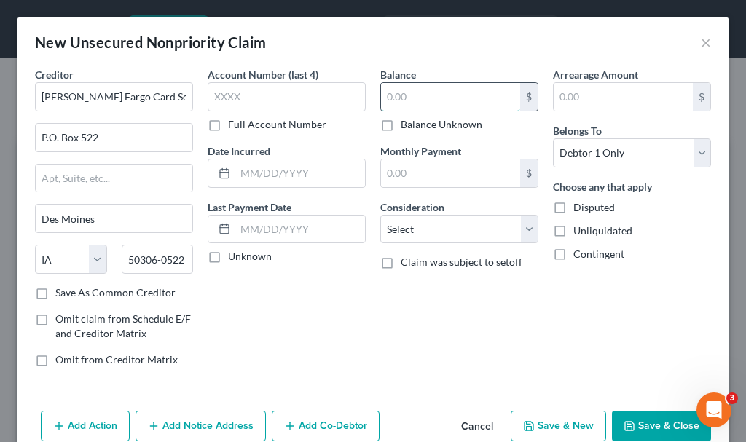
click at [452, 91] on input "text" at bounding box center [450, 97] width 139 height 28
click at [418, 231] on select "Select Cable / Satellite Services Collection Agency Credit Card Debt Debt Couns…" at bounding box center [459, 229] width 158 height 29
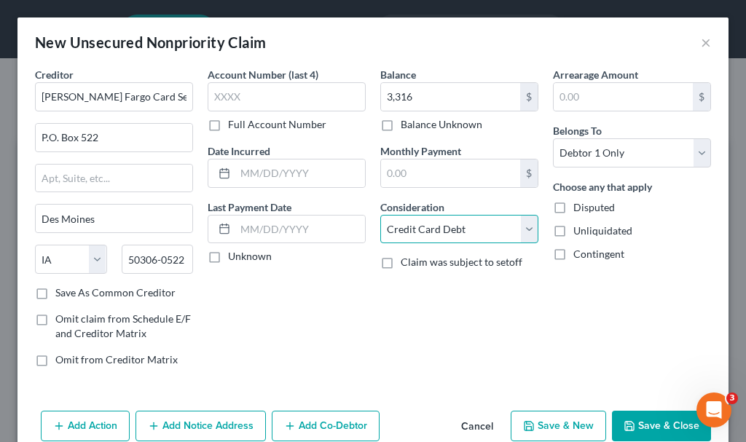
click at [380, 215] on select "Select Cable / Satellite Services Collection Agency Credit Card Debt Debt Couns…" at bounding box center [459, 229] width 158 height 29
click at [540, 421] on button "Save & New" at bounding box center [558, 426] width 95 height 31
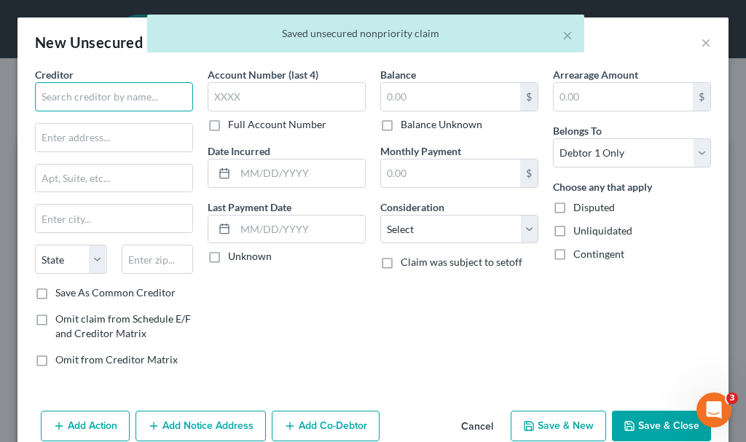
click at [132, 98] on input "text" at bounding box center [114, 96] width 158 height 29
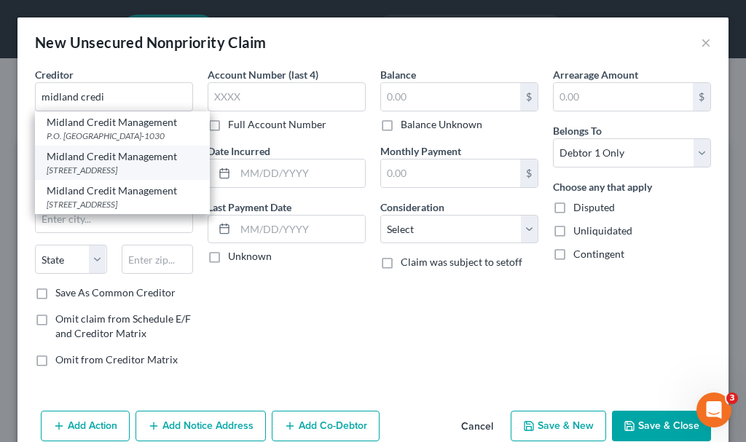
click at [84, 176] on div "[STREET_ADDRESS]" at bounding box center [122, 170] width 151 height 12
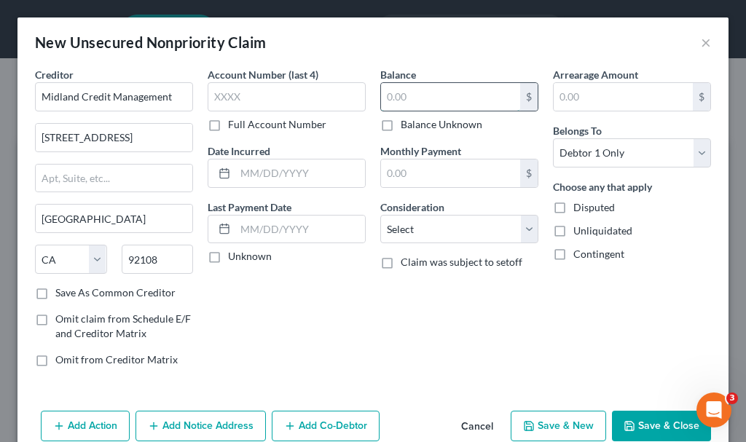
click at [405, 97] on input "text" at bounding box center [450, 97] width 139 height 28
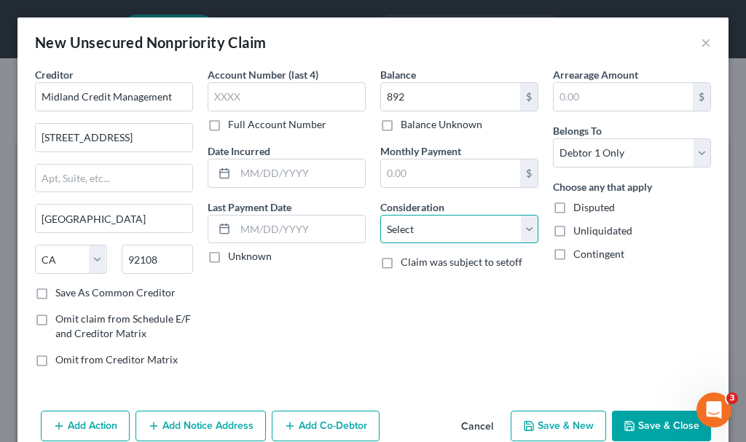
click at [427, 223] on select "Select Cable / Satellite Services Collection Agency Credit Card Debt Debt Couns…" at bounding box center [459, 229] width 158 height 29
click at [380, 215] on select "Select Cable / Satellite Services Collection Agency Credit Card Debt Debt Couns…" at bounding box center [459, 229] width 158 height 29
click at [553, 425] on button "Save & New" at bounding box center [558, 426] width 95 height 31
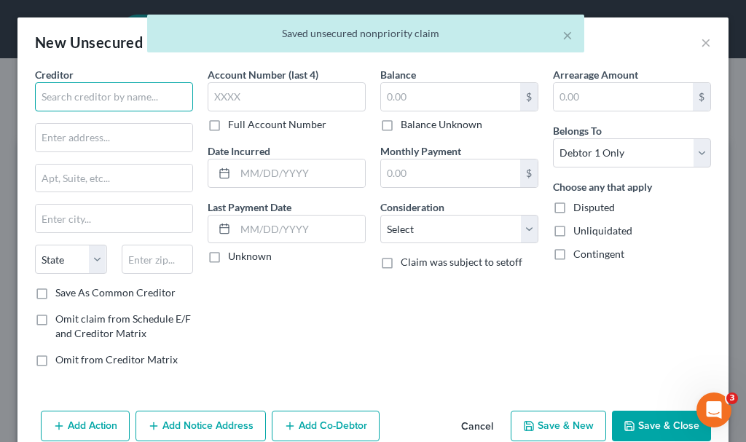
click at [135, 98] on input "text" at bounding box center [114, 96] width 158 height 29
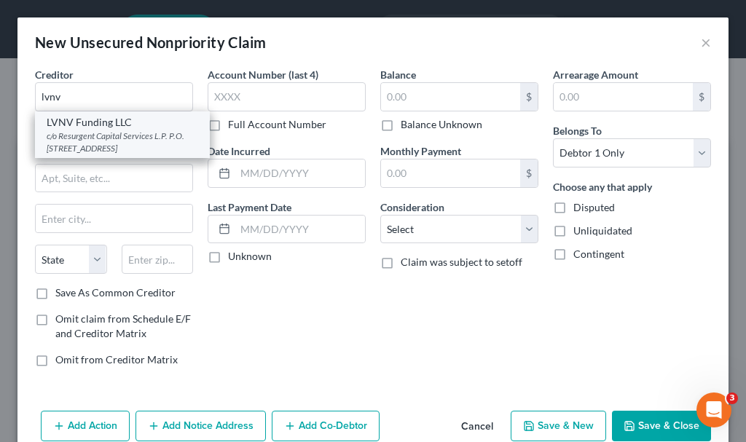
click at [78, 145] on div "c/o Resurgent Capital Services L.P. P.O. [STREET_ADDRESS]" at bounding box center [122, 142] width 151 height 25
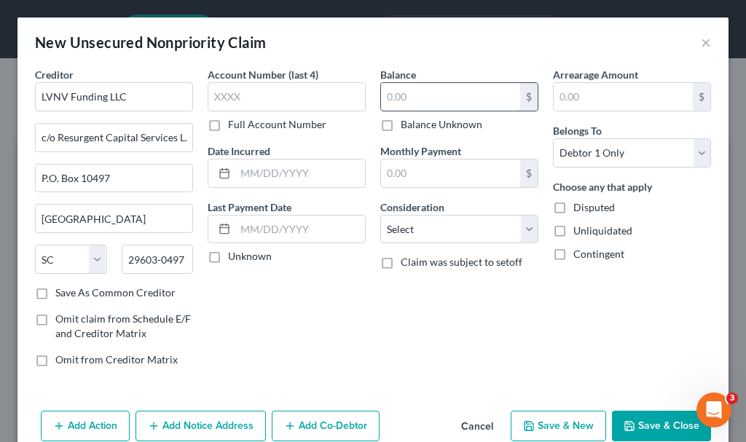
click at [426, 95] on input "text" at bounding box center [450, 97] width 139 height 28
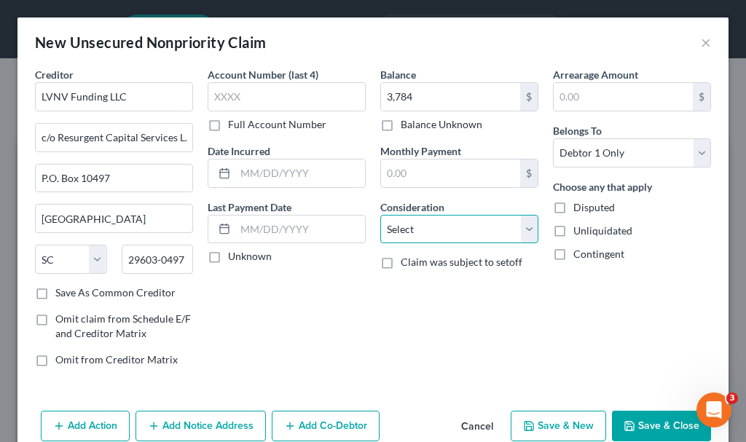
click at [439, 224] on select "Select Cable / Satellite Services Collection Agency Credit Card Debt Debt Couns…" at bounding box center [459, 229] width 158 height 29
click at [380, 215] on select "Select Cable / Satellite Services Collection Agency Credit Card Debt Debt Couns…" at bounding box center [459, 229] width 158 height 29
click at [544, 421] on button "Save & New" at bounding box center [558, 426] width 95 height 31
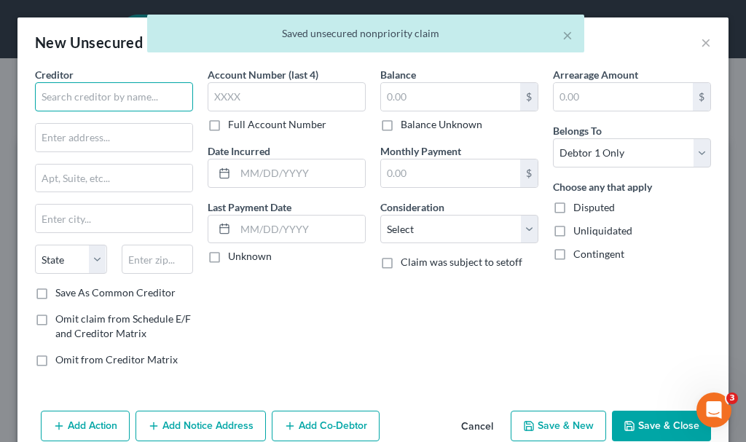
click at [142, 98] on input "text" at bounding box center [114, 96] width 158 height 29
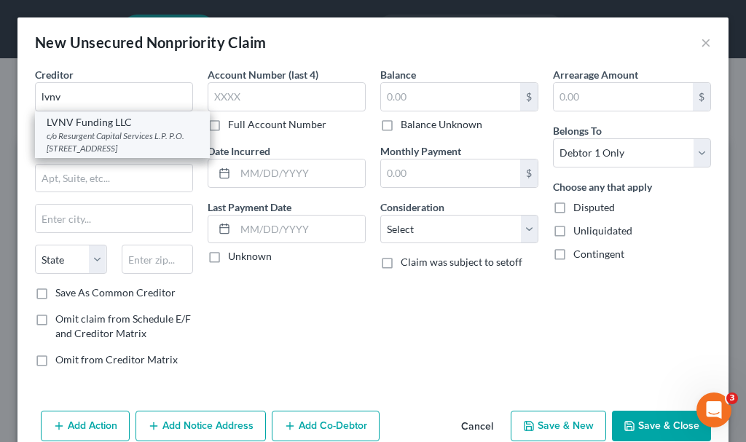
click at [77, 137] on div "c/o Resurgent Capital Services L.P. P.O. [STREET_ADDRESS]" at bounding box center [122, 142] width 151 height 25
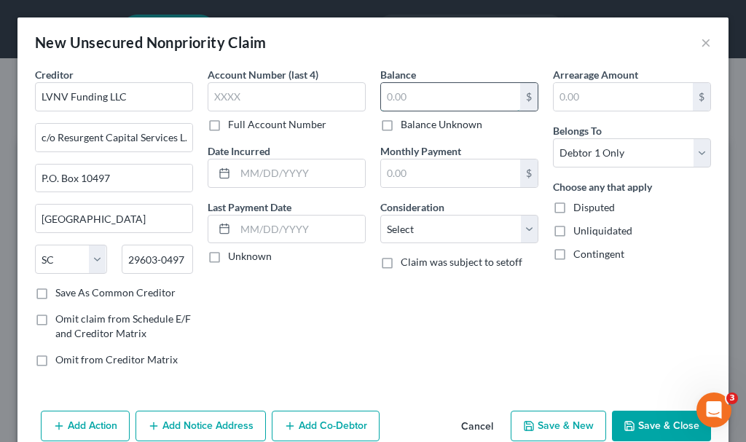
click at [406, 98] on input "text" at bounding box center [450, 97] width 139 height 28
click at [411, 226] on select "Select Cable / Satellite Services Collection Agency Credit Card Debt Debt Couns…" at bounding box center [459, 229] width 158 height 29
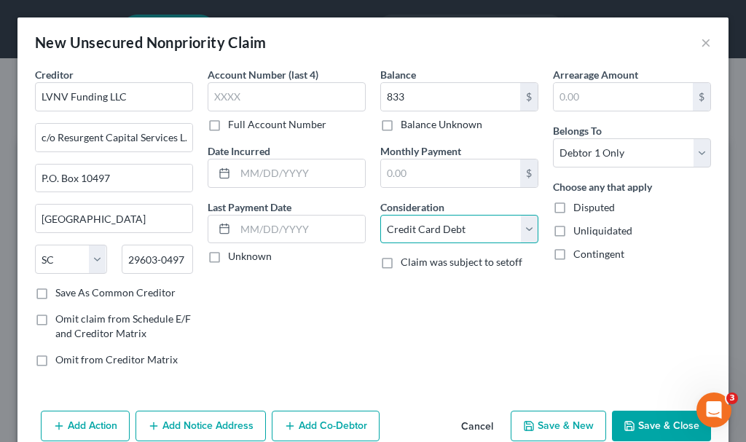
click at [380, 215] on select "Select Cable / Satellite Services Collection Agency Credit Card Debt Debt Couns…" at bounding box center [459, 229] width 158 height 29
click at [433, 231] on select "Select Cable / Satellite Services Collection Agency Credit Card Debt Debt Couns…" at bounding box center [459, 229] width 158 height 29
click at [380, 215] on select "Select Cable / Satellite Services Collection Agency Credit Card Debt Debt Couns…" at bounding box center [459, 229] width 158 height 29
click at [543, 419] on button "Save & New" at bounding box center [558, 426] width 95 height 31
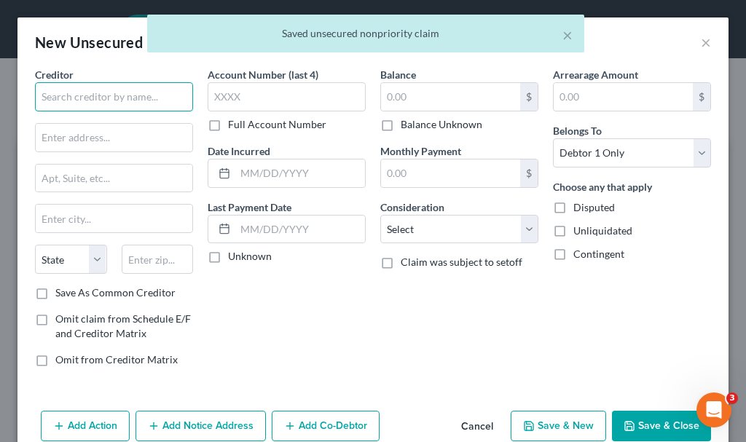
click at [122, 98] on input "text" at bounding box center [114, 96] width 158 height 29
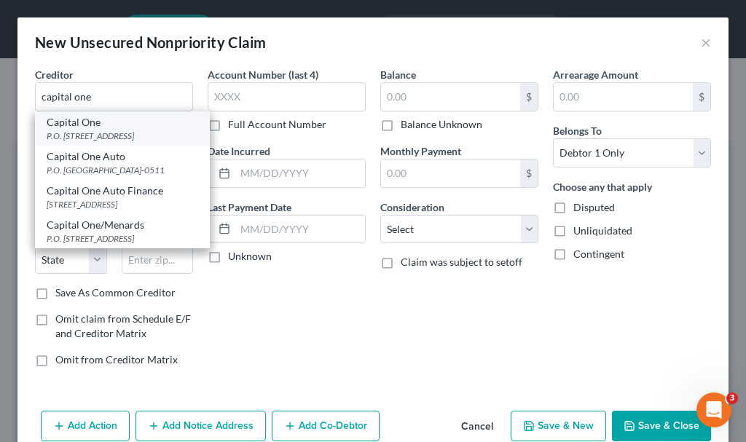
click at [85, 141] on div "P.O. [STREET_ADDRESS]" at bounding box center [122, 136] width 151 height 12
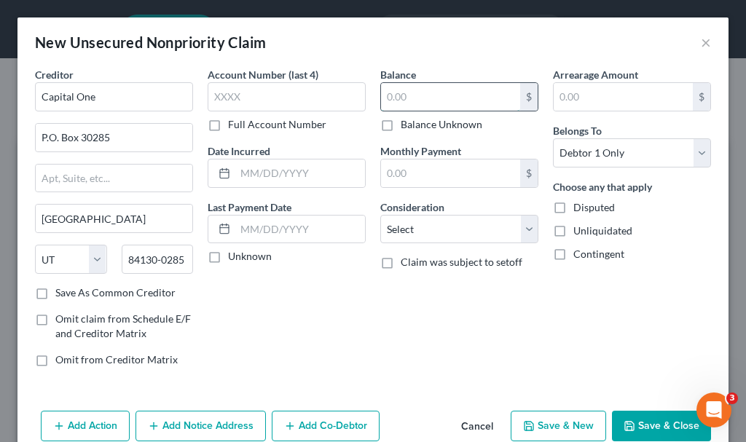
click at [438, 92] on input "text" at bounding box center [450, 97] width 139 height 28
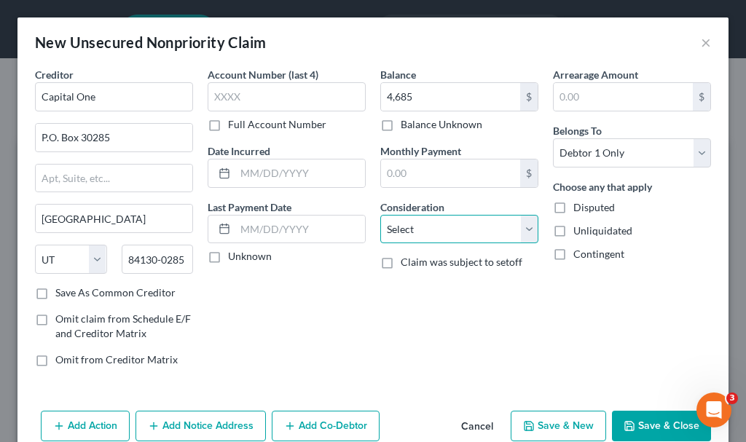
click at [426, 226] on select "Select Cable / Satellite Services Collection Agency Credit Card Debt Debt Couns…" at bounding box center [459, 229] width 158 height 29
click at [380, 215] on select "Select Cable / Satellite Services Collection Agency Credit Card Debt Debt Couns…" at bounding box center [459, 229] width 158 height 29
click at [544, 423] on button "Save & New" at bounding box center [558, 426] width 95 height 31
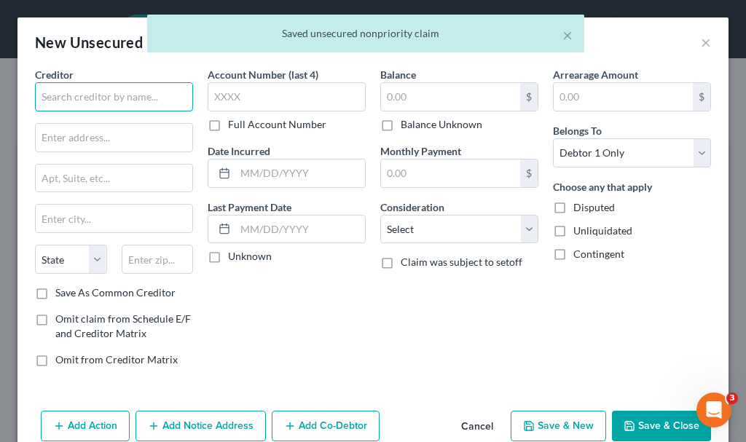
click at [109, 91] on input "text" at bounding box center [114, 96] width 158 height 29
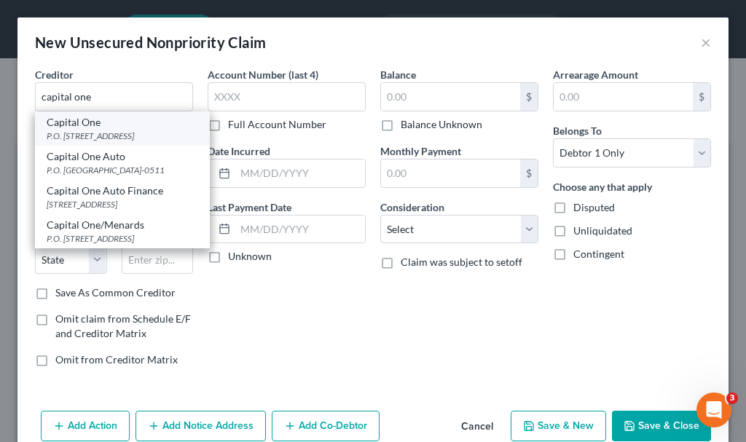
click at [83, 130] on div "P.O. [STREET_ADDRESS]" at bounding box center [122, 136] width 151 height 12
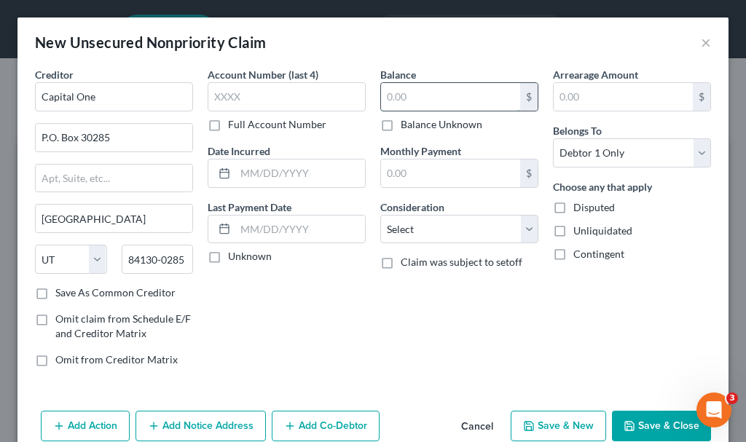
click at [442, 98] on input "text" at bounding box center [450, 97] width 139 height 28
click at [434, 235] on select "Select Cable / Satellite Services Collection Agency Credit Card Debt Debt Couns…" at bounding box center [459, 229] width 158 height 29
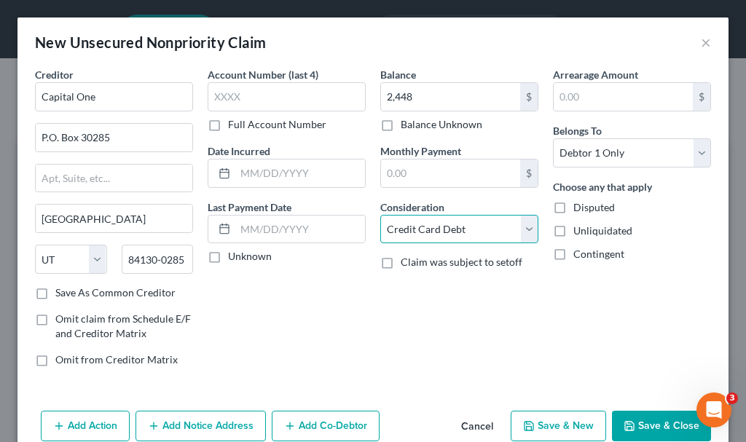
click at [380, 215] on select "Select Cable / Satellite Services Collection Agency Credit Card Debt Debt Couns…" at bounding box center [459, 229] width 158 height 29
click at [638, 423] on button "Save & Close" at bounding box center [661, 426] width 99 height 31
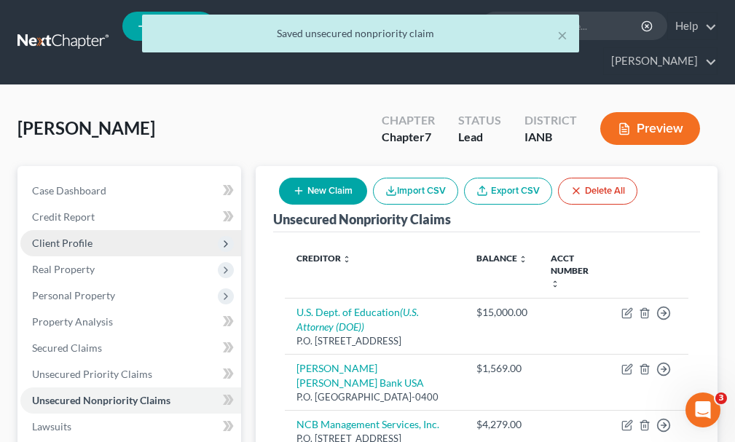
click at [68, 237] on span "Client Profile" at bounding box center [62, 243] width 60 height 12
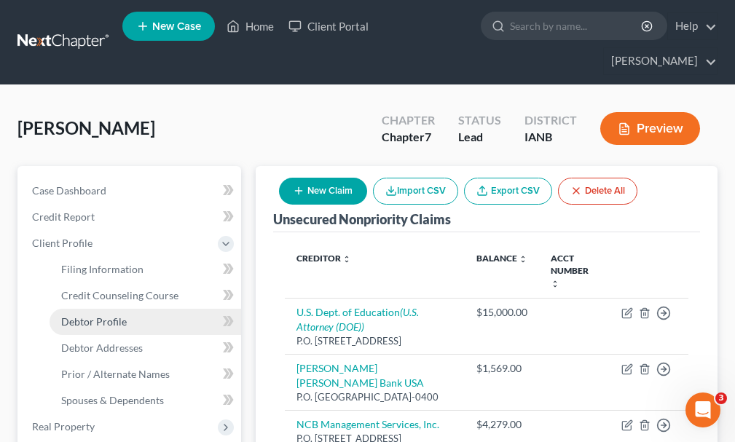
click at [97, 315] on span "Debtor Profile" at bounding box center [94, 321] width 66 height 12
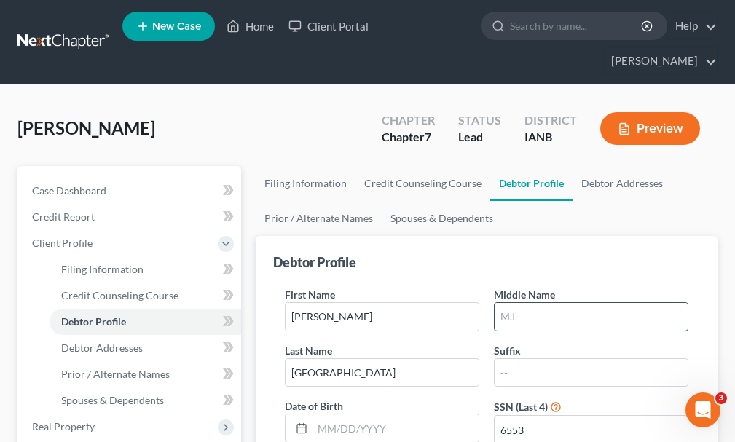
click at [528, 303] on input "text" at bounding box center [590, 317] width 193 height 28
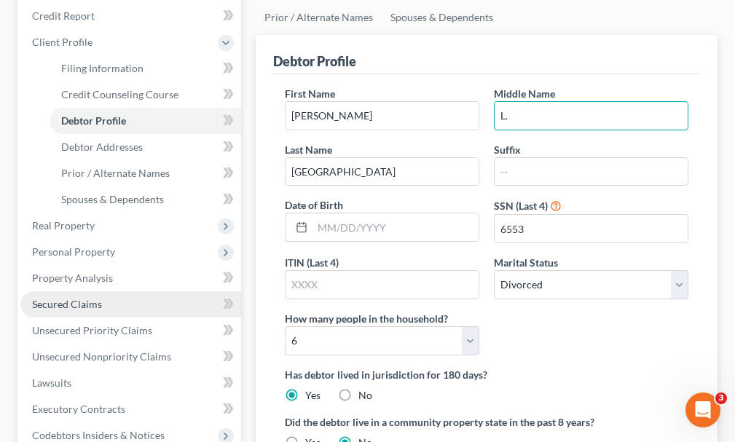
scroll to position [218, 0]
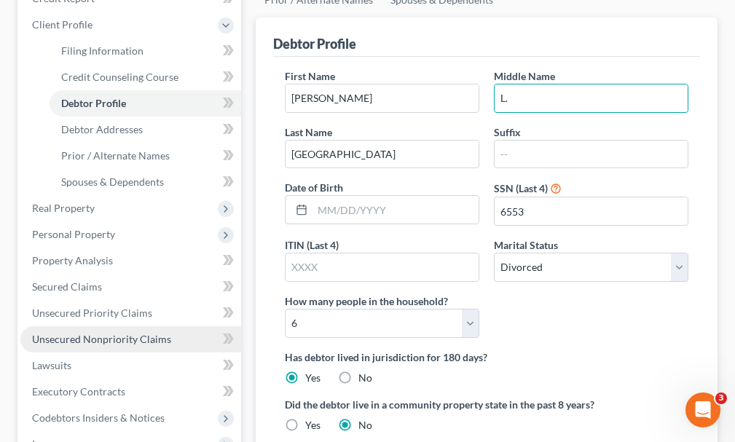
click at [104, 333] on span "Unsecured Nonpriority Claims" at bounding box center [101, 339] width 139 height 12
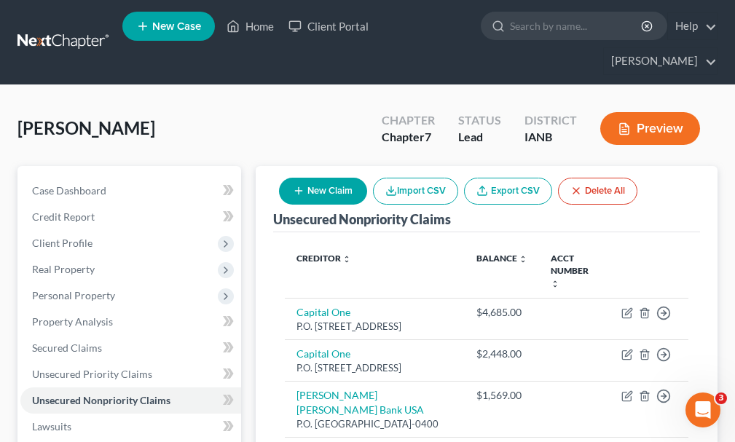
click at [328, 178] on button "New Claim" at bounding box center [323, 191] width 88 height 27
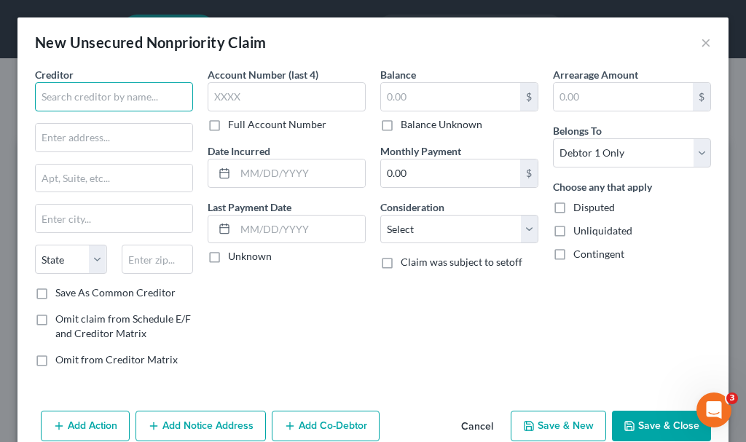
click at [141, 95] on input "text" at bounding box center [114, 96] width 158 height 29
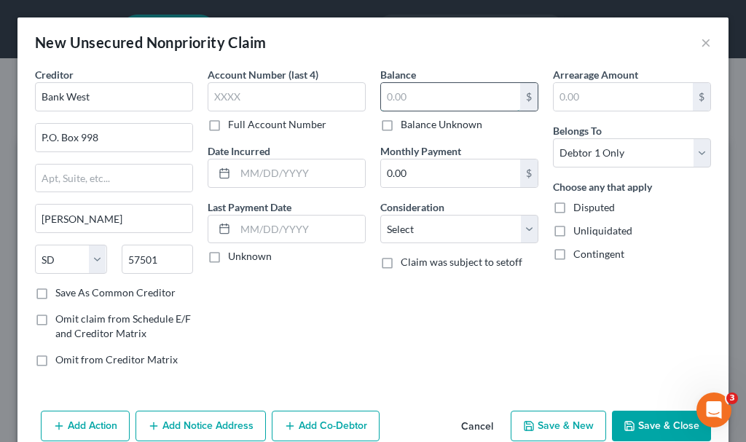
click at [409, 102] on input "text" at bounding box center [450, 97] width 139 height 28
click at [553, 427] on button "Save & New" at bounding box center [558, 426] width 95 height 31
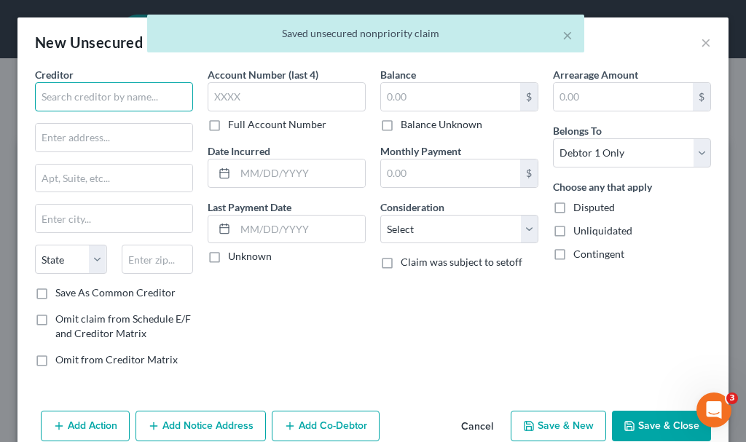
click at [127, 95] on input "text" at bounding box center [114, 96] width 158 height 29
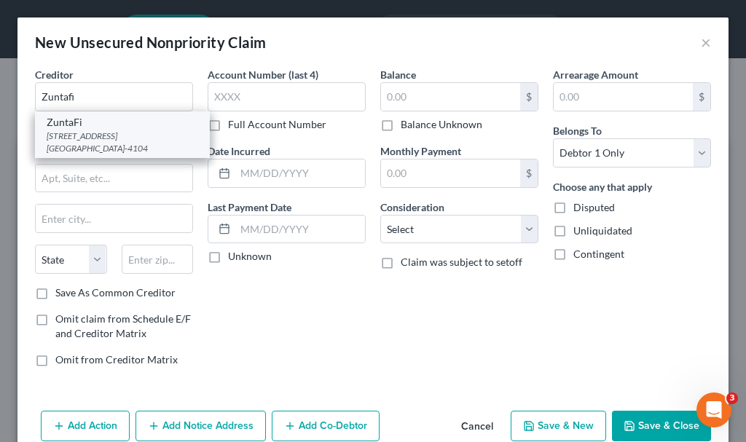
click at [87, 130] on div "[STREET_ADDRESS] [GEOGRAPHIC_DATA]-4104" at bounding box center [122, 142] width 151 height 25
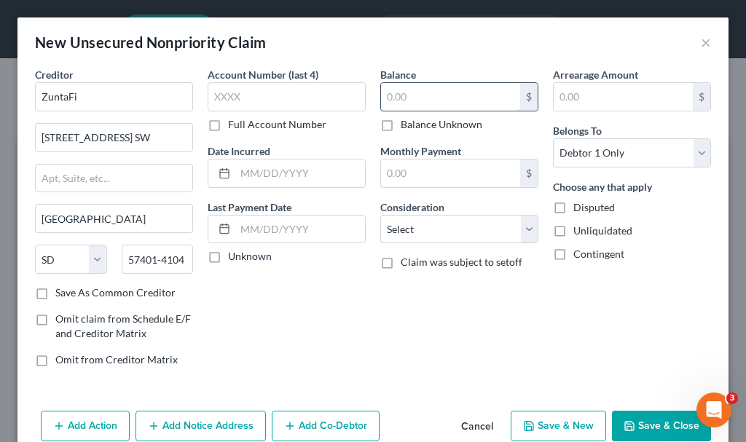
click at [398, 95] on input "text" at bounding box center [450, 97] width 139 height 28
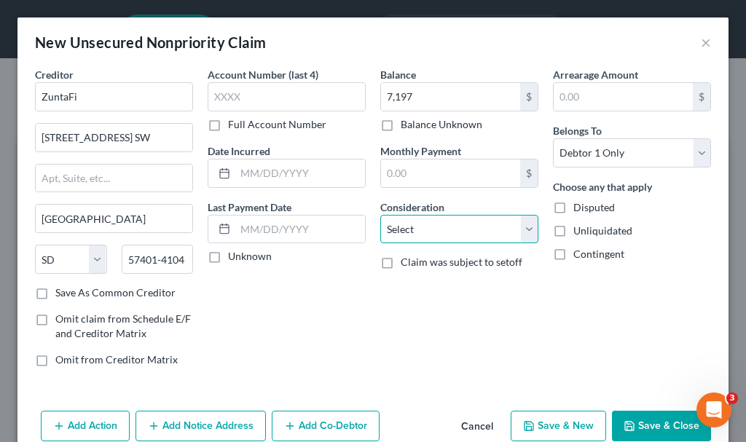
click at [442, 233] on select "Select Cable / Satellite Services Collection Agency Credit Card Debt Debt Couns…" at bounding box center [459, 229] width 158 height 29
click at [380, 215] on select "Select Cable / Satellite Services Collection Agency Credit Card Debt Debt Couns…" at bounding box center [459, 229] width 158 height 29
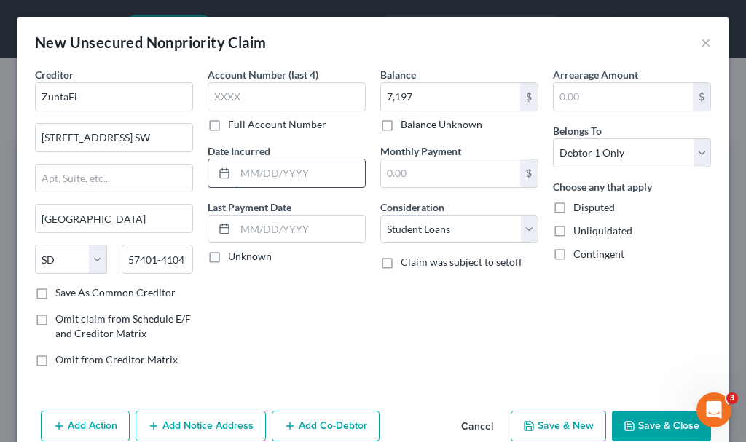
click at [272, 167] on input "text" at bounding box center [300, 173] width 130 height 28
click at [636, 425] on button "Save & Close" at bounding box center [661, 426] width 99 height 31
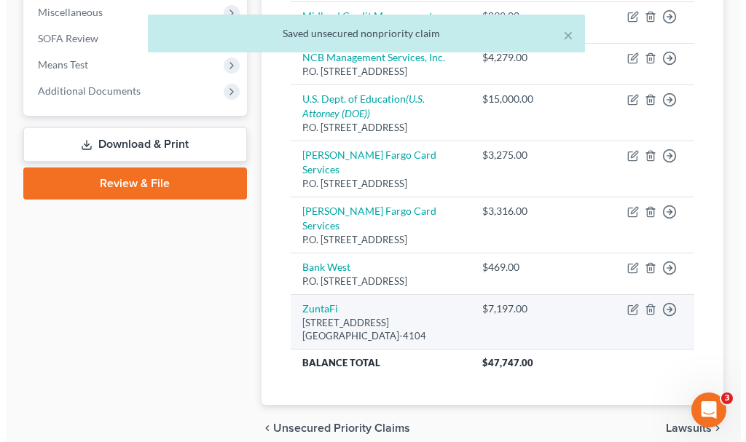
scroll to position [418, 0]
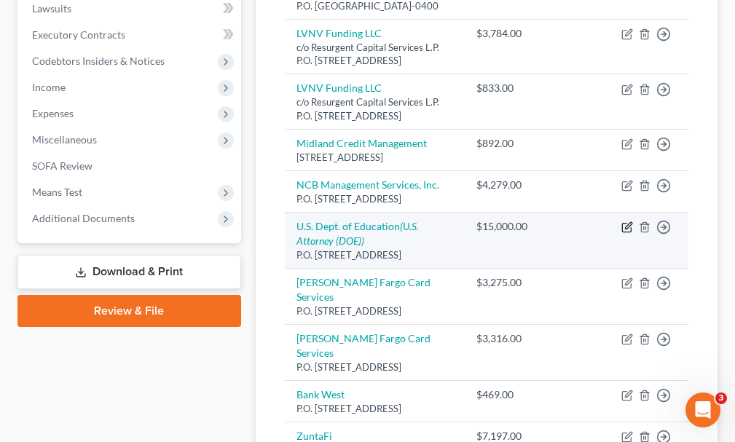
click at [631, 229] on icon "button" at bounding box center [628, 225] width 7 height 7
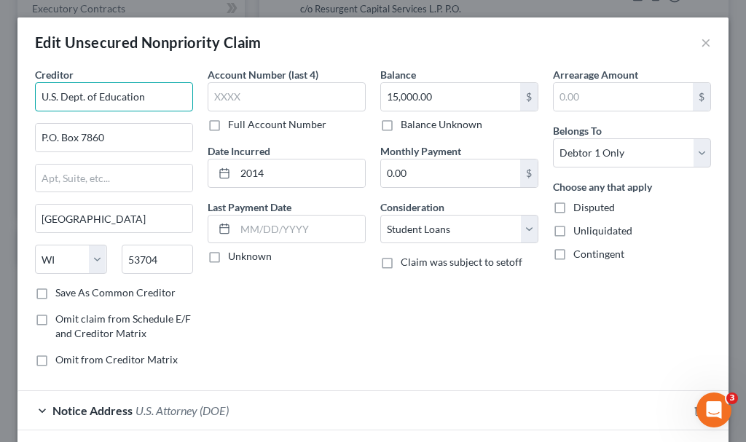
click at [158, 95] on input "U.S. Dept. of Education" at bounding box center [114, 96] width 158 height 29
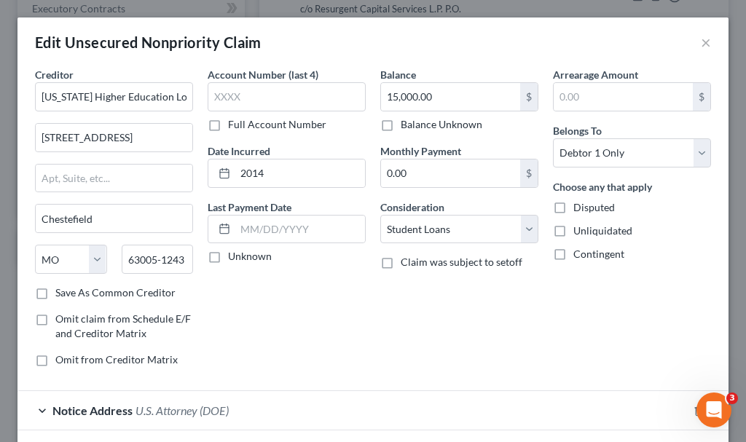
click at [55, 293] on label "Save As Common Creditor" at bounding box center [115, 292] width 120 height 15
click at [61, 293] on input "Save As Common Creditor" at bounding box center [65, 289] width 9 height 9
click at [463, 92] on input "15,000.00" at bounding box center [450, 97] width 139 height 28
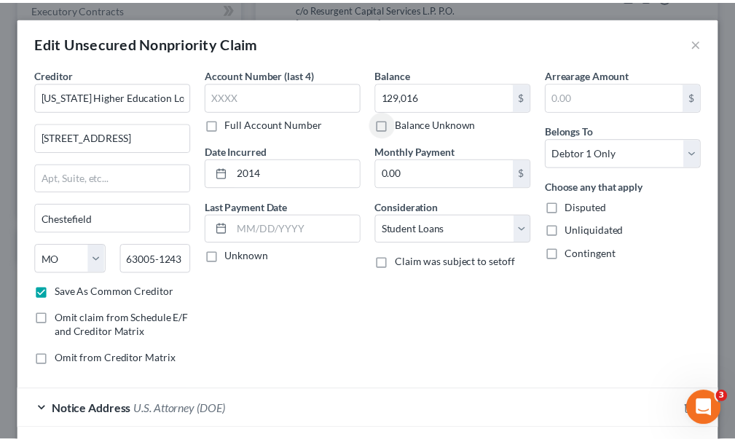
scroll to position [110, 0]
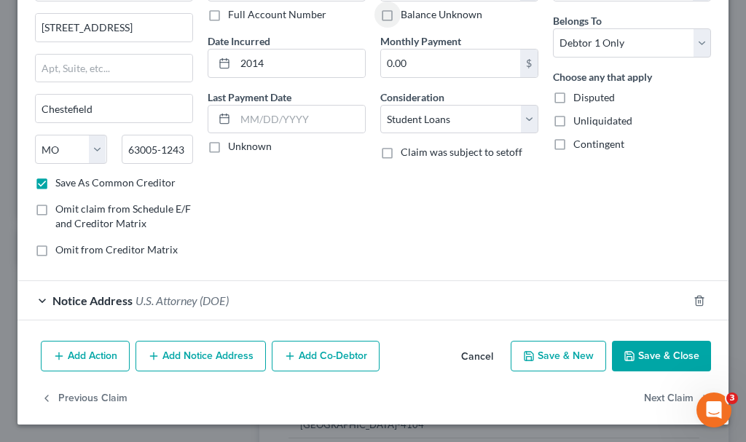
click at [662, 353] on button "Save & Close" at bounding box center [661, 356] width 99 height 31
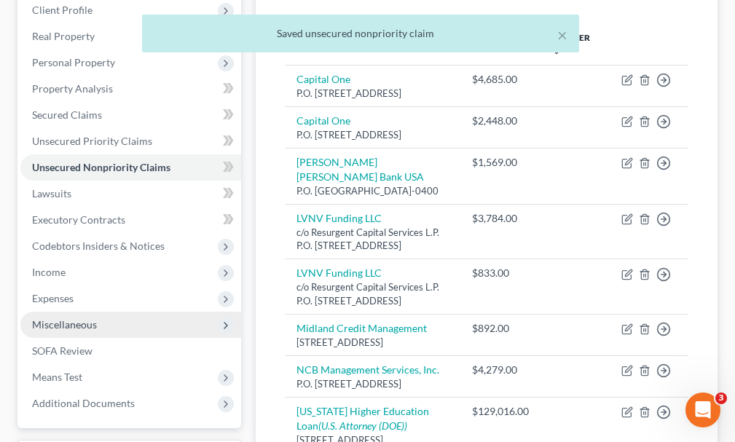
scroll to position [54, 0]
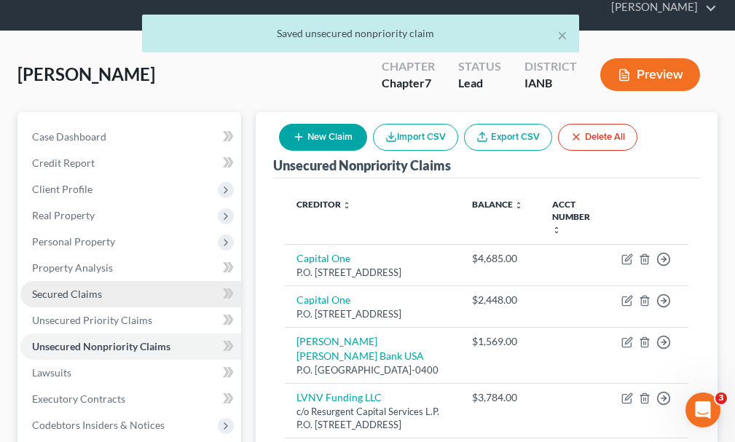
click at [97, 288] on span "Secured Claims" at bounding box center [67, 294] width 70 height 12
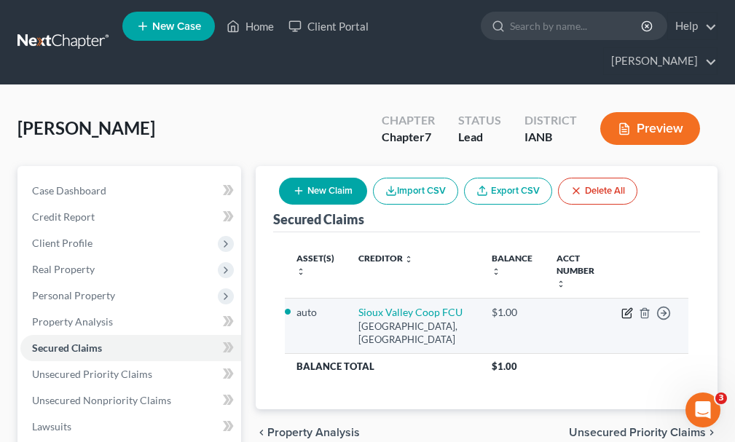
click at [626, 307] on icon "button" at bounding box center [627, 313] width 12 height 12
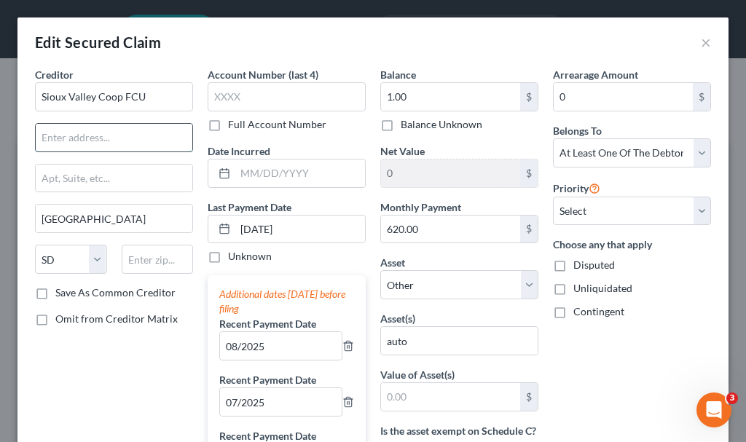
click at [114, 135] on input "text" at bounding box center [114, 138] width 157 height 28
click at [55, 293] on label "Save As Common Creditor" at bounding box center [115, 292] width 120 height 15
click at [61, 293] on input "Save As Common Creditor" at bounding box center [65, 289] width 9 height 9
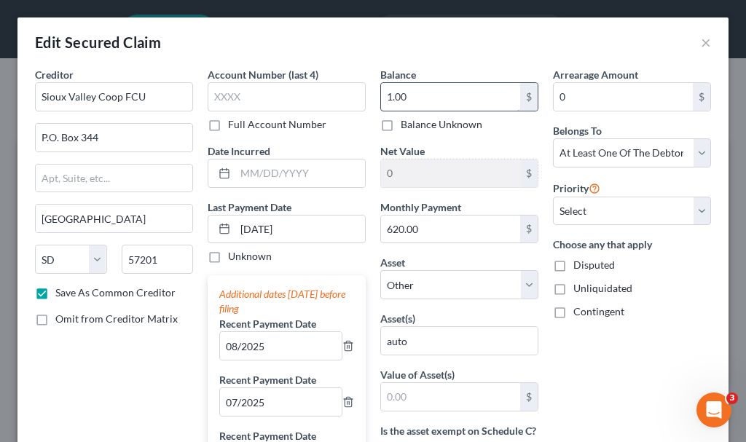
click at [418, 93] on input "1.00" at bounding box center [450, 97] width 139 height 28
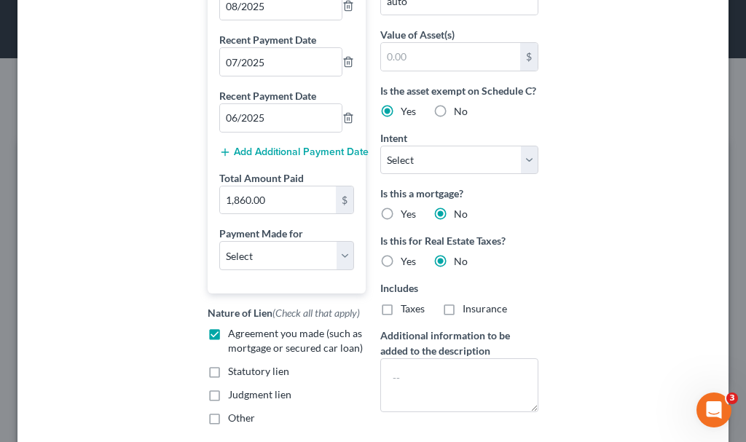
scroll to position [481, 0]
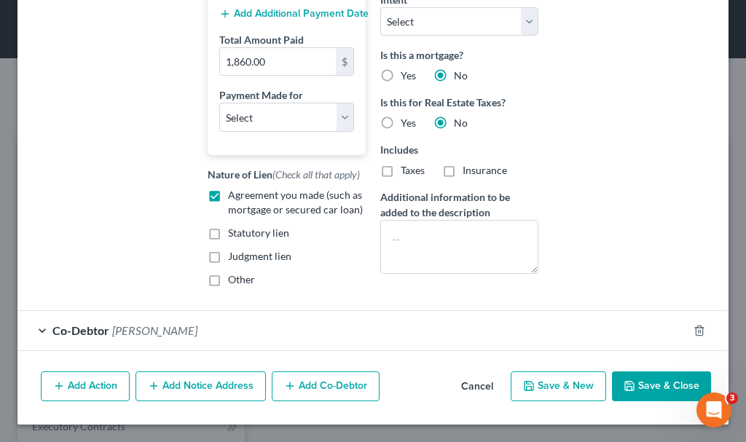
click at [639, 387] on button "Save & Close" at bounding box center [661, 386] width 99 height 31
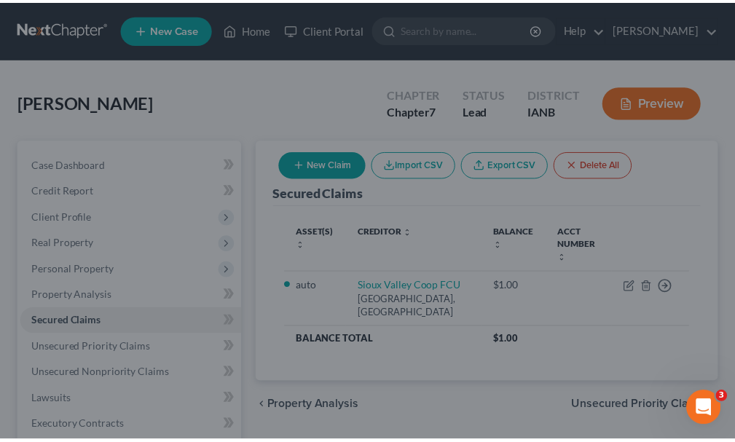
scroll to position [0, 0]
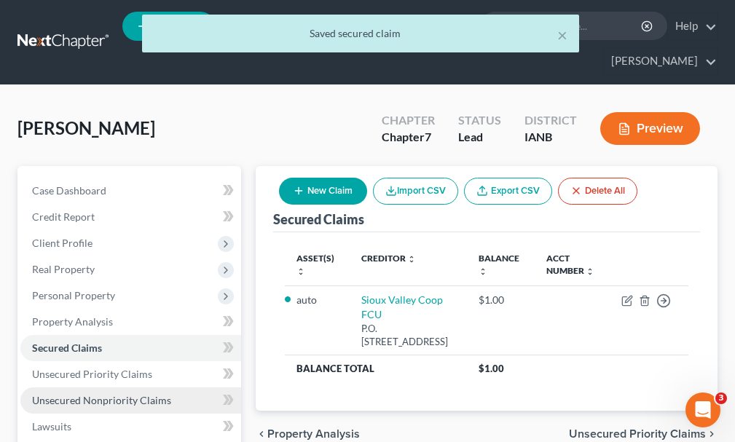
click at [115, 394] on span "Unsecured Nonpriority Claims" at bounding box center [101, 400] width 139 height 12
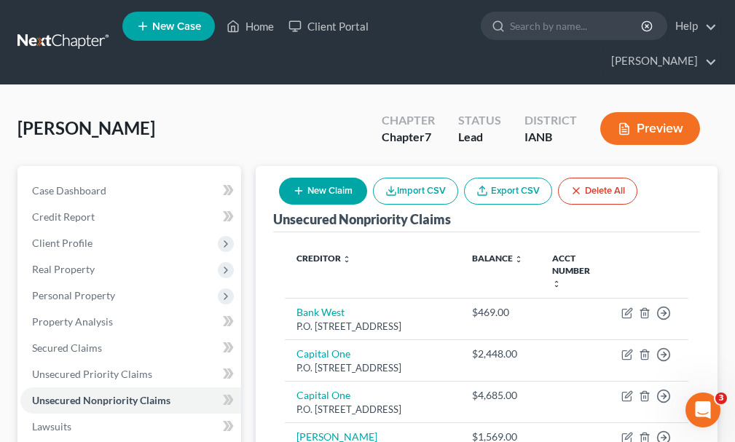
click at [337, 178] on button "New Claim" at bounding box center [323, 191] width 88 height 27
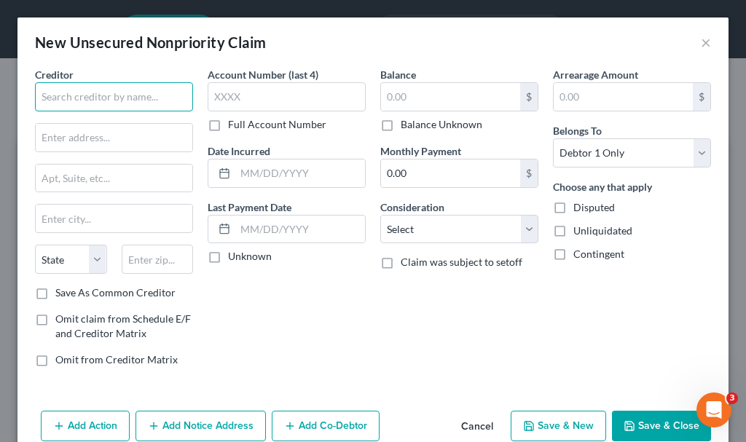
click at [105, 95] on input "text" at bounding box center [114, 96] width 158 height 29
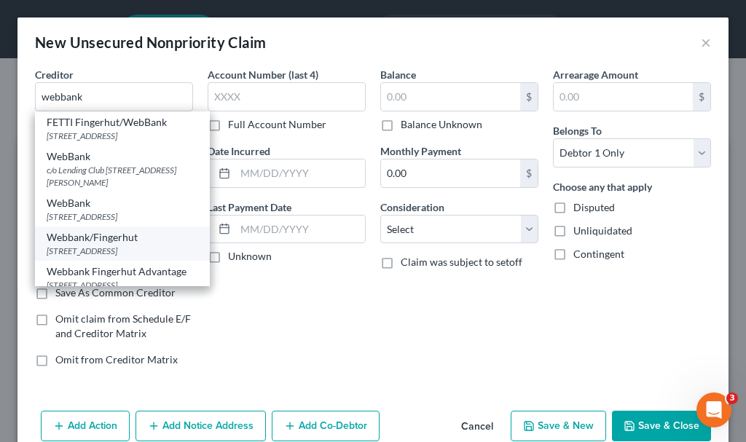
click at [84, 245] on div "Webbank/Fingerhut" at bounding box center [122, 237] width 151 height 15
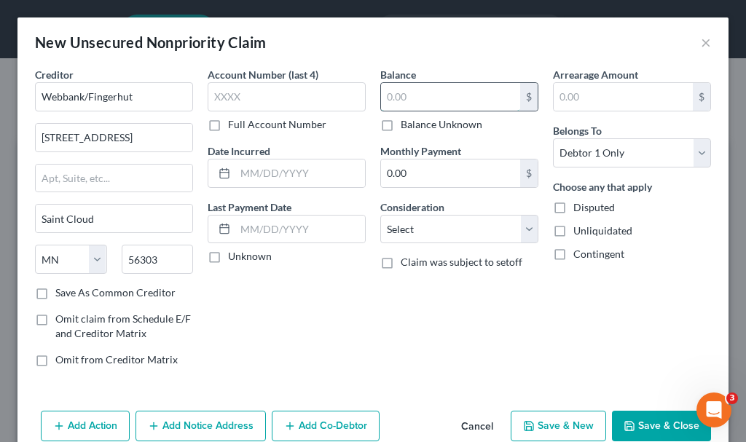
click at [398, 95] on input "text" at bounding box center [450, 97] width 139 height 28
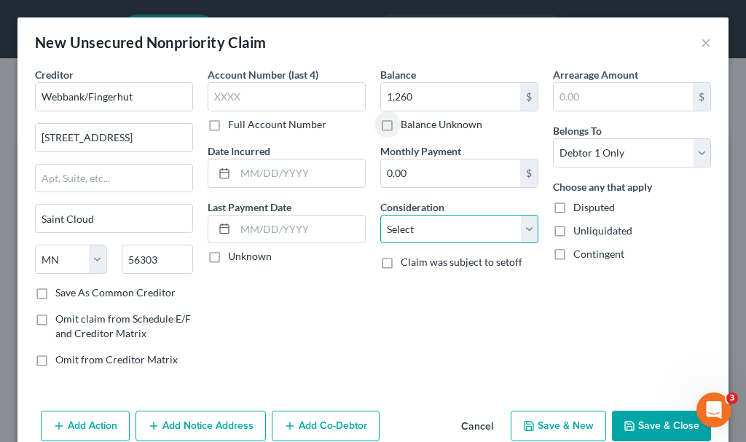
click at [420, 229] on select "Select Cable / Satellite Services Collection Agency Credit Card Debt Debt Couns…" at bounding box center [459, 229] width 158 height 29
click at [380, 215] on select "Select Cable / Satellite Services Collection Agency Credit Card Debt Debt Couns…" at bounding box center [459, 229] width 158 height 29
click at [646, 423] on button "Save & Close" at bounding box center [661, 426] width 99 height 31
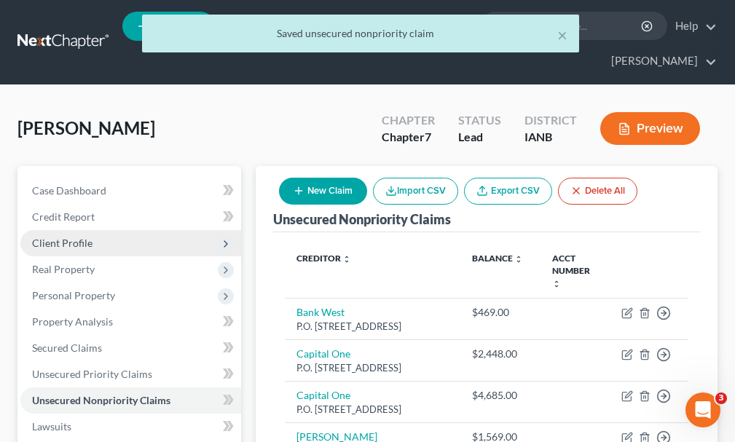
click at [59, 237] on span "Client Profile" at bounding box center [62, 243] width 60 height 12
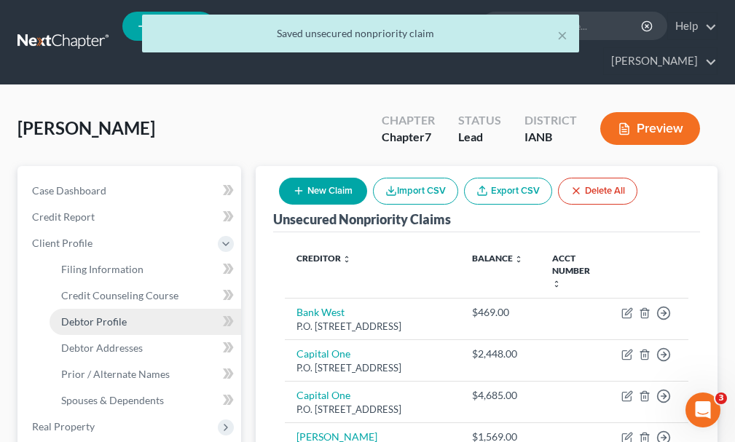
click at [93, 315] on span "Debtor Profile" at bounding box center [94, 321] width 66 height 12
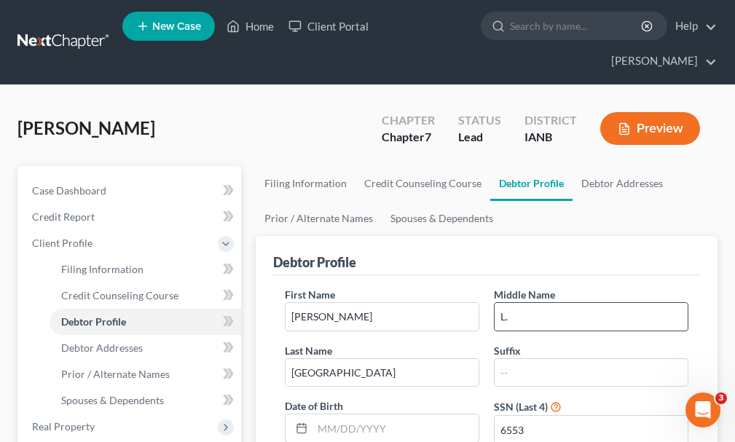
click at [546, 303] on input "L." at bounding box center [590, 317] width 193 height 28
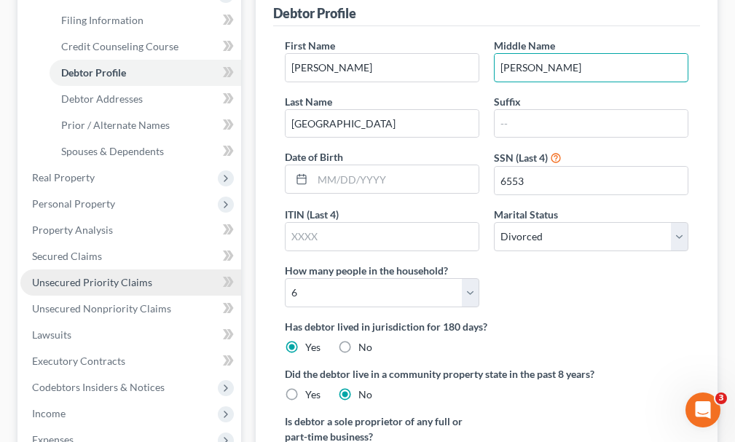
scroll to position [291, 0]
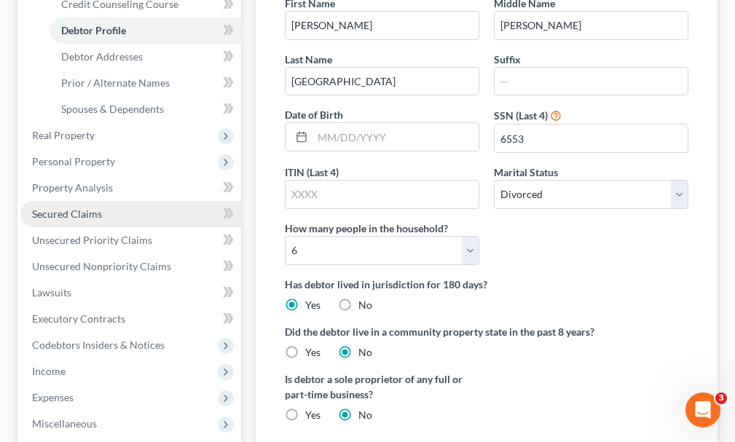
click at [63, 208] on span "Secured Claims" at bounding box center [67, 214] width 70 height 12
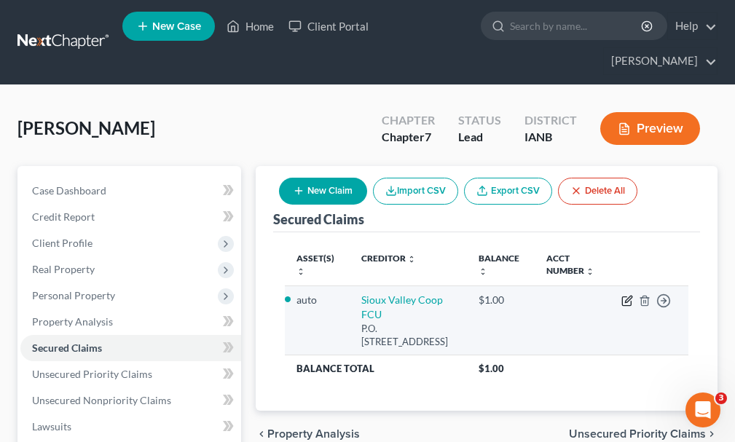
click at [623, 297] on icon "button" at bounding box center [626, 301] width 9 height 9
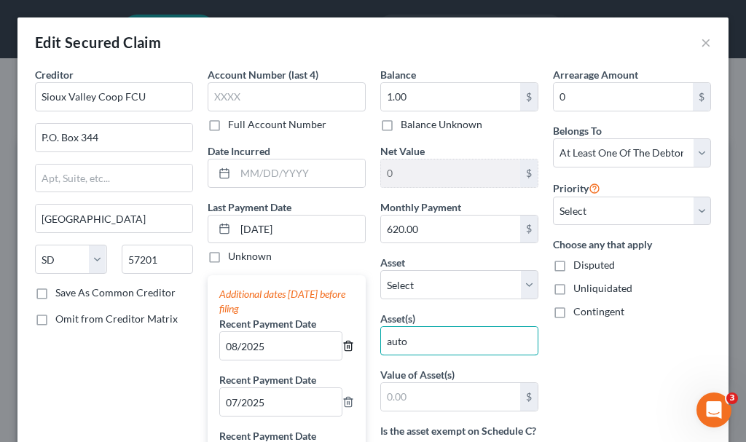
drag, startPoint x: 432, startPoint y: 349, endPoint x: 348, endPoint y: 350, distance: 83.8
click at [348, 350] on div "Creditor * Sioux Valley Coop FCU P.O. [GEOGRAPHIC_DATA] [US_STATE] AK AR AZ CA …" at bounding box center [373, 422] width 690 height 710
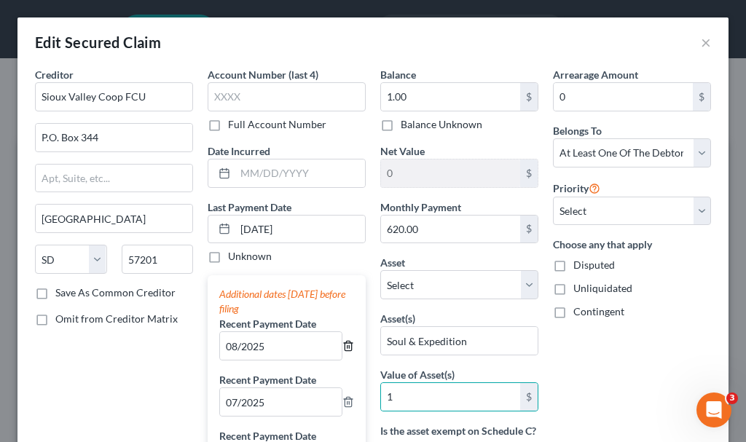
scroll to position [243, 0]
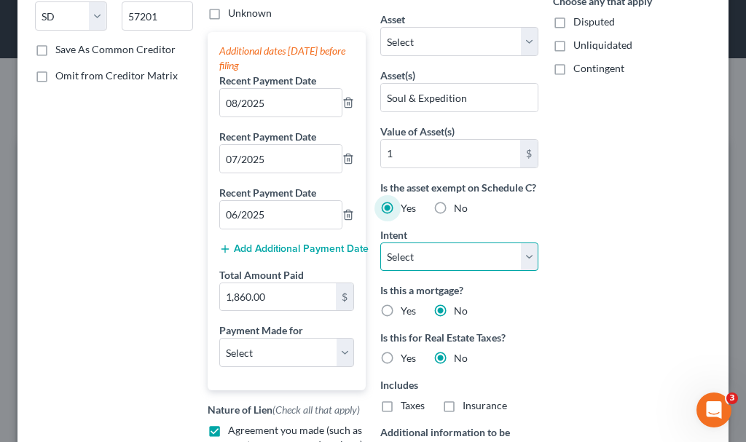
click at [413, 266] on select "Select Surrender Redeem Reaffirm Avoid Other" at bounding box center [459, 257] width 158 height 29
click at [380, 257] on select "Select Surrender Redeem Reaffirm Avoid Other" at bounding box center [459, 257] width 158 height 29
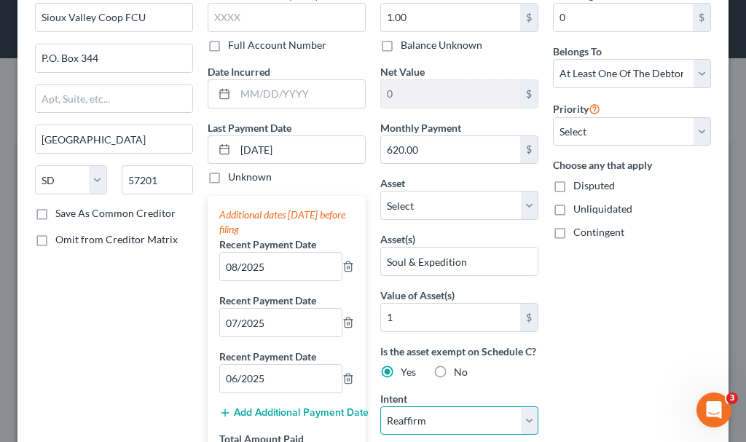
scroll to position [0, 0]
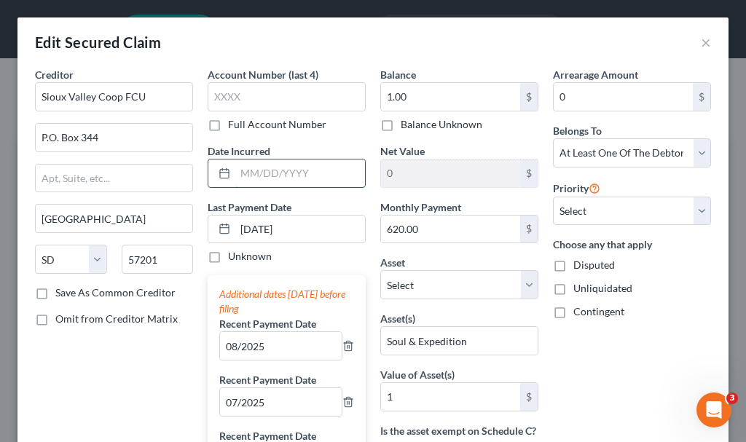
click at [283, 174] on input "text" at bounding box center [300, 173] width 130 height 28
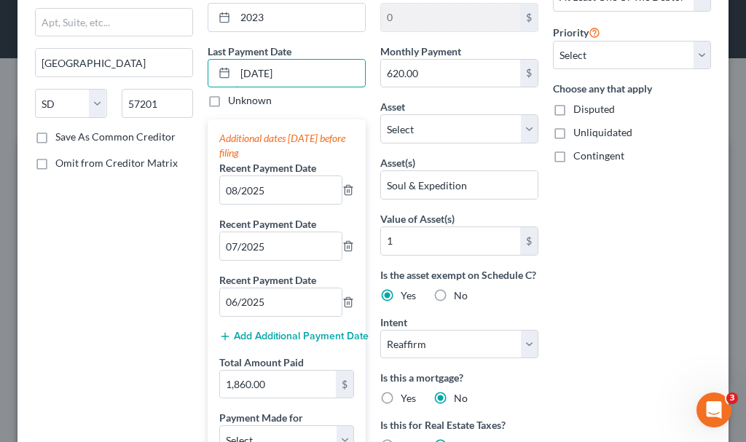
scroll to position [481, 0]
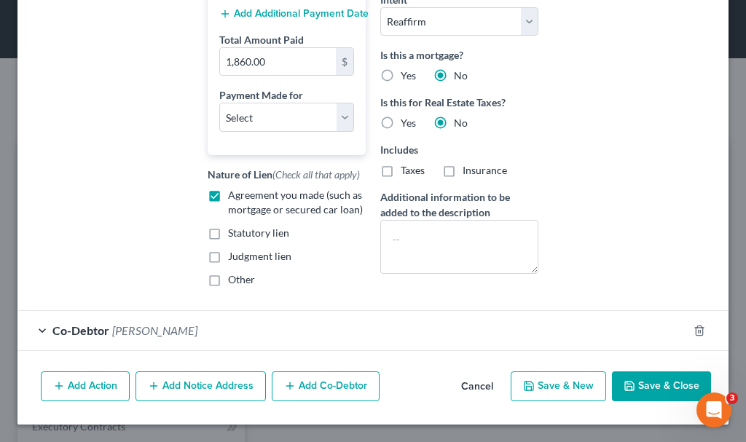
click at [172, 330] on span "[PERSON_NAME]" at bounding box center [154, 330] width 85 height 14
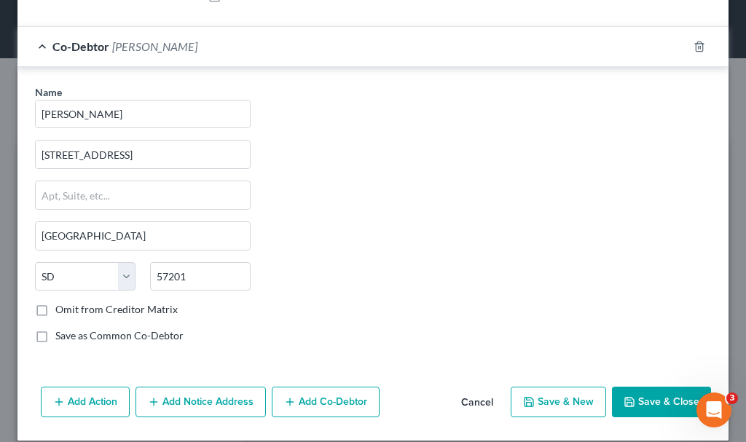
scroll to position [781, 0]
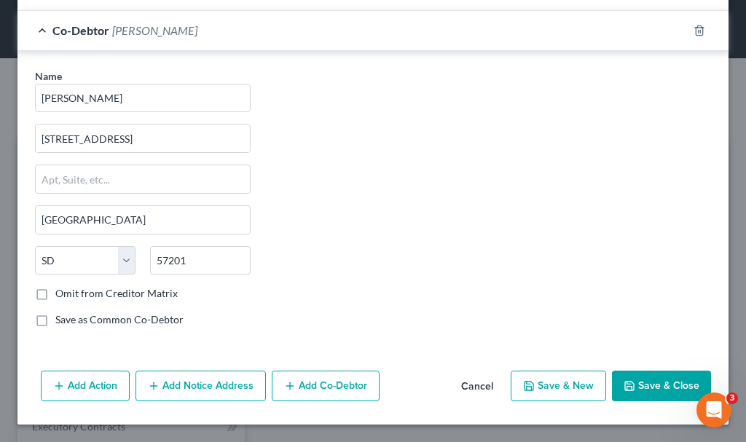
click at [648, 384] on button "Save & Close" at bounding box center [661, 386] width 99 height 31
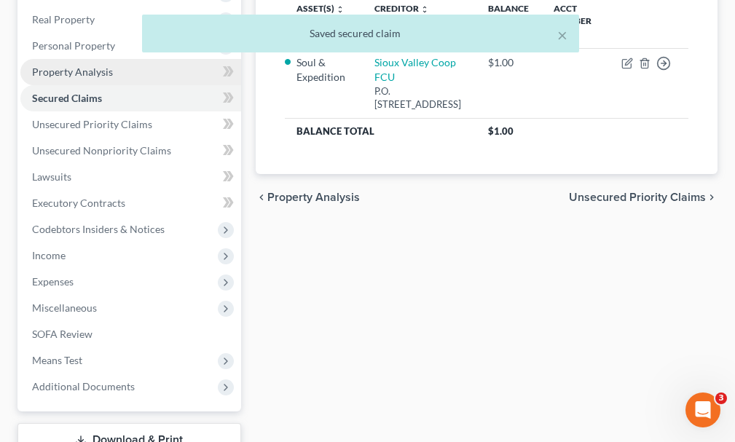
scroll to position [291, 0]
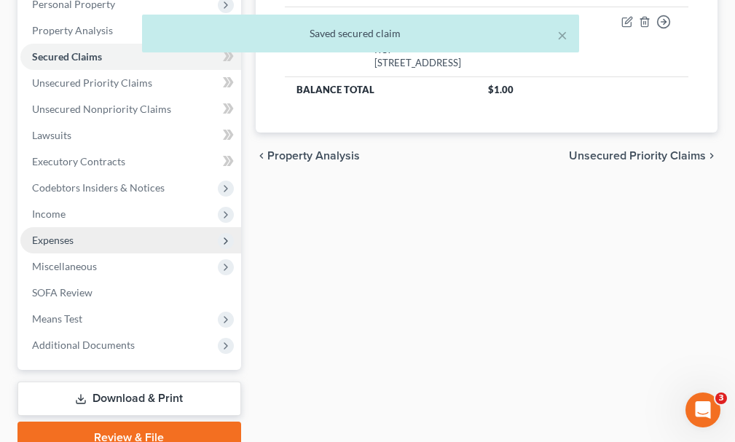
click at [66, 234] on span "Expenses" at bounding box center [53, 240] width 42 height 12
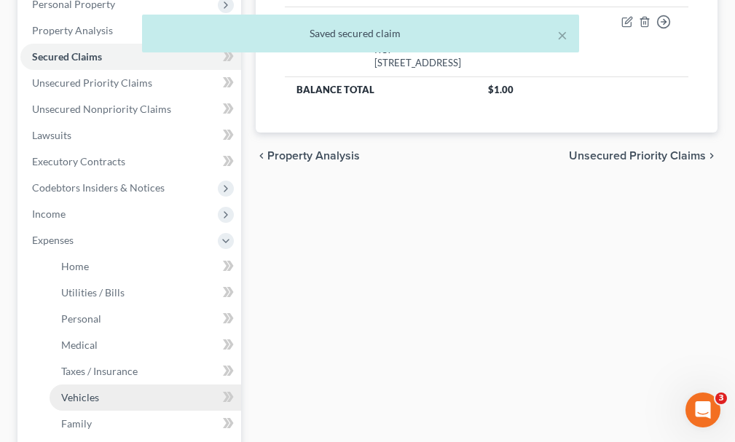
click at [86, 391] on span "Vehicles" at bounding box center [80, 397] width 38 height 12
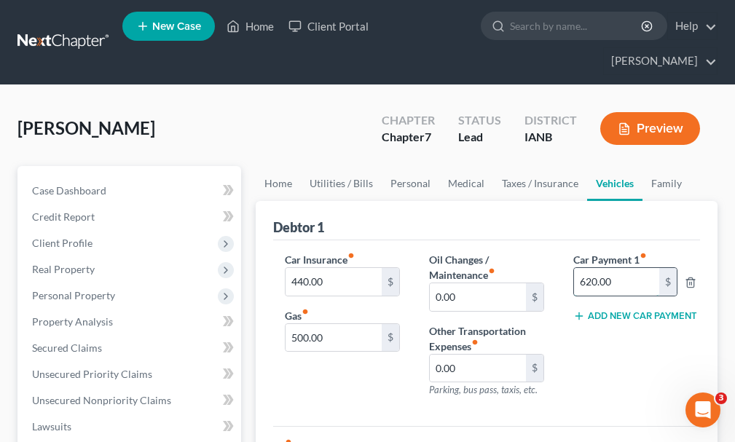
click at [627, 268] on input "620.00" at bounding box center [616, 282] width 85 height 28
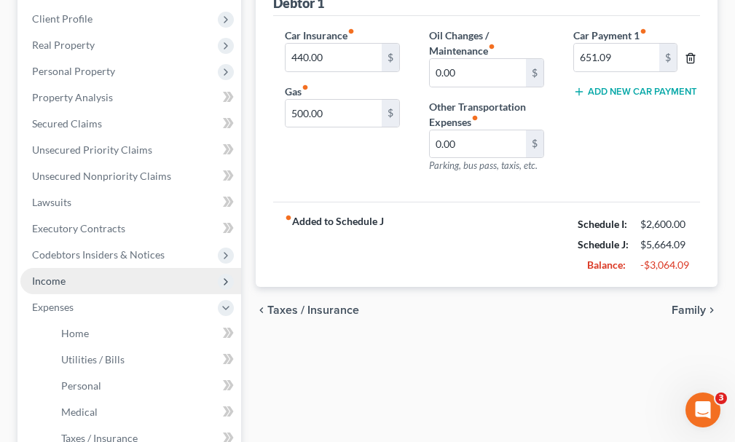
scroll to position [73, 0]
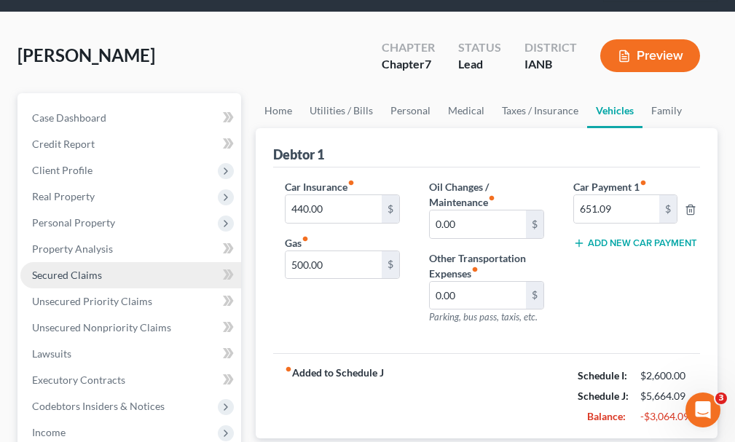
click at [66, 269] on span "Secured Claims" at bounding box center [67, 275] width 70 height 12
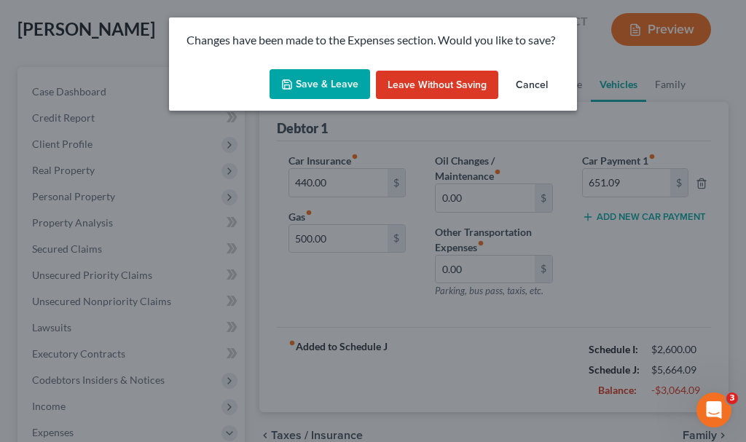
click at [324, 79] on button "Save & Leave" at bounding box center [319, 84] width 101 height 31
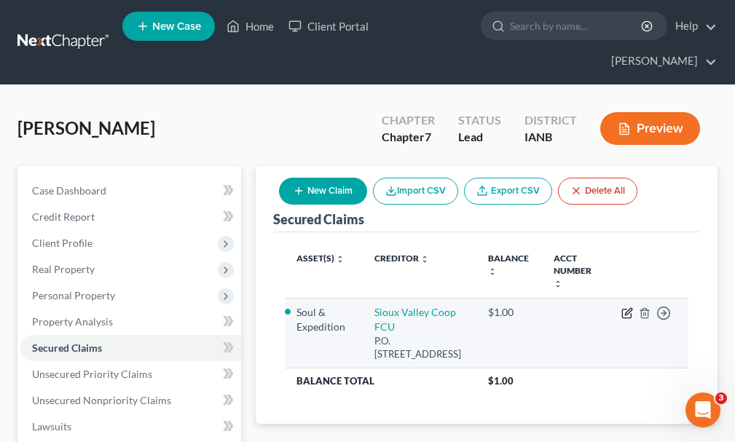
click at [625, 307] on icon "button" at bounding box center [627, 313] width 12 height 12
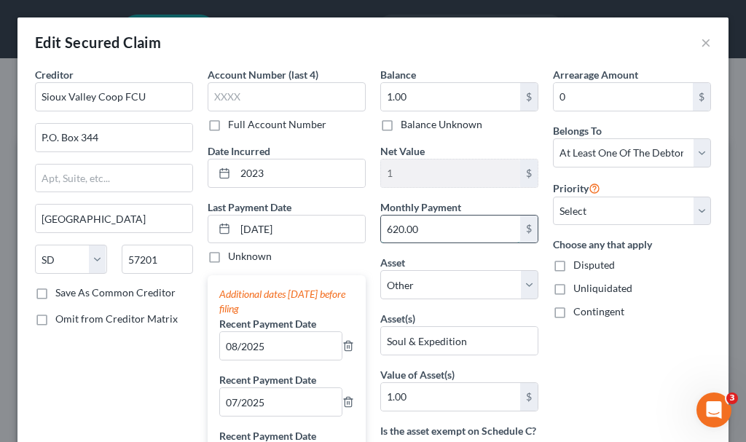
click at [431, 227] on input "620.00" at bounding box center [450, 230] width 139 height 28
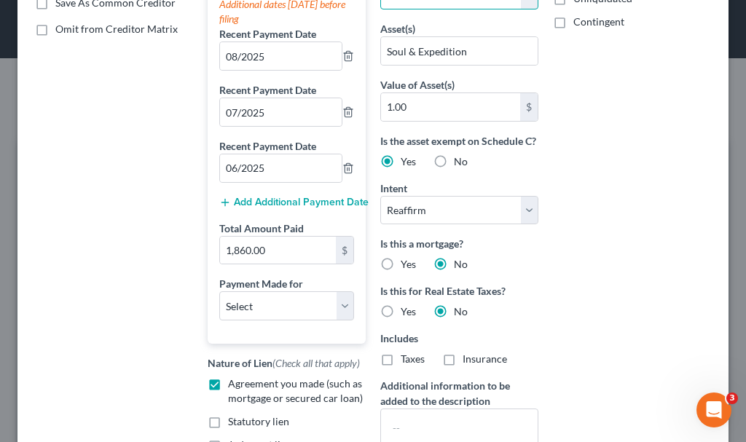
scroll to position [291, 0]
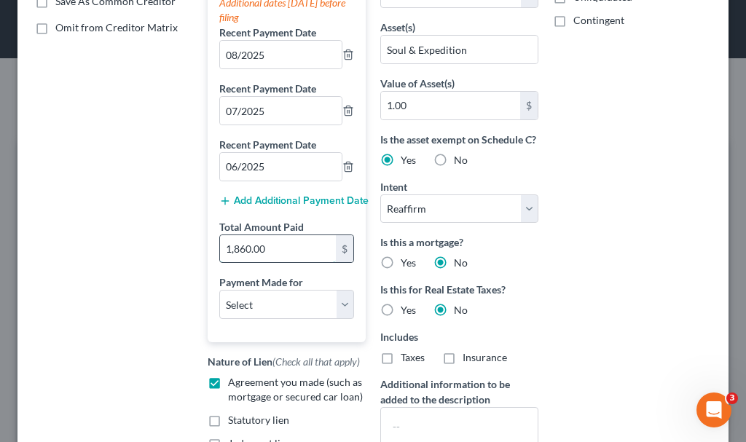
click at [282, 246] on input "1,860.00" at bounding box center [278, 249] width 116 height 28
click at [282, 246] on input "1,953.27`" at bounding box center [278, 249] width 116 height 28
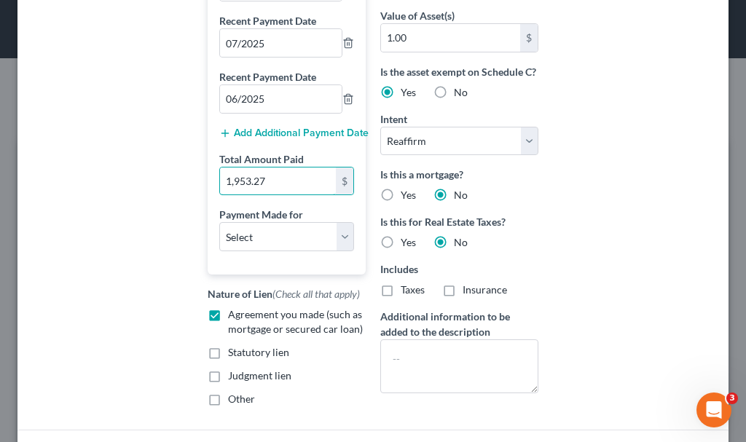
scroll to position [481, 0]
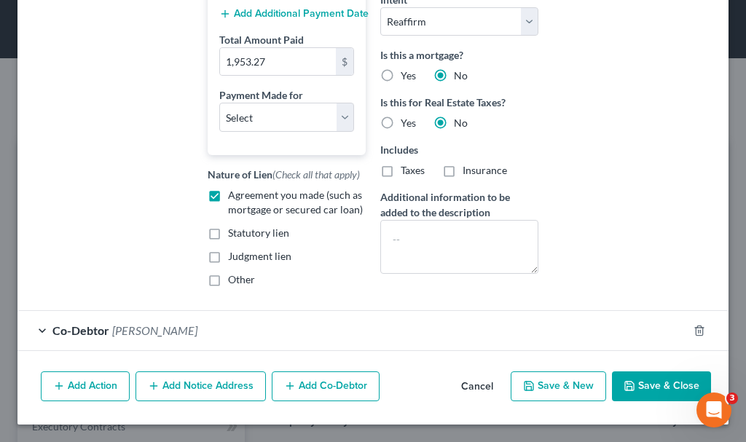
click at [642, 384] on button "Save & Close" at bounding box center [661, 386] width 99 height 31
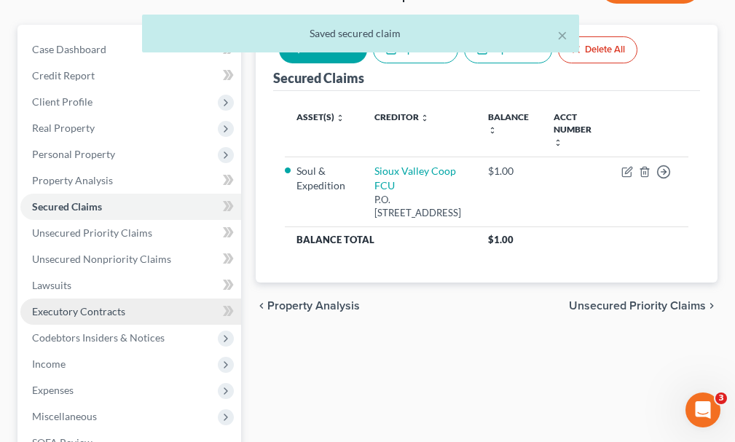
scroll to position [332, 0]
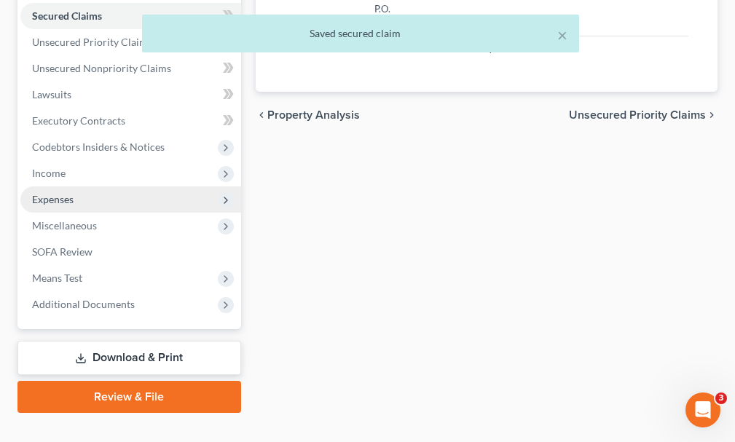
click at [49, 193] on span "Expenses" at bounding box center [53, 199] width 42 height 12
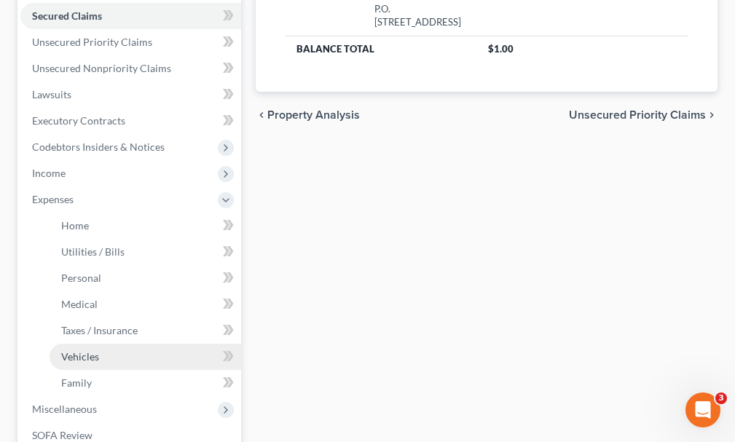
click at [74, 350] on span "Vehicles" at bounding box center [80, 356] width 38 height 12
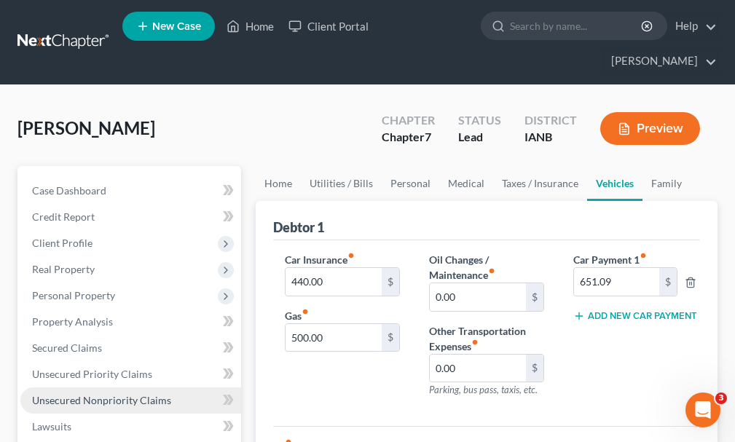
click at [103, 394] on span "Unsecured Nonpriority Claims" at bounding box center [101, 400] width 139 height 12
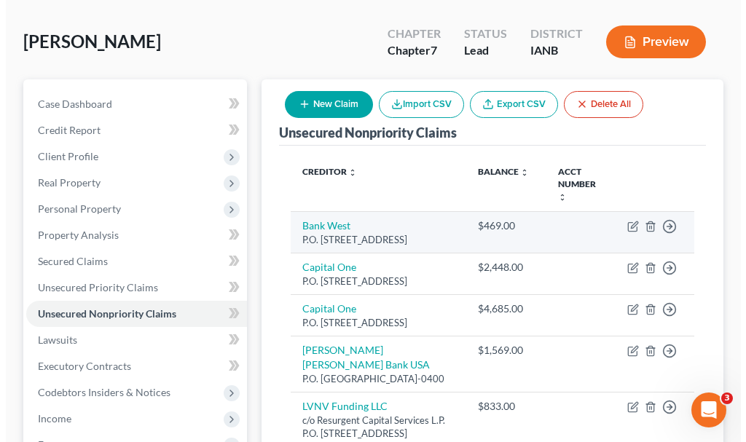
scroll to position [146, 0]
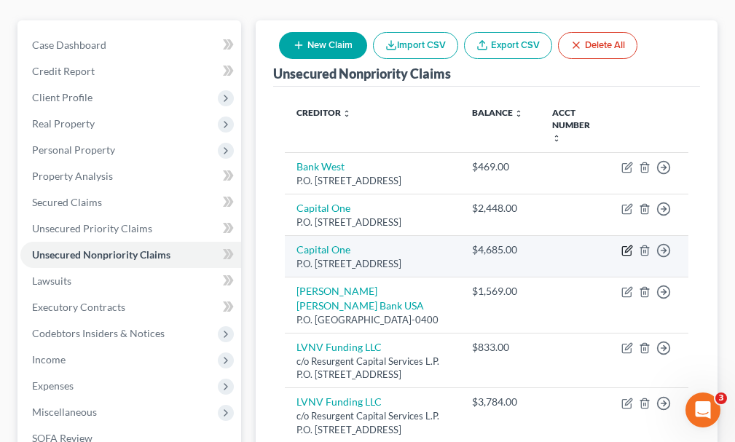
click at [627, 245] on icon "button" at bounding box center [627, 251] width 12 height 12
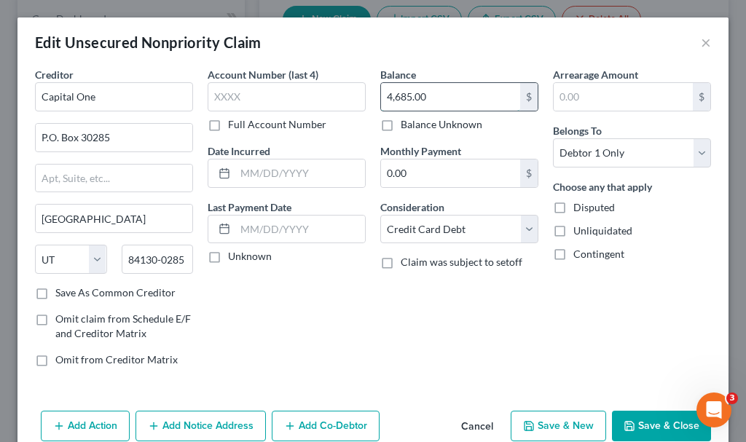
click at [438, 99] on input "4,685.00" at bounding box center [450, 97] width 139 height 28
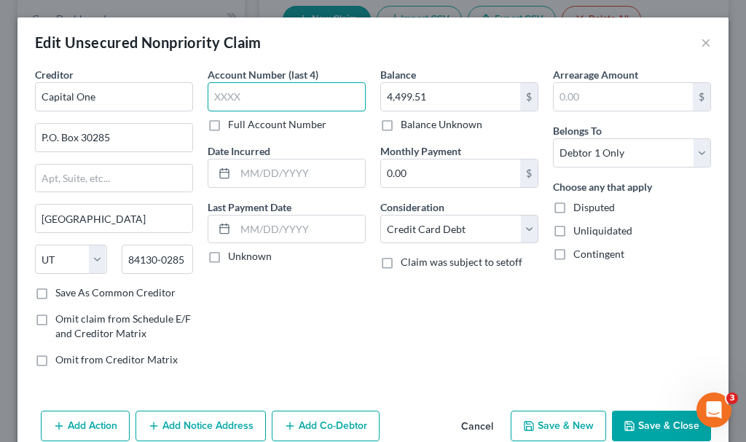
click at [277, 93] on input "text" at bounding box center [287, 96] width 158 height 29
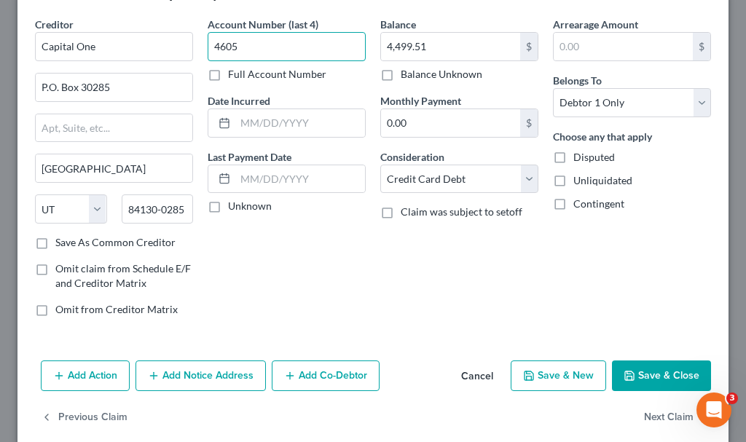
scroll to position [70, 0]
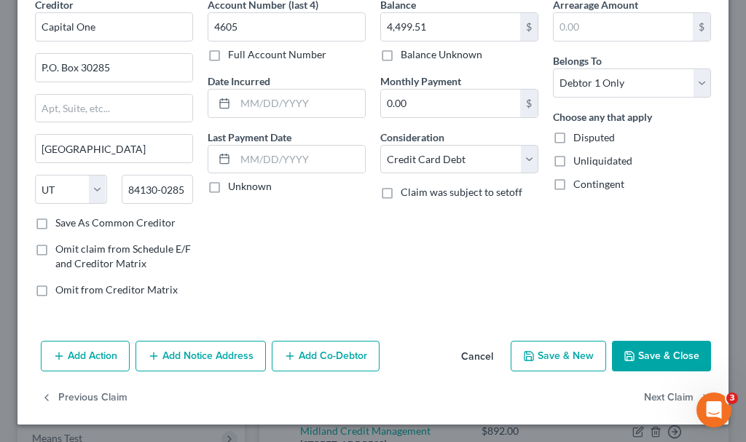
click at [194, 351] on button "Add Notice Address" at bounding box center [200, 356] width 130 height 31
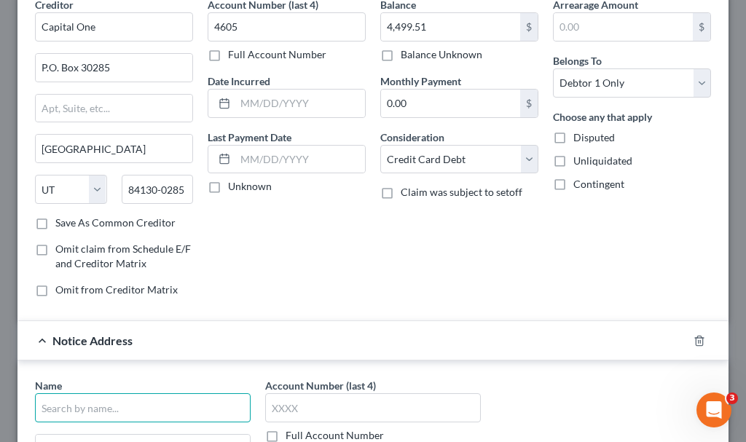
click at [160, 403] on input "text" at bounding box center [143, 407] width 216 height 29
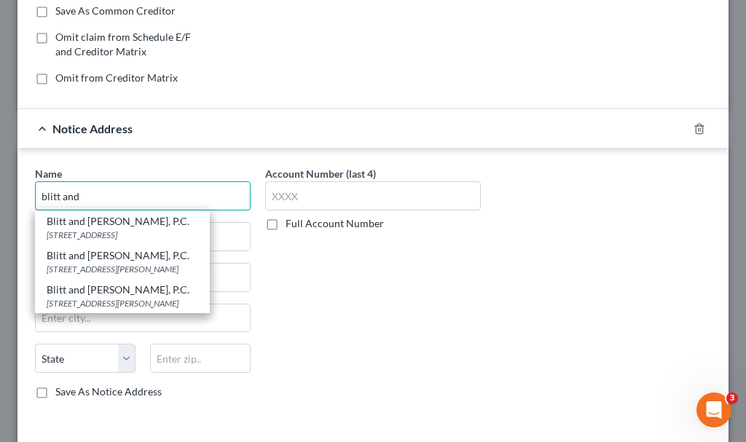
scroll to position [288, 0]
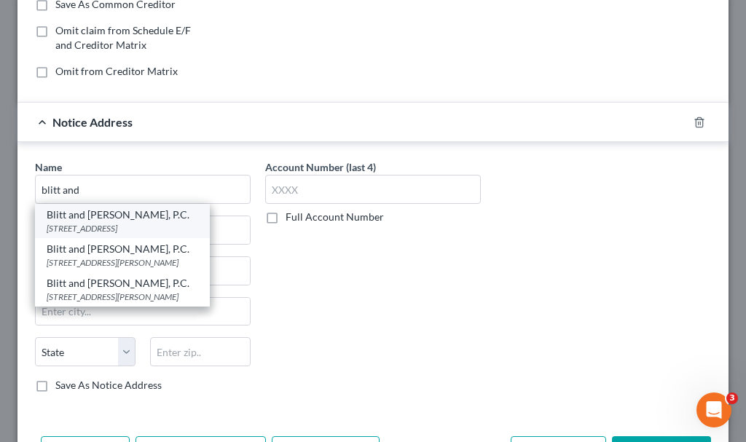
click at [92, 215] on div "Blitt and [PERSON_NAME], P.C." at bounding box center [122, 215] width 151 height 15
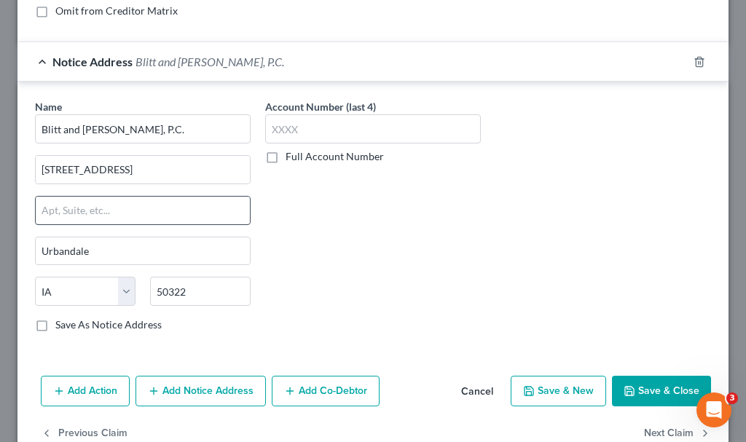
scroll to position [384, 0]
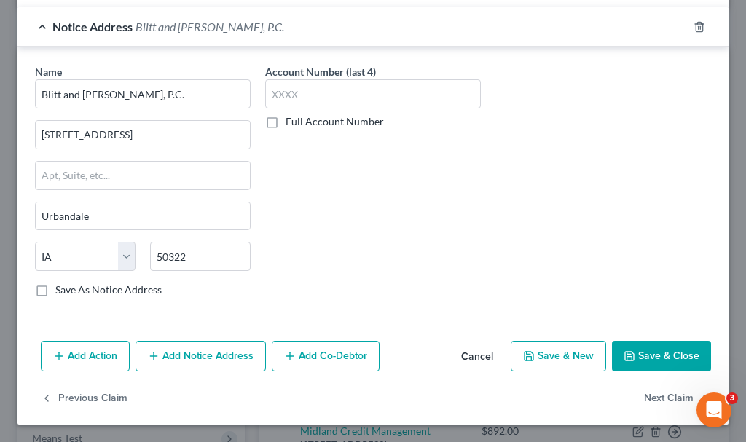
click at [86, 355] on button "Add Action" at bounding box center [85, 356] width 89 height 31
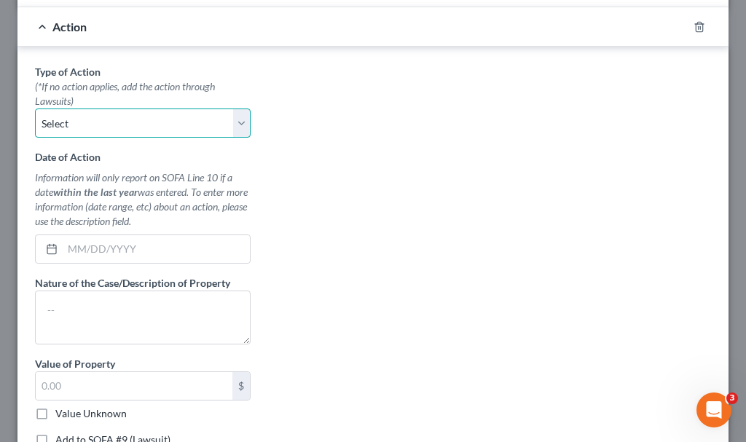
click at [95, 123] on select "Select Repossession Garnishment Foreclosure Personal Injury Attached, Seized, O…" at bounding box center [143, 123] width 216 height 29
click at [35, 109] on select "Select Repossession Garnishment Foreclosure Personal Injury Attached, Seized, O…" at bounding box center [143, 123] width 216 height 29
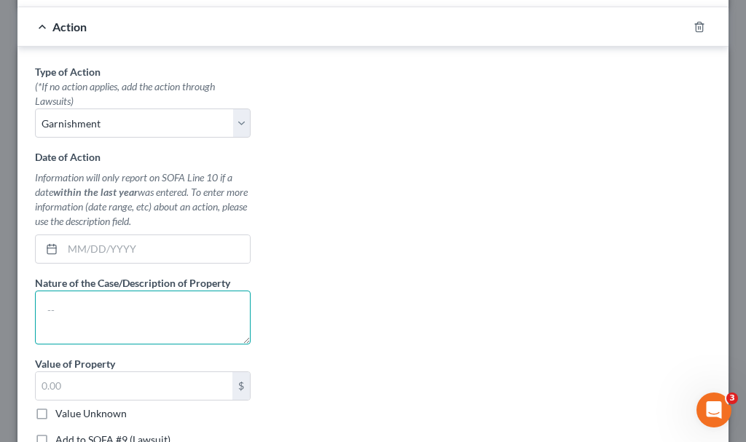
click at [114, 326] on textarea at bounding box center [143, 318] width 216 height 54
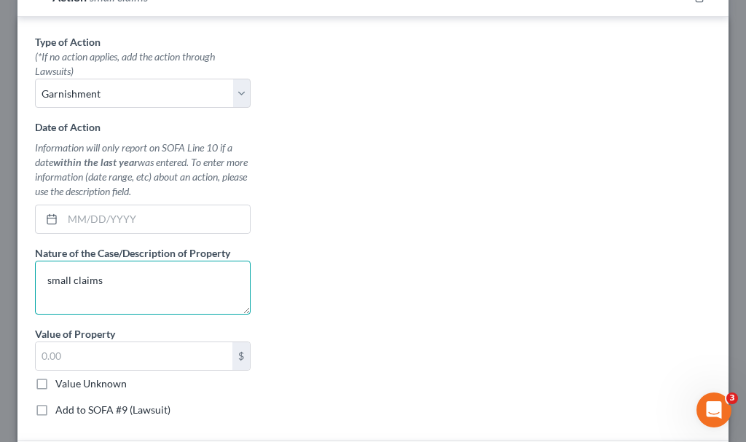
scroll to position [457, 0]
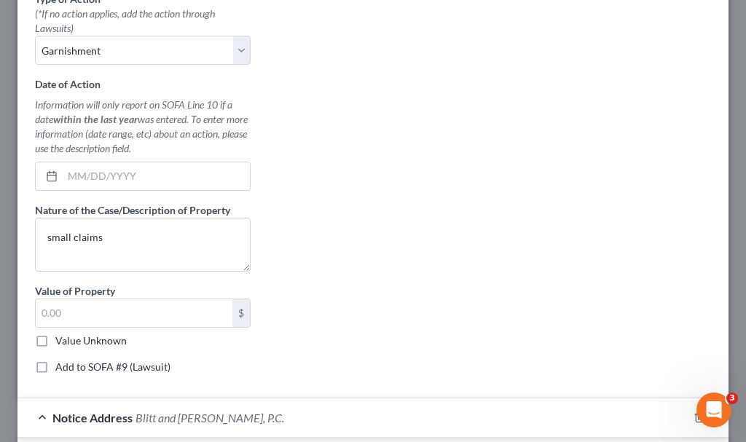
click at [55, 367] on label "Add to SOFA #9 (Lawsuit)" at bounding box center [112, 367] width 115 height 15
click at [61, 367] on input "Add to SOFA #9 (Lawsuit)" at bounding box center [65, 364] width 9 height 9
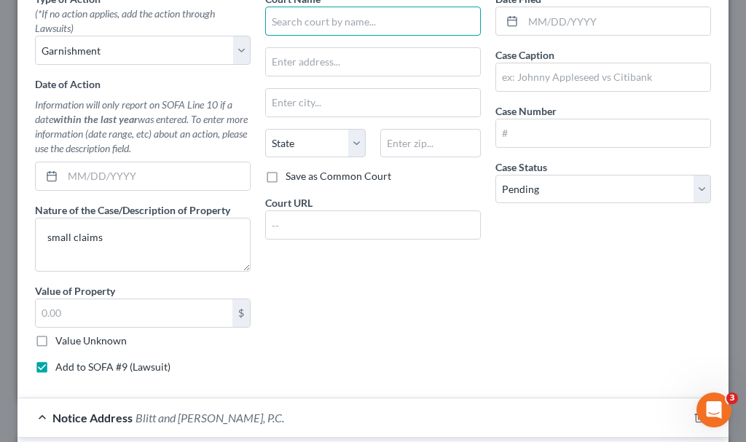
click at [351, 17] on input "text" at bounding box center [373, 21] width 216 height 29
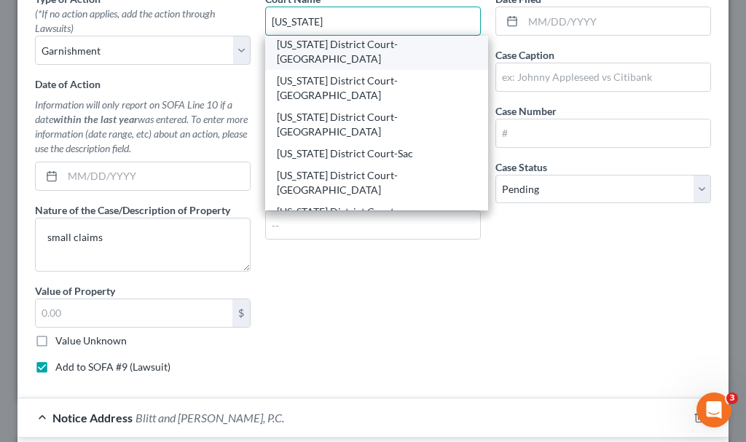
scroll to position [218, 0]
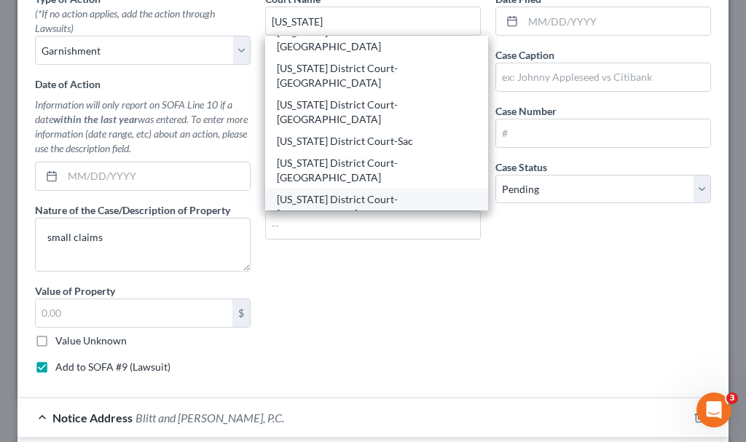
click at [354, 192] on div "[US_STATE] District Court-[PERSON_NAME]" at bounding box center [377, 206] width 200 height 29
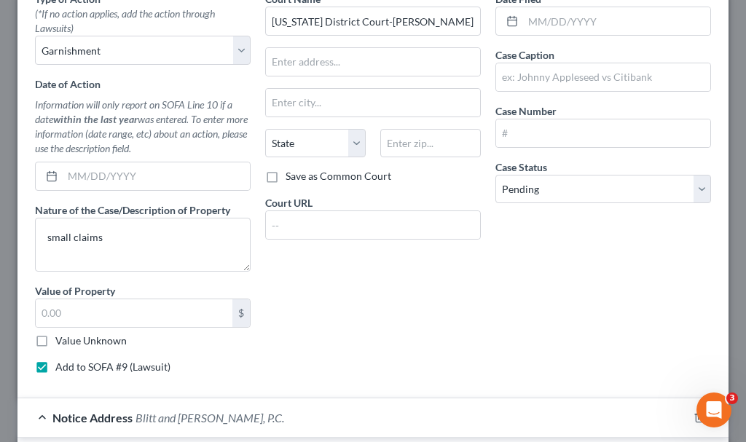
scroll to position [0, 0]
click at [581, 79] on input "text" at bounding box center [603, 77] width 214 height 28
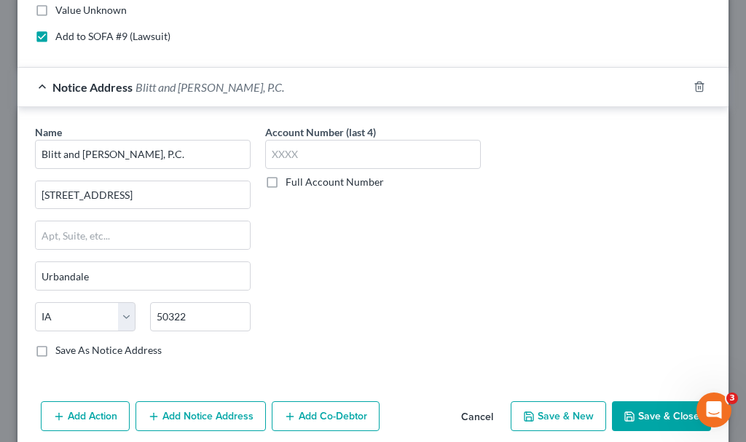
scroll to position [848, 0]
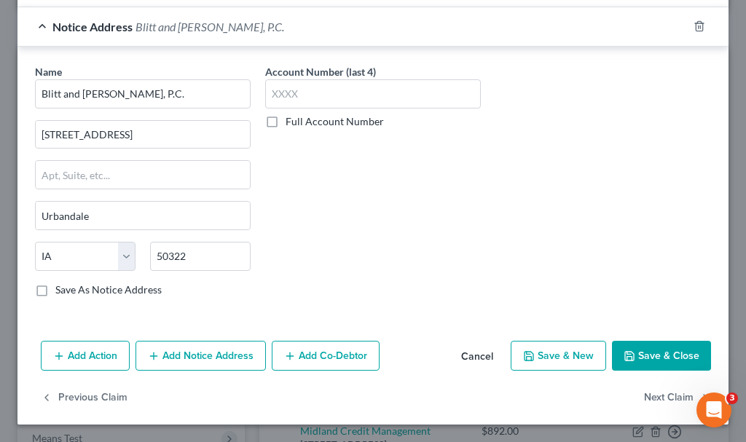
click at [638, 351] on button "Save & Close" at bounding box center [661, 356] width 99 height 31
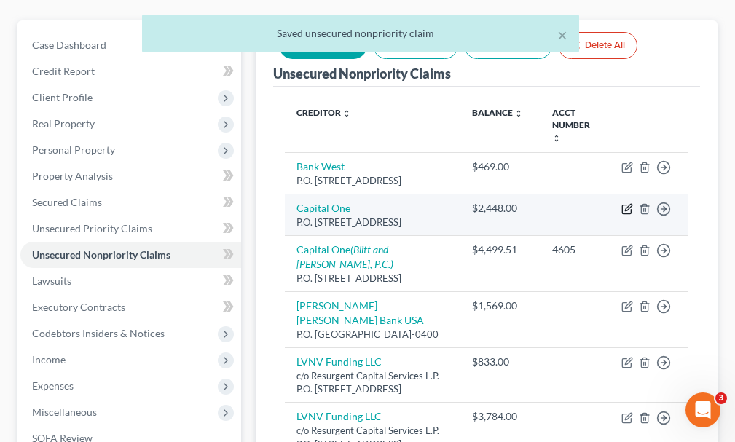
click at [626, 203] on icon "button" at bounding box center [627, 209] width 12 height 12
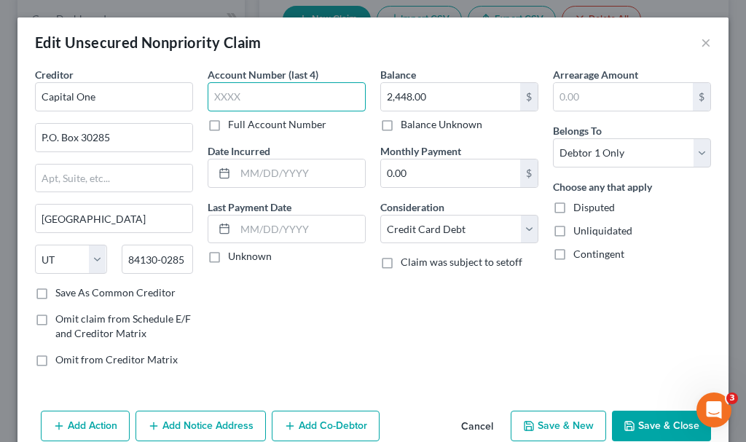
click at [256, 95] on input "text" at bounding box center [287, 96] width 158 height 29
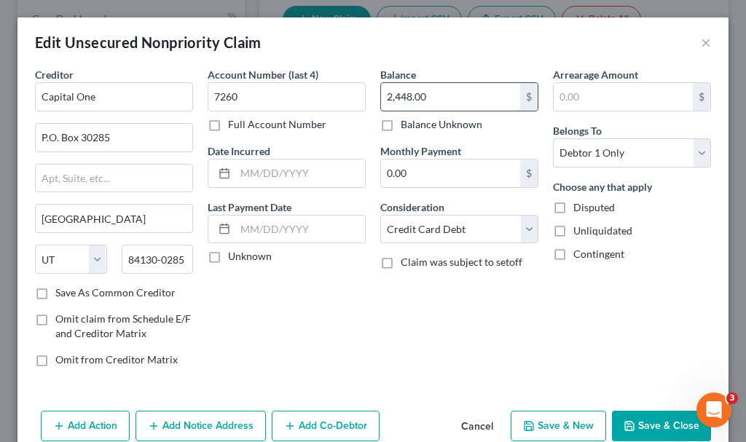
click at [436, 96] on input "2,448.00" at bounding box center [450, 97] width 139 height 28
click at [82, 425] on button "Add Action" at bounding box center [85, 426] width 89 height 31
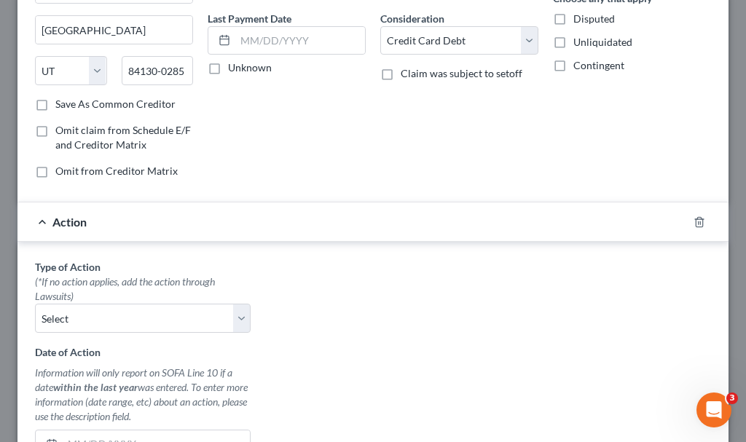
scroll to position [218, 0]
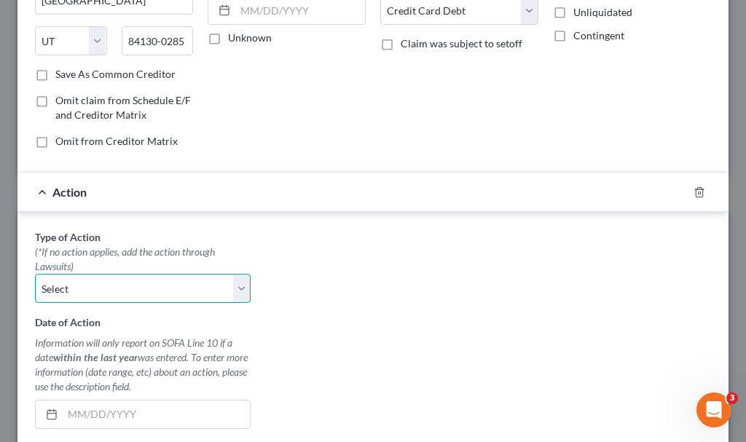
click at [111, 279] on select "Select Repossession Garnishment Foreclosure Personal Injury Attached, Seized, O…" at bounding box center [143, 288] width 216 height 29
click at [35, 274] on select "Select Repossession Garnishment Foreclosure Personal Injury Attached, Seized, O…" at bounding box center [143, 288] width 216 height 29
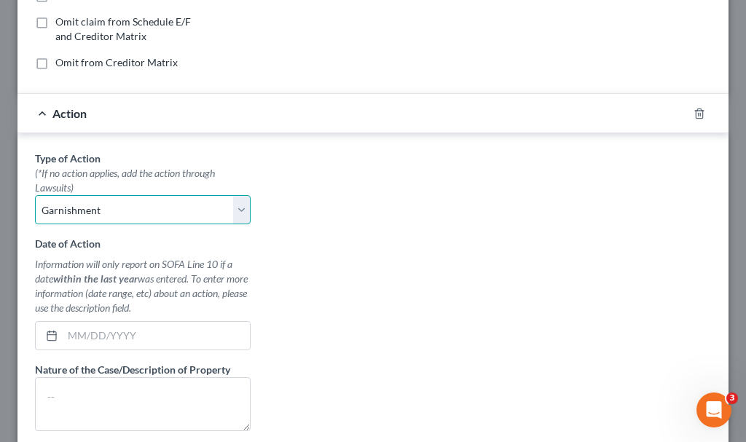
scroll to position [364, 0]
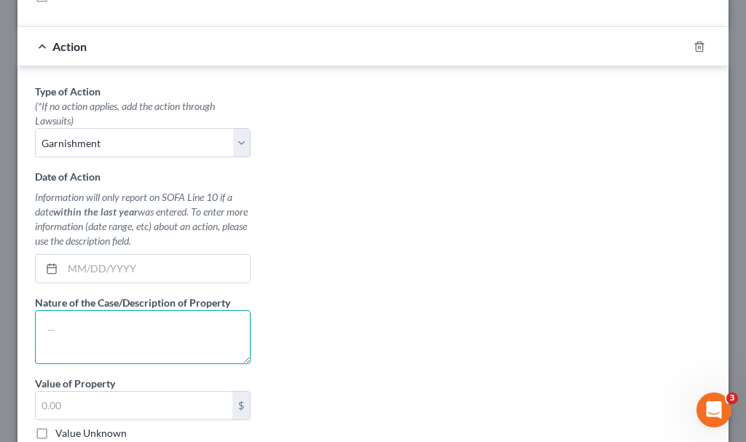
click at [125, 334] on textarea at bounding box center [143, 337] width 216 height 54
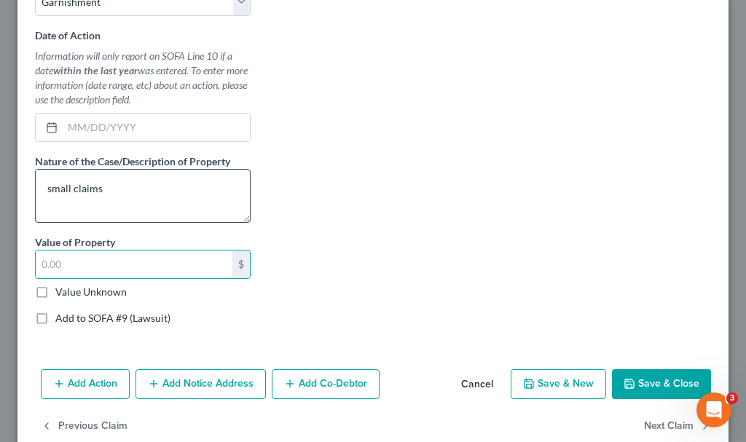
scroll to position [510, 0]
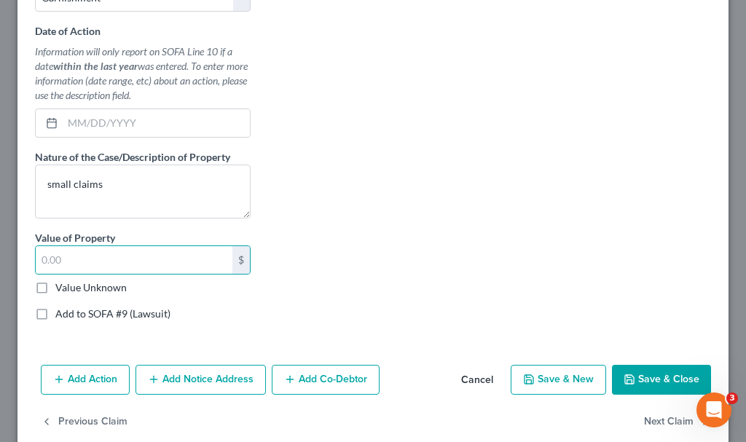
click at [55, 315] on label "Add to SOFA #9 (Lawsuit)" at bounding box center [112, 314] width 115 height 15
click at [61, 315] on input "Add to SOFA #9 (Lawsuit)" at bounding box center [65, 311] width 9 height 9
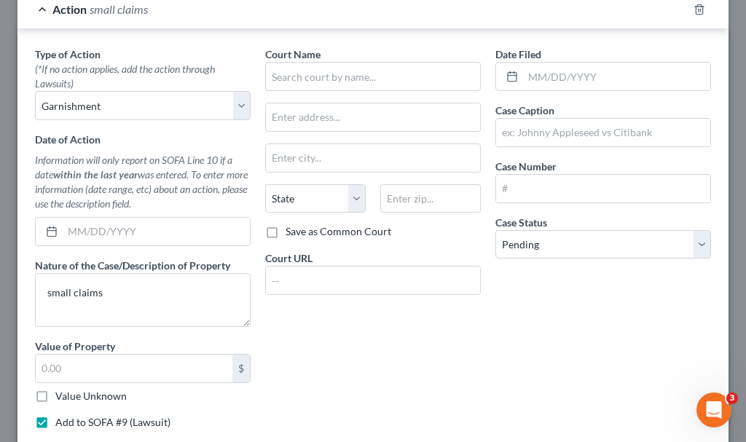
scroll to position [364, 0]
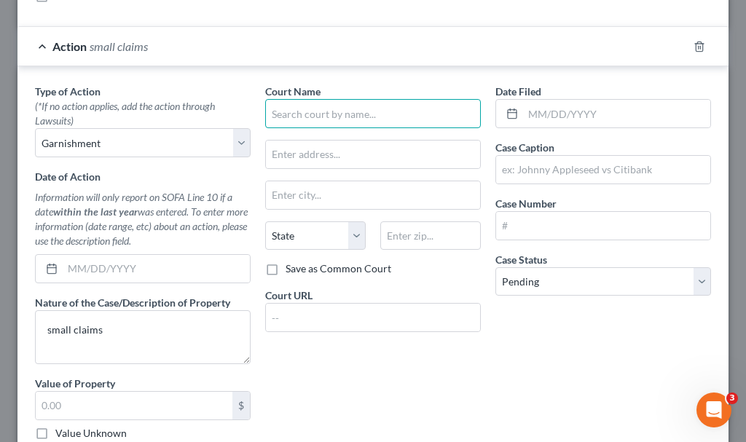
click at [331, 114] on input "text" at bounding box center [373, 113] width 216 height 29
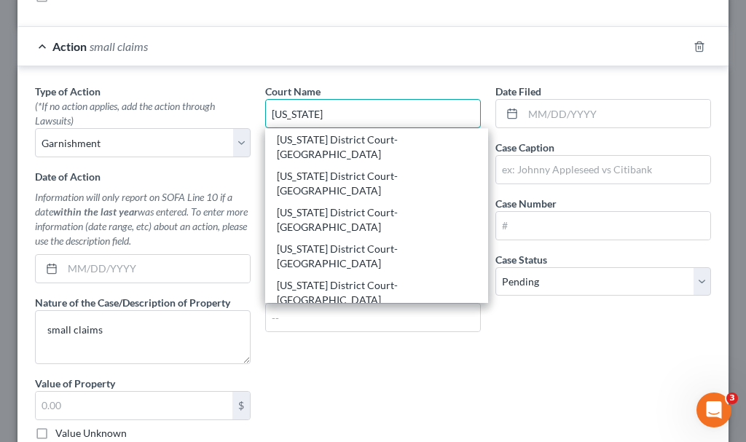
scroll to position [146, 0]
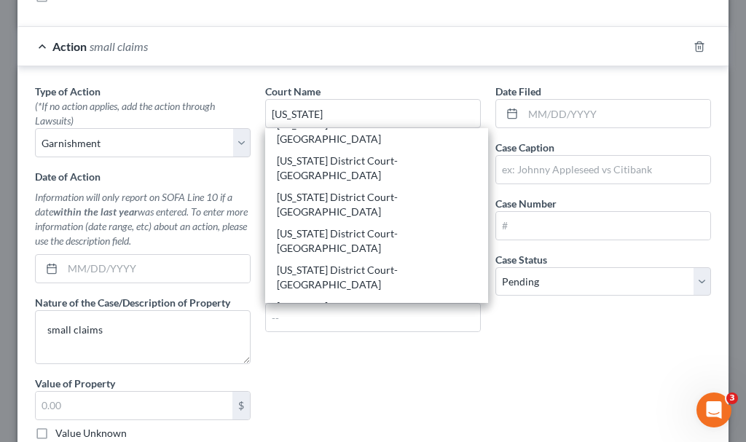
click at [328, 358] on div "[US_STATE] District Court-[PERSON_NAME]" at bounding box center [377, 372] width 200 height 29
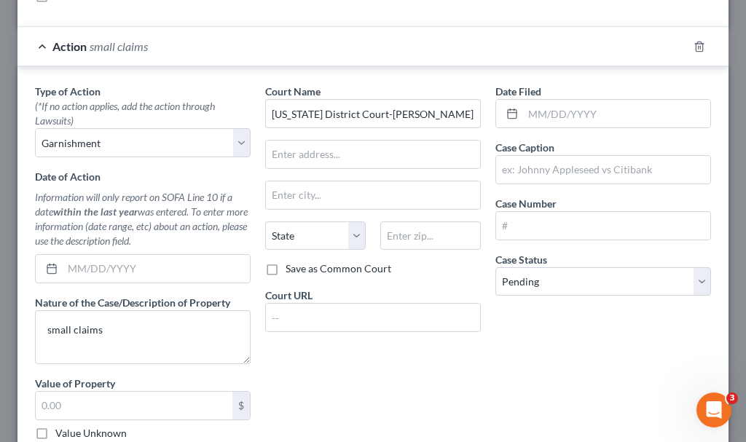
scroll to position [0, 0]
click at [551, 165] on input "text" at bounding box center [603, 170] width 214 height 28
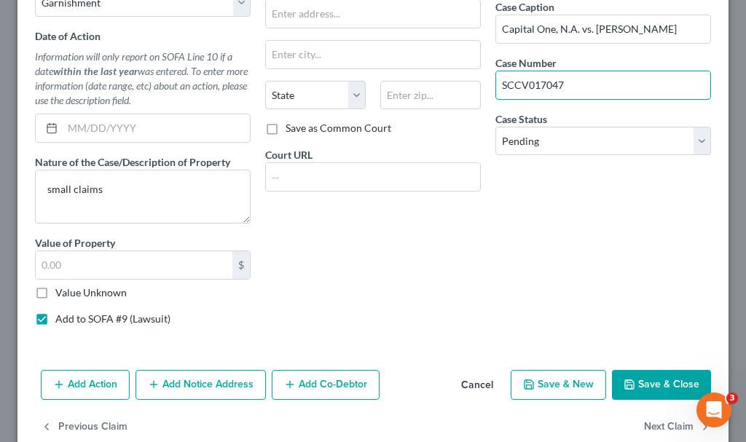
scroll to position [534, 0]
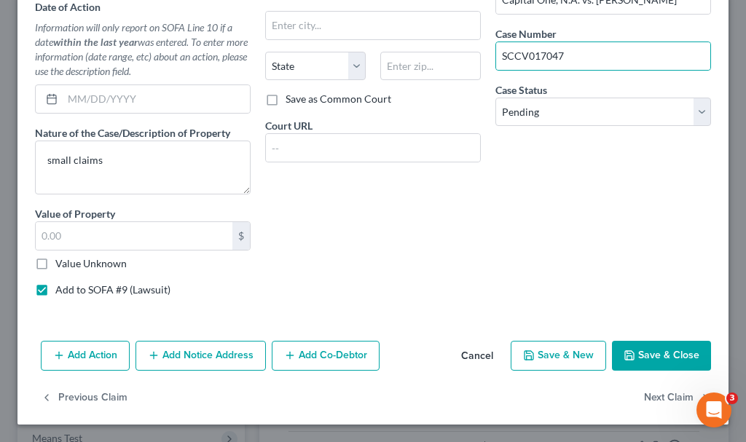
click at [648, 353] on button "Save & Close" at bounding box center [661, 356] width 99 height 31
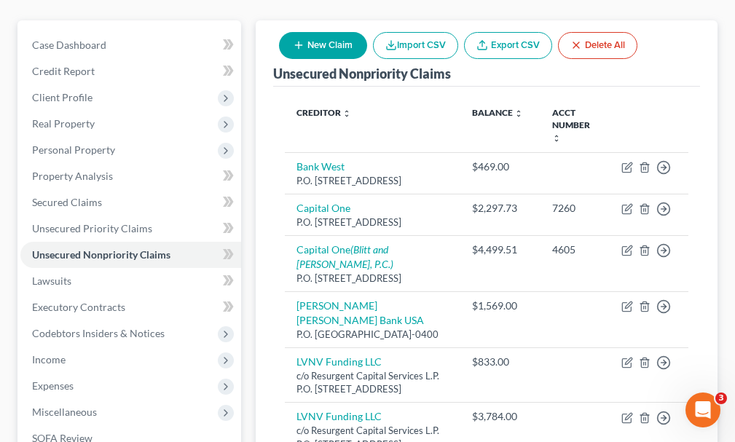
click at [323, 32] on button "New Claim" at bounding box center [323, 45] width 88 height 27
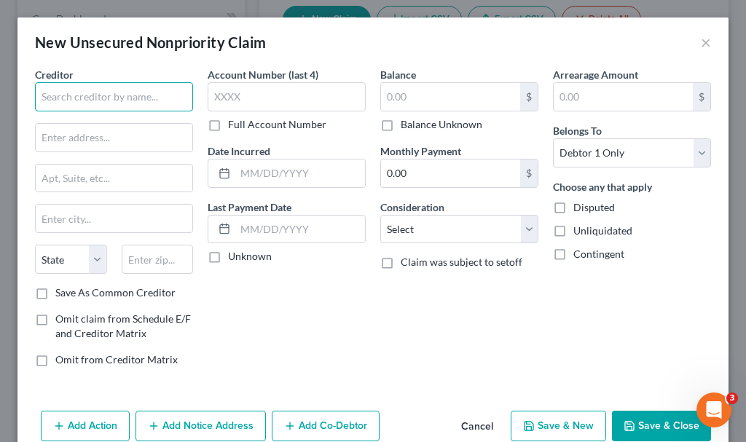
click at [131, 86] on input "text" at bounding box center [114, 96] width 158 height 29
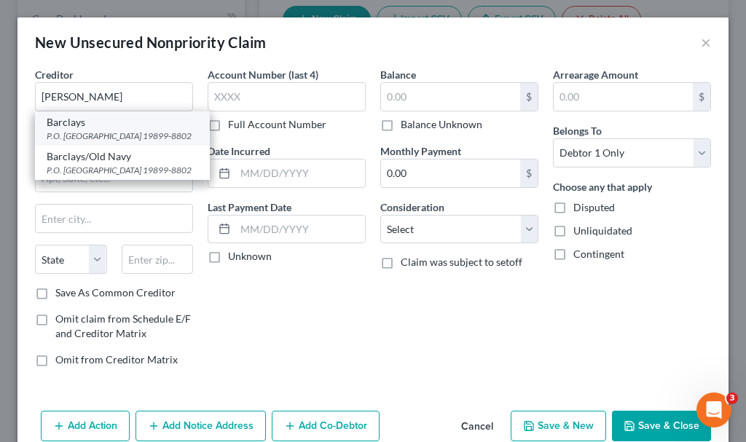
click at [87, 134] on div "P.O. [GEOGRAPHIC_DATA] 19899-8802" at bounding box center [122, 136] width 151 height 12
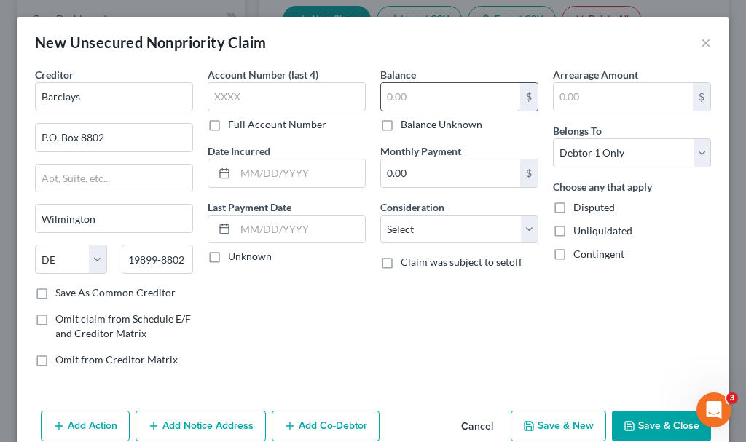
click at [418, 97] on input "text" at bounding box center [450, 97] width 139 height 28
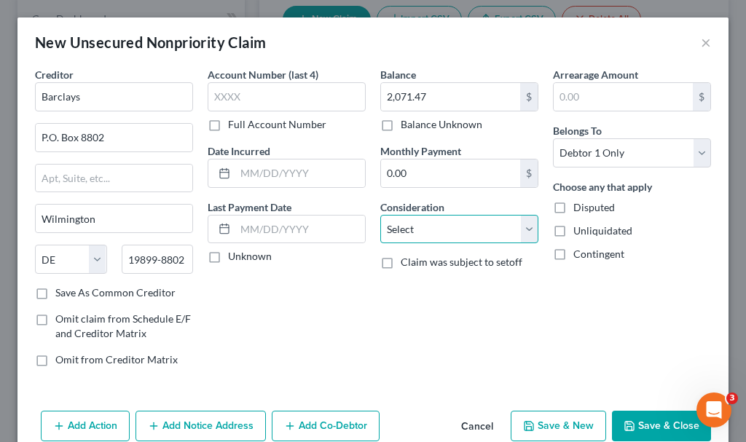
click at [424, 226] on select "Select Cable / Satellite Services Collection Agency Credit Card Debt Debt Couns…" at bounding box center [459, 229] width 158 height 29
click at [380, 215] on select "Select Cable / Satellite Services Collection Agency Credit Card Debt Debt Couns…" at bounding box center [459, 229] width 158 height 29
click at [95, 417] on button "Add Action" at bounding box center [85, 426] width 89 height 31
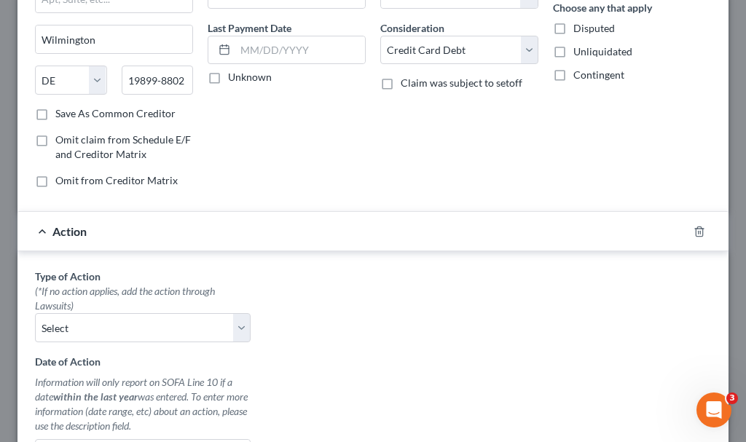
scroll to position [218, 0]
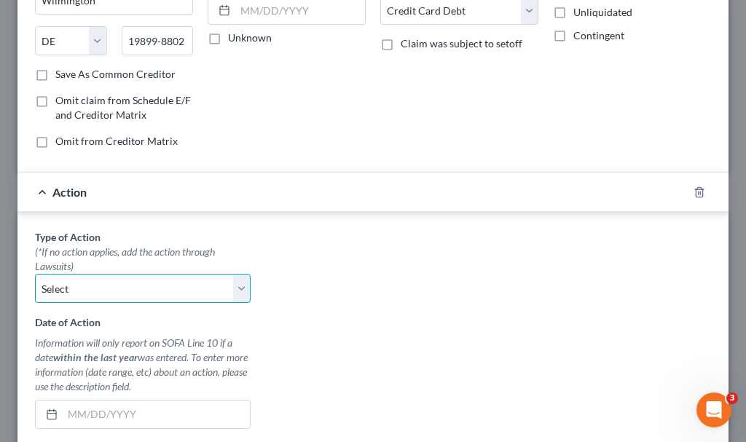
click at [84, 281] on select "Select Repossession Garnishment Foreclosure Personal Injury Attached, Seized, O…" at bounding box center [143, 288] width 216 height 29
click at [35, 274] on select "Select Repossession Garnishment Foreclosure Personal Injury Attached, Seized, O…" at bounding box center [143, 288] width 216 height 29
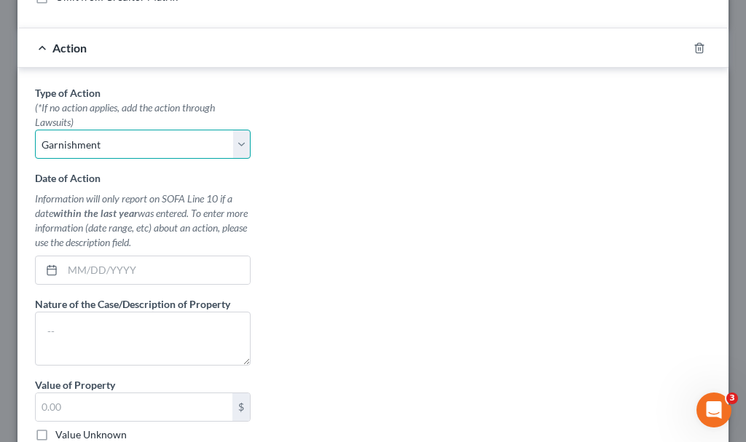
scroll to position [364, 0]
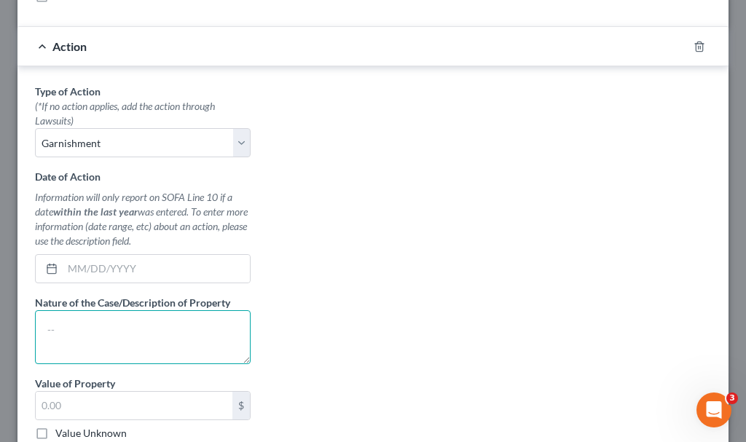
click at [98, 335] on textarea at bounding box center [143, 337] width 216 height 54
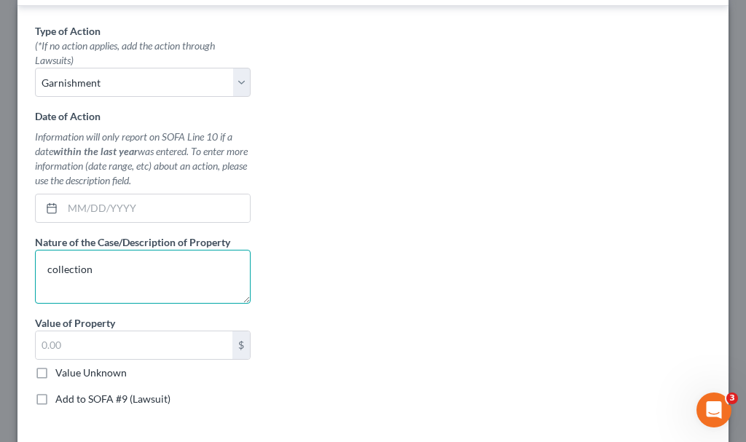
scroll to position [437, 0]
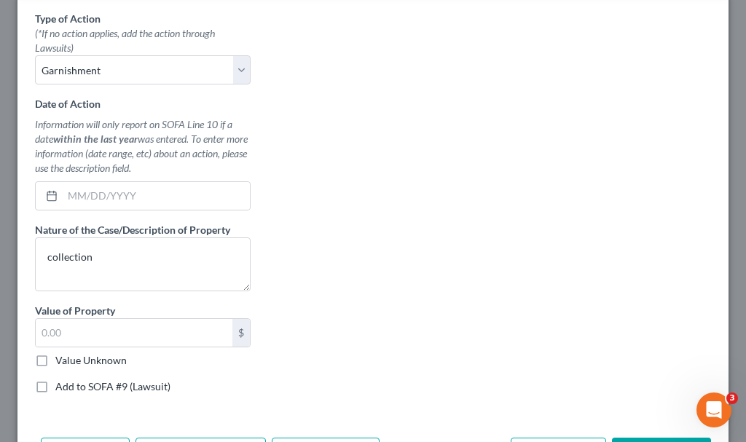
click at [55, 387] on label "Add to SOFA #9 (Lawsuit)" at bounding box center [112, 386] width 115 height 15
click at [61, 387] on input "Add to SOFA #9 (Lawsuit)" at bounding box center [65, 383] width 9 height 9
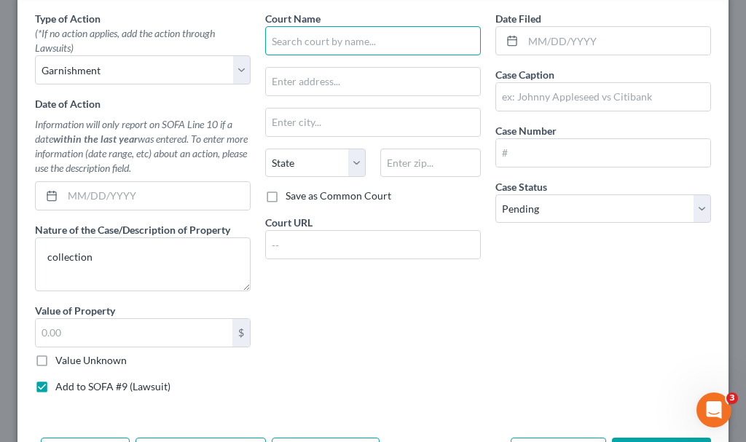
click at [326, 37] on input "text" at bounding box center [373, 40] width 216 height 29
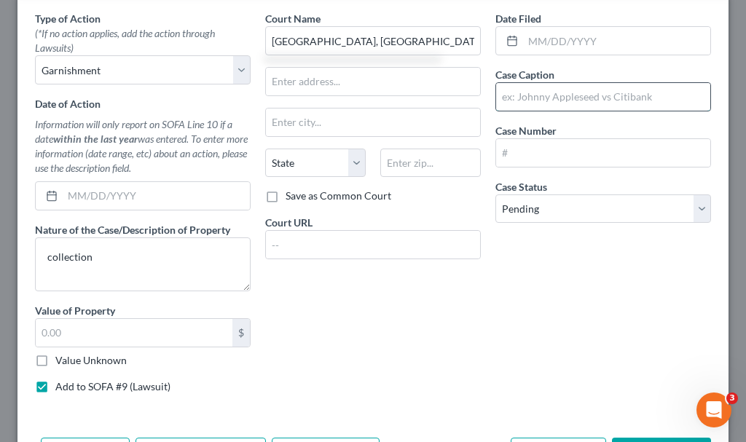
click at [551, 98] on input "text" at bounding box center [603, 97] width 214 height 28
click at [398, 42] on input "[GEOGRAPHIC_DATA], [GEOGRAPHIC_DATA]" at bounding box center [373, 40] width 216 height 29
click at [548, 90] on input "text" at bounding box center [603, 97] width 214 height 28
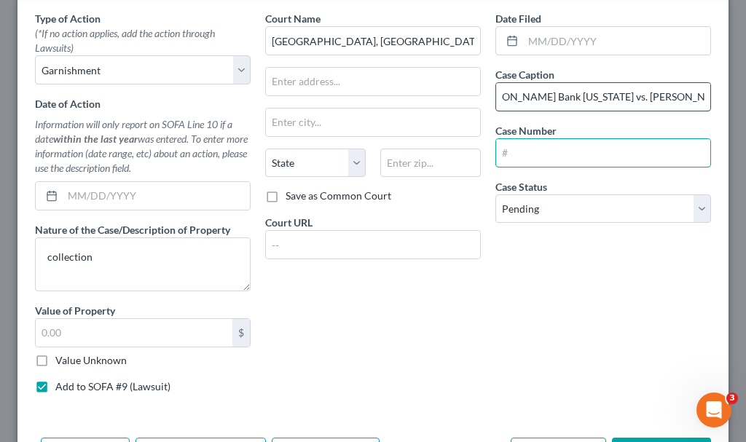
scroll to position [0, 0]
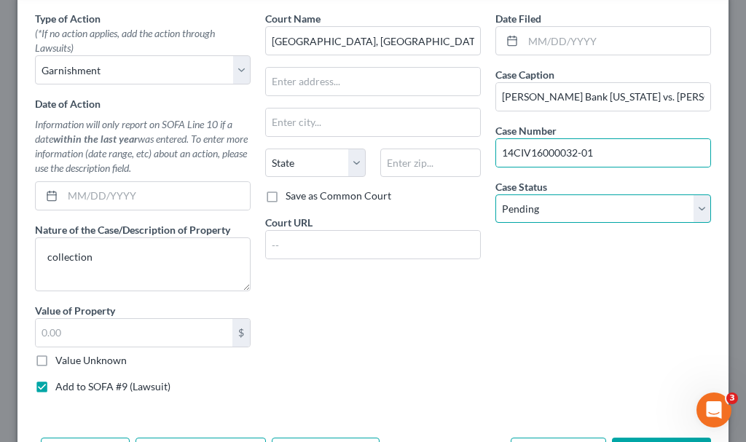
click at [548, 207] on select "Select Pending On Appeal Concluded" at bounding box center [603, 208] width 216 height 29
click at [495, 194] on select "Select Pending On Appeal Concluded" at bounding box center [603, 208] width 216 height 29
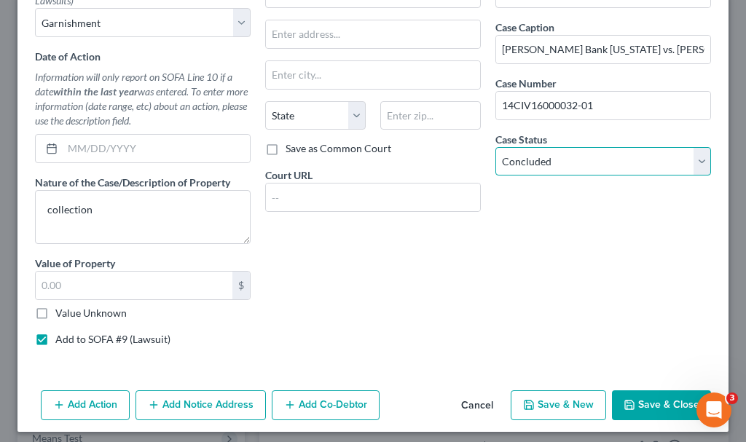
scroll to position [492, 0]
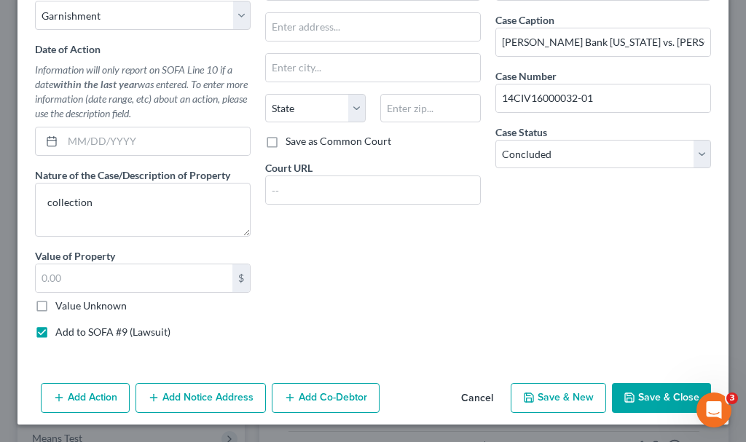
click at [553, 389] on button "Save & New" at bounding box center [558, 398] width 95 height 31
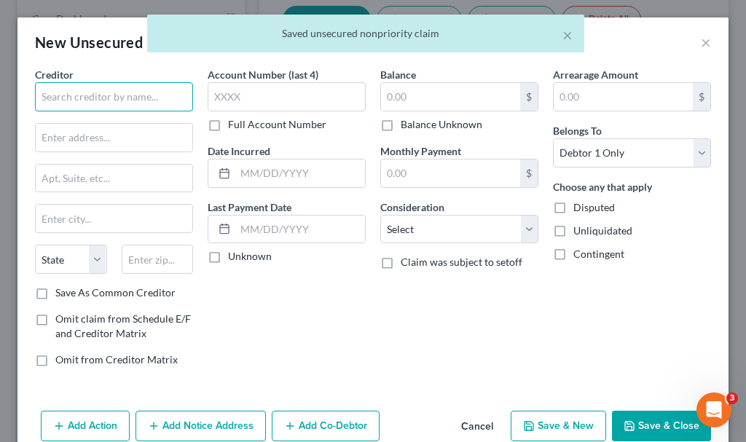
click at [133, 95] on input "text" at bounding box center [114, 96] width 158 height 29
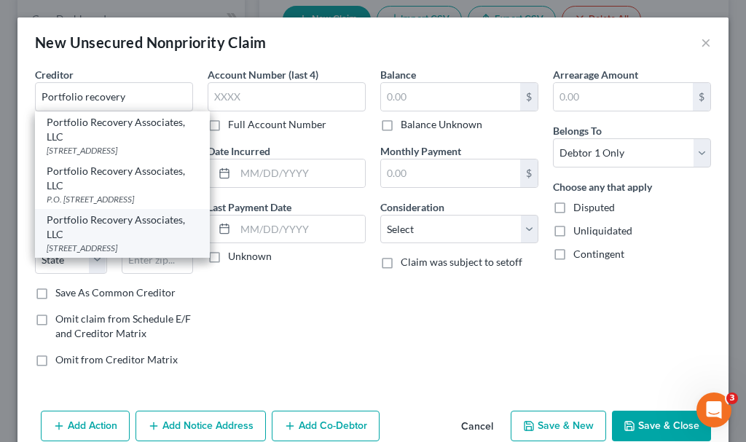
click at [93, 242] on div "Portfolio Recovery Associates, LLC" at bounding box center [122, 227] width 151 height 29
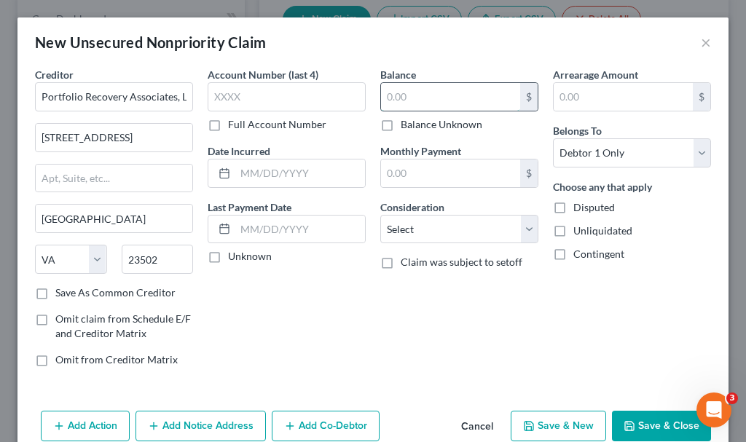
click at [415, 98] on input "text" at bounding box center [450, 97] width 139 height 28
click at [81, 420] on button "Add Action" at bounding box center [85, 426] width 89 height 31
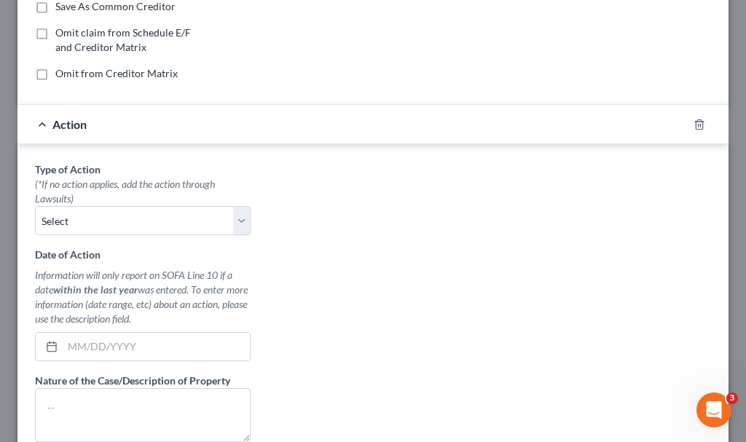
scroll to position [291, 0]
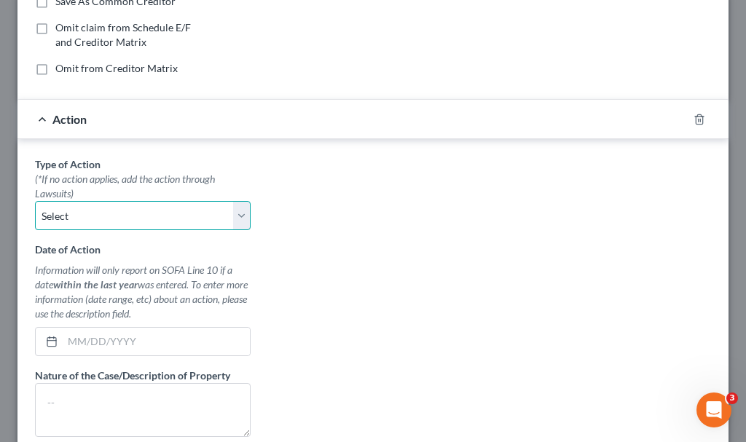
click at [87, 208] on select "Select Repossession Garnishment Foreclosure Personal Injury Attached, Seized, O…" at bounding box center [143, 215] width 216 height 29
click at [35, 201] on select "Select Repossession Garnishment Foreclosure Personal Injury Attached, Seized, O…" at bounding box center [143, 215] width 216 height 29
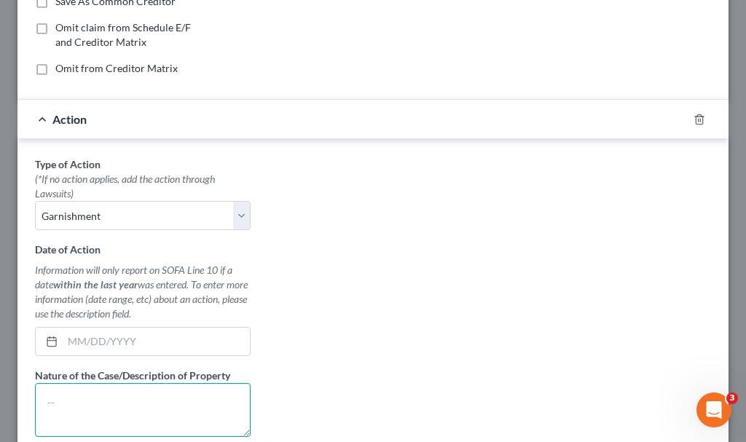
click at [126, 402] on textarea at bounding box center [143, 410] width 216 height 54
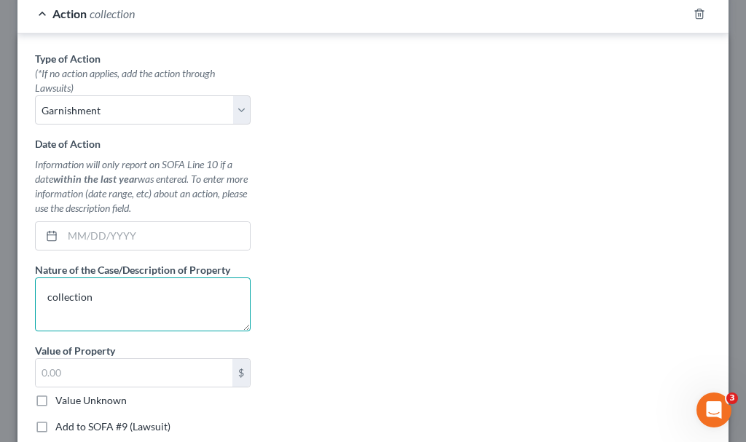
scroll to position [437, 0]
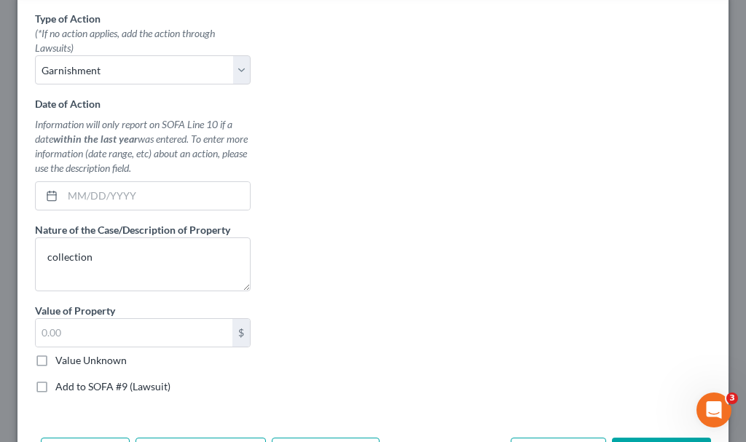
click at [55, 384] on label "Add to SOFA #9 (Lawsuit)" at bounding box center [112, 386] width 115 height 15
click at [61, 384] on input "Add to SOFA #9 (Lawsuit)" at bounding box center [65, 383] width 9 height 9
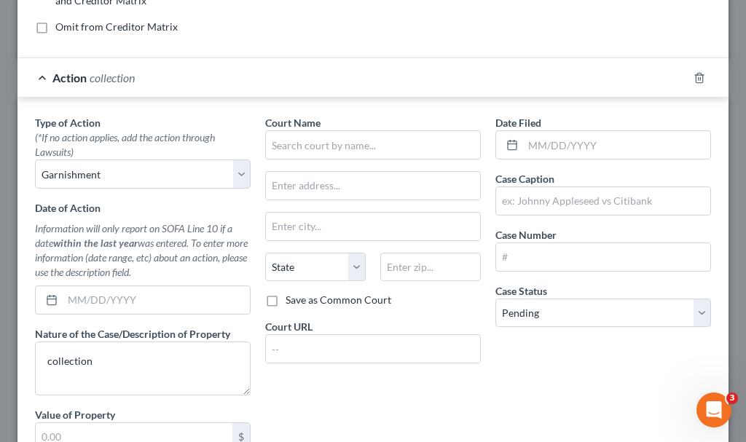
scroll to position [218, 0]
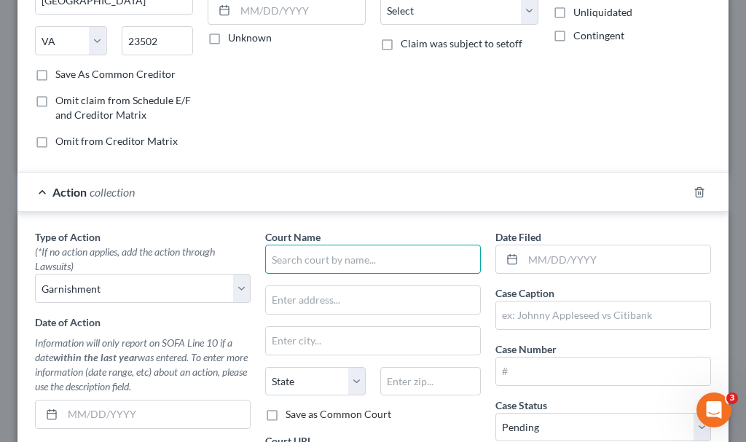
click at [394, 263] on input "text" at bounding box center [373, 259] width 216 height 29
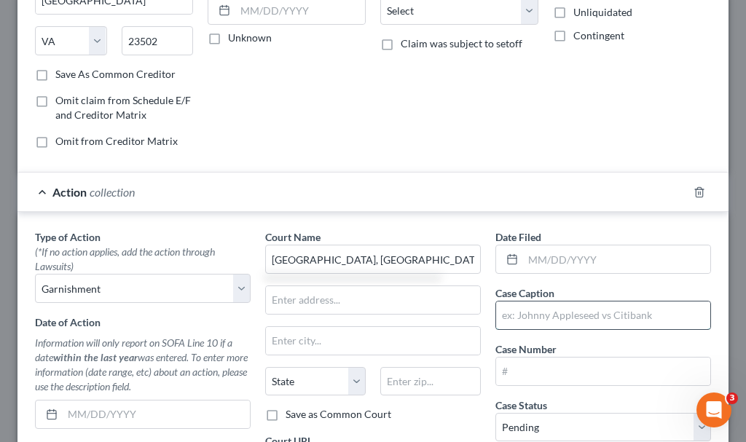
click at [551, 315] on input "text" at bounding box center [603, 316] width 214 height 28
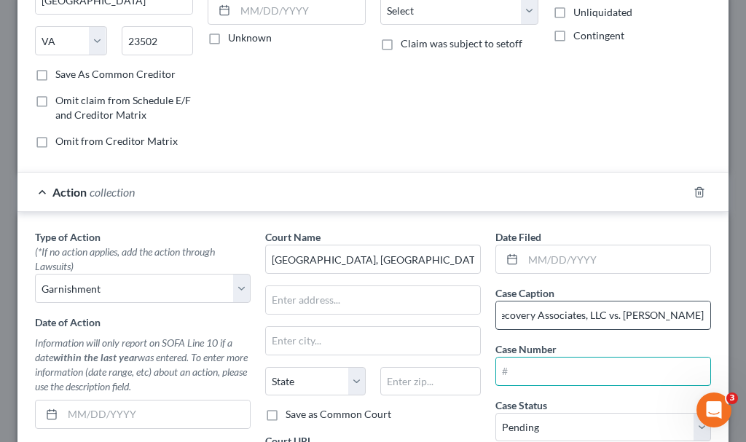
scroll to position [0, 0]
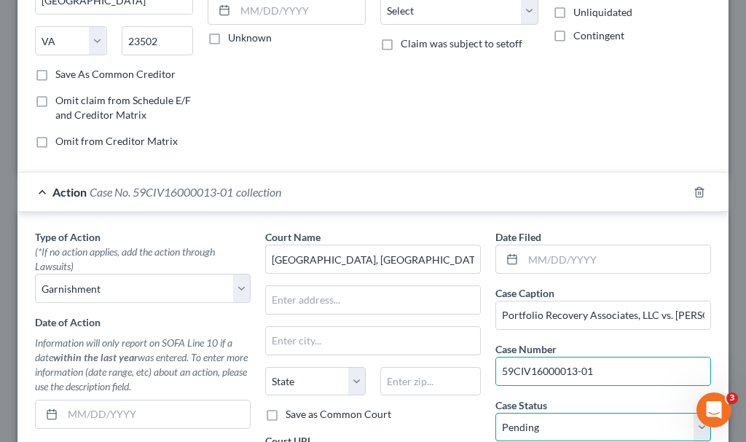
click at [541, 427] on select "Select Pending On Appeal Concluded" at bounding box center [603, 427] width 216 height 29
click at [495, 413] on select "Select Pending On Appeal Concluded" at bounding box center [603, 427] width 216 height 29
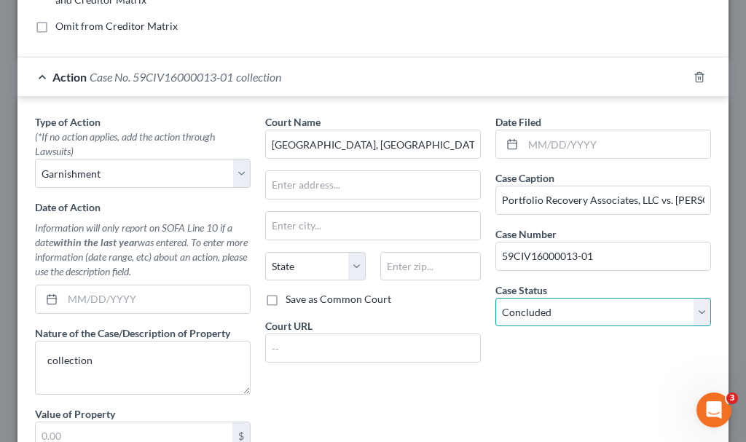
scroll to position [492, 0]
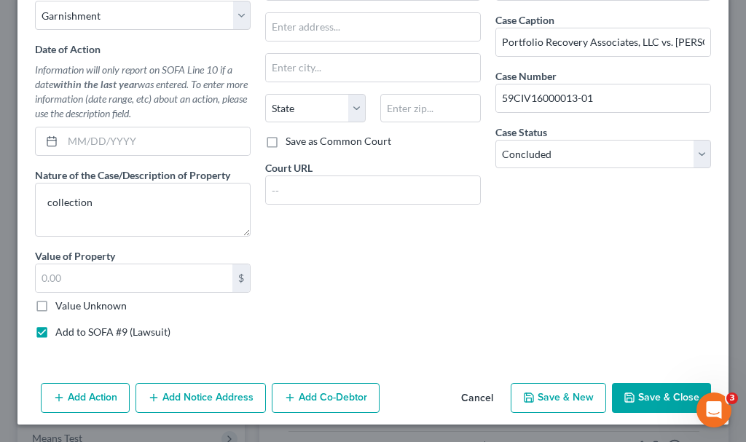
click at [548, 402] on button "Save & New" at bounding box center [558, 398] width 95 height 31
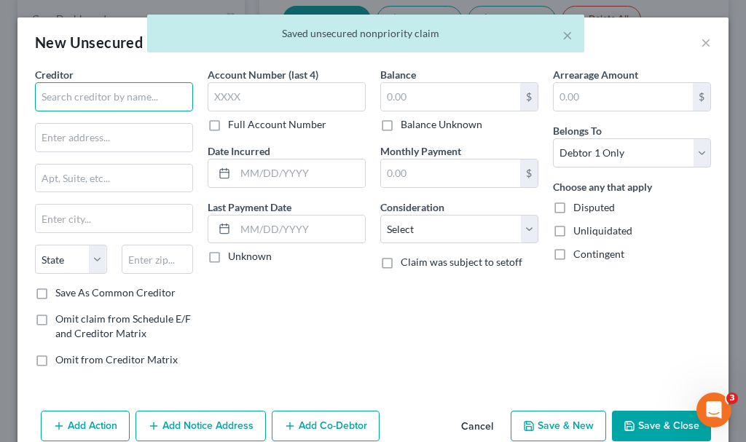
click at [141, 98] on input "text" at bounding box center [114, 96] width 158 height 29
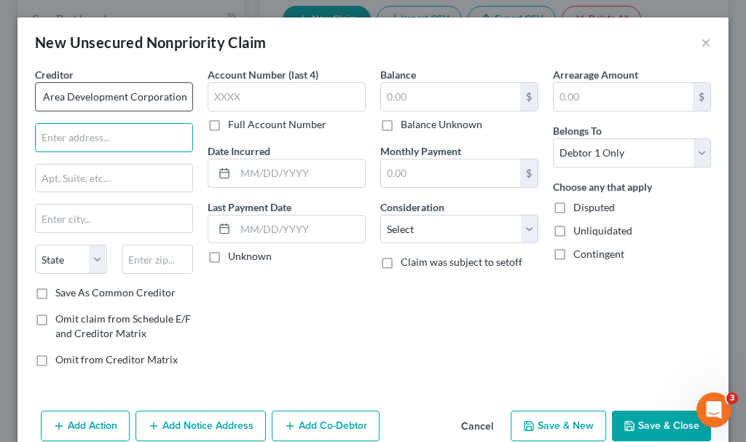
scroll to position [0, 0]
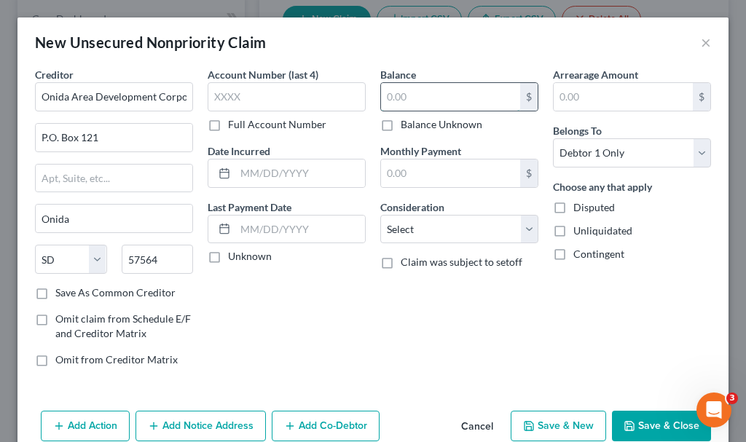
click at [446, 103] on input "text" at bounding box center [450, 97] width 139 height 28
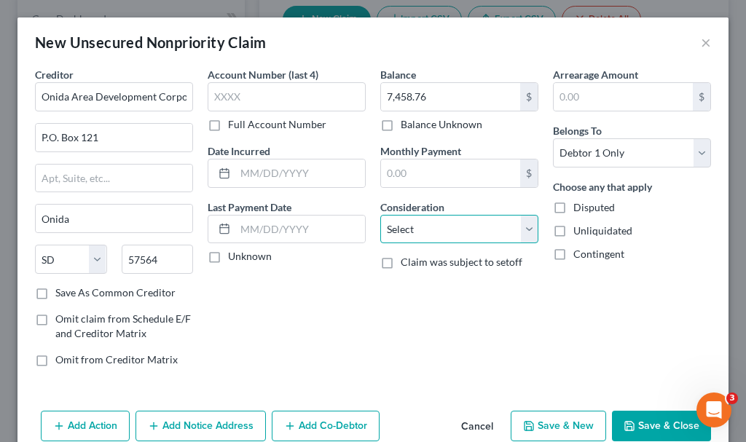
click at [411, 227] on select "Select Cable / Satellite Services Collection Agency Credit Card Debt Debt Couns…" at bounding box center [459, 229] width 158 height 29
click at [415, 285] on div "Balance 7,458.76 $ Balance Unknown Balance Undetermined 7,458.76 $ Balance Unkn…" at bounding box center [459, 223] width 173 height 312
click at [79, 418] on button "Add Action" at bounding box center [85, 426] width 89 height 31
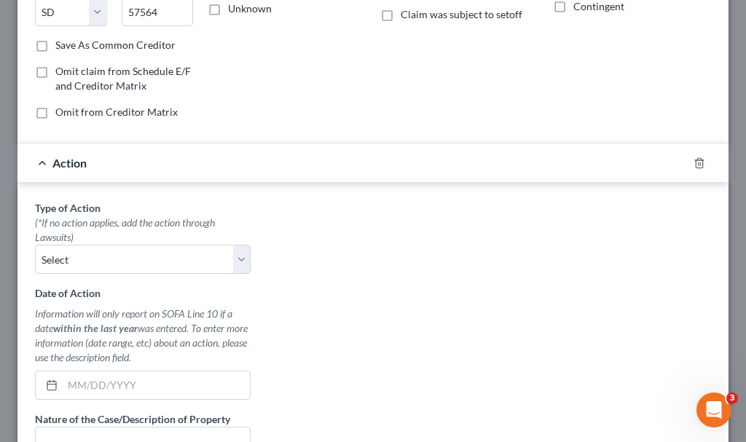
scroll to position [291, 0]
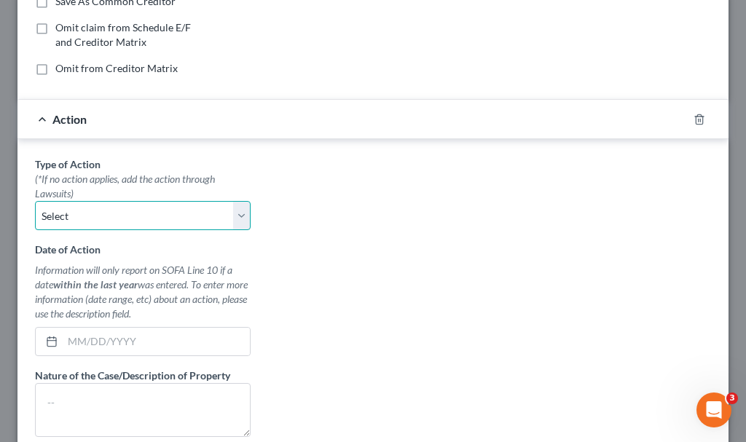
click at [117, 216] on select "Select Repossession Garnishment Foreclosure Personal Injury Attached, Seized, O…" at bounding box center [143, 215] width 216 height 29
click at [35, 201] on select "Select Repossession Garnishment Foreclosure Personal Injury Attached, Seized, O…" at bounding box center [143, 215] width 216 height 29
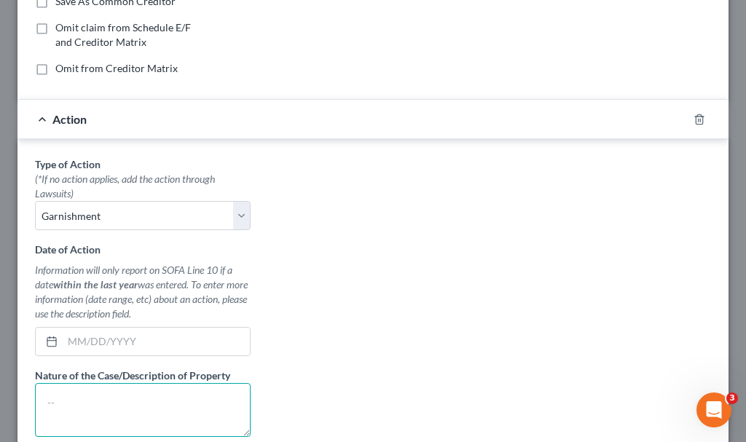
click at [113, 407] on textarea at bounding box center [143, 410] width 216 height 54
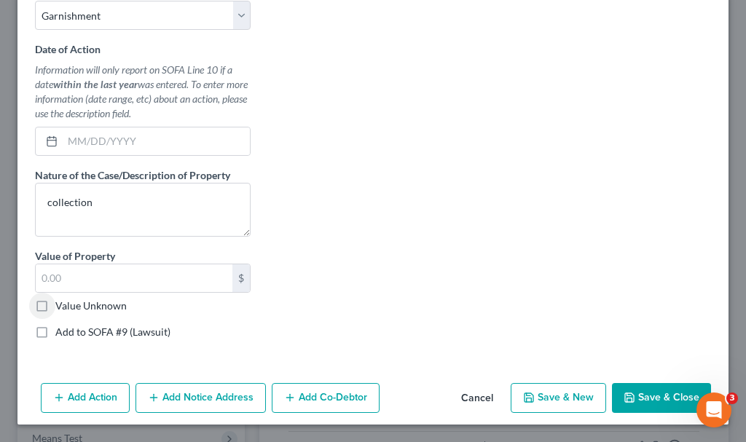
click at [55, 332] on label "Add to SOFA #9 (Lawsuit)" at bounding box center [112, 332] width 115 height 15
click at [61, 332] on input "Add to SOFA #9 (Lawsuit)" at bounding box center [65, 329] width 9 height 9
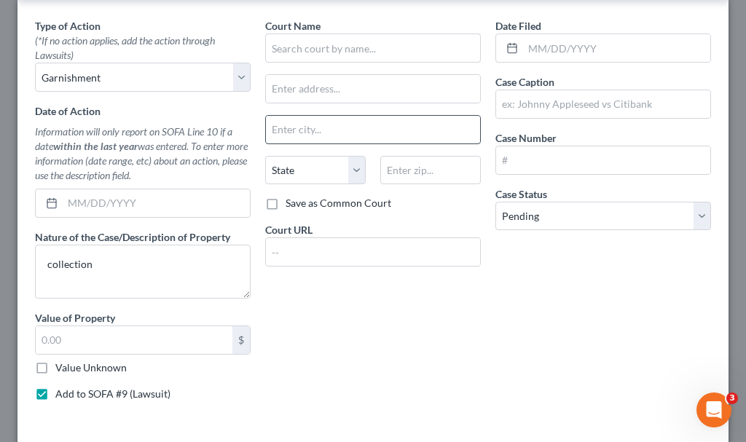
scroll to position [419, 0]
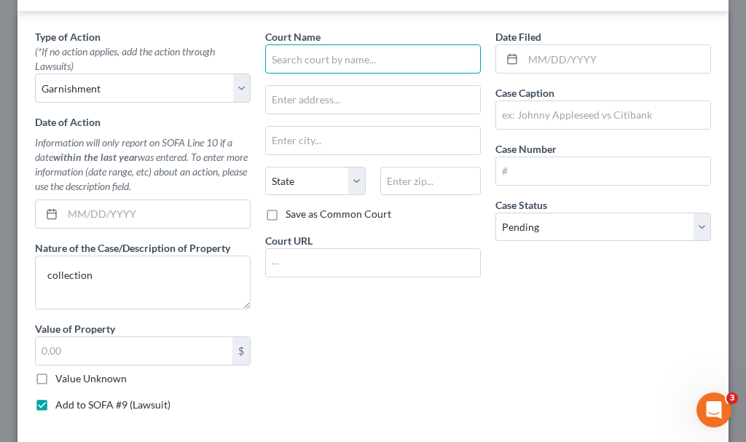
click at [353, 55] on input "text" at bounding box center [373, 58] width 216 height 29
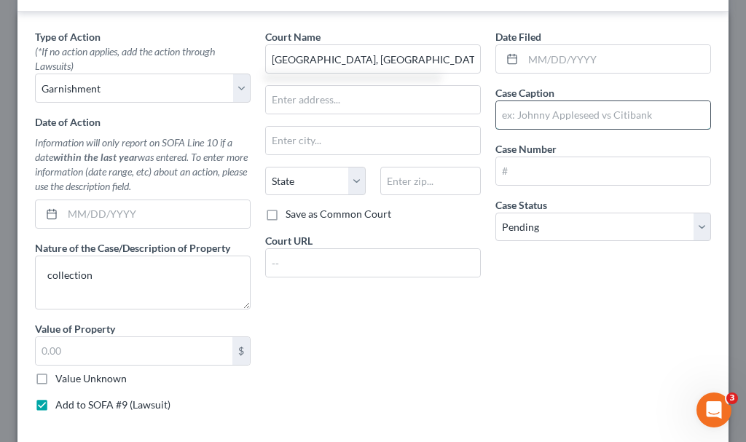
click at [579, 117] on input "text" at bounding box center [603, 115] width 214 height 28
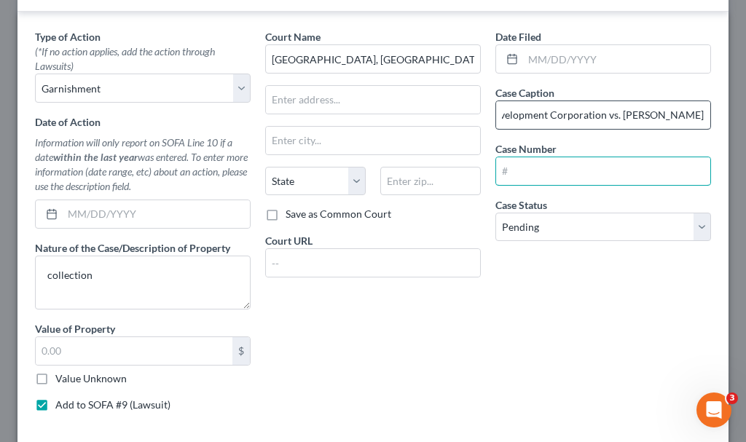
scroll to position [0, 0]
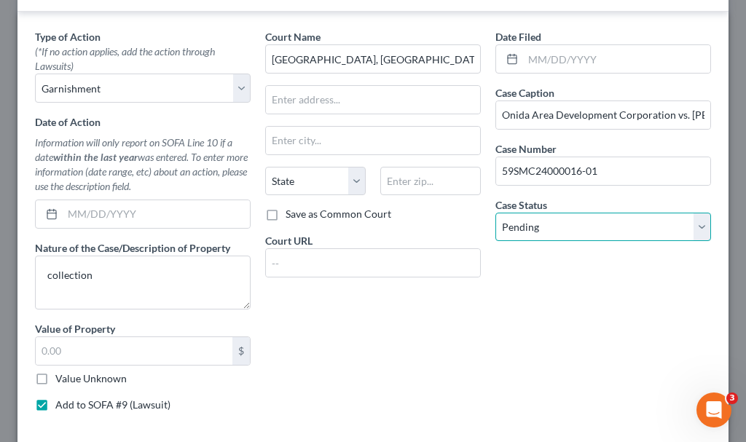
click at [535, 222] on select "Select Pending On Appeal Concluded" at bounding box center [603, 227] width 216 height 29
click at [495, 213] on select "Select Pending On Appeal Concluded" at bounding box center [603, 227] width 216 height 29
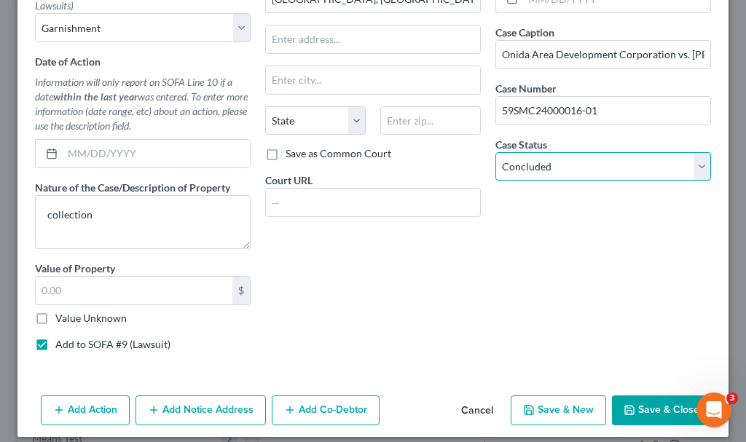
scroll to position [492, 0]
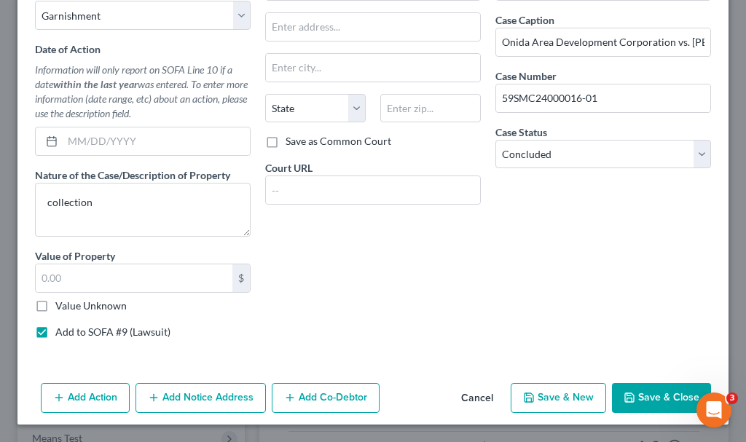
click at [551, 399] on button "Save & New" at bounding box center [558, 398] width 95 height 31
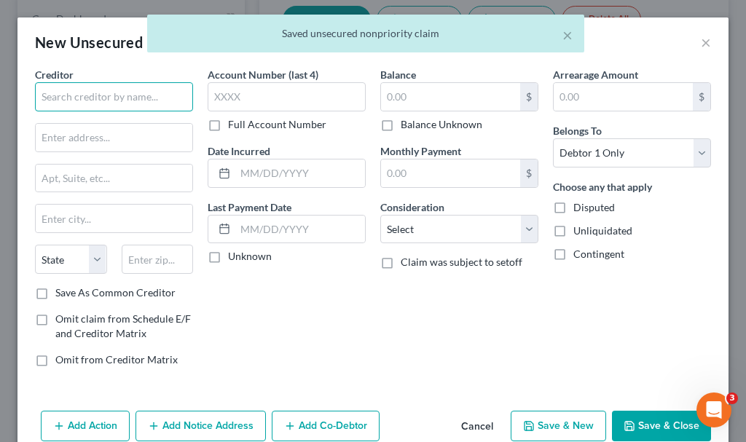
click at [126, 96] on input "text" at bounding box center [114, 96] width 158 height 29
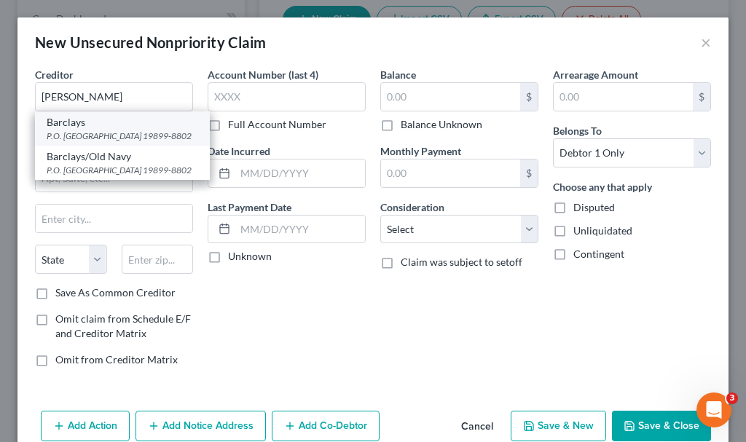
click at [87, 139] on div "P.O. [GEOGRAPHIC_DATA] 19899-8802" at bounding box center [122, 136] width 151 height 12
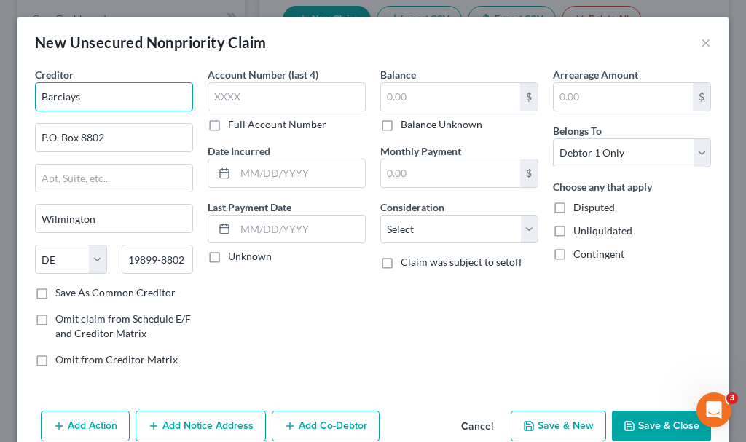
click at [130, 90] on input "Barclays" at bounding box center [114, 96] width 158 height 29
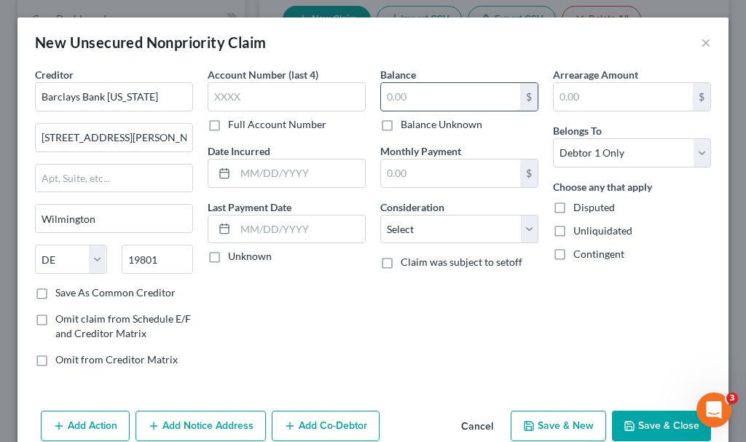
click at [416, 101] on input "text" at bounding box center [450, 97] width 139 height 28
click at [414, 229] on select "Select Cable / Satellite Services Collection Agency Credit Card Debt Debt Couns…" at bounding box center [459, 229] width 158 height 29
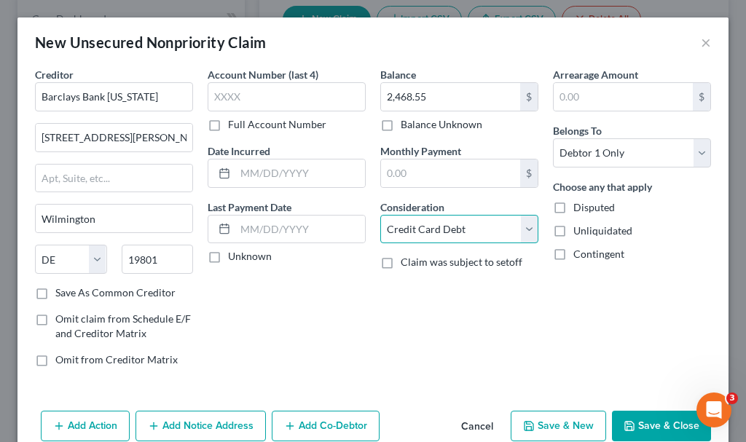
click at [380, 215] on select "Select Cable / Satellite Services Collection Agency Credit Card Debt Debt Couns…" at bounding box center [459, 229] width 158 height 29
click at [87, 425] on button "Add Action" at bounding box center [85, 426] width 89 height 31
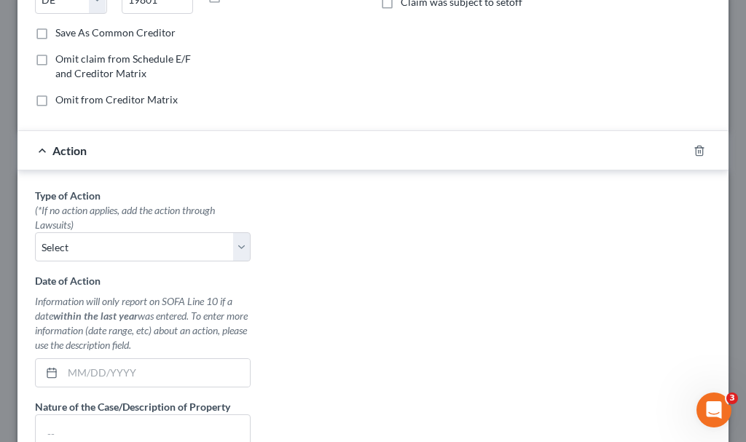
scroll to position [364, 0]
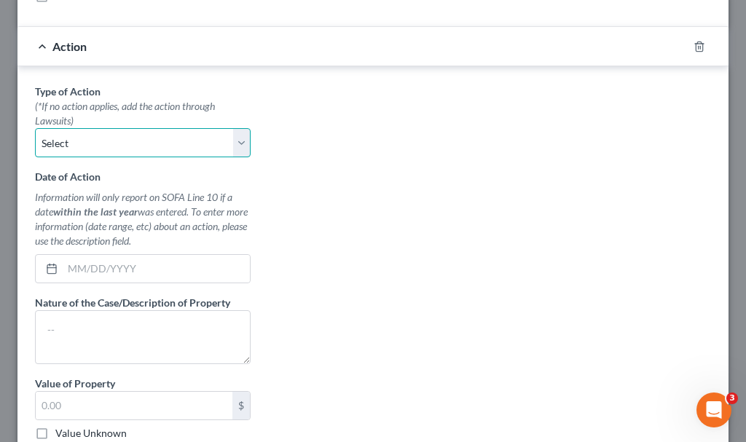
click at [89, 134] on select "Select Repossession Garnishment Foreclosure Personal Injury Attached, Seized, O…" at bounding box center [143, 142] width 216 height 29
click at [35, 128] on select "Select Repossession Garnishment Foreclosure Personal Injury Attached, Seized, O…" at bounding box center [143, 142] width 216 height 29
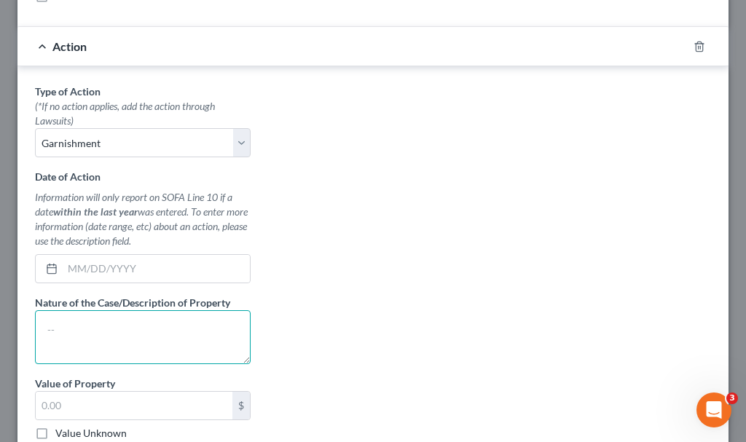
click at [107, 341] on textarea at bounding box center [143, 337] width 216 height 54
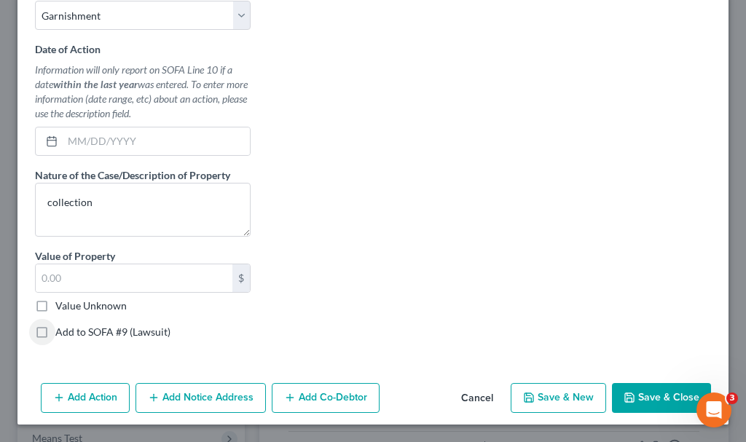
click at [55, 331] on label "Add to SOFA #9 (Lawsuit)" at bounding box center [112, 332] width 115 height 15
click at [61, 331] on input "Add to SOFA #9 (Lawsuit)" at bounding box center [65, 329] width 9 height 9
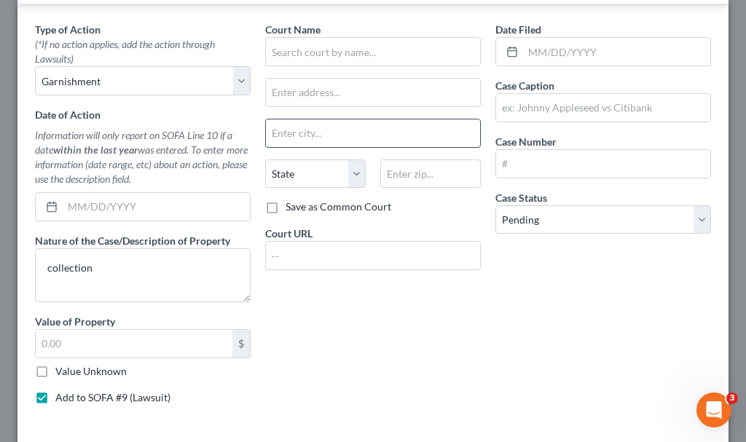
scroll to position [419, 0]
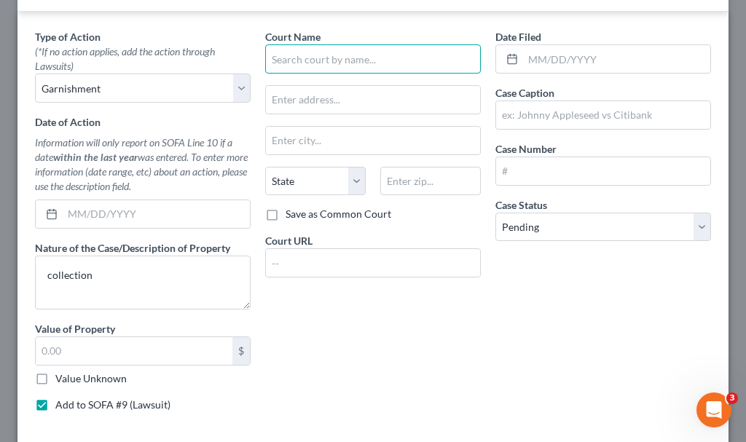
click at [360, 58] on input "text" at bounding box center [373, 58] width 216 height 29
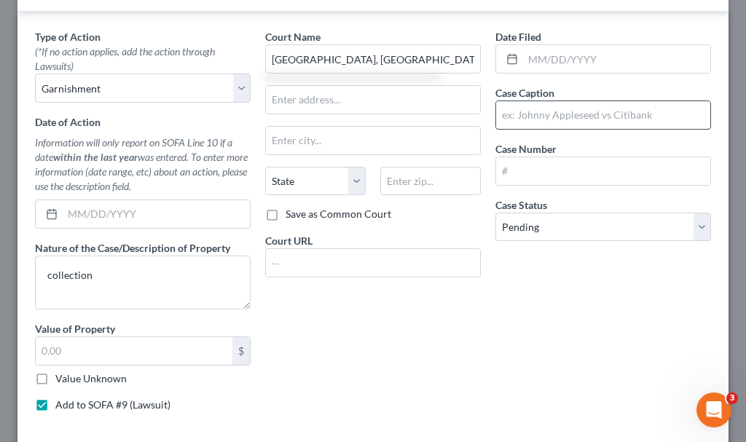
click at [538, 109] on input "text" at bounding box center [603, 115] width 214 height 28
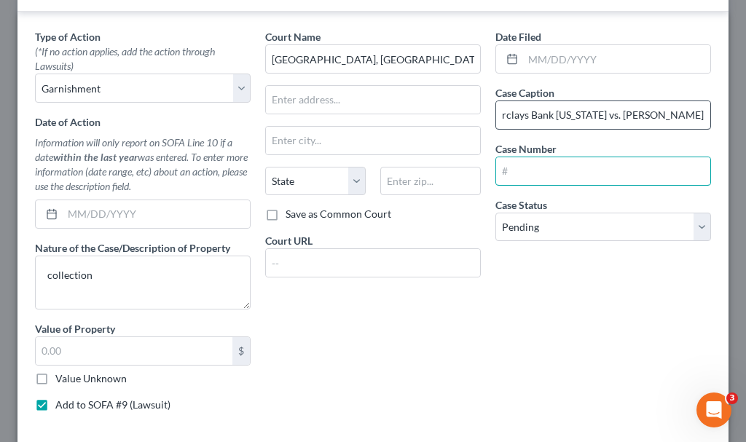
scroll to position [0, 0]
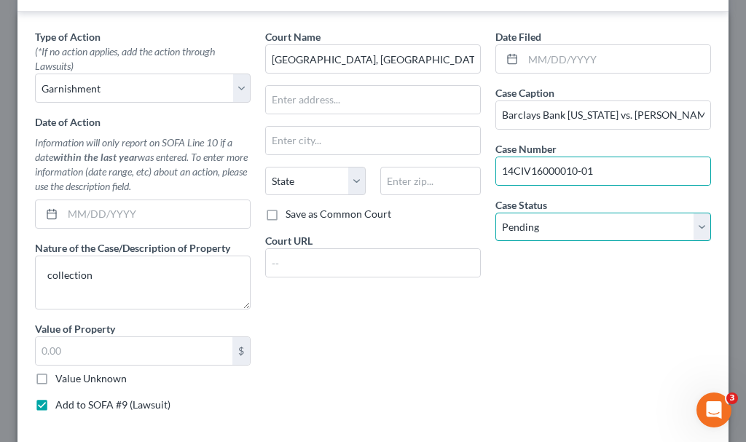
click at [559, 227] on select "Select Pending On Appeal Concluded" at bounding box center [603, 227] width 216 height 29
click at [495, 213] on select "Select Pending On Appeal Concluded" at bounding box center [603, 227] width 216 height 29
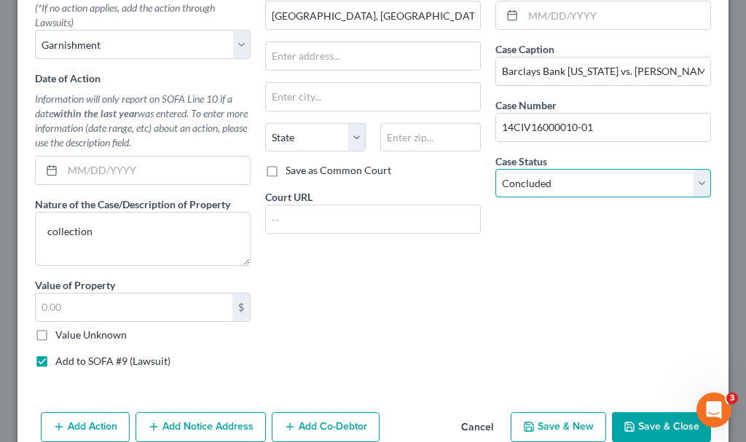
scroll to position [492, 0]
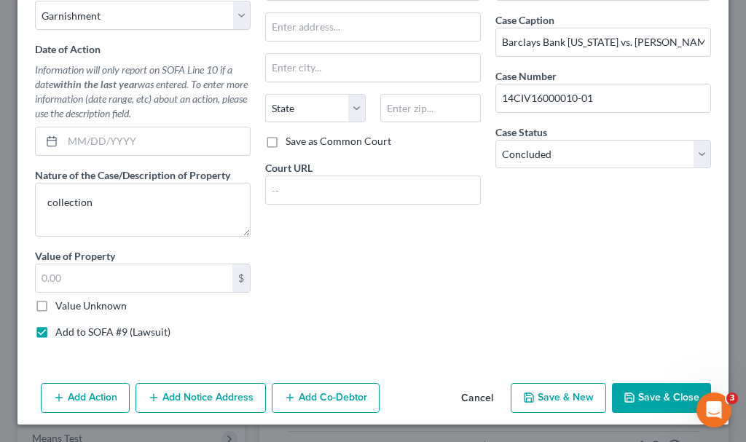
click at [659, 392] on button "Save & Close" at bounding box center [661, 398] width 99 height 31
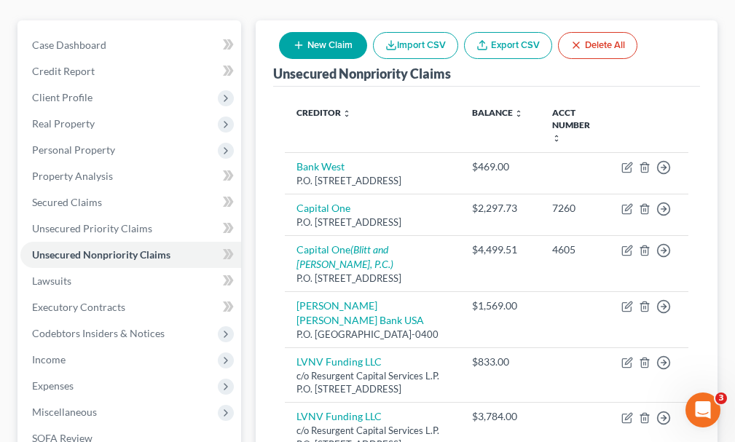
click at [305, 32] on button "New Claim" at bounding box center [323, 45] width 88 height 27
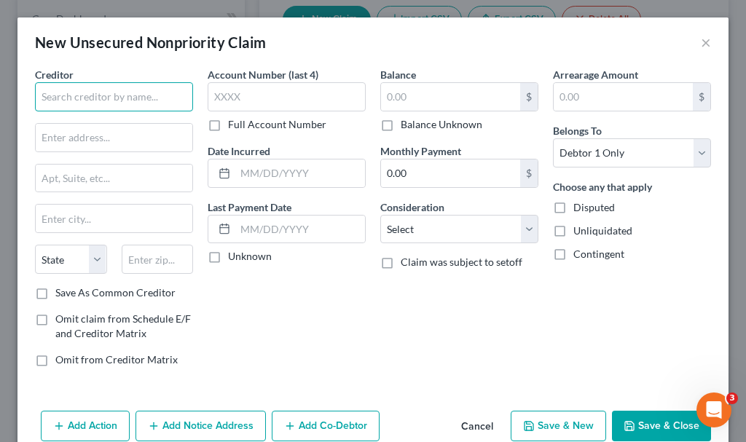
click at [125, 96] on input "text" at bounding box center [114, 96] width 158 height 29
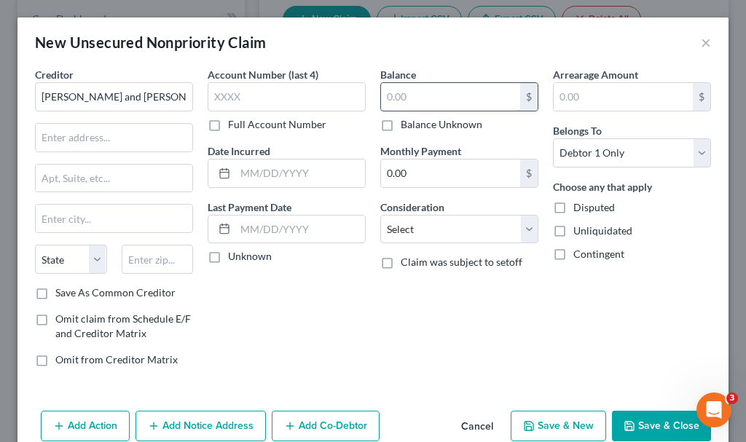
click at [426, 96] on input "text" at bounding box center [450, 97] width 139 height 28
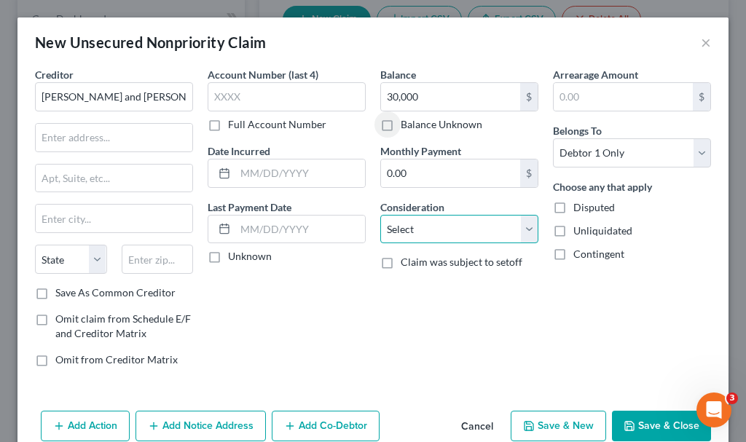
click at [429, 227] on select "Select Cable / Satellite Services Collection Agency Credit Card Debt Debt Couns…" at bounding box center [459, 229] width 158 height 29
click at [380, 215] on select "Select Cable / Satellite Services Collection Agency Credit Card Debt Debt Couns…" at bounding box center [459, 229] width 158 height 29
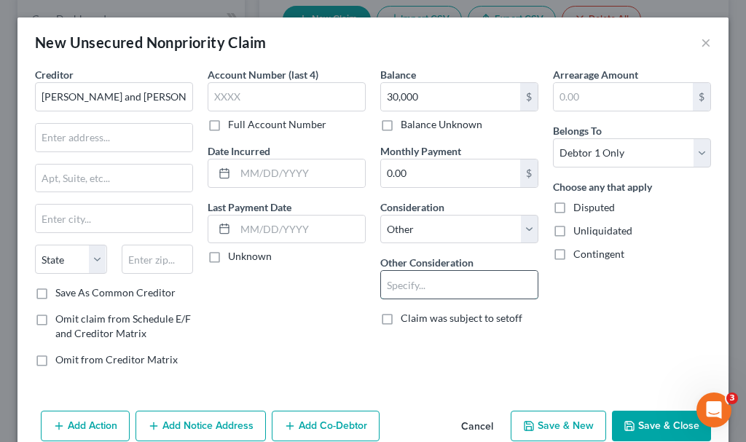
click at [431, 288] on input "text" at bounding box center [459, 285] width 157 height 28
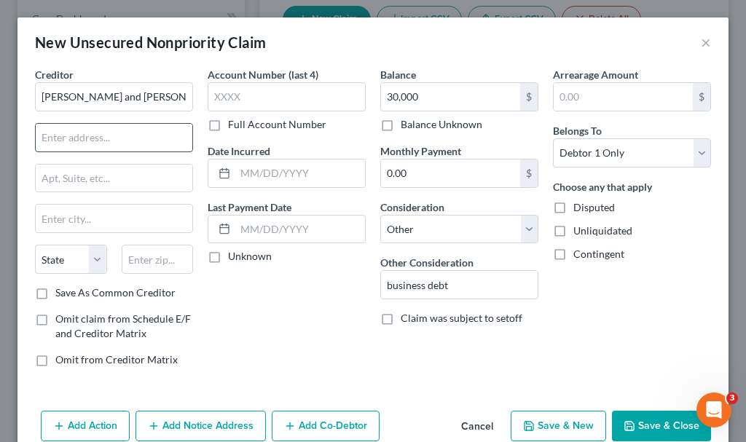
click at [141, 139] on input "text" at bounding box center [114, 138] width 157 height 28
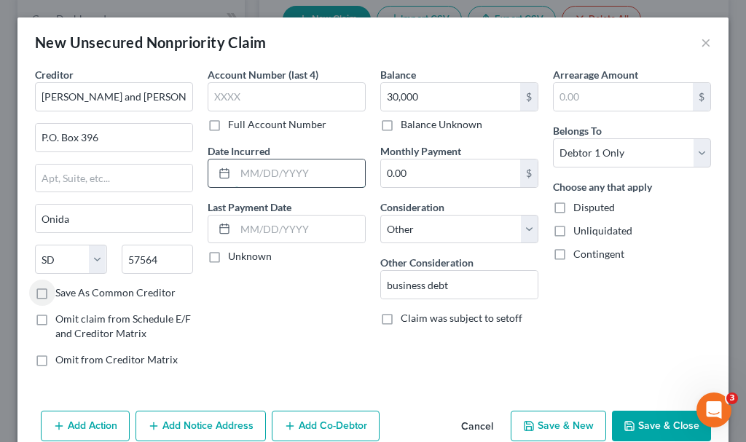
click at [269, 176] on input "text" at bounding box center [300, 173] width 130 height 28
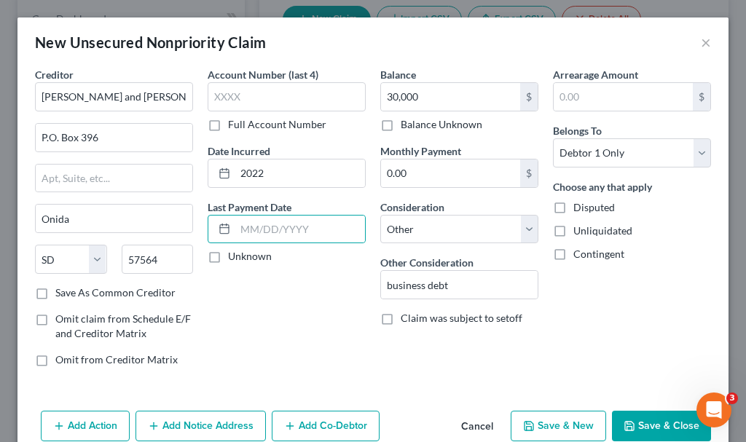
click at [200, 423] on button "Add Notice Address" at bounding box center [200, 426] width 130 height 31
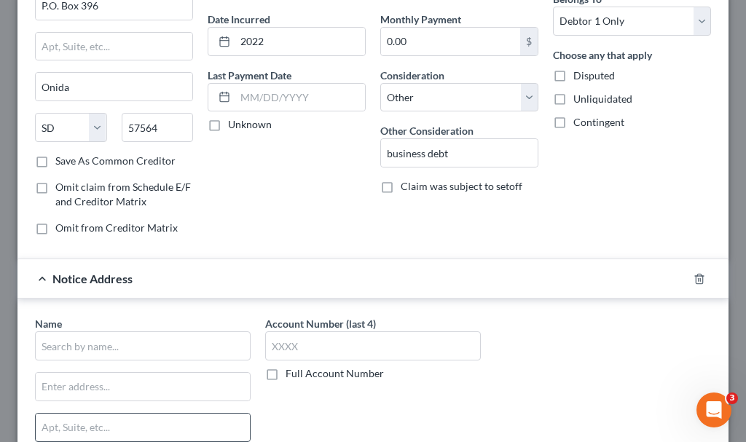
scroll to position [146, 0]
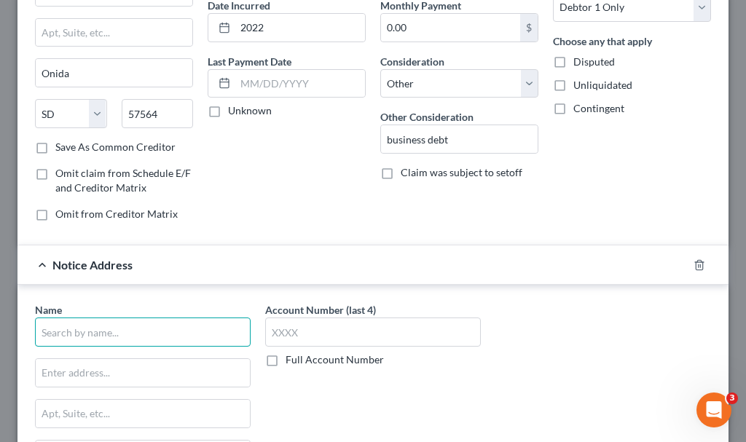
click at [201, 326] on input "text" at bounding box center [143, 332] width 216 height 29
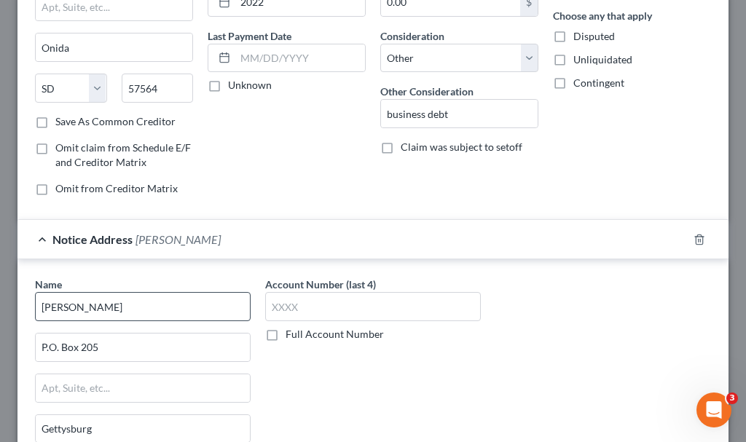
scroll to position [342, 0]
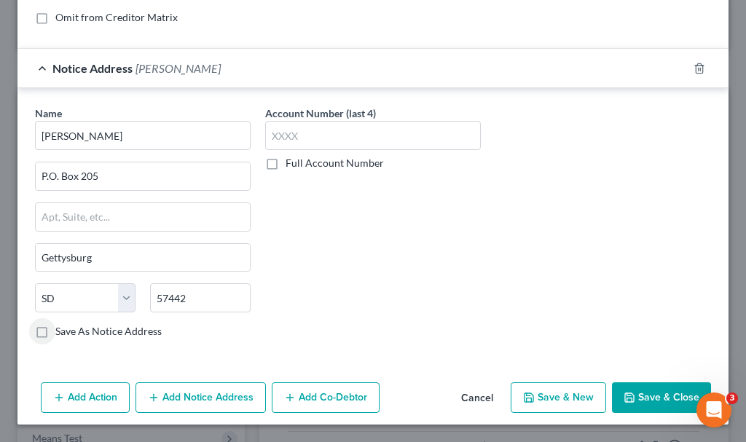
click at [87, 395] on button "Add Action" at bounding box center [85, 397] width 89 height 31
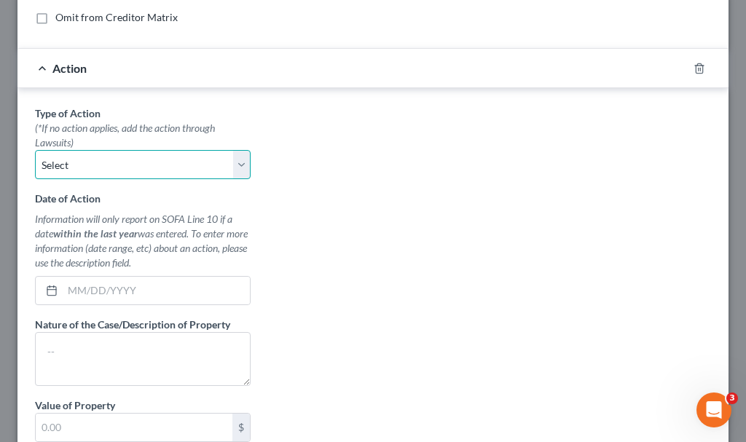
click at [103, 162] on select "Select Repossession Garnishment Foreclosure Personal Injury Attached, Seized, O…" at bounding box center [143, 164] width 216 height 29
click at [35, 150] on select "Select Repossession Garnishment Foreclosure Personal Injury Attached, Seized, O…" at bounding box center [143, 164] width 216 height 29
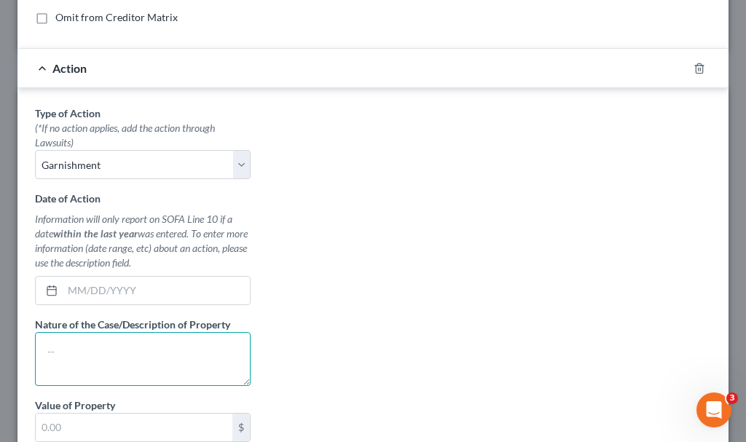
click at [111, 356] on textarea at bounding box center [143, 359] width 216 height 54
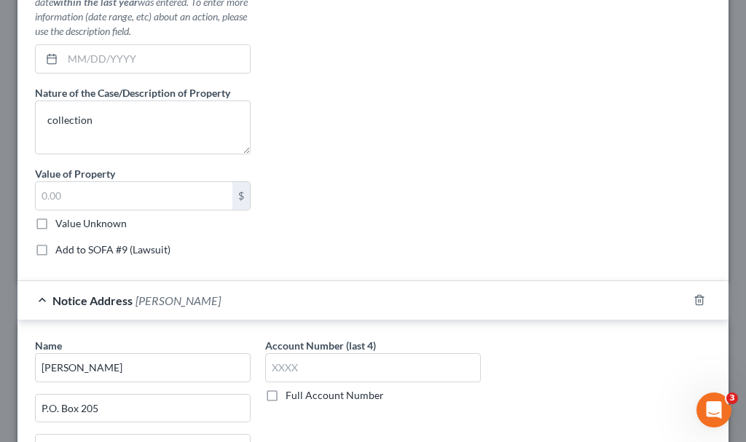
click at [55, 248] on label "Add to SOFA #9 (Lawsuit)" at bounding box center [112, 250] width 115 height 15
click at [61, 248] on input "Add to SOFA #9 (Lawsuit)" at bounding box center [65, 247] width 9 height 9
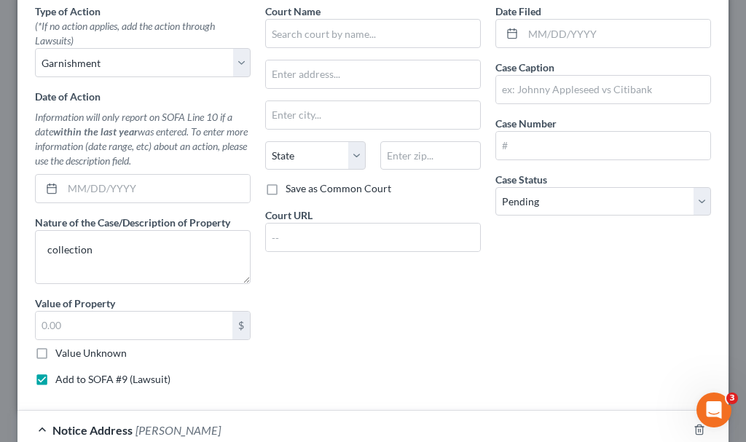
scroll to position [355, 0]
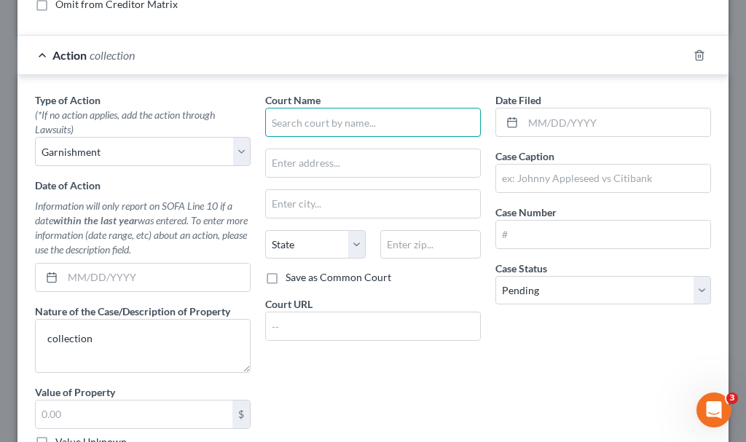
click at [335, 120] on input "text" at bounding box center [373, 122] width 216 height 29
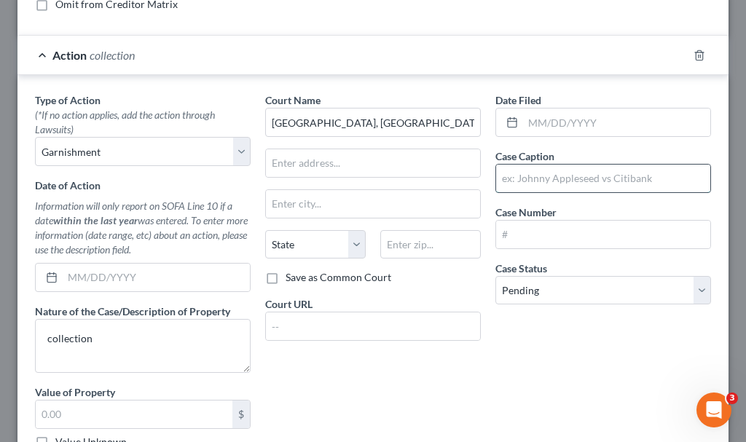
click at [588, 176] on input "text" at bounding box center [603, 179] width 214 height 28
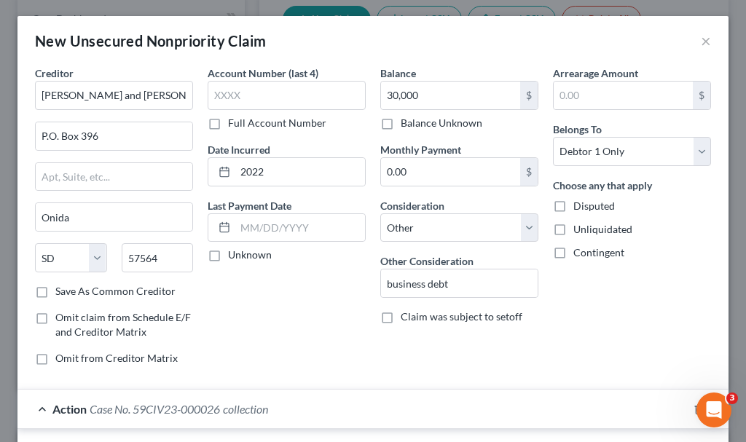
scroll to position [0, 0]
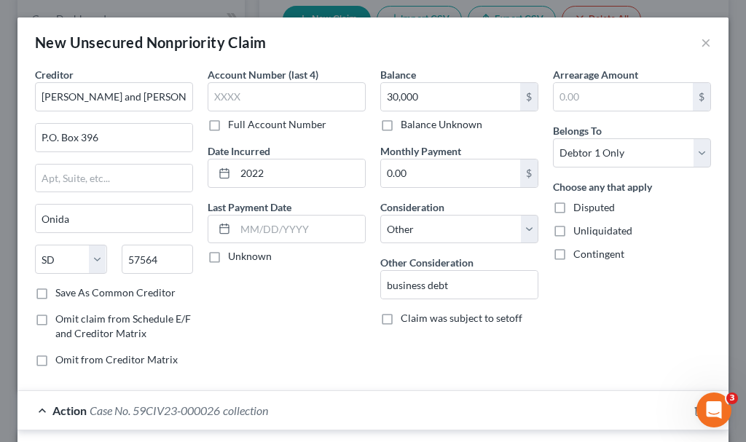
click at [586, 68] on label "Arrearage Amount" at bounding box center [595, 74] width 85 height 15
click at [580, 143] on select "Select Debtor 1 Only Debtor 2 Only Debtor 1 And Debtor 2 Only At Least One Of T…" at bounding box center [632, 152] width 158 height 29
click at [553, 138] on select "Select Debtor 1 Only Debtor 2 Only Debtor 1 And Debtor 2 Only At Least One Of T…" at bounding box center [632, 152] width 158 height 29
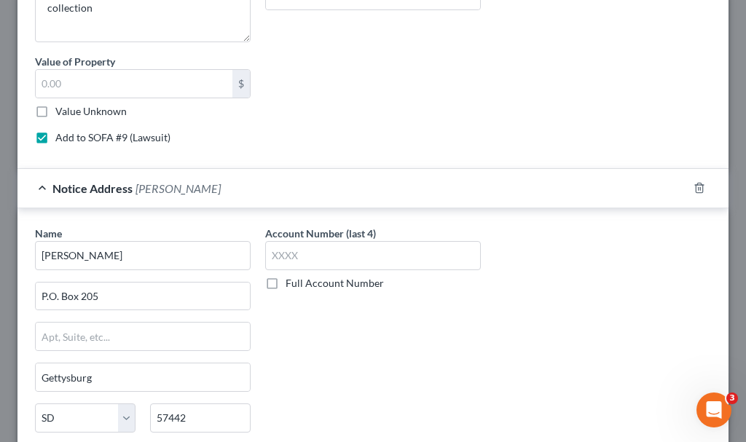
scroll to position [805, 0]
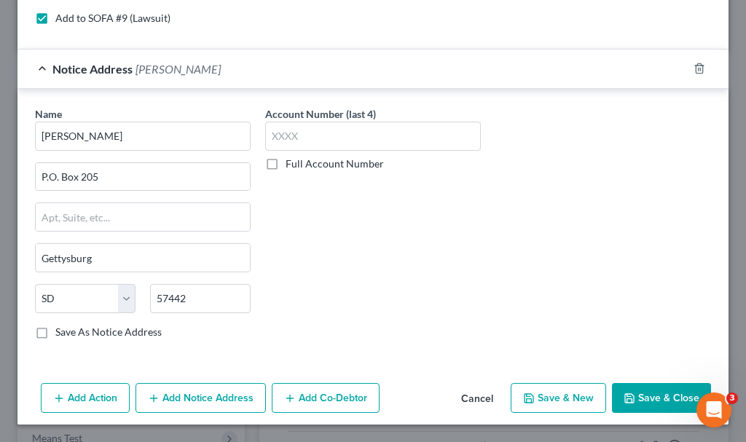
click at [346, 398] on button "Add Co-Debtor" at bounding box center [326, 398] width 108 height 31
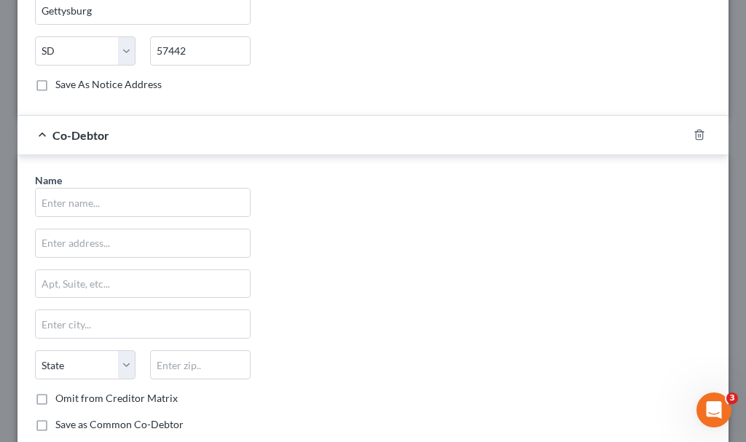
scroll to position [1097, 0]
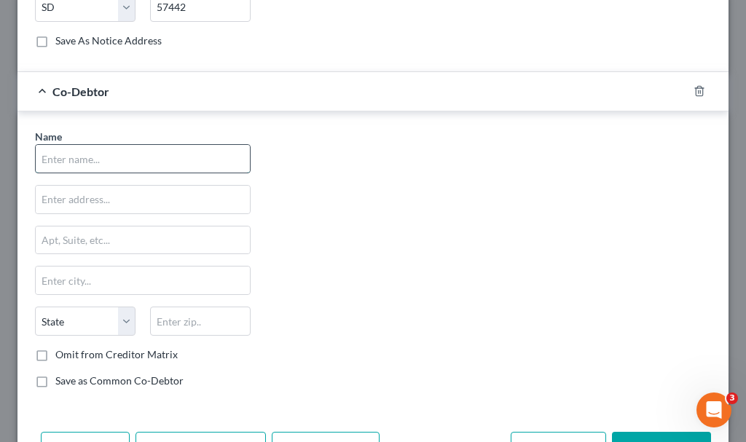
click at [167, 160] on input "text" at bounding box center [143, 159] width 214 height 28
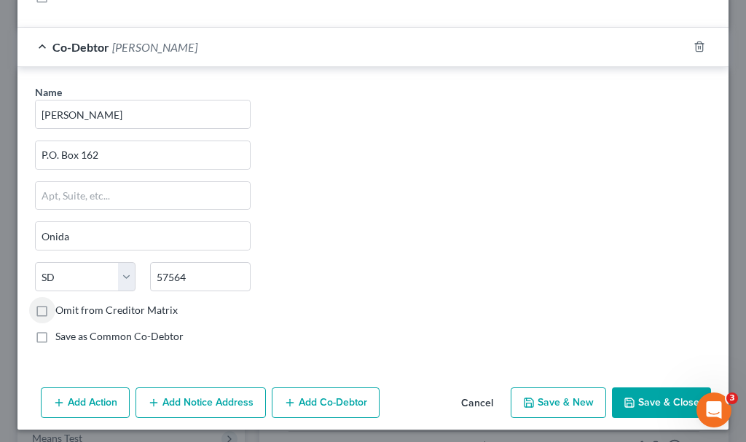
scroll to position [1146, 0]
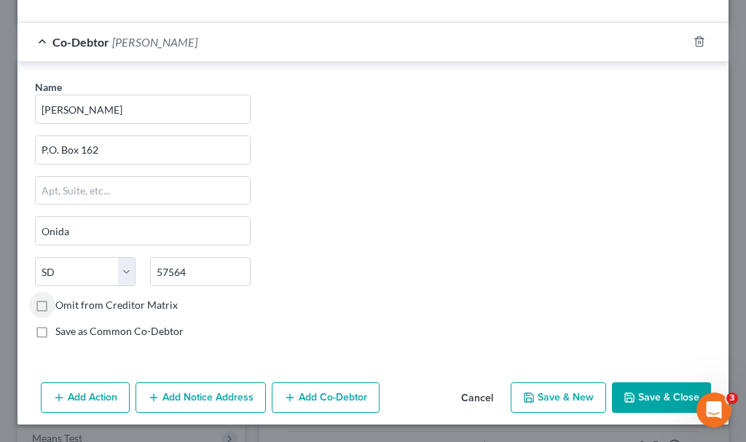
click at [548, 386] on button "Save & New" at bounding box center [558, 397] width 95 height 31
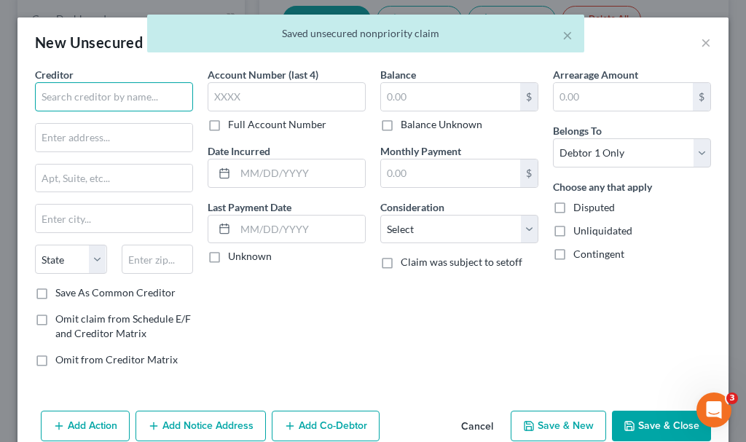
click at [146, 93] on input "text" at bounding box center [114, 96] width 158 height 29
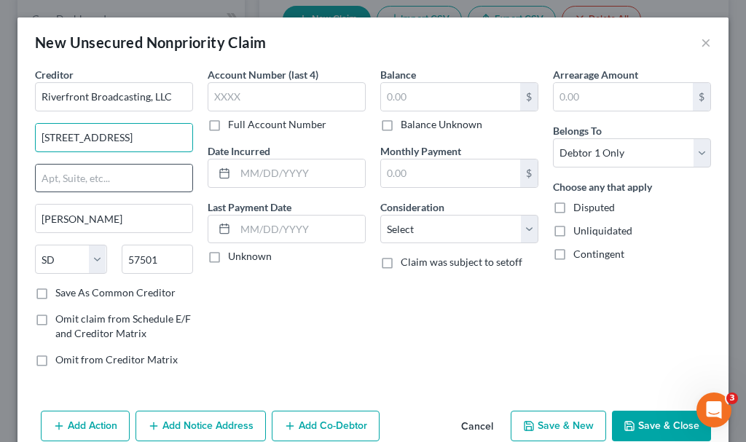
drag, startPoint x: 91, startPoint y: 135, endPoint x: 127, endPoint y: 192, distance: 67.5
click at [119, 188] on div "Creditor * Riverfront Broadcasting, LLC [STREET_ADDRESS] Pierre State [US_STATE…" at bounding box center [114, 176] width 158 height 218
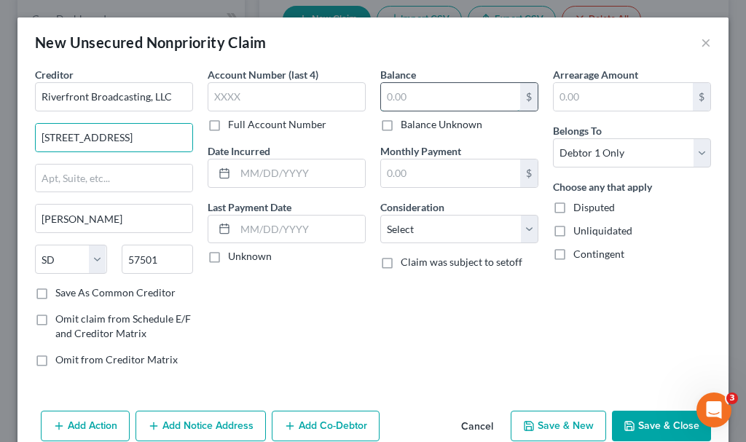
click at [438, 98] on input "text" at bounding box center [450, 97] width 139 height 28
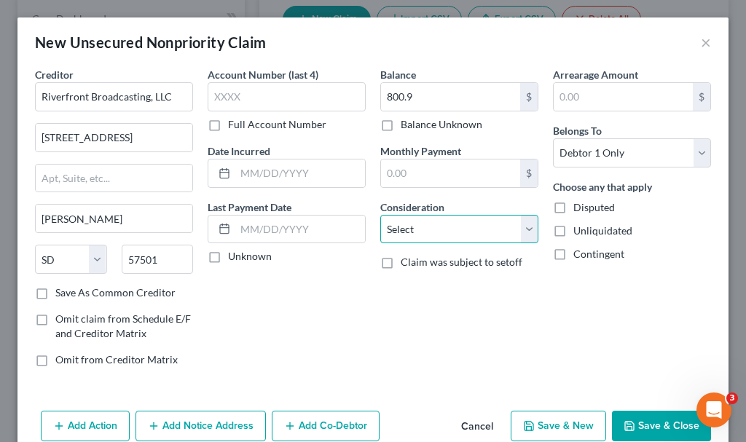
click at [438, 224] on select "Select Cable / Satellite Services Collection Agency Credit Card Debt Debt Couns…" at bounding box center [459, 229] width 158 height 29
click at [380, 215] on select "Select Cable / Satellite Services Collection Agency Credit Card Debt Debt Couns…" at bounding box center [459, 229] width 158 height 29
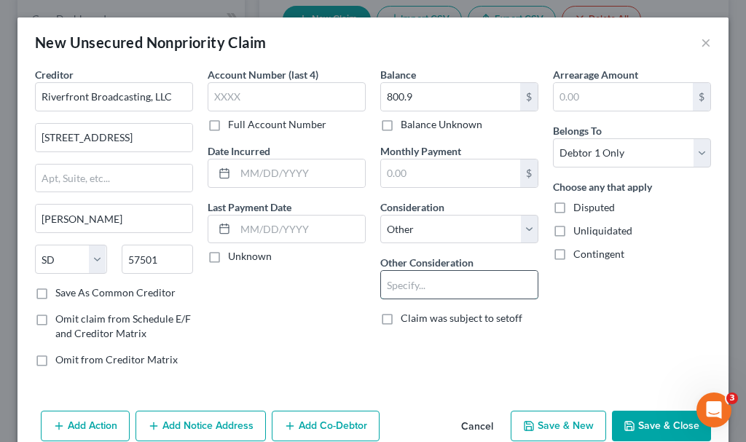
click at [426, 296] on input "text" at bounding box center [459, 285] width 157 height 28
click at [572, 432] on button "Save & New" at bounding box center [558, 426] width 95 height 31
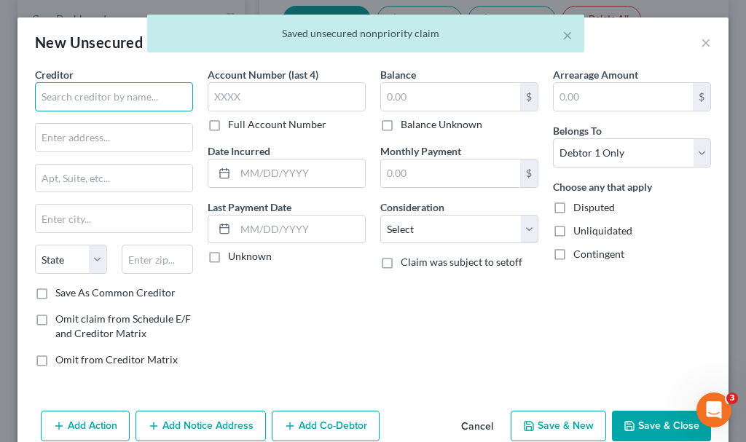
click at [143, 102] on input "text" at bounding box center [114, 96] width 158 height 29
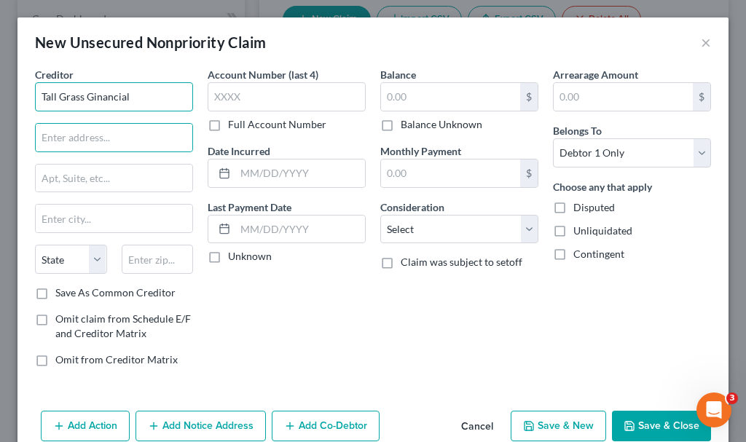
click at [126, 98] on input "Tall Grass Ginancial" at bounding box center [114, 96] width 158 height 29
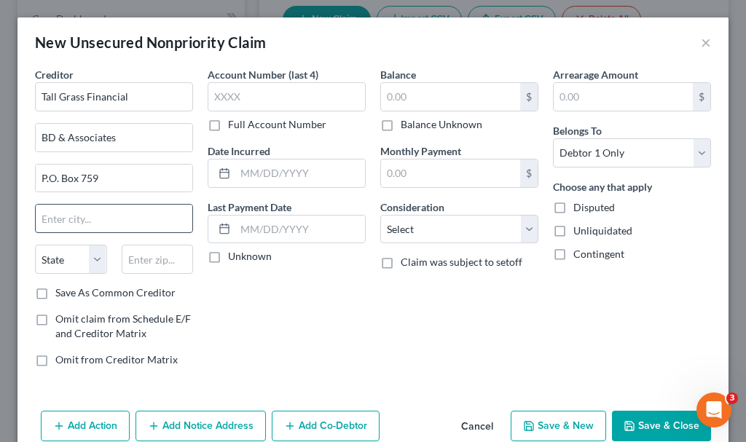
drag, startPoint x: 154, startPoint y: 213, endPoint x: 156, endPoint y: 188, distance: 25.5
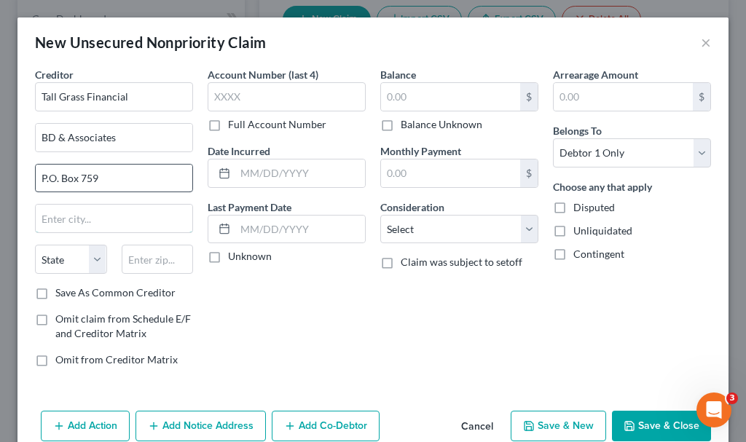
click at [154, 213] on input "text" at bounding box center [114, 219] width 157 height 28
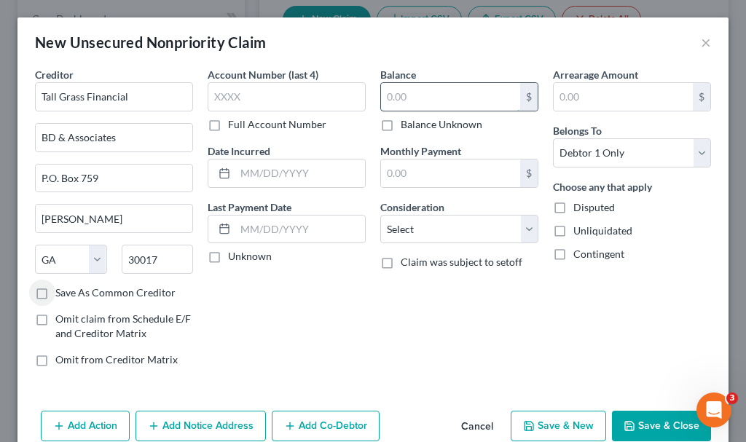
click at [437, 96] on input "text" at bounding box center [450, 97] width 139 height 28
click at [531, 421] on button "Save & New" at bounding box center [558, 426] width 95 height 31
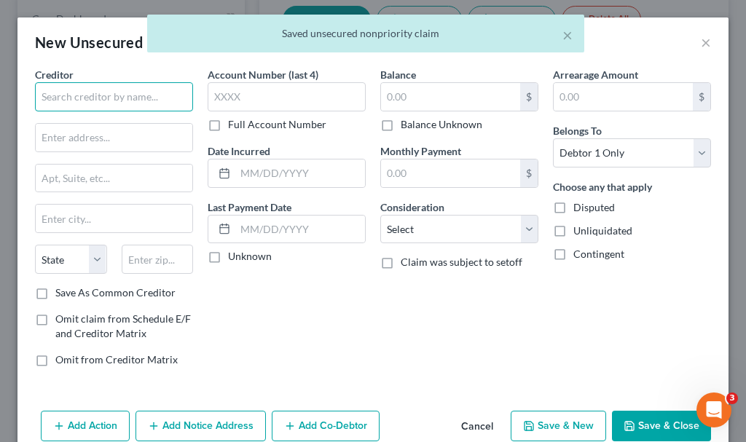
click at [145, 98] on input "text" at bounding box center [114, 96] width 158 height 29
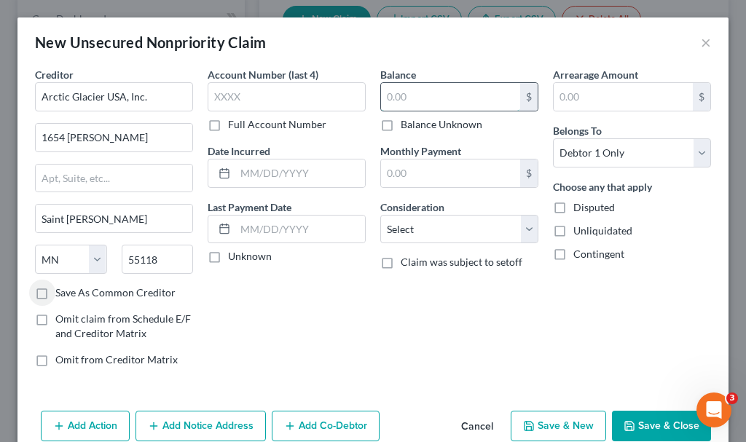
click at [430, 96] on input "text" at bounding box center [450, 97] width 139 height 28
click at [419, 233] on select "Select Cable / Satellite Services Collection Agency Credit Card Debt Debt Couns…" at bounding box center [459, 229] width 158 height 29
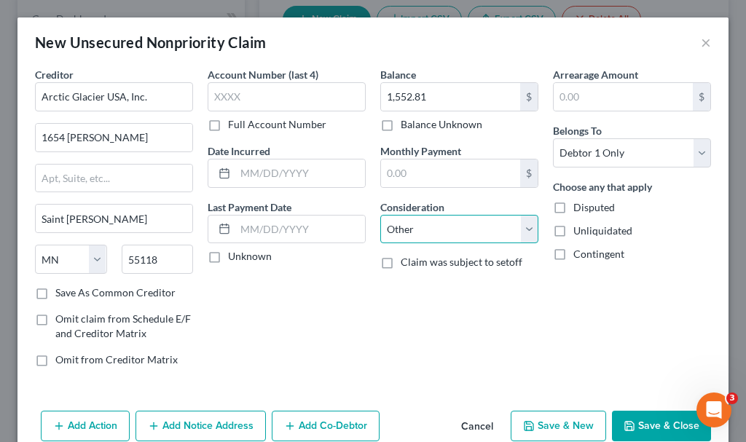
click at [380, 215] on select "Select Cable / Satellite Services Collection Agency Credit Card Debt Debt Couns…" at bounding box center [459, 229] width 158 height 29
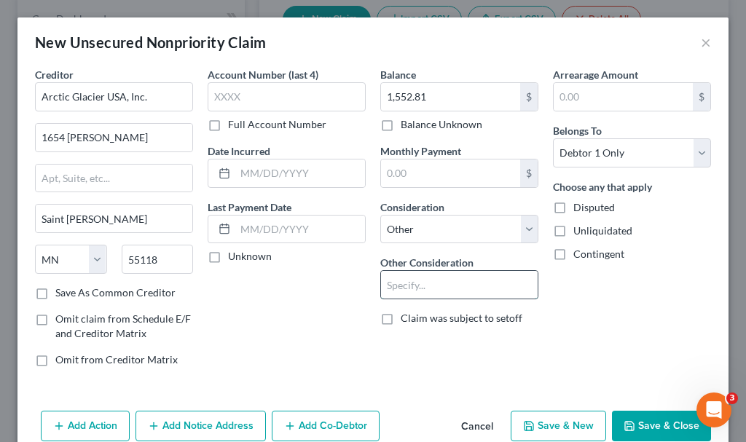
drag, startPoint x: 438, startPoint y: 282, endPoint x: 438, endPoint y: 273, distance: 8.7
click at [438, 282] on input "text" at bounding box center [459, 285] width 157 height 28
click at [300, 178] on input "text" at bounding box center [300, 173] width 130 height 28
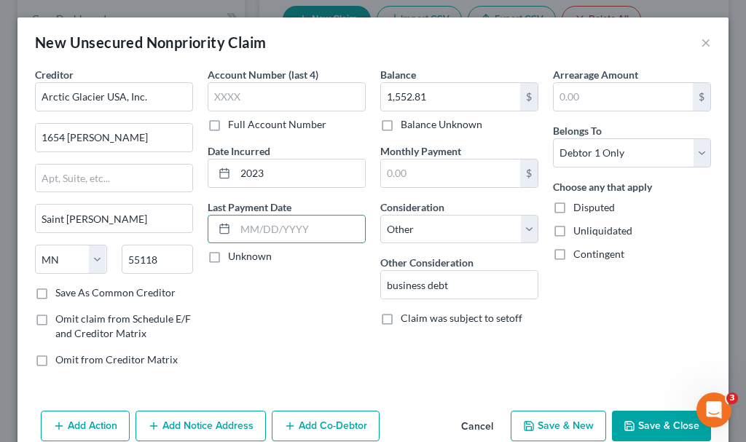
click at [55, 293] on label "Save As Common Creditor" at bounding box center [115, 292] width 120 height 15
click at [61, 293] on input "Save As Common Creditor" at bounding box center [65, 289] width 9 height 9
click at [569, 424] on button "Save & New" at bounding box center [558, 426] width 95 height 31
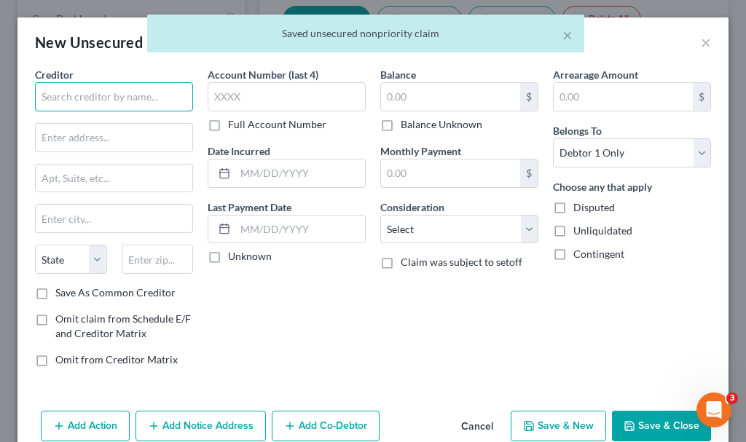
click at [162, 105] on input "text" at bounding box center [114, 96] width 158 height 29
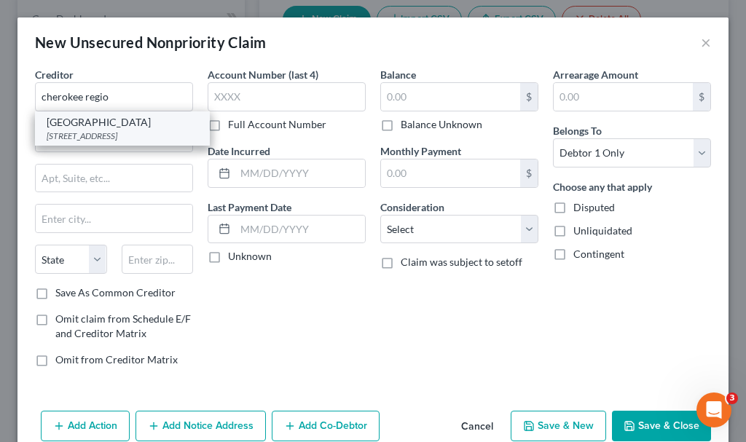
click at [80, 142] on div "[STREET_ADDRESS]" at bounding box center [122, 136] width 151 height 12
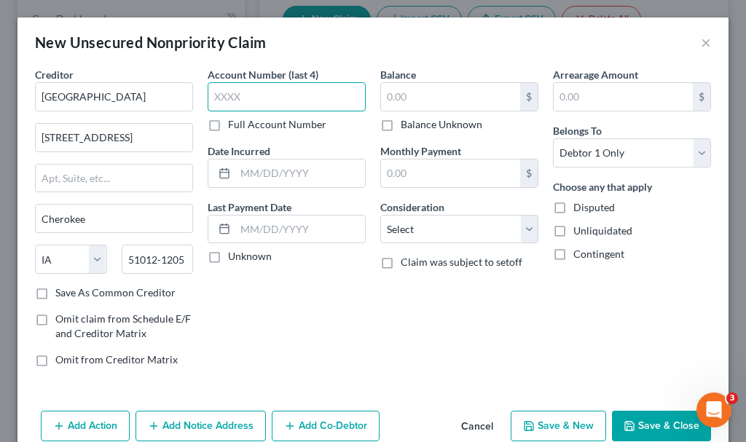
click at [260, 95] on input "text" at bounding box center [287, 96] width 158 height 29
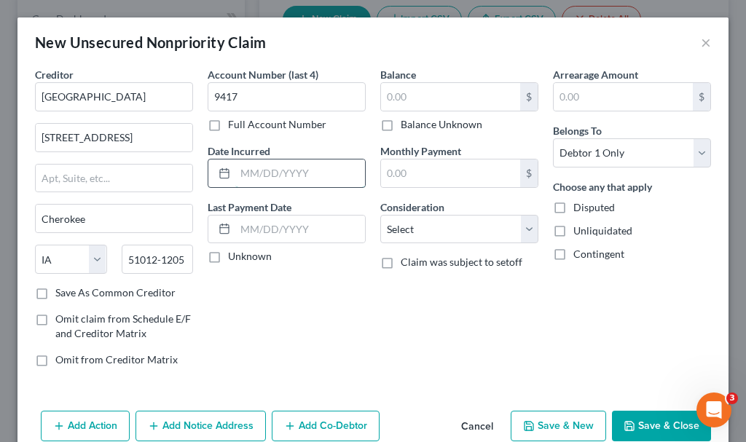
click at [265, 171] on input "text" at bounding box center [300, 173] width 130 height 28
click at [406, 93] on input "text" at bounding box center [450, 97] width 139 height 28
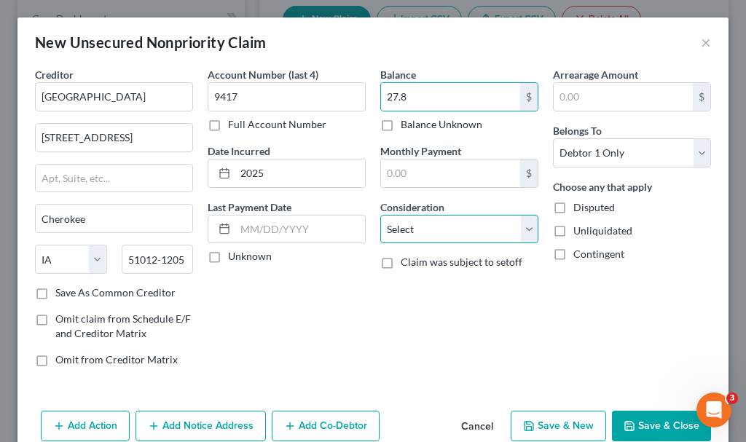
click at [429, 226] on select "Select Cable / Satellite Services Collection Agency Credit Card Debt Debt Couns…" at bounding box center [459, 229] width 158 height 29
click at [380, 215] on select "Select Cable / Satellite Services Collection Agency Credit Card Debt Debt Couns…" at bounding box center [459, 229] width 158 height 29
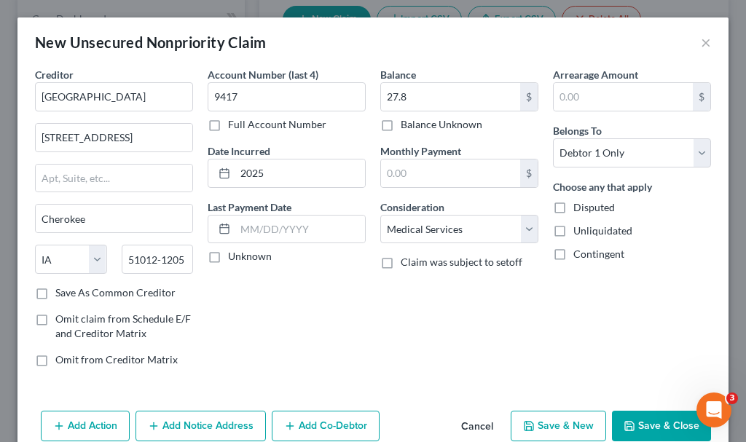
click at [547, 425] on button "Save & New" at bounding box center [558, 426] width 95 height 31
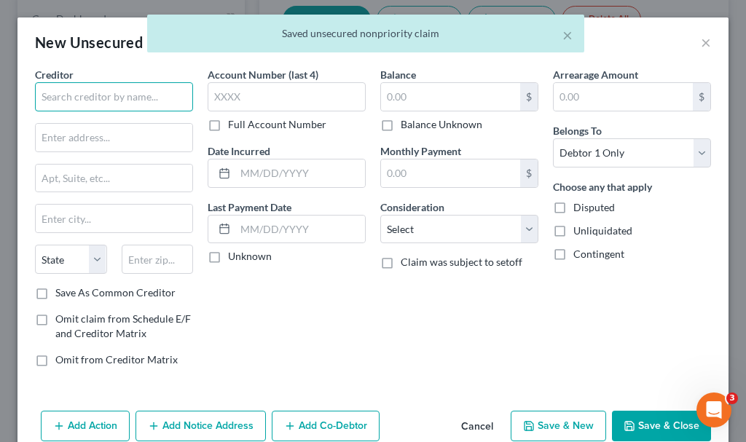
click at [144, 98] on input "text" at bounding box center [114, 96] width 158 height 29
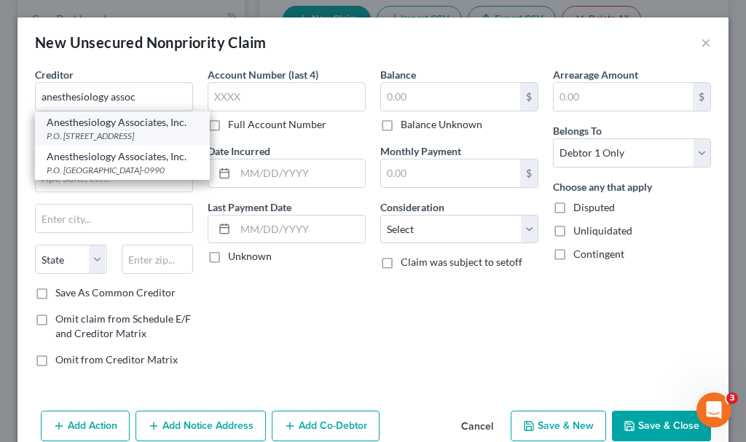
click at [92, 132] on div "P.O. [STREET_ADDRESS]" at bounding box center [122, 136] width 151 height 12
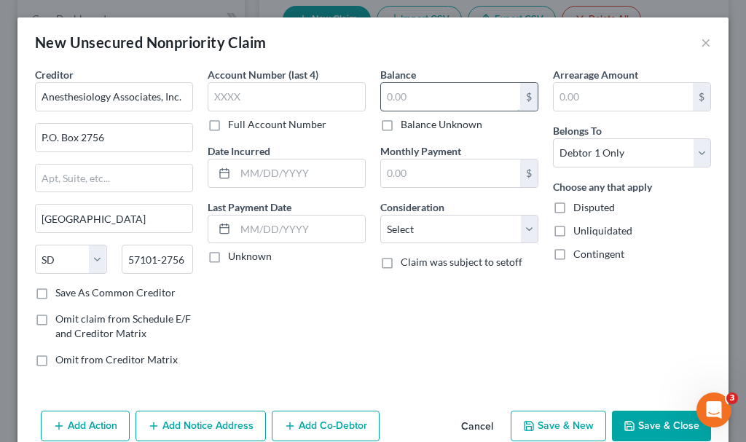
click at [411, 93] on input "text" at bounding box center [450, 97] width 139 height 28
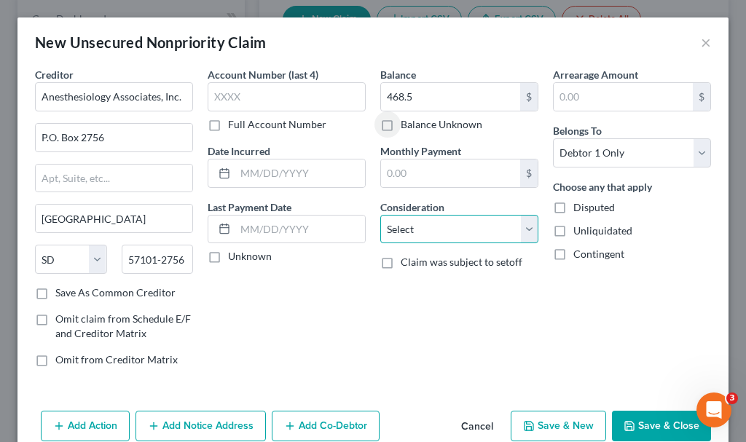
click at [434, 229] on select "Select Cable / Satellite Services Collection Agency Credit Card Debt Debt Couns…" at bounding box center [459, 229] width 158 height 29
click at [380, 215] on select "Select Cable / Satellite Services Collection Agency Credit Card Debt Debt Couns…" at bounding box center [459, 229] width 158 height 29
click at [200, 423] on button "Add Notice Address" at bounding box center [200, 426] width 130 height 31
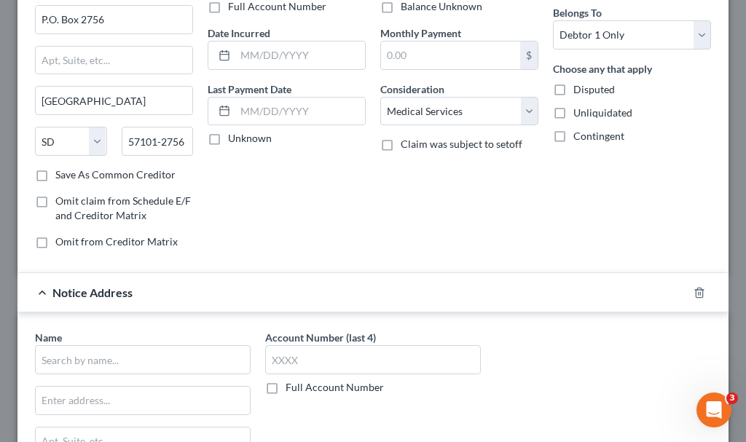
scroll to position [218, 0]
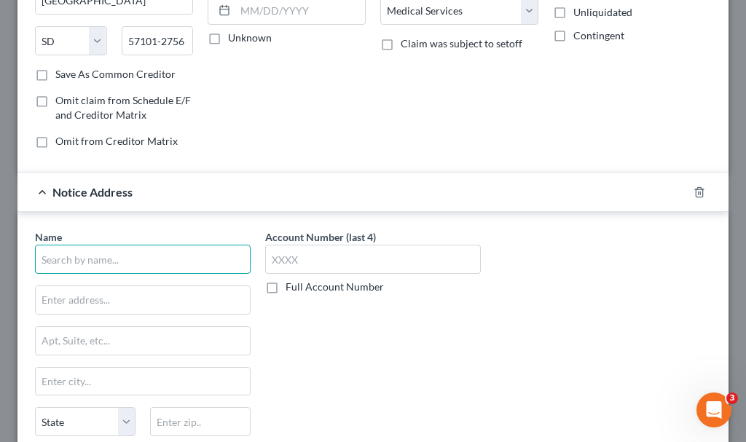
click at [157, 251] on input "text" at bounding box center [143, 259] width 216 height 29
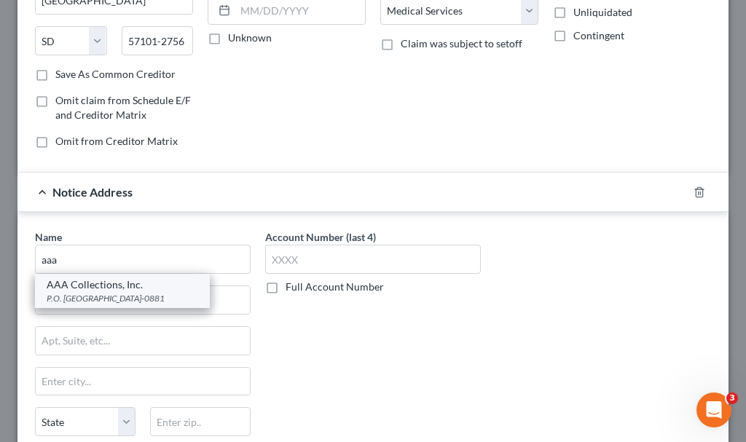
click at [115, 291] on div "AAA Collections, Inc." at bounding box center [122, 284] width 151 height 15
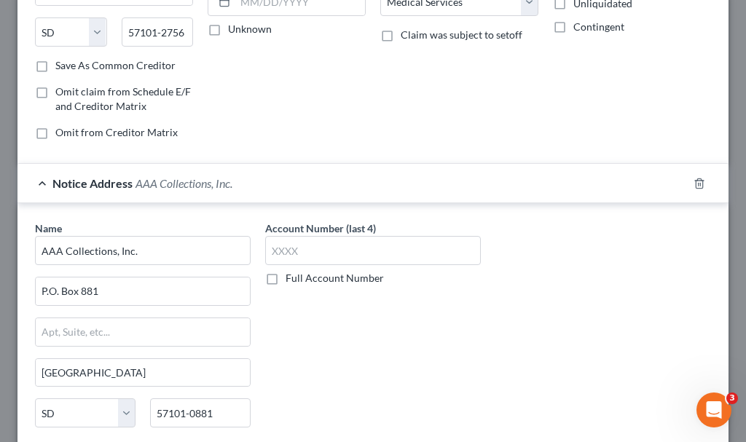
scroll to position [342, 0]
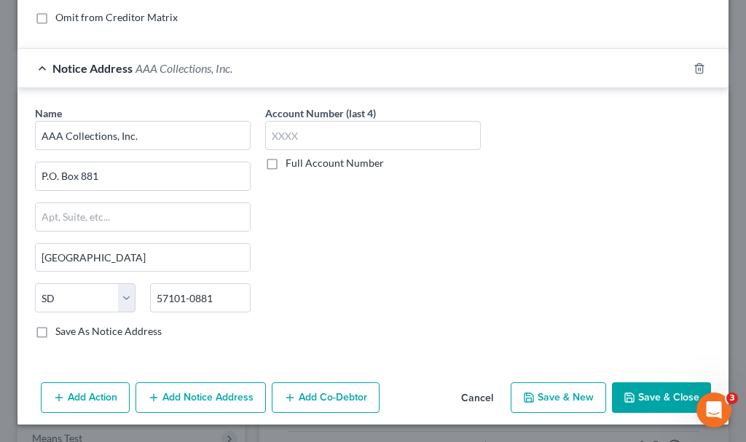
click at [553, 391] on button "Save & New" at bounding box center [558, 397] width 95 height 31
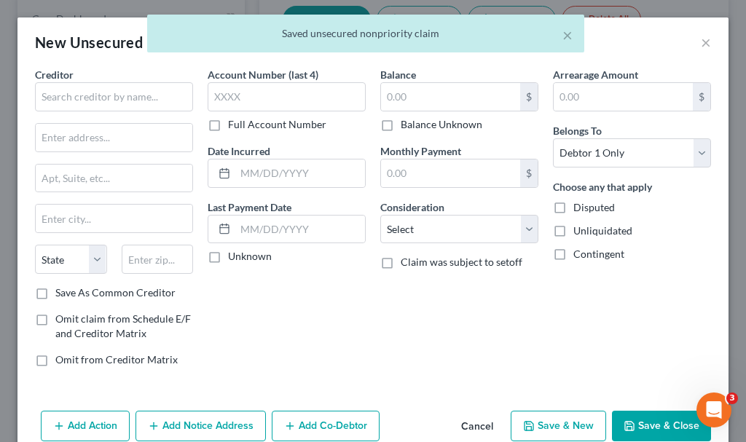
scroll to position [0, 0]
click at [172, 101] on input "text" at bounding box center [114, 96] width 158 height 29
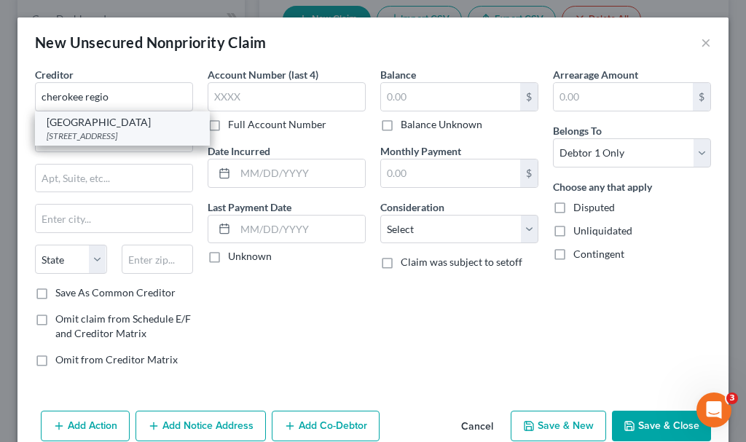
click at [92, 142] on div "[STREET_ADDRESS]" at bounding box center [122, 136] width 151 height 12
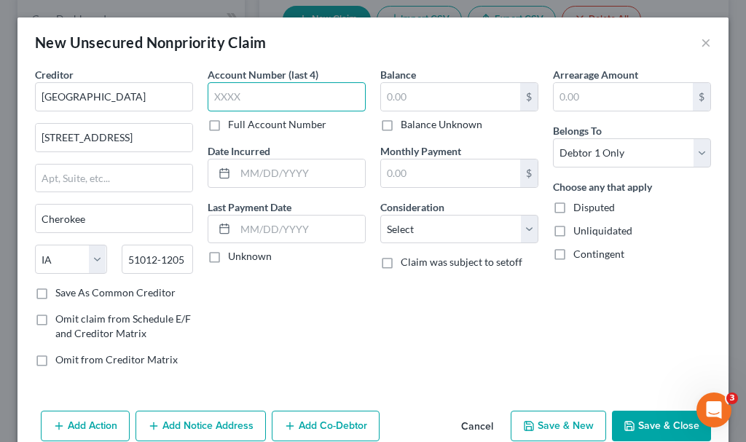
click at [259, 94] on input "text" at bounding box center [287, 96] width 158 height 29
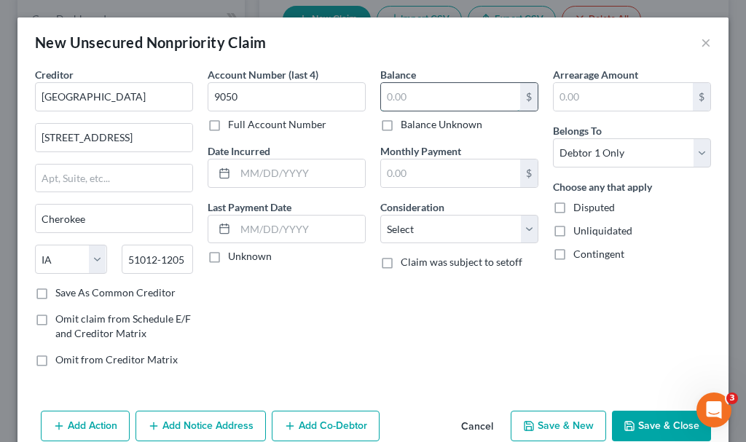
click at [424, 98] on input "text" at bounding box center [450, 97] width 139 height 28
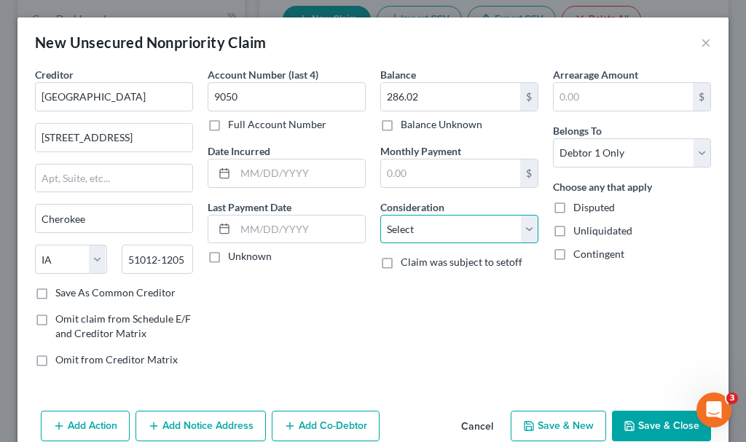
click at [429, 232] on select "Select Cable / Satellite Services Collection Agency Credit Card Debt Debt Couns…" at bounding box center [459, 229] width 158 height 29
click at [380, 215] on select "Select Cable / Satellite Services Collection Agency Credit Card Debt Debt Couns…" at bounding box center [459, 229] width 158 height 29
click at [221, 422] on button "Add Notice Address" at bounding box center [200, 426] width 130 height 31
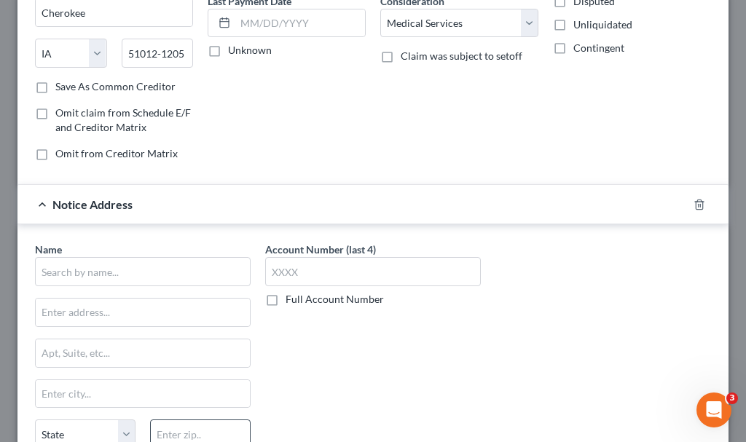
scroll to position [218, 0]
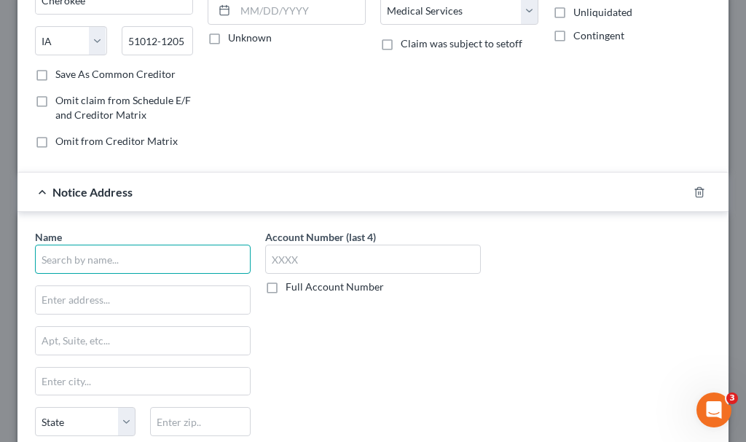
click at [185, 263] on input "text" at bounding box center [143, 259] width 216 height 29
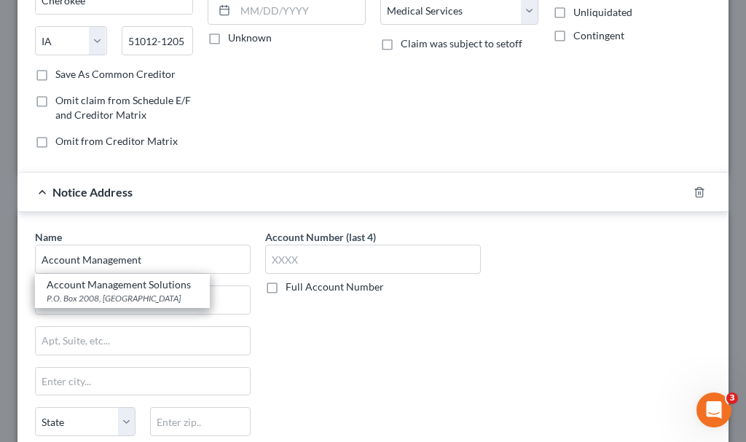
click at [109, 285] on div "Account Management Solutions" at bounding box center [122, 284] width 151 height 15
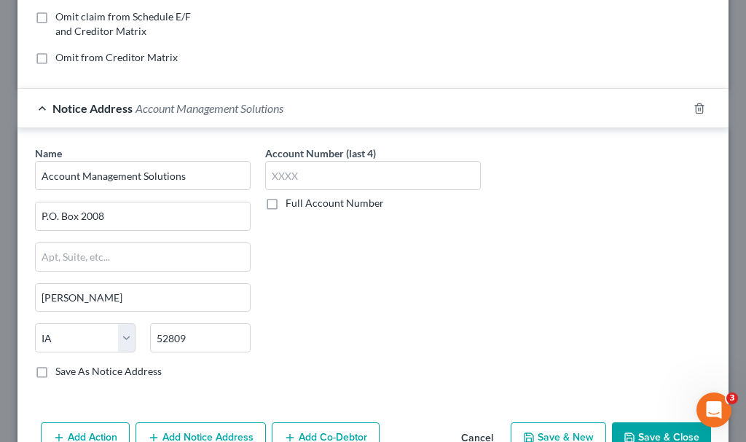
scroll to position [342, 0]
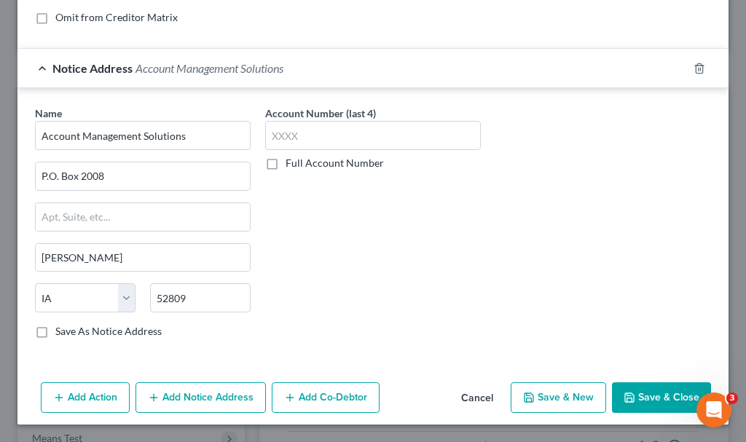
click at [556, 397] on button "Save & New" at bounding box center [558, 397] width 95 height 31
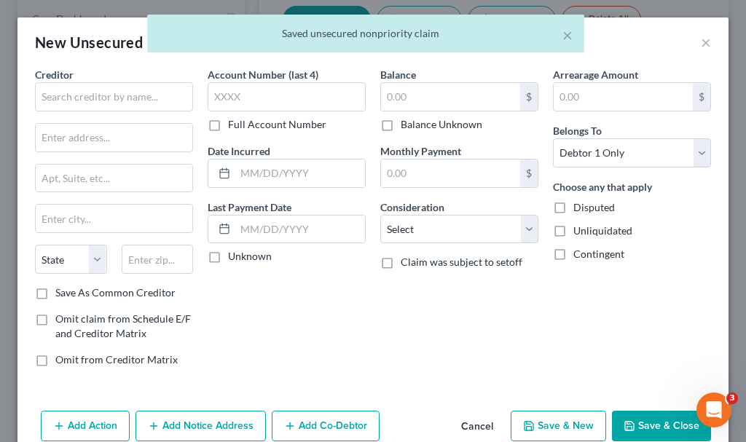
scroll to position [0, 0]
click at [149, 94] on input "text" at bounding box center [114, 96] width 158 height 29
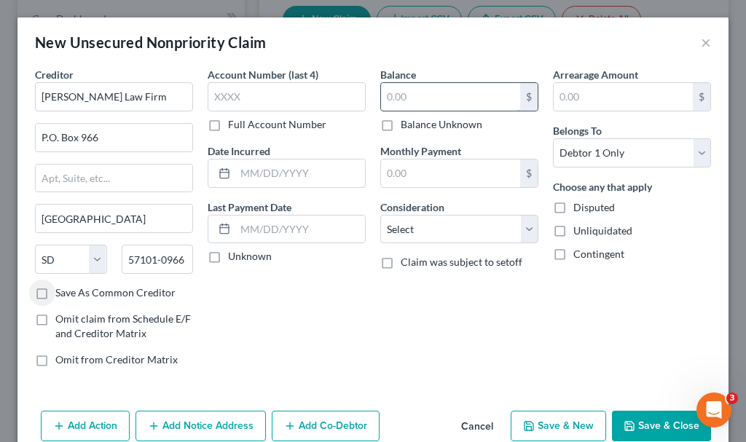
click at [417, 97] on input "text" at bounding box center [450, 97] width 139 height 28
click at [535, 425] on button "Save & New" at bounding box center [558, 426] width 95 height 31
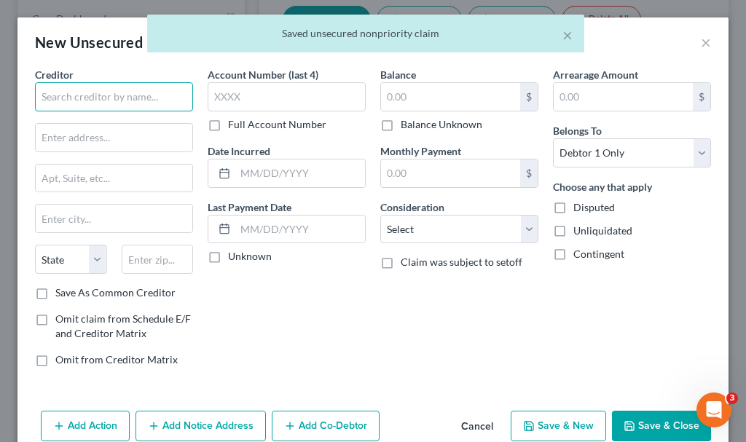
click at [127, 88] on input "text" at bounding box center [114, 96] width 158 height 29
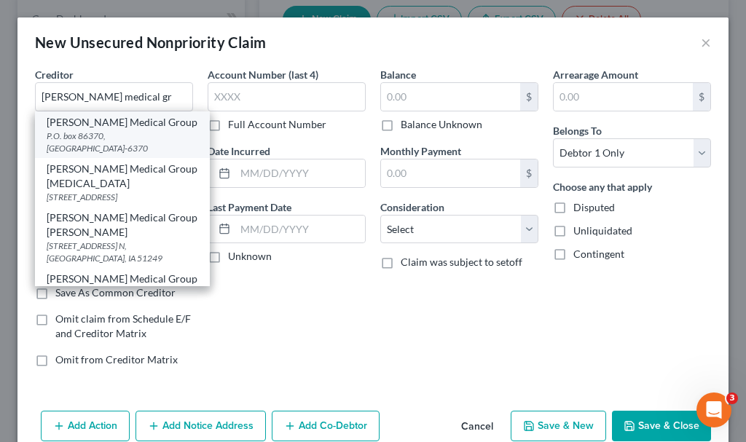
click at [121, 130] on div "P.O. box 86370, [GEOGRAPHIC_DATA]-6370" at bounding box center [122, 142] width 151 height 25
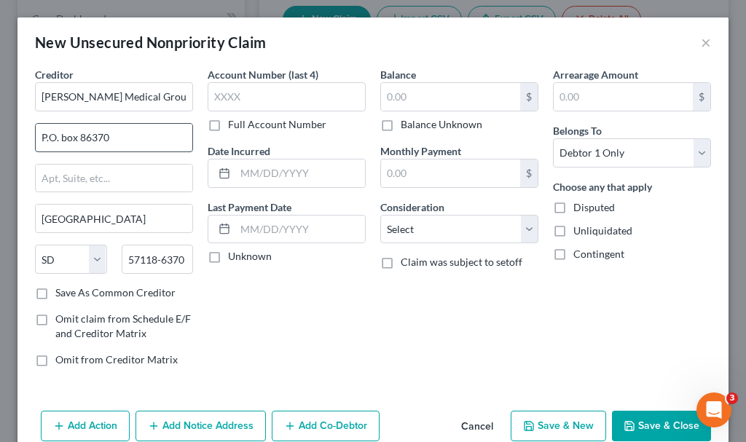
click at [64, 133] on input "P.O. box 86370" at bounding box center [114, 138] width 157 height 28
click at [433, 98] on input "text" at bounding box center [450, 97] width 139 height 28
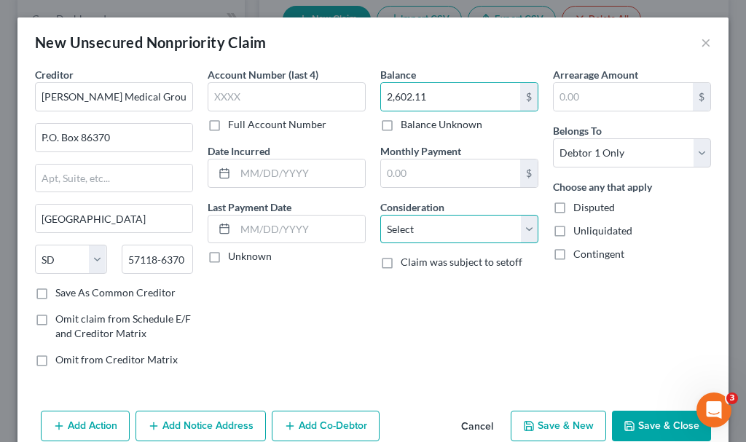
click at [432, 224] on select "Select Cable / Satellite Services Collection Agency Credit Card Debt Debt Couns…" at bounding box center [459, 229] width 158 height 29
click at [380, 215] on select "Select Cable / Satellite Services Collection Agency Credit Card Debt Debt Couns…" at bounding box center [459, 229] width 158 height 29
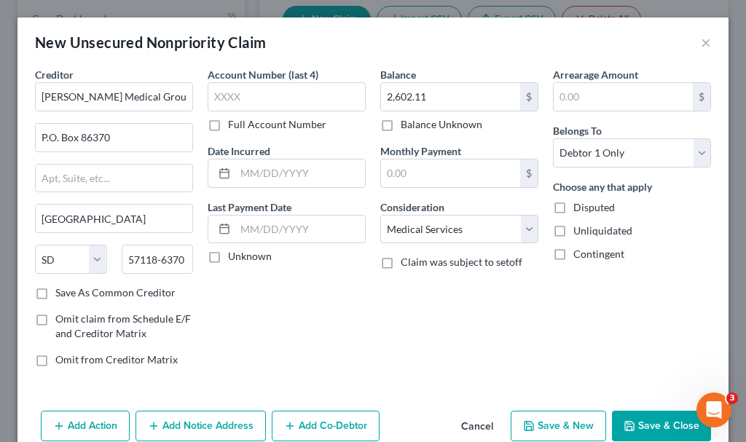
click at [230, 418] on button "Add Notice Address" at bounding box center [200, 426] width 130 height 31
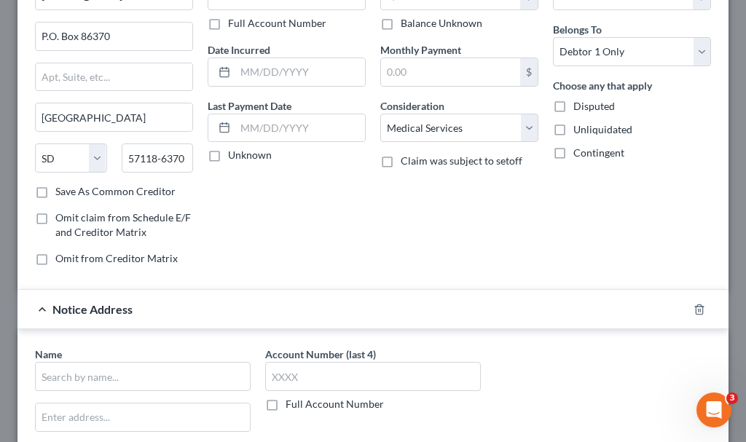
scroll to position [146, 0]
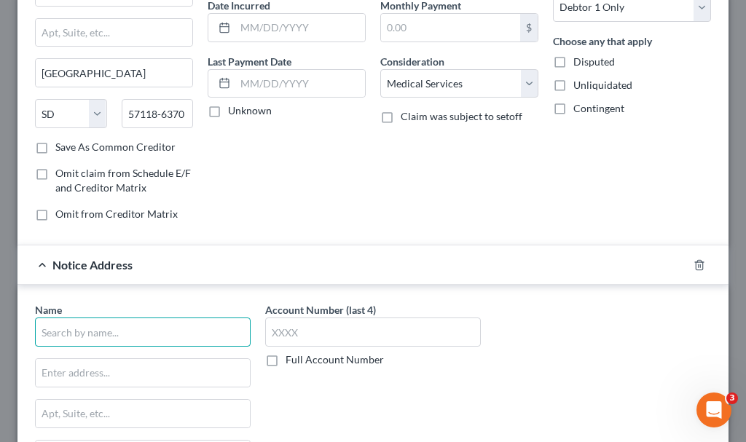
click at [157, 331] on input "text" at bounding box center [143, 332] width 216 height 29
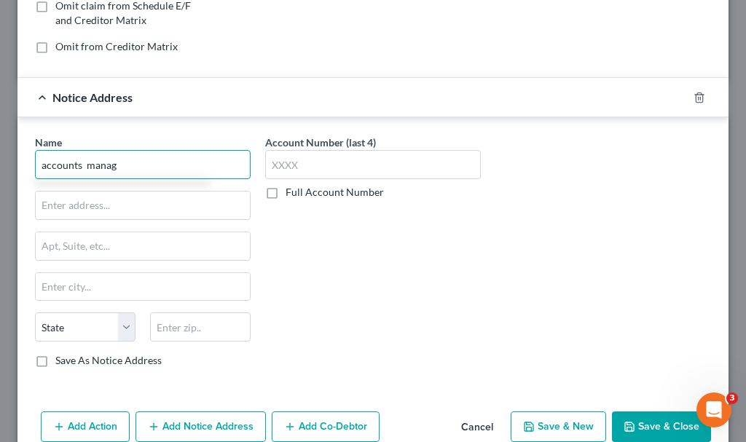
scroll to position [342, 0]
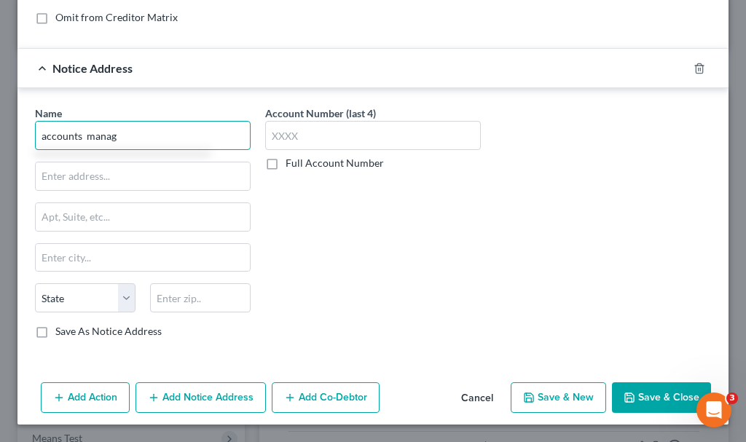
click at [134, 136] on input "accounts manag" at bounding box center [143, 135] width 216 height 29
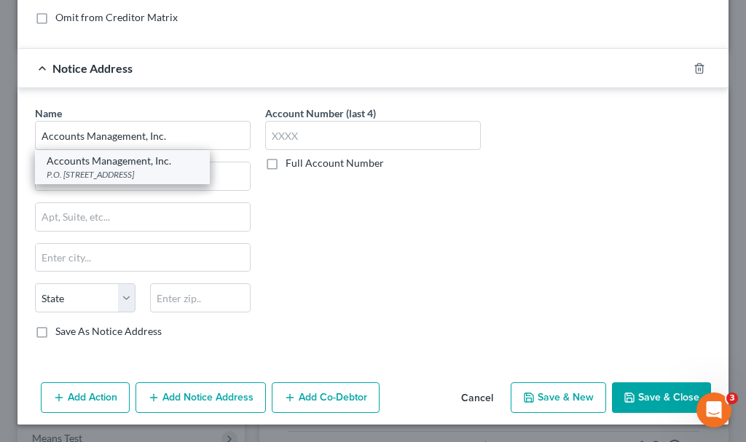
click at [103, 184] on div "Accounts Management, Inc. P.O. [STREET_ADDRESS]" at bounding box center [122, 167] width 175 height 34
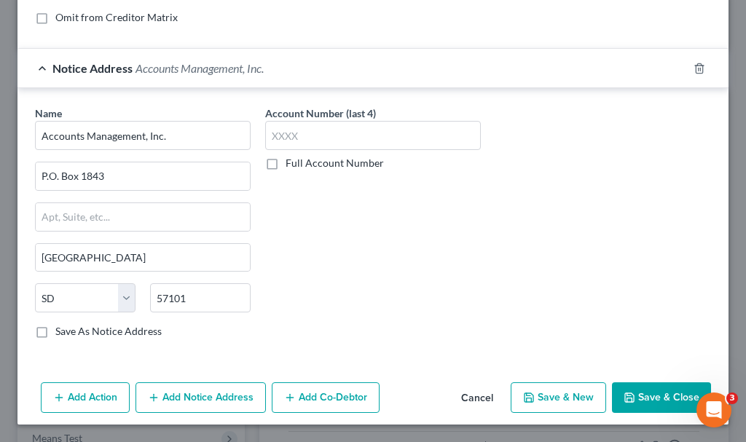
click at [548, 392] on button "Save & New" at bounding box center [558, 397] width 95 height 31
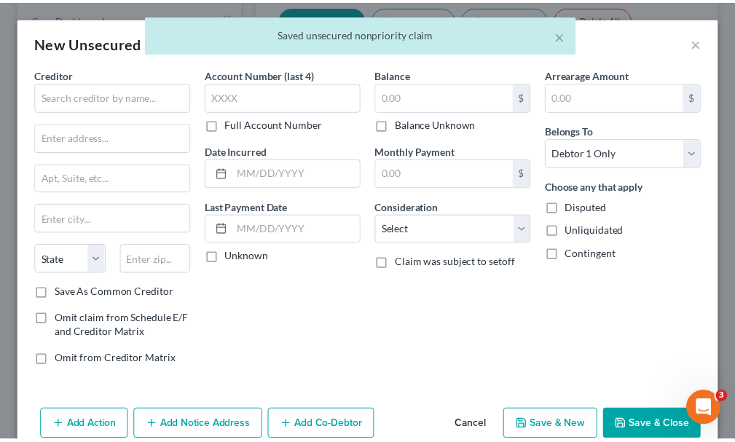
scroll to position [0, 0]
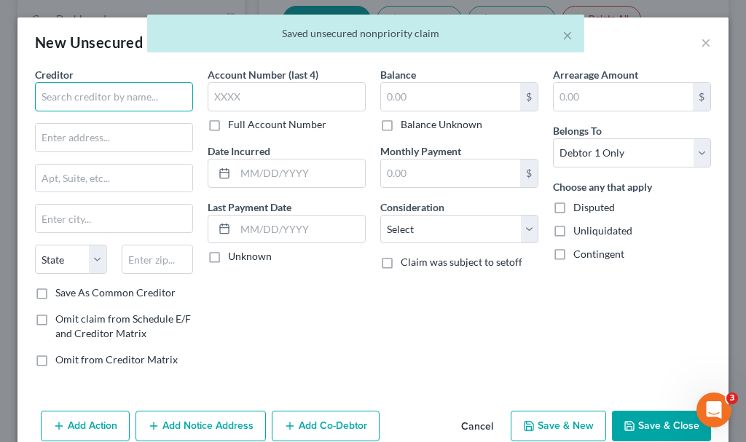
click at [110, 95] on input "text" at bounding box center [114, 96] width 158 height 29
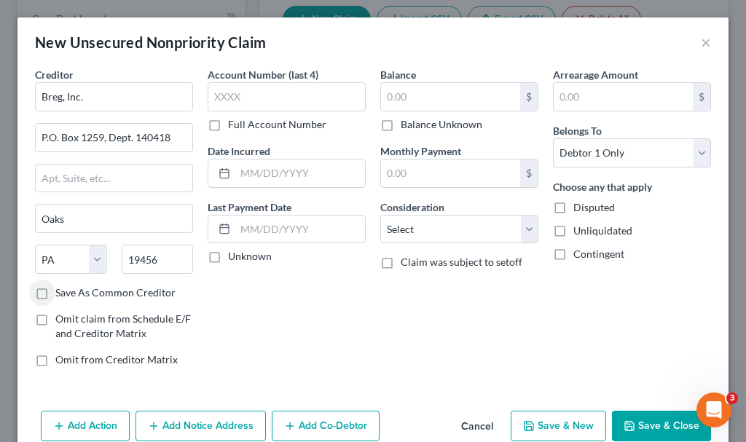
click at [55, 293] on label "Save As Common Creditor" at bounding box center [115, 292] width 120 height 15
click at [61, 293] on input "Save As Common Creditor" at bounding box center [65, 289] width 9 height 9
click at [414, 96] on input "text" at bounding box center [450, 97] width 139 height 28
click at [533, 422] on button "Save & New" at bounding box center [558, 426] width 95 height 31
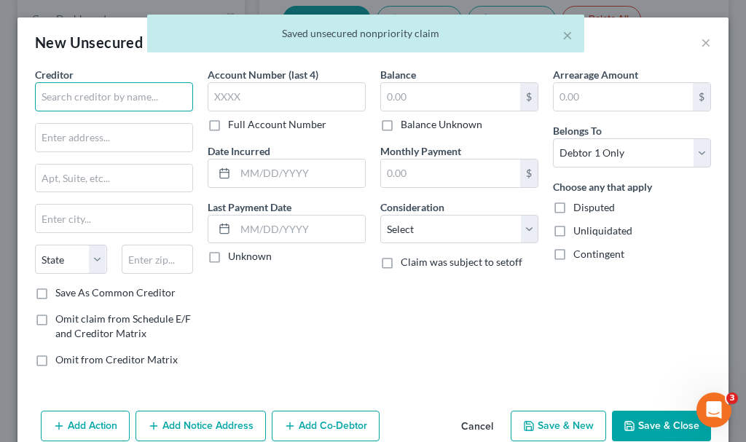
click at [138, 93] on input "text" at bounding box center [114, 96] width 158 height 29
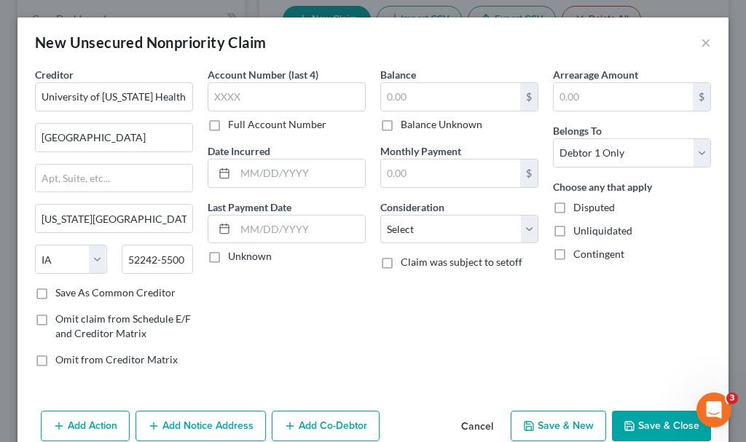
click at [55, 291] on label "Save As Common Creditor" at bounding box center [115, 292] width 120 height 15
click at [61, 291] on input "Save As Common Creditor" at bounding box center [65, 289] width 9 height 9
click at [405, 95] on input "text" at bounding box center [450, 97] width 139 height 28
click at [409, 235] on select "Select Cable / Satellite Services Collection Agency Credit Card Debt Debt Couns…" at bounding box center [459, 229] width 158 height 29
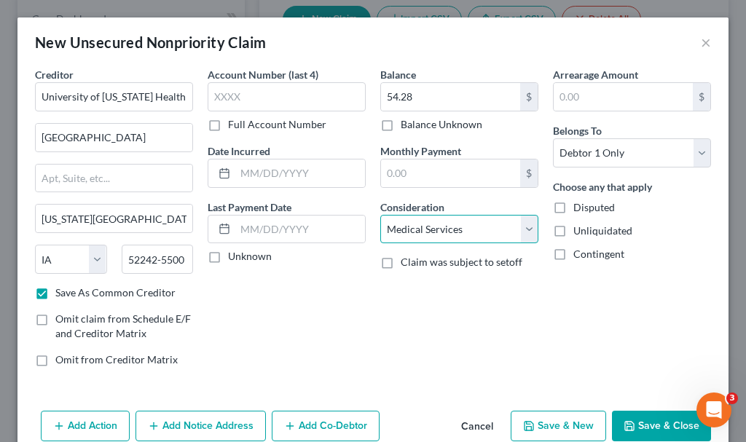
click at [380, 215] on select "Select Cable / Satellite Services Collection Agency Credit Card Debt Debt Couns…" at bounding box center [459, 229] width 158 height 29
click at [645, 427] on button "Save & Close" at bounding box center [661, 426] width 99 height 31
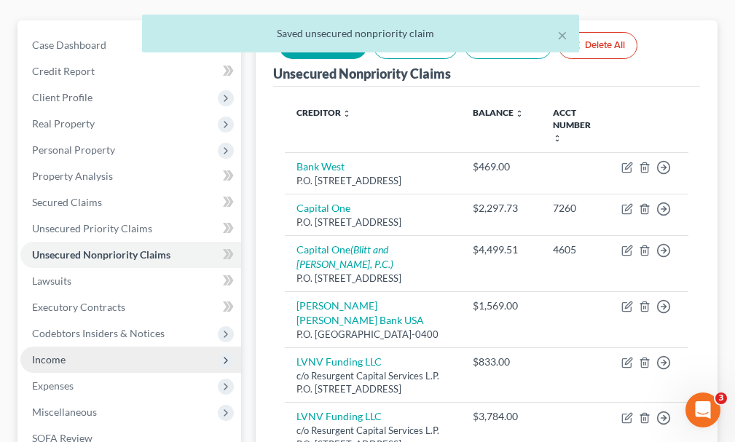
click at [58, 353] on span "Income" at bounding box center [49, 359] width 34 height 12
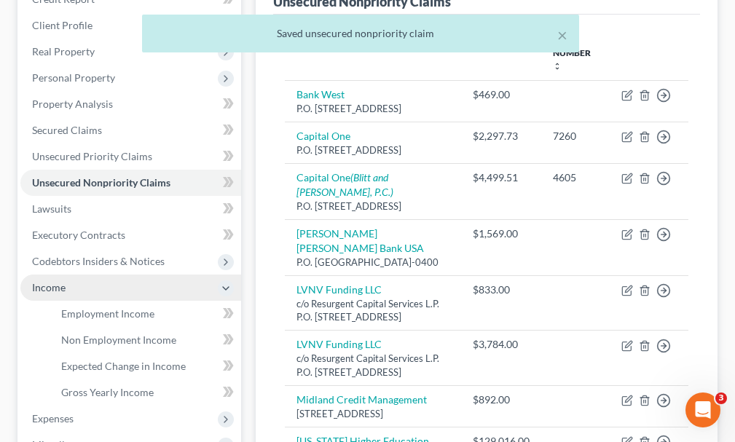
scroll to position [291, 0]
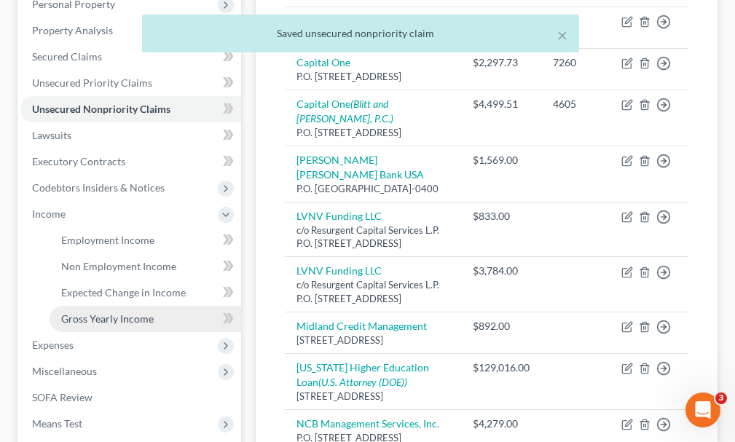
click at [109, 312] on span "Gross Yearly Income" at bounding box center [107, 318] width 92 height 12
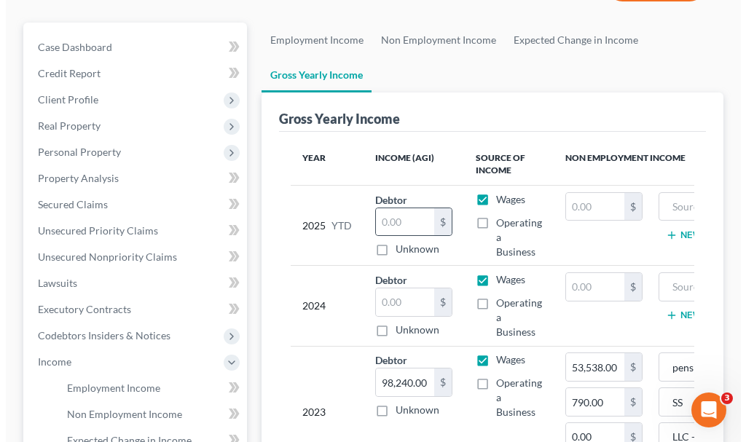
scroll to position [146, 0]
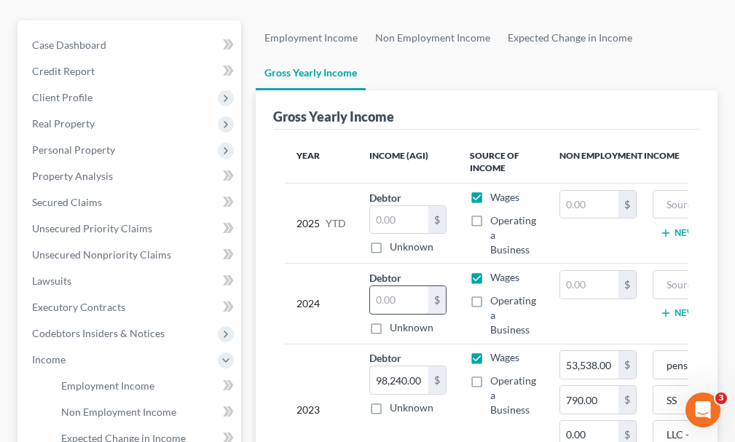
click at [393, 286] on input "text" at bounding box center [399, 300] width 58 height 28
click at [98, 379] on span "Employment Income" at bounding box center [107, 385] width 93 height 12
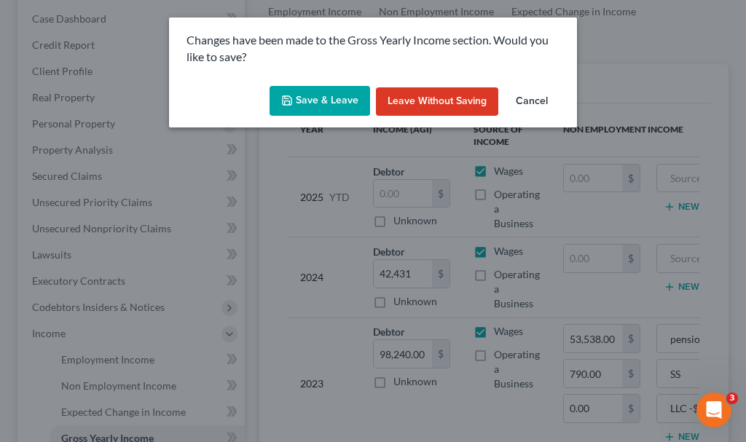
click at [312, 93] on button "Save & Leave" at bounding box center [319, 101] width 101 height 31
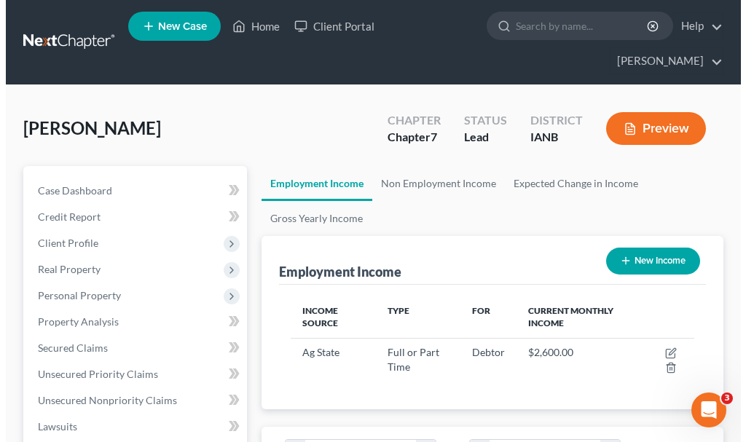
scroll to position [202, 433]
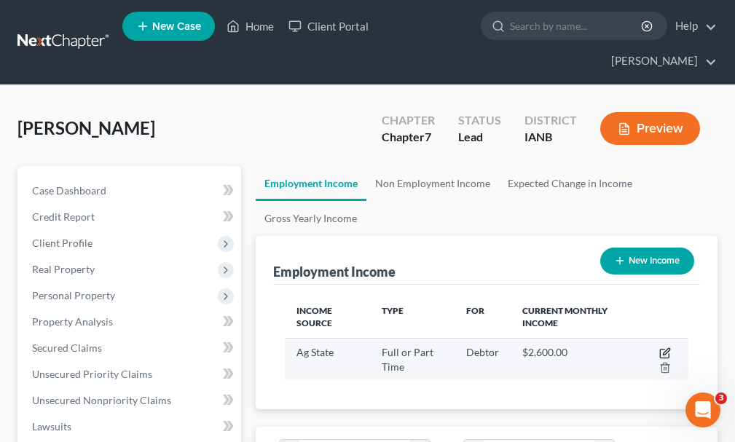
click at [666, 347] on icon "button" at bounding box center [665, 353] width 12 height 12
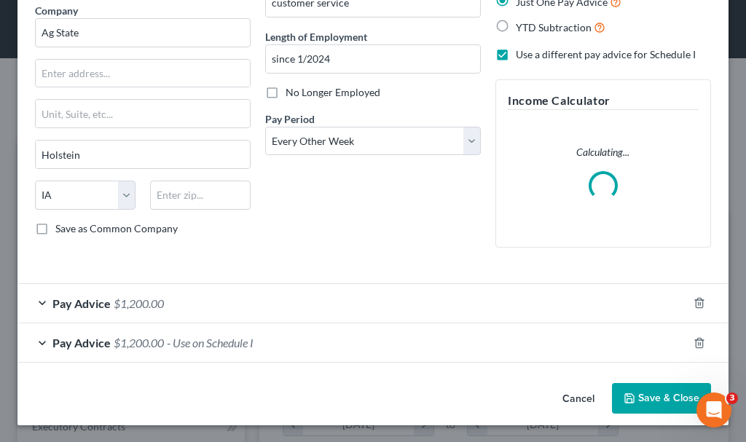
scroll to position [121, 0]
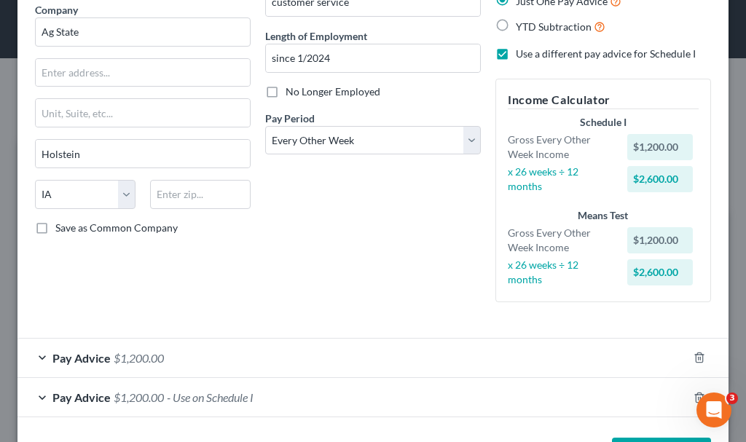
click at [154, 398] on span "$1,200.00" at bounding box center [139, 397] width 50 height 14
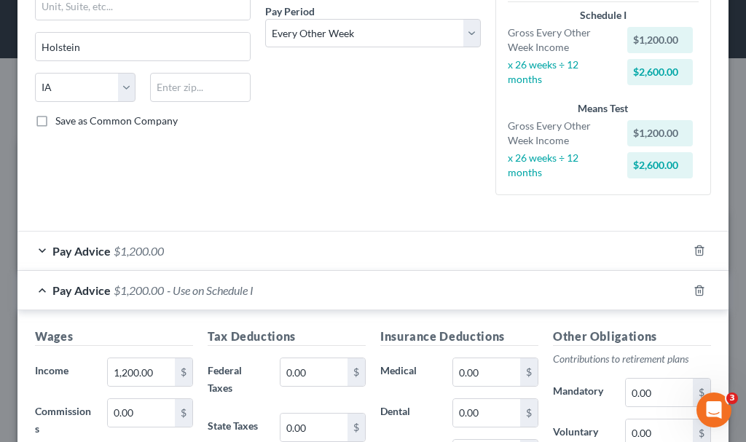
scroll to position [412, 0]
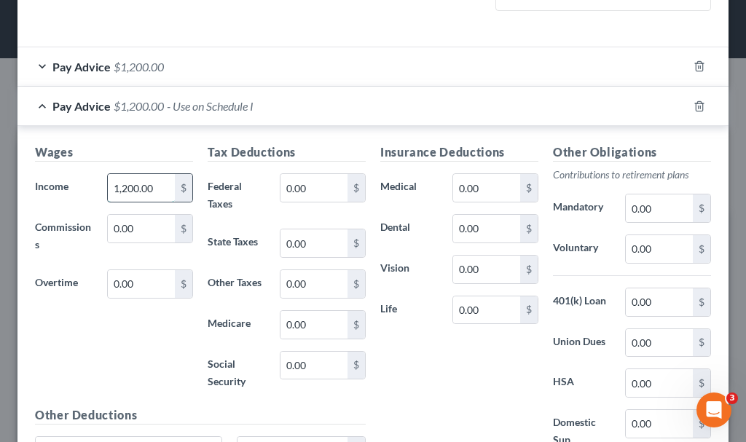
click at [157, 190] on input "1,200.00" at bounding box center [141, 188] width 67 height 28
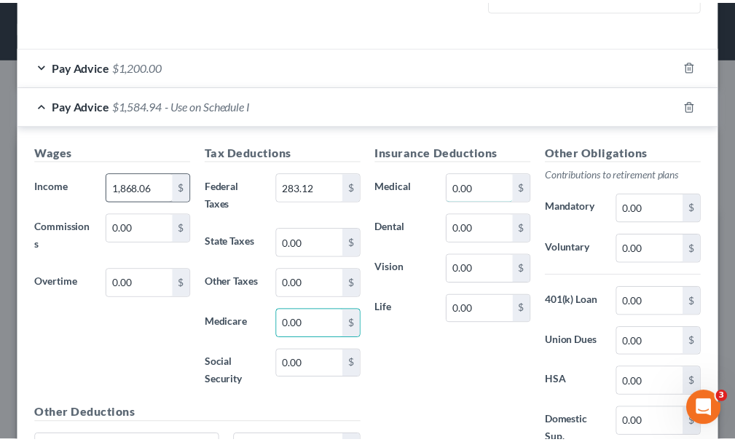
scroll to position [561, 0]
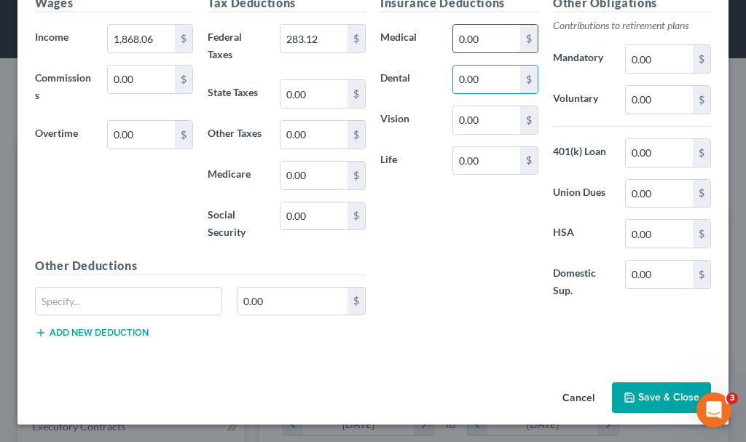
click at [477, 45] on input "0.00" at bounding box center [486, 39] width 67 height 28
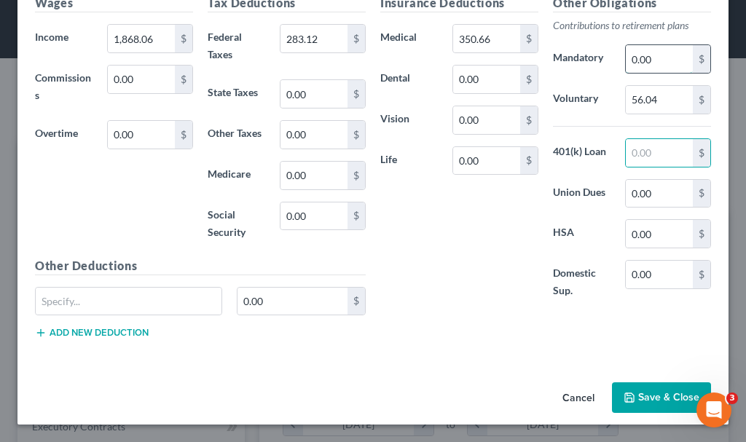
click at [656, 61] on input "0.00" at bounding box center [659, 59] width 67 height 28
click at [662, 395] on button "Save & Close" at bounding box center [661, 397] width 99 height 31
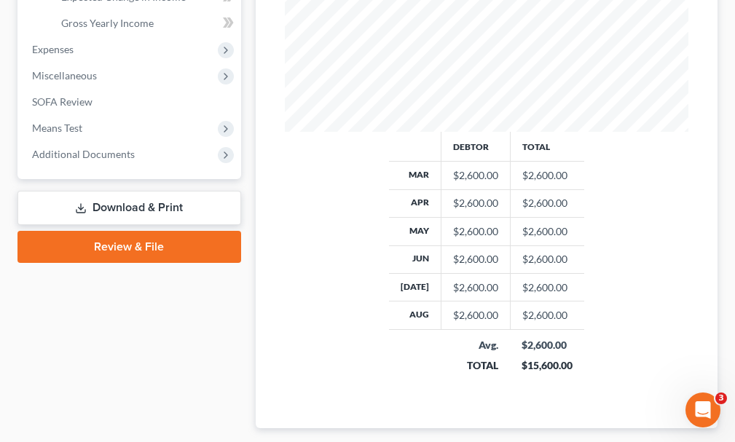
scroll to position [649, 0]
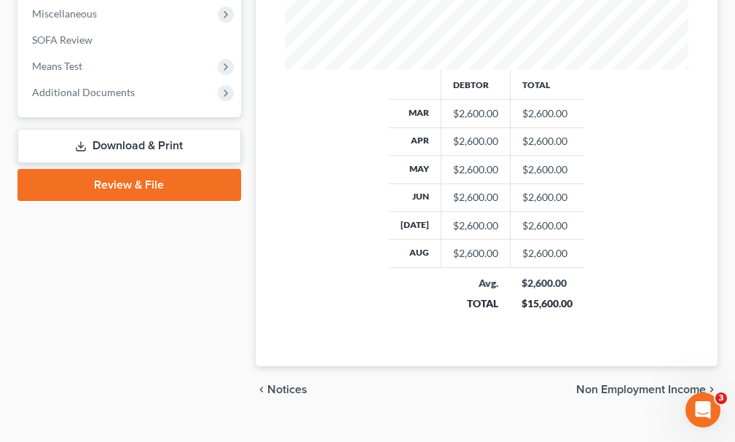
click at [154, 129] on link "Download & Print" at bounding box center [129, 146] width 224 height 34
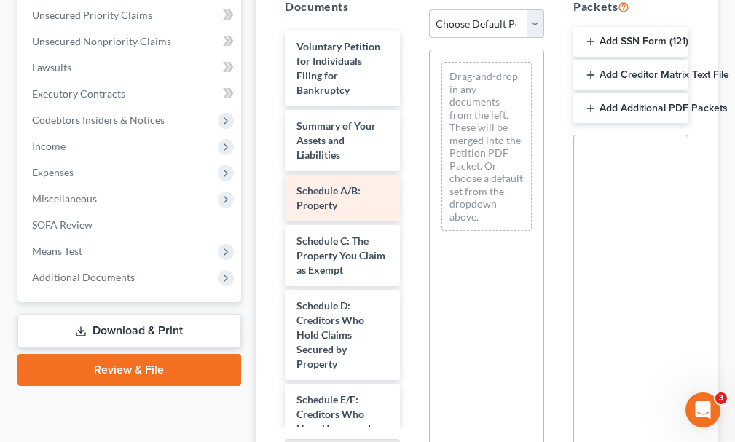
scroll to position [364, 0]
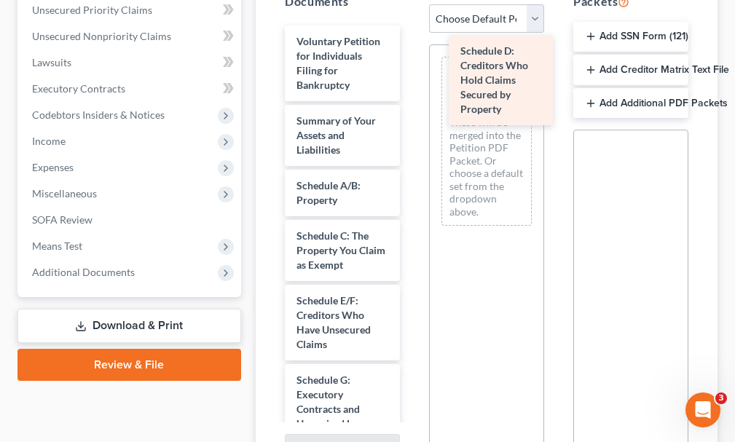
drag, startPoint x: 326, startPoint y: 302, endPoint x: 489, endPoint y: 79, distance: 277.2
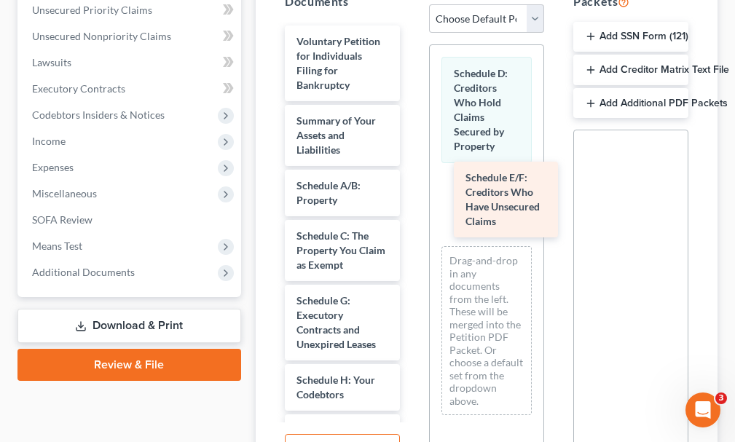
drag, startPoint x: 315, startPoint y: 300, endPoint x: 486, endPoint y: 200, distance: 197.8
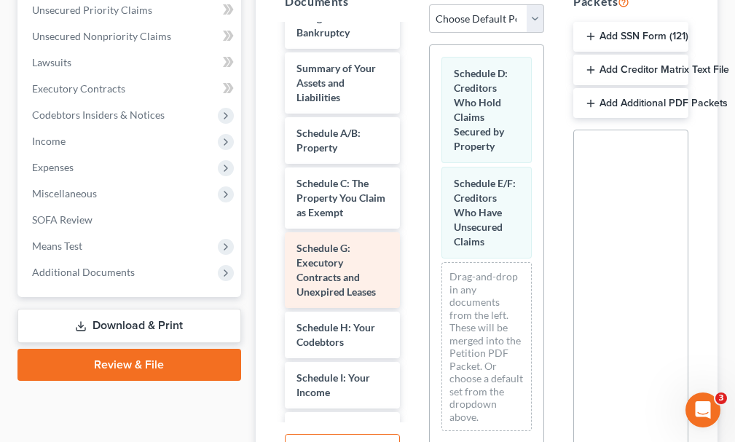
scroll to position [146, 0]
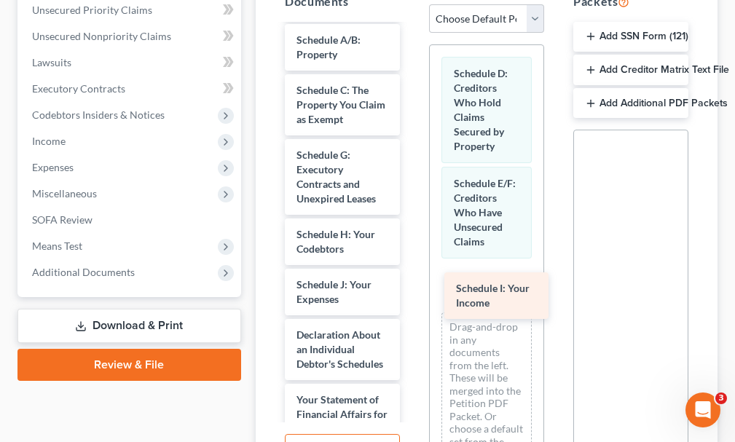
drag, startPoint x: 319, startPoint y: 259, endPoint x: 480, endPoint y: 289, distance: 163.7
click at [411, 289] on div "Schedule I: Your Income Voluntary Petition for Individuals Filing for Bankruptc…" at bounding box center [342, 379] width 138 height 998
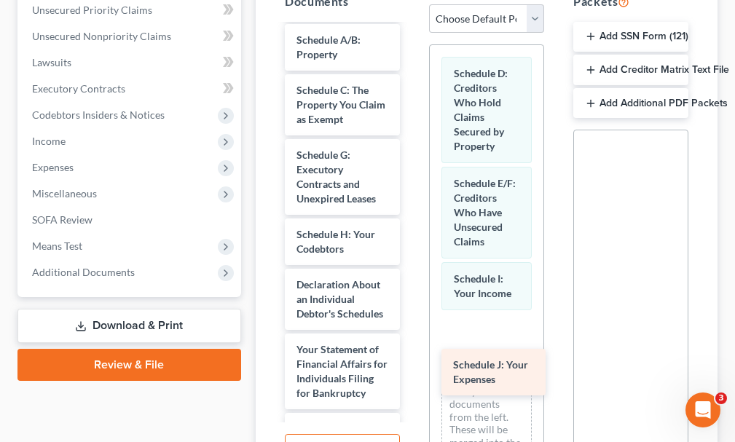
drag, startPoint x: 325, startPoint y: 256, endPoint x: 481, endPoint y: 363, distance: 189.3
click at [411, 363] on div "Schedule J: Your Expenses Voluntary Petition for Individuals Filing for Bankrup…" at bounding box center [342, 353] width 138 height 947
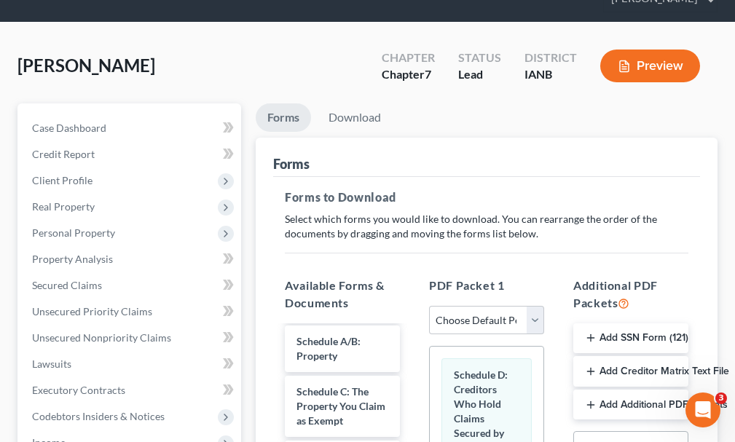
scroll to position [0, 0]
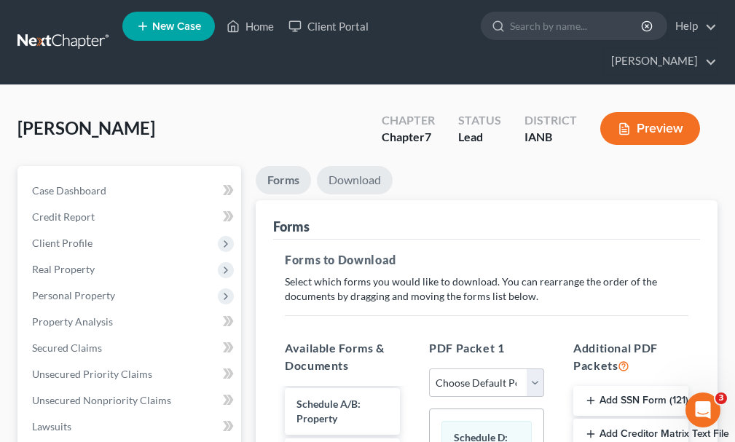
click at [356, 166] on link "Download" at bounding box center [355, 180] width 76 height 28
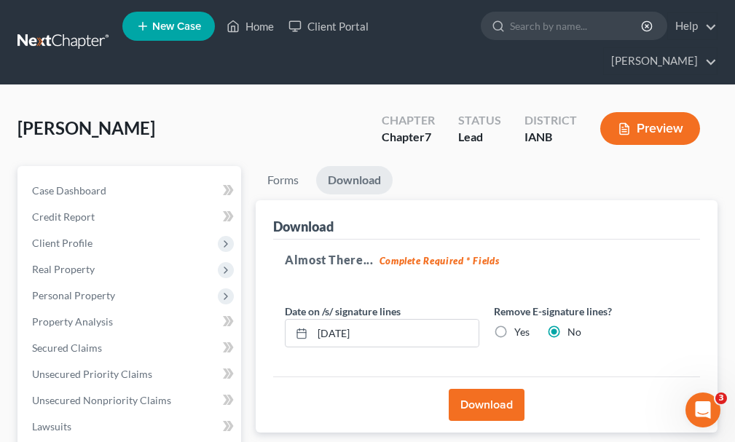
click at [497, 389] on button "Download" at bounding box center [487, 405] width 76 height 32
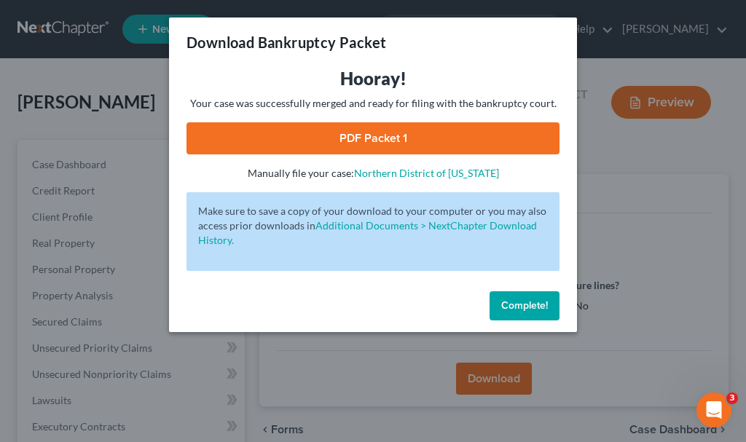
click at [289, 137] on link "PDF Packet 1" at bounding box center [372, 138] width 373 height 32
click at [521, 302] on span "Complete!" at bounding box center [524, 305] width 47 height 12
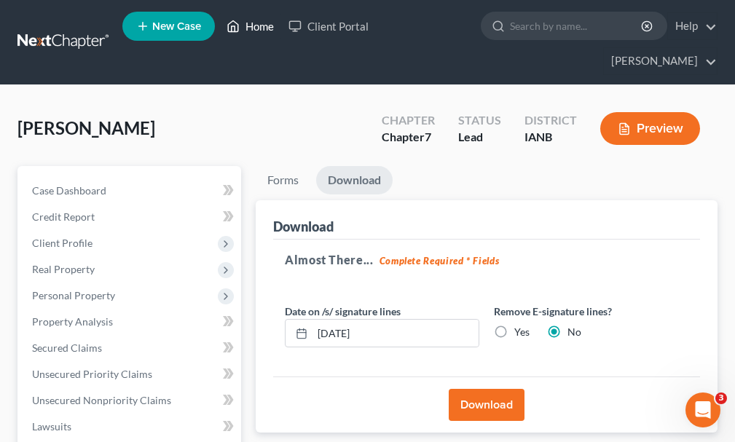
click at [264, 28] on link "Home" at bounding box center [250, 26] width 62 height 26
